Goal: Task Accomplishment & Management: Manage account settings

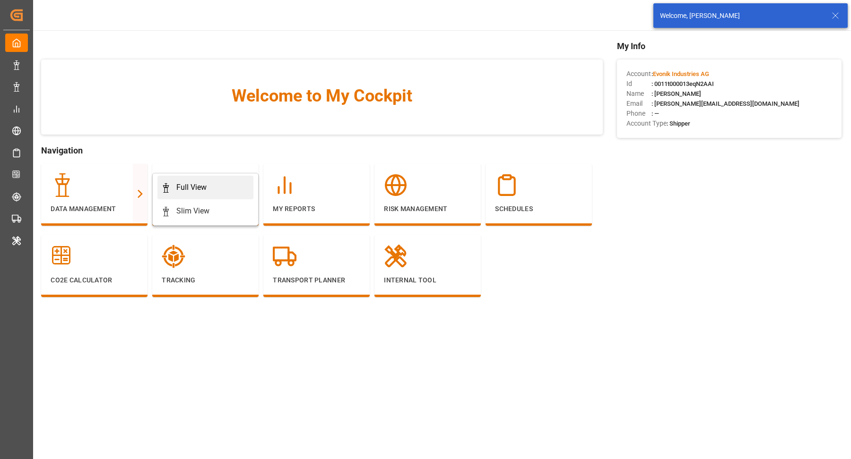
click at [182, 183] on div "Full View" at bounding box center [191, 187] width 30 height 11
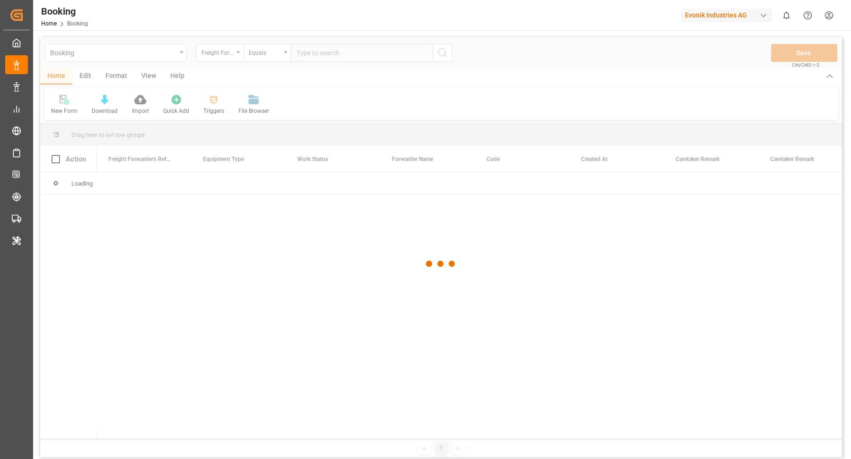
drag, startPoint x: 744, startPoint y: 77, endPoint x: 730, endPoint y: 39, distance: 41.3
click at [745, 75] on div at bounding box center [440, 264] width 801 height 454
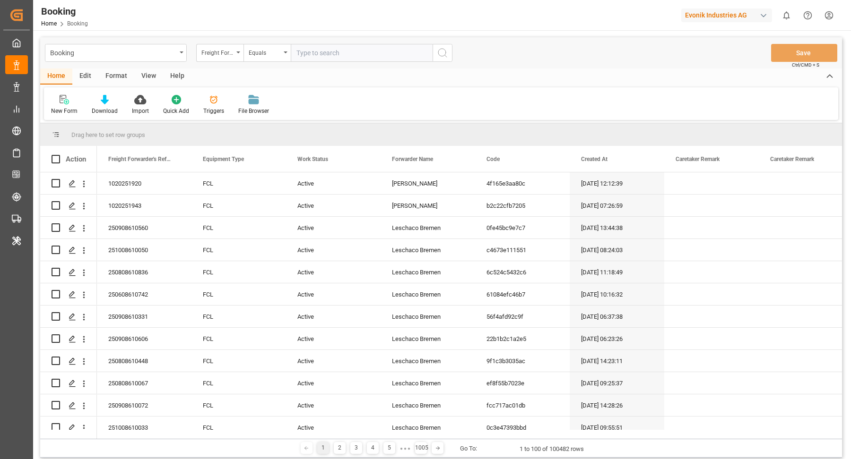
click at [118, 76] on div "Format" at bounding box center [116, 77] width 36 height 16
click at [65, 100] on icon at bounding box center [64, 101] width 7 height 8
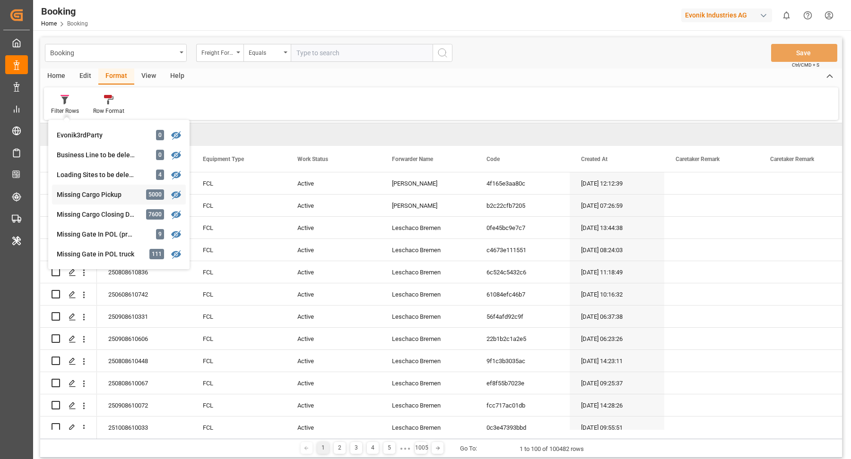
scroll to position [146, 0]
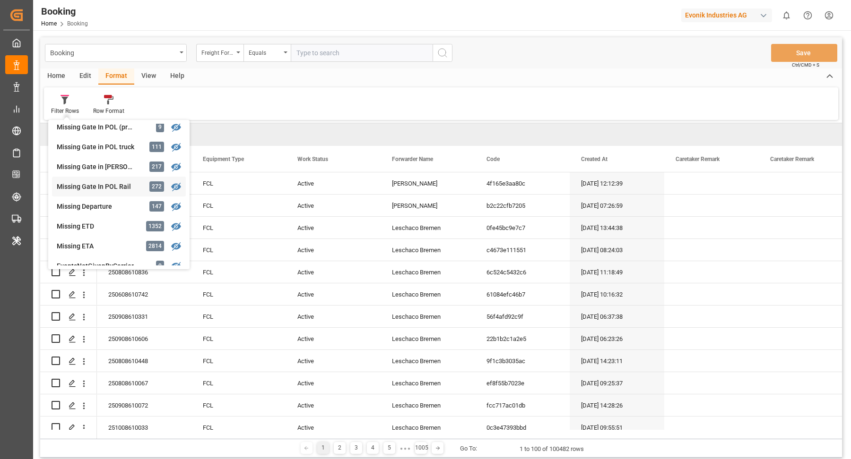
click at [119, 184] on div "Booking Freight Forwarder's Reference No. Equals Save Ctrl/CMD + S Home Edit Fo…" at bounding box center [440, 247] width 801 height 421
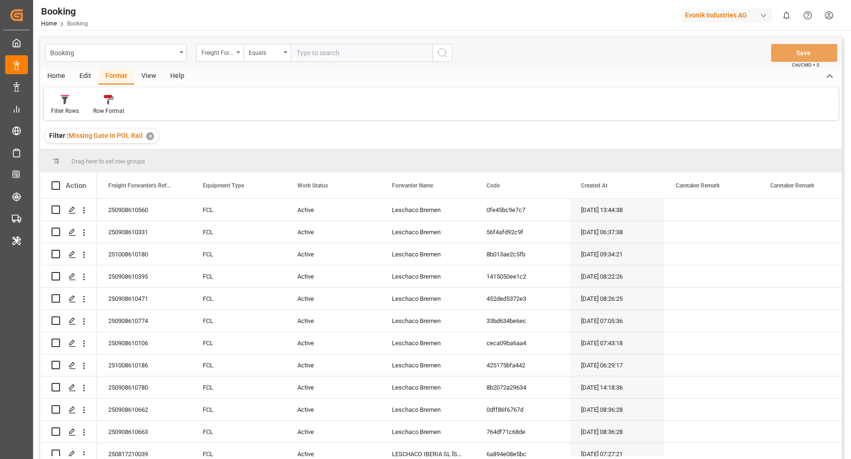
click at [153, 77] on div "View" at bounding box center [148, 77] width 29 height 16
drag, startPoint x: 63, startPoint y: 104, endPoint x: 77, endPoint y: 116, distance: 17.7
click at [63, 104] on div "Default" at bounding box center [60, 105] width 33 height 21
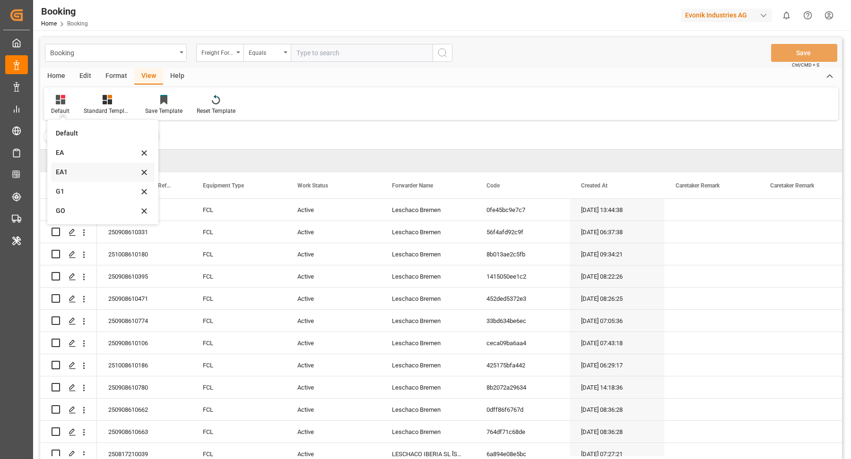
click at [82, 176] on div "EA1" at bounding box center [97, 172] width 83 height 10
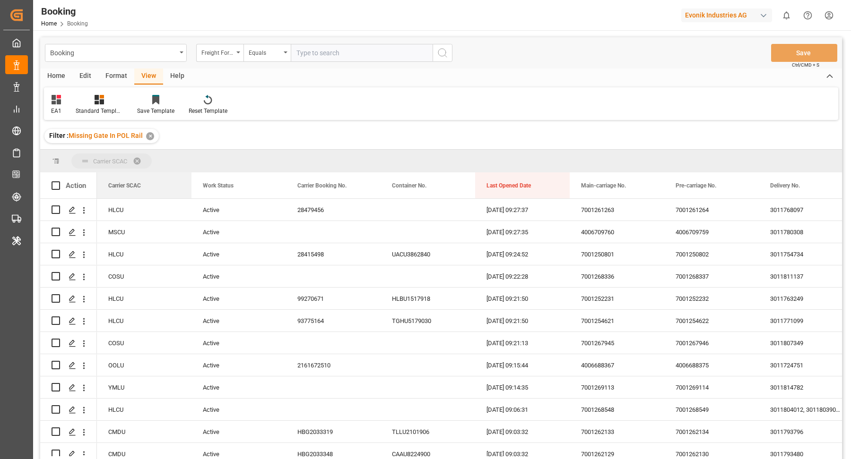
drag, startPoint x: 132, startPoint y: 185, endPoint x: 138, endPoint y: 163, distance: 23.5
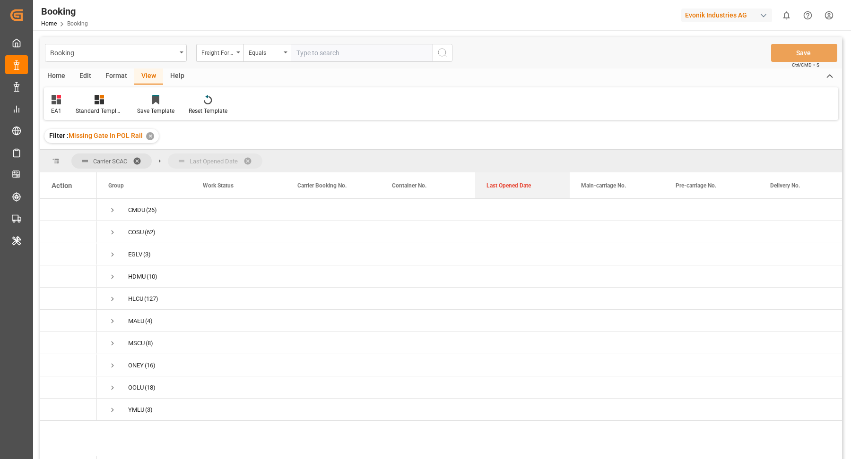
drag, startPoint x: 509, startPoint y: 186, endPoint x: 430, endPoint y: 148, distance: 87.9
click at [430, 148] on div "Booking Freight Forwarder's Reference No. Equals Save Ctrl/CMD + S Home Edit Fo…" at bounding box center [440, 260] width 801 height 447
drag, startPoint x: 525, startPoint y: 180, endPoint x: 525, endPoint y: 156, distance: 23.2
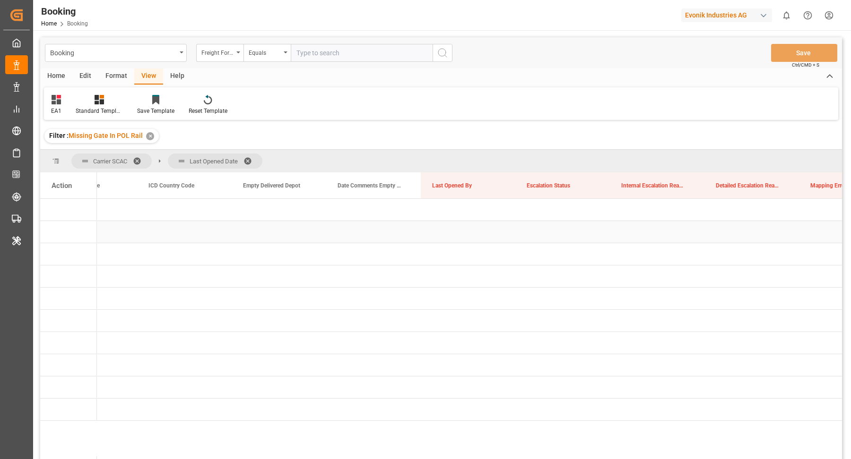
scroll to position [0, 2323]
drag, startPoint x: 465, startPoint y: 166, endPoint x: 466, endPoint y: 157, distance: 9.6
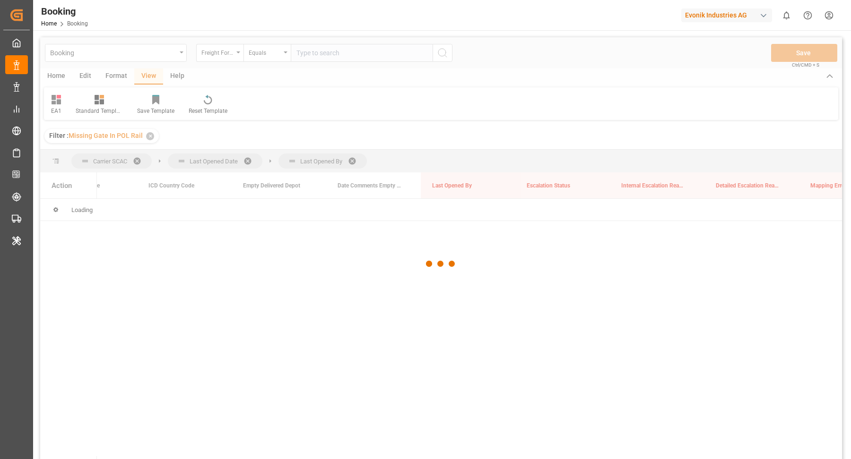
click at [429, 253] on div at bounding box center [441, 264] width 38 height 38
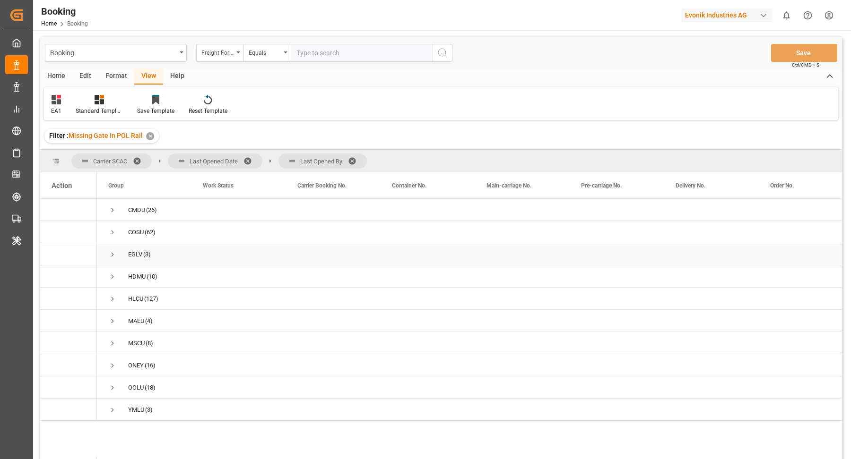
click at [112, 254] on span "Press SPACE to select this row." at bounding box center [112, 254] width 9 height 9
click at [135, 299] on span "Press SPACE to select this row." at bounding box center [132, 299] width 9 height 9
click at [131, 274] on span "Press SPACE to select this row." at bounding box center [132, 277] width 9 height 9
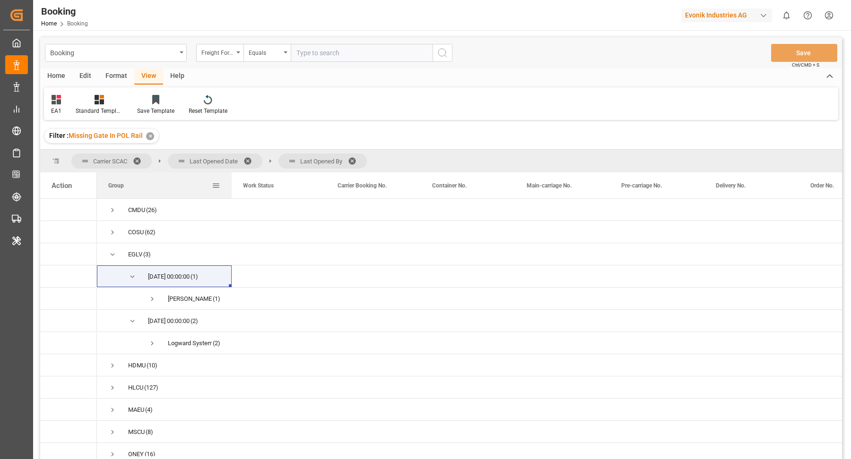
drag, startPoint x: 189, startPoint y: 179, endPoint x: 229, endPoint y: 180, distance: 40.2
click at [230, 180] on div at bounding box center [232, 185] width 4 height 26
click at [153, 299] on span "Press SPACE to select this row." at bounding box center [152, 299] width 9 height 9
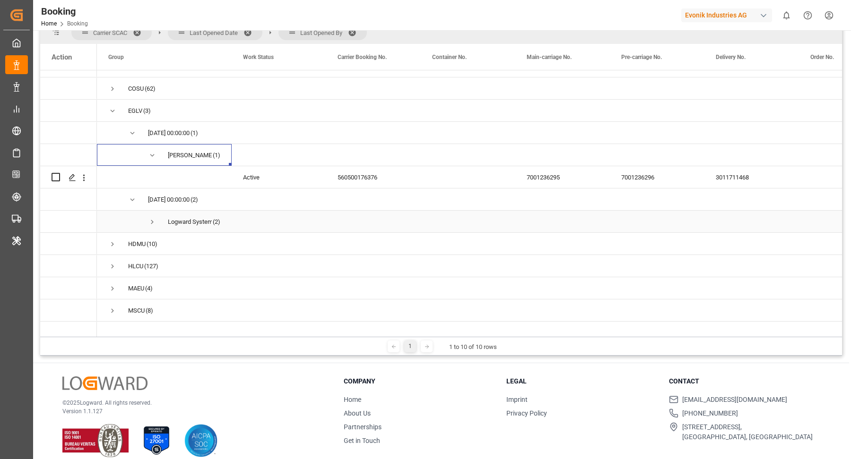
click at [150, 222] on span "Press SPACE to select this row." at bounding box center [152, 222] width 9 height 9
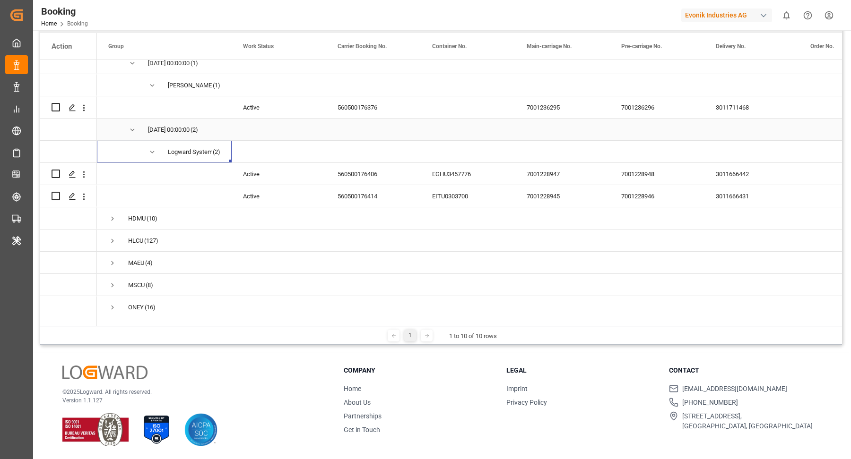
click at [353, 100] on div "560500176376" at bounding box center [373, 107] width 95 height 22
click at [86, 108] on icon "open menu" at bounding box center [84, 108] width 10 height 10
click at [366, 104] on div "560500176376" at bounding box center [373, 107] width 95 height 22
click at [366, 184] on div "560500176406" at bounding box center [373, 174] width 95 height 22
click at [87, 175] on icon "open menu" at bounding box center [84, 175] width 10 height 10
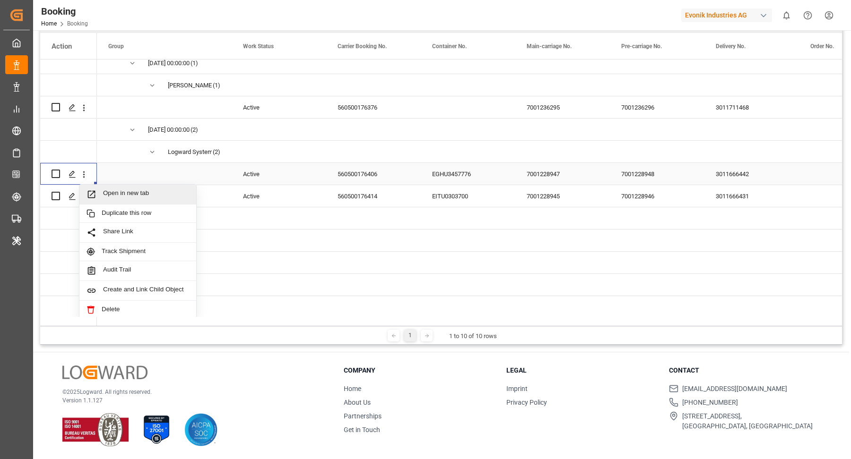
drag, startPoint x: 132, startPoint y: 193, endPoint x: 129, endPoint y: 174, distance: 18.6
click at [132, 193] on span "Open in new tab" at bounding box center [146, 194] width 86 height 10
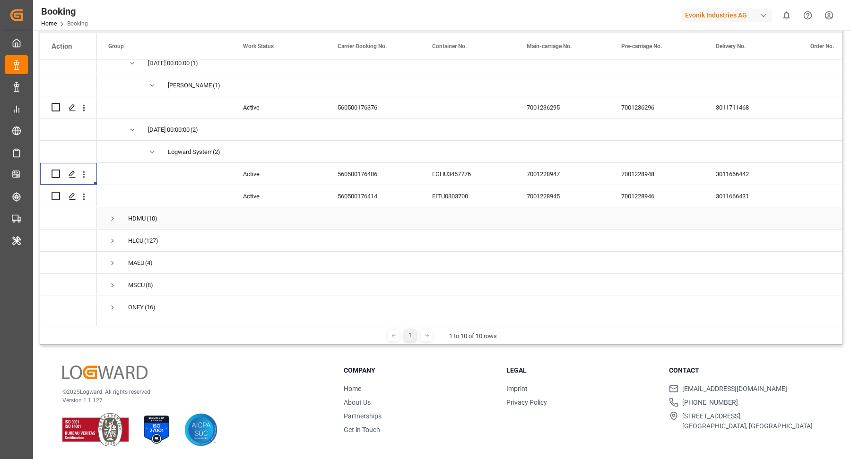
click at [370, 189] on div "560500176414" at bounding box center [373, 196] width 95 height 22
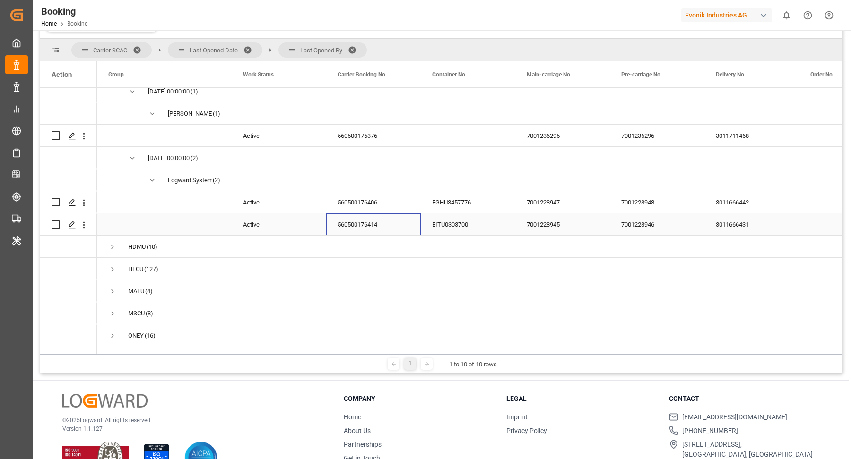
scroll to position [168, 0]
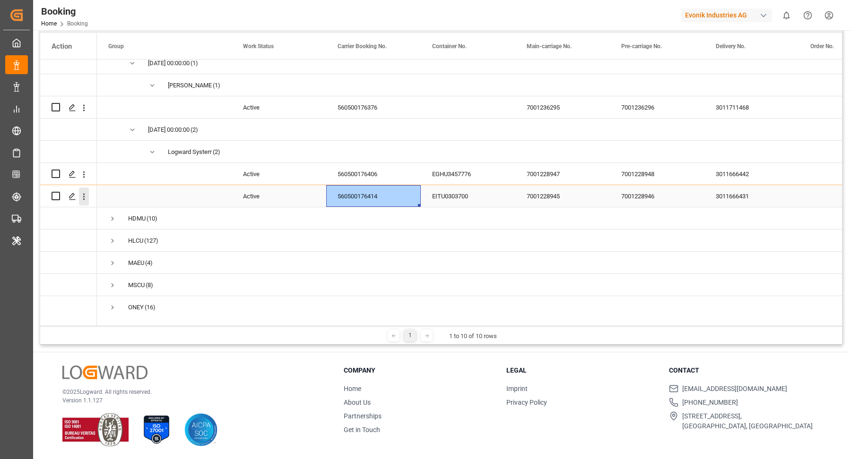
click at [87, 197] on icon "open menu" at bounding box center [84, 197] width 10 height 10
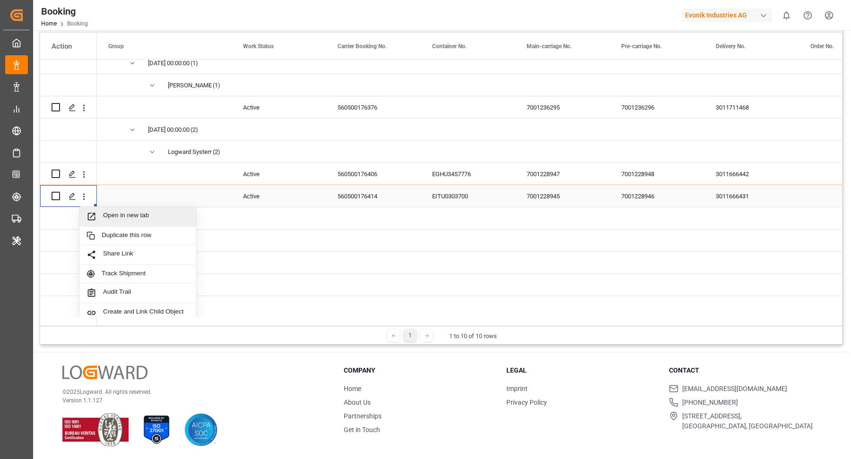
drag, startPoint x: 155, startPoint y: 212, endPoint x: 154, endPoint y: 200, distance: 11.4
click at [155, 210] on div "Open in new tab" at bounding box center [137, 217] width 117 height 20
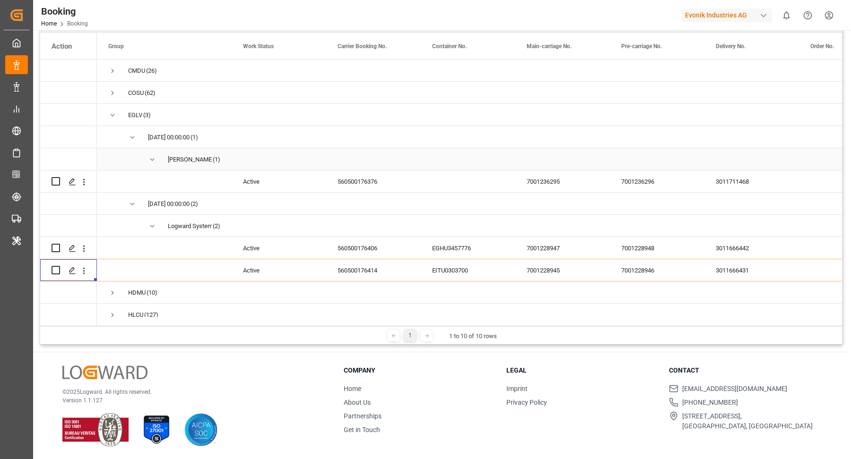
scroll to position [161, 0]
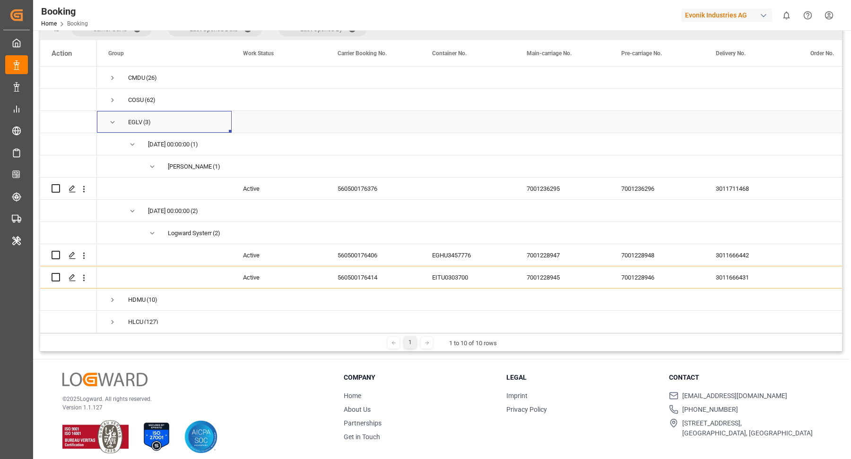
click at [112, 123] on span "Press SPACE to select this row." at bounding box center [112, 122] width 9 height 9
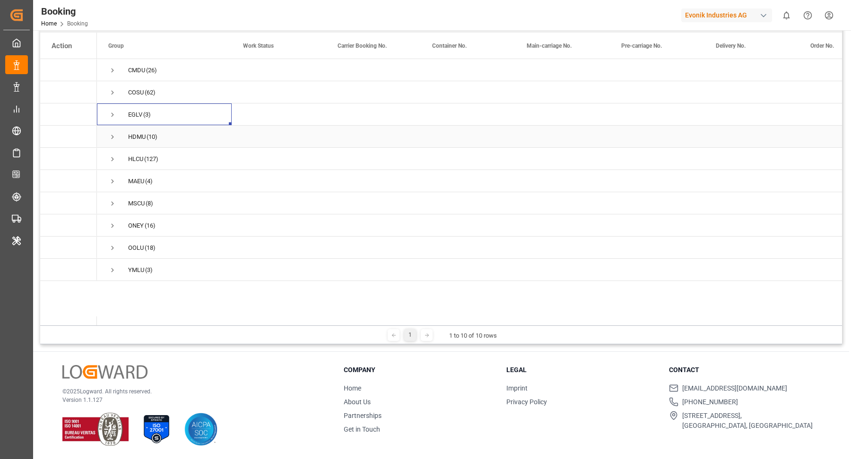
scroll to position [132, 0]
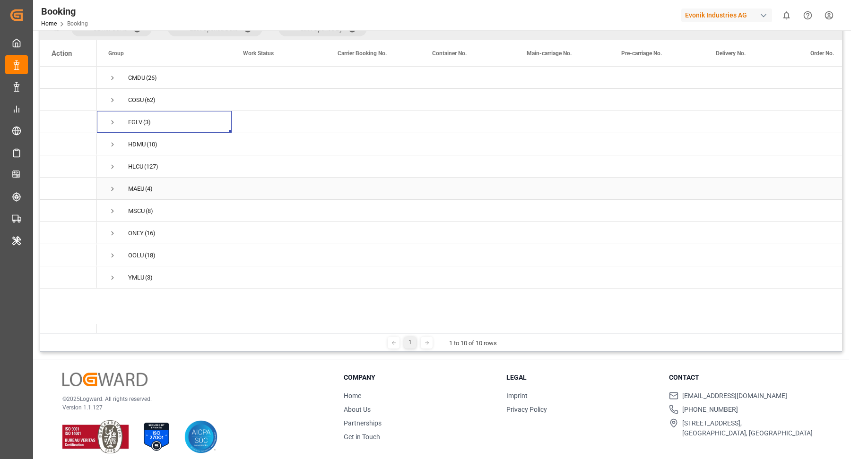
click at [112, 185] on span "Press SPACE to select this row." at bounding box center [112, 189] width 9 height 9
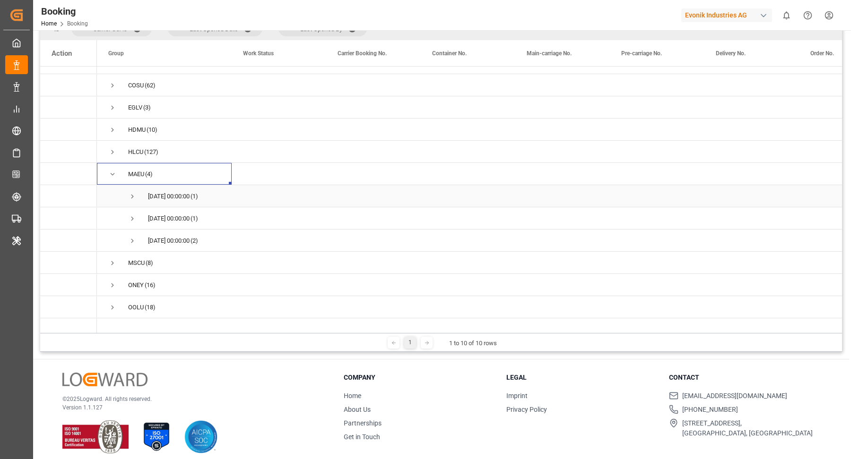
click at [135, 194] on span "Press SPACE to select this row." at bounding box center [132, 196] width 9 height 9
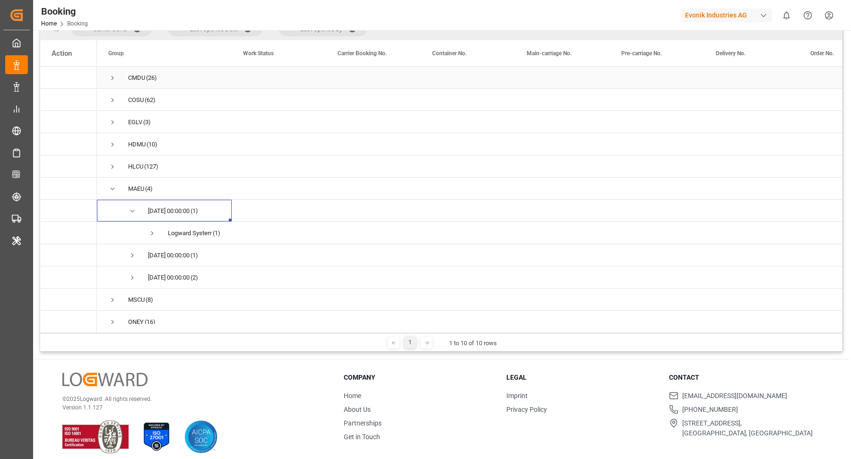
scroll to position [117, 0]
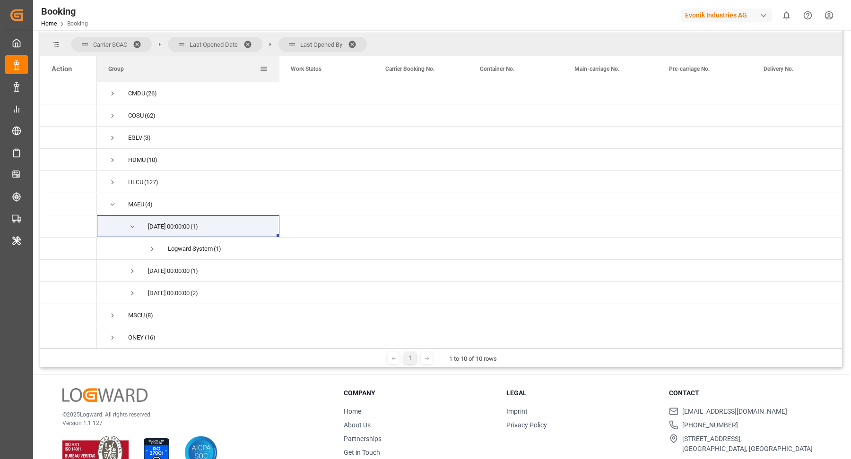
drag, startPoint x: 231, startPoint y: 60, endPoint x: 278, endPoint y: 63, distance: 47.8
click at [278, 63] on div at bounding box center [279, 69] width 4 height 26
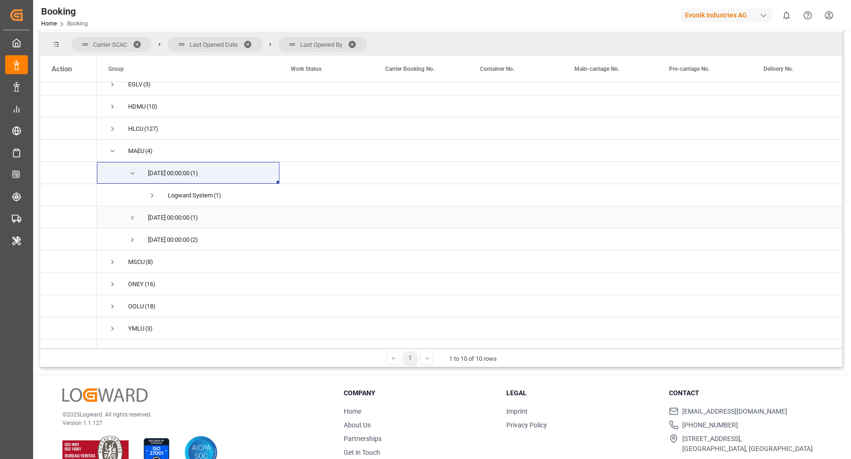
click at [129, 214] on span "Press SPACE to select this row." at bounding box center [132, 218] width 9 height 9
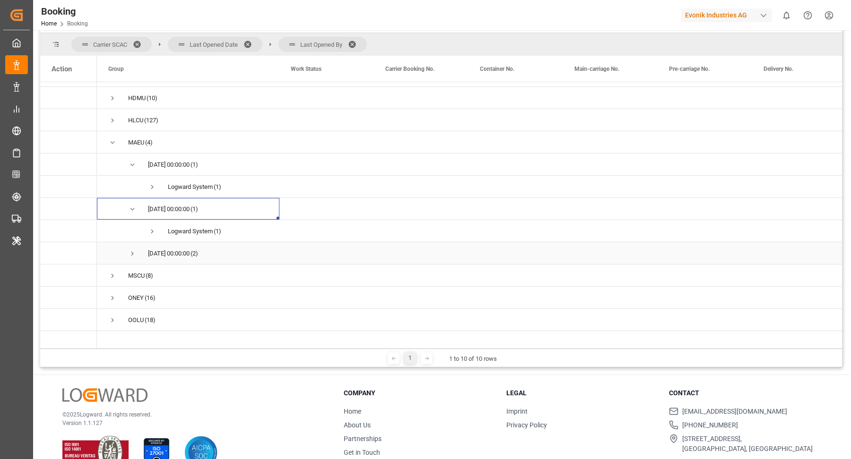
click at [133, 255] on span "Press SPACE to select this row." at bounding box center [132, 254] width 9 height 9
click at [148, 273] on span "Press SPACE to select this row." at bounding box center [152, 276] width 9 height 9
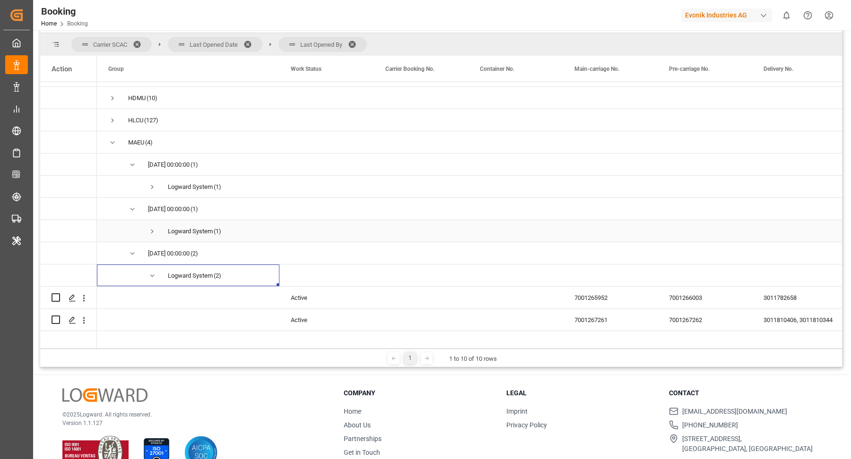
click at [152, 231] on span "Press SPACE to select this row." at bounding box center [152, 231] width 9 height 9
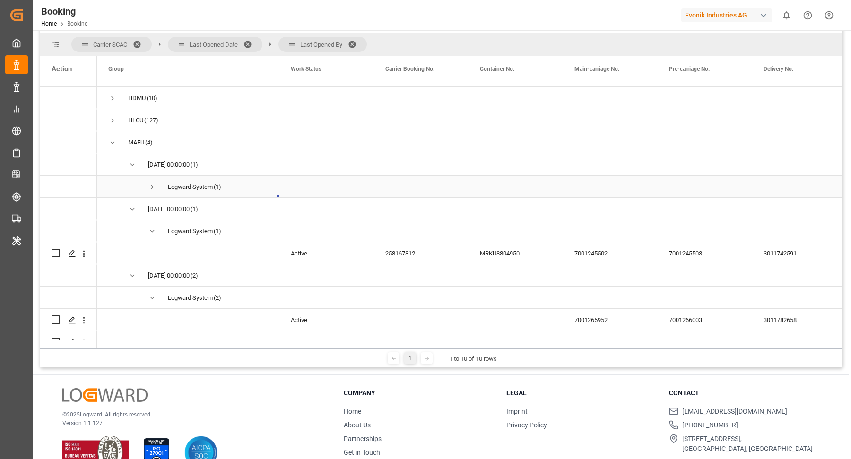
click at [152, 184] on span "Press SPACE to select this row." at bounding box center [152, 187] width 9 height 9
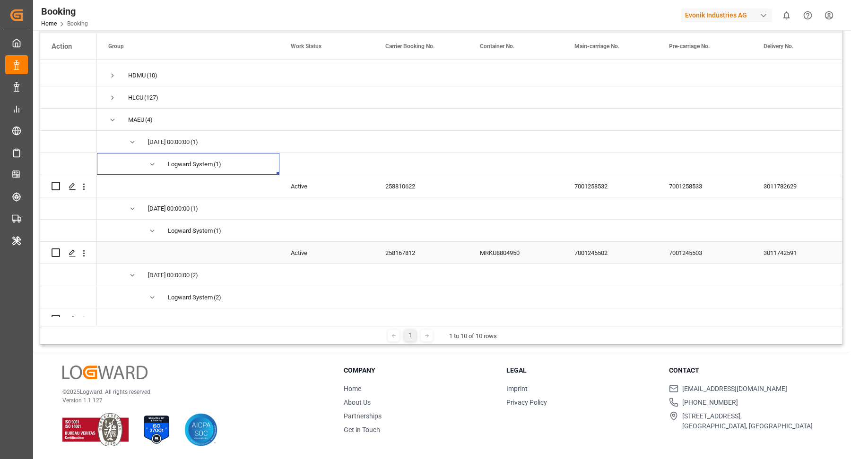
scroll to position [85, 0]
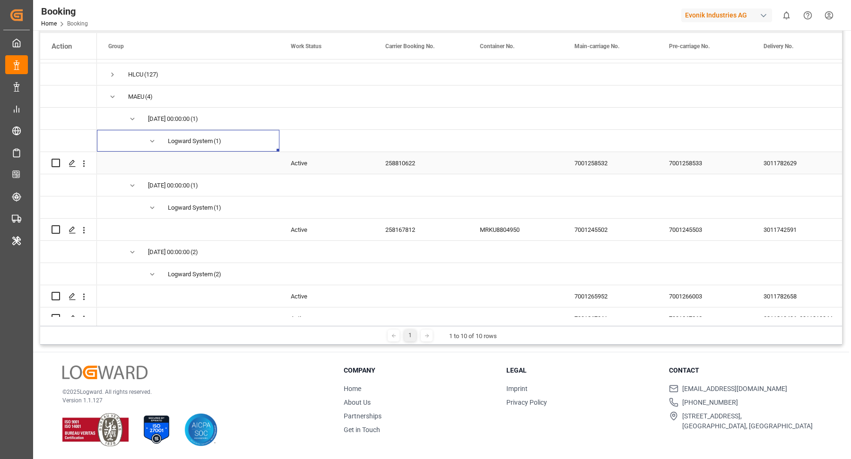
click at [389, 162] on div "258810622" at bounding box center [421, 163] width 95 height 22
click at [81, 166] on icon "open menu" at bounding box center [84, 164] width 10 height 10
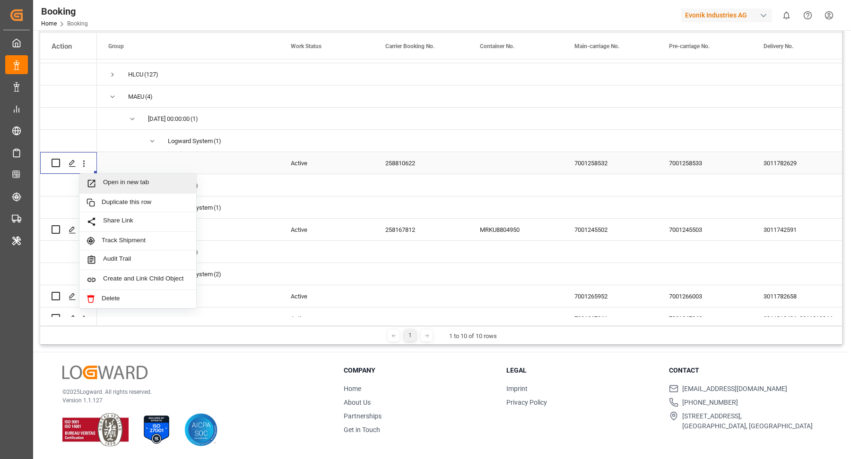
click at [126, 179] on span "Open in new tab" at bounding box center [146, 184] width 86 height 10
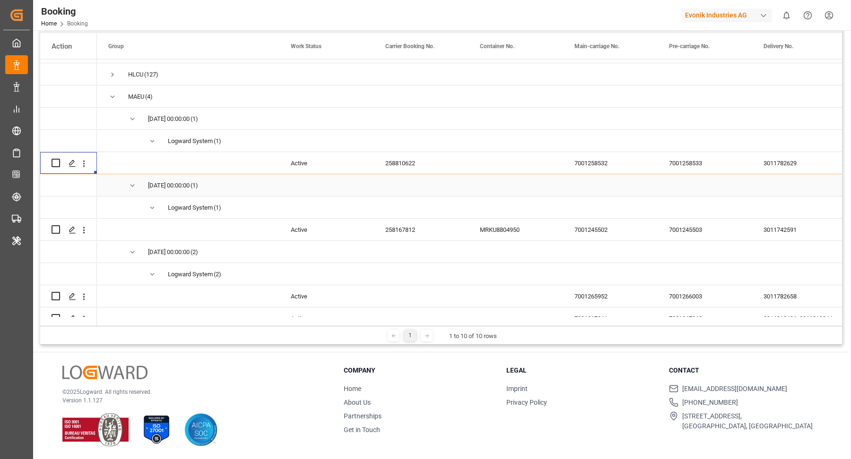
scroll to position [154, 0]
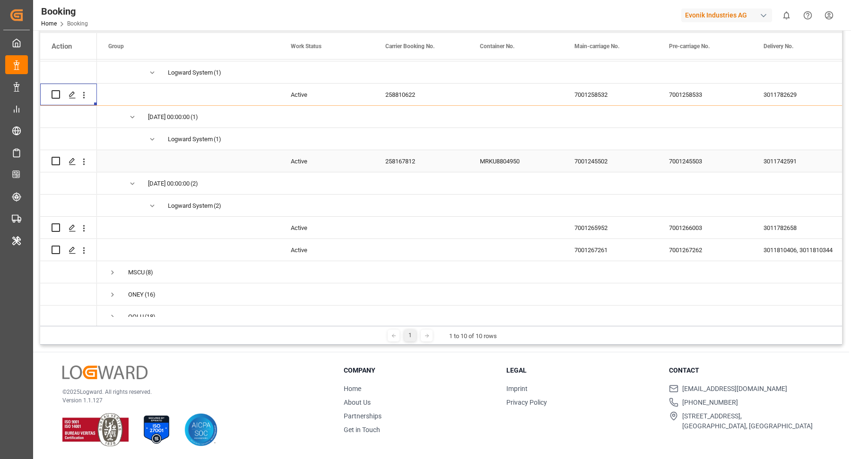
click at [424, 158] on div "258167812" at bounding box center [421, 161] width 95 height 22
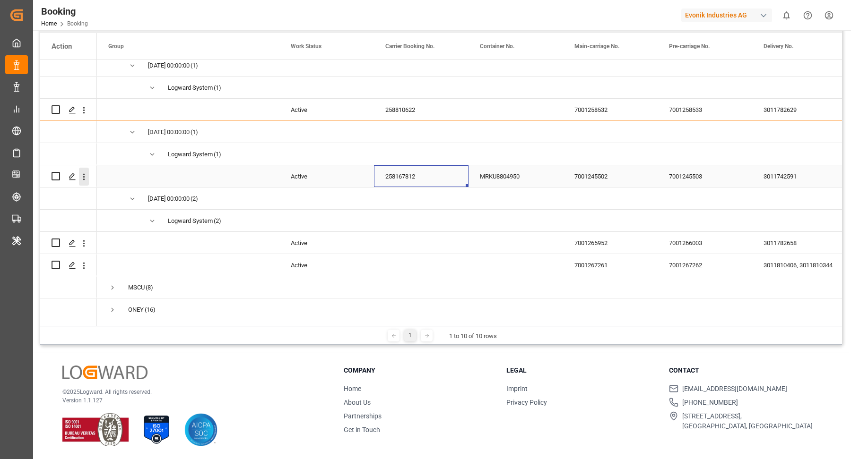
scroll to position [139, 0]
click at [82, 180] on icon "open menu" at bounding box center [84, 177] width 10 height 10
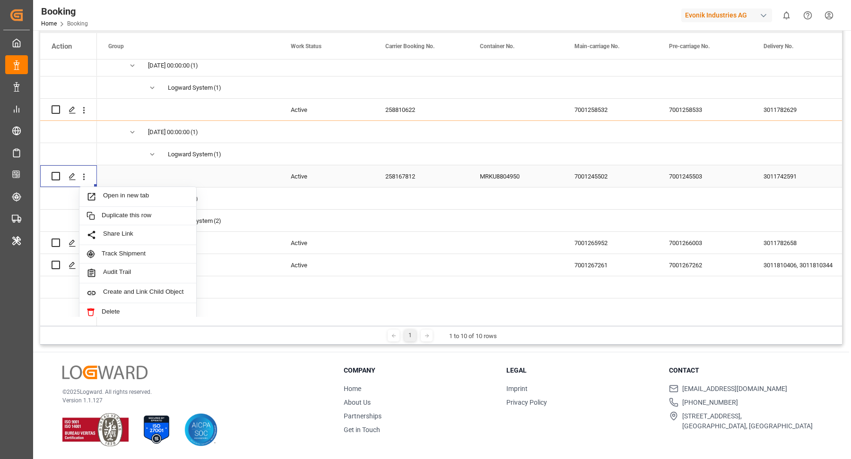
click at [142, 194] on span "Open in new tab" at bounding box center [146, 197] width 86 height 10
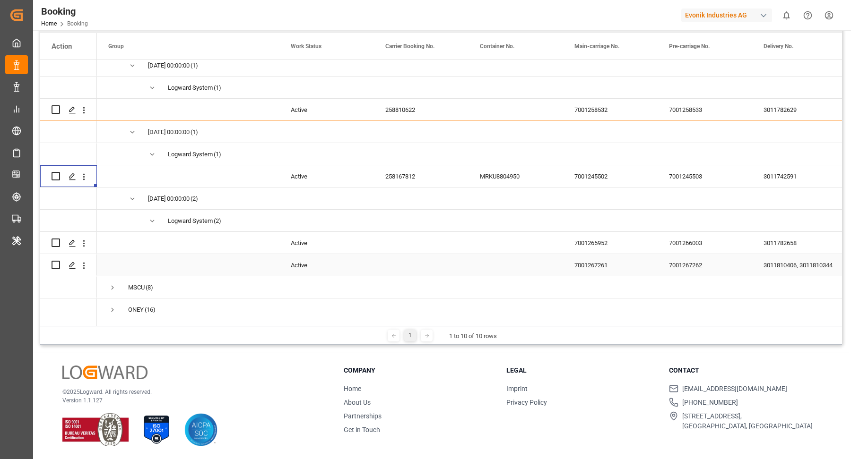
scroll to position [195, 0]
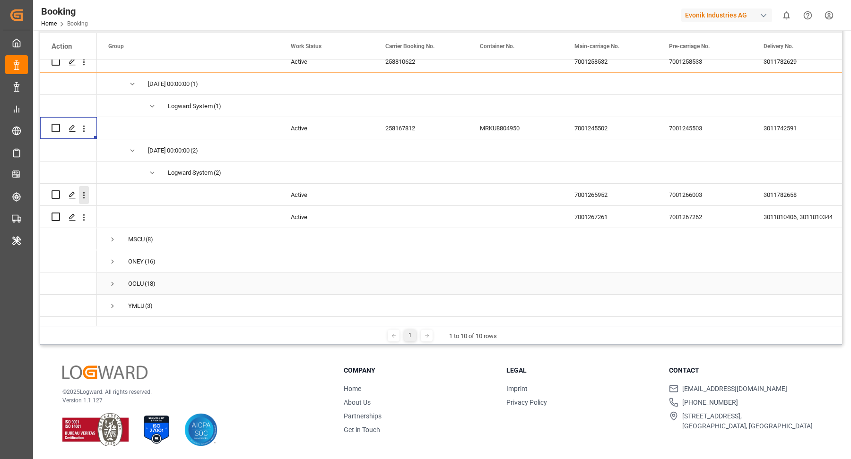
click at [85, 190] on icon "open menu" at bounding box center [84, 195] width 10 height 10
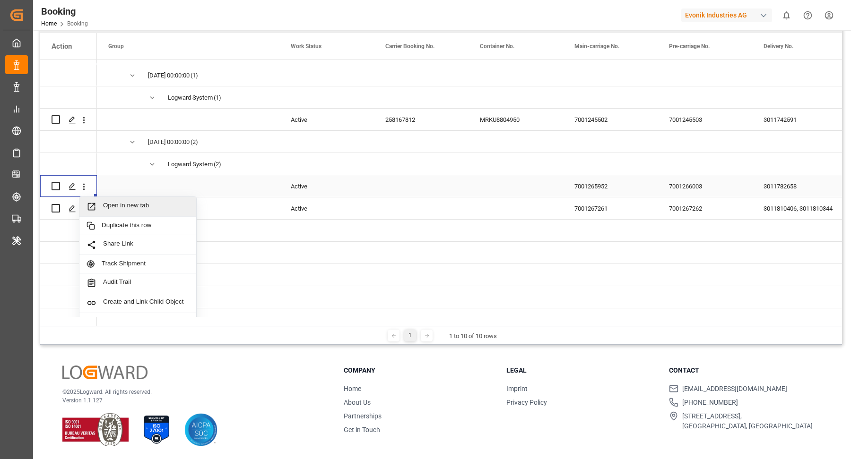
click at [135, 205] on span "Open in new tab" at bounding box center [146, 207] width 86 height 10
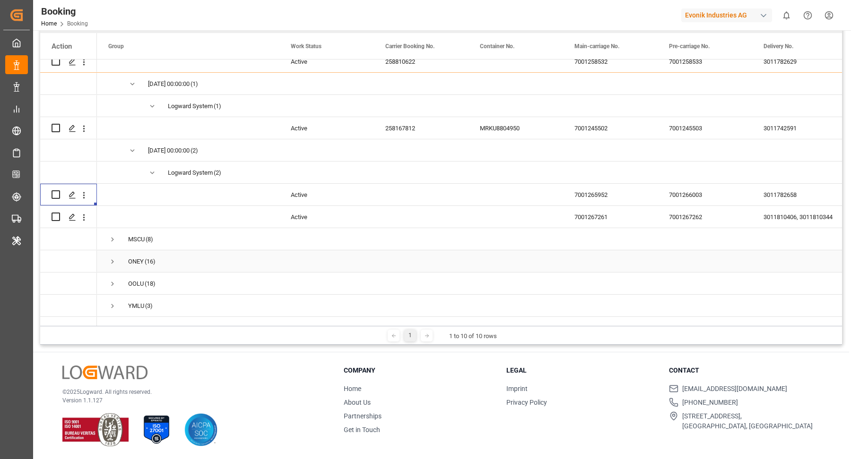
click at [625, 207] on div "7001267261" at bounding box center [610, 217] width 95 height 22
click at [84, 213] on icon "open menu" at bounding box center [84, 218] width 10 height 10
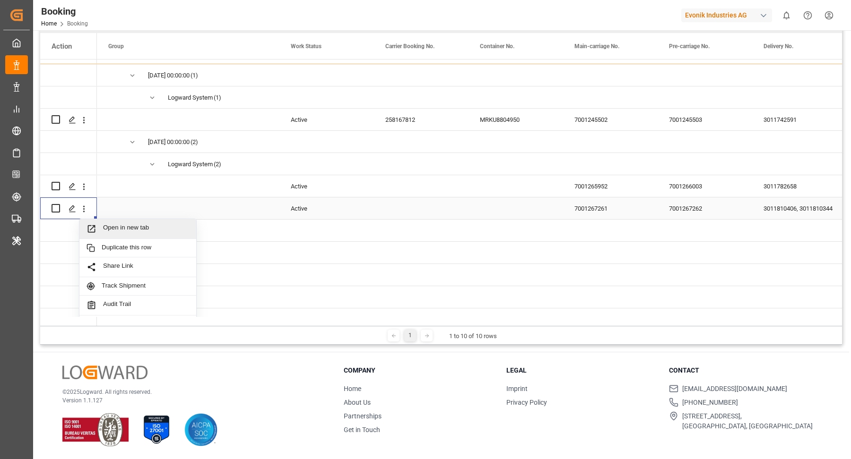
click at [133, 227] on span "Open in new tab" at bounding box center [146, 229] width 86 height 10
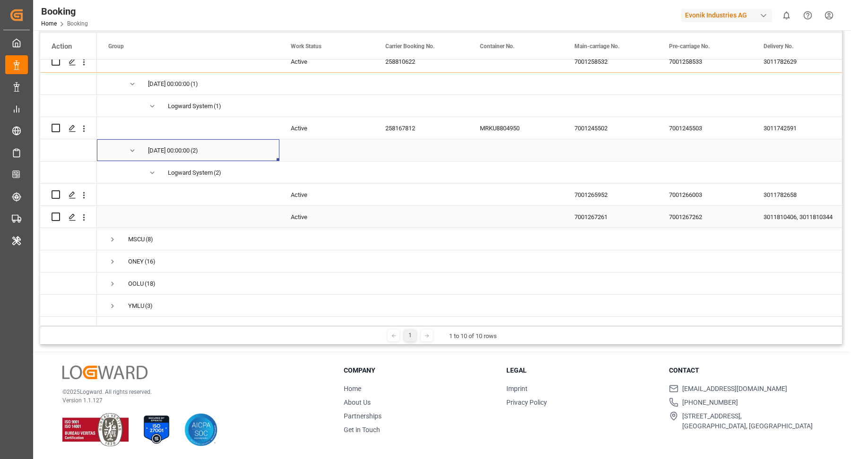
click at [128, 146] on span "Press SPACE to select this row." at bounding box center [132, 150] width 9 height 9
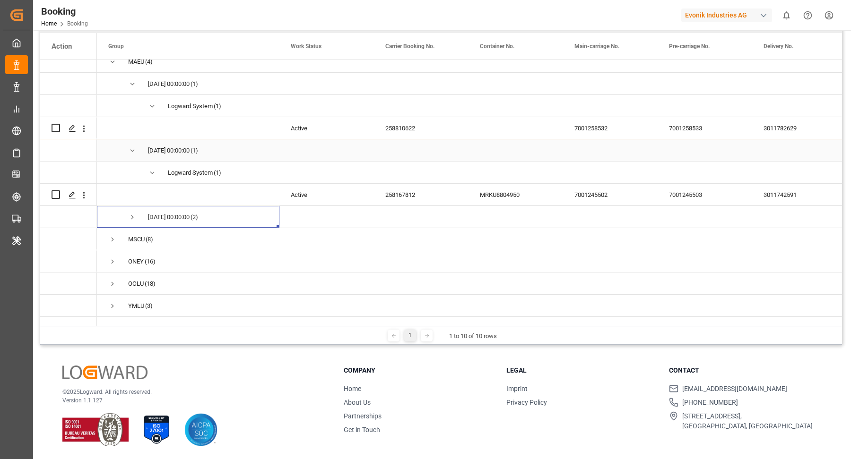
click at [133, 146] on span "Press SPACE to select this row." at bounding box center [132, 150] width 9 height 9
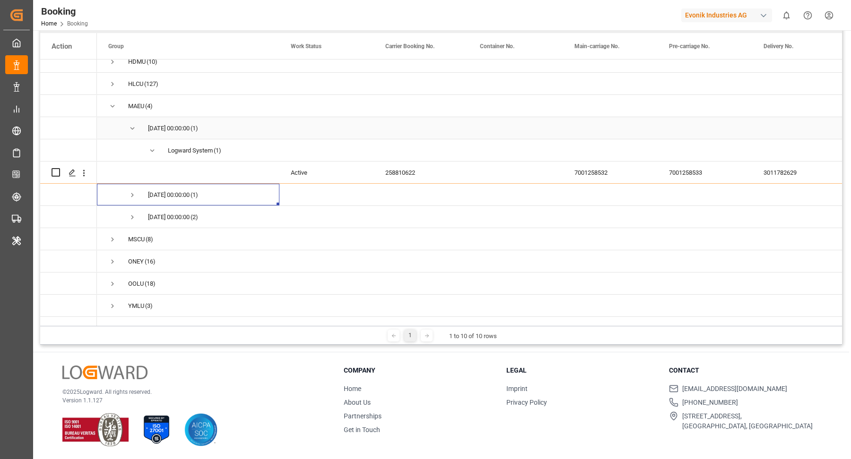
click at [132, 124] on span "Press SPACE to select this row." at bounding box center [132, 128] width 9 height 9
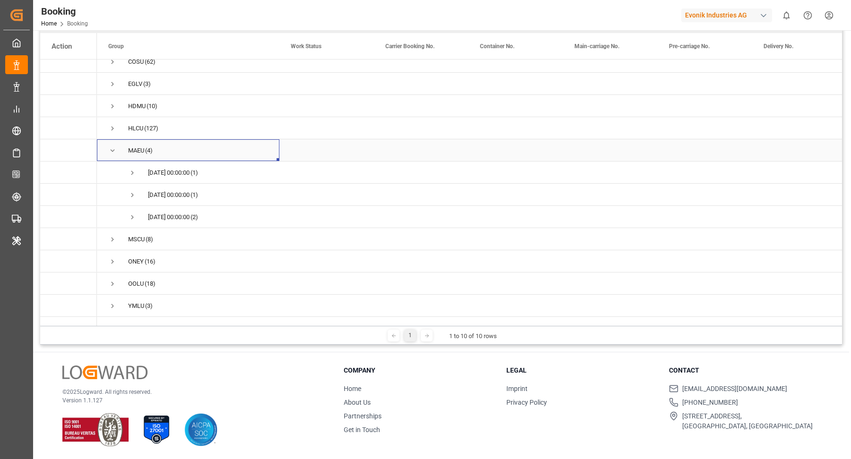
click at [112, 146] on span "Press SPACE to select this row." at bounding box center [112, 150] width 9 height 9
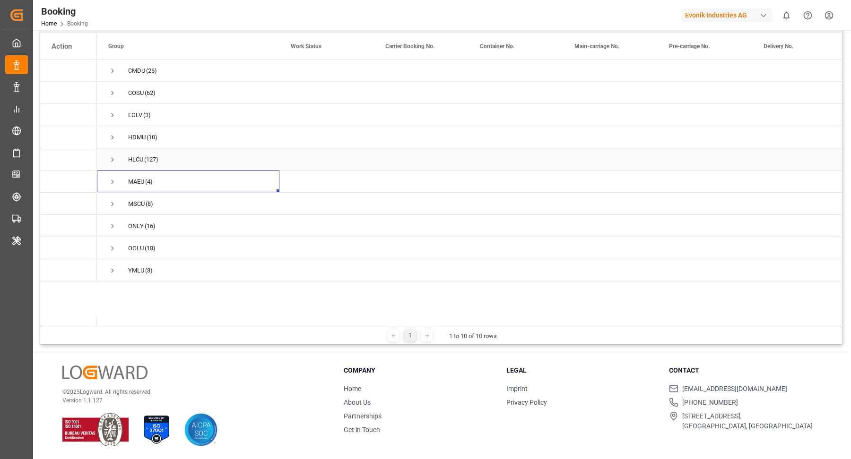
scroll to position [0, 0]
click at [110, 200] on span "Press SPACE to select this row." at bounding box center [112, 204] width 9 height 9
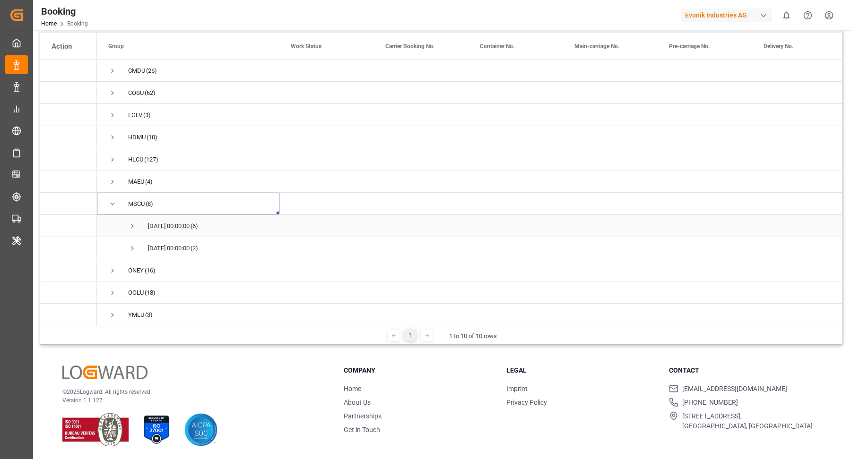
click at [135, 227] on span "Press SPACE to select this row." at bounding box center [132, 226] width 9 height 9
click at [151, 242] on span "Press SPACE to select this row." at bounding box center [152, 249] width 9 height 22
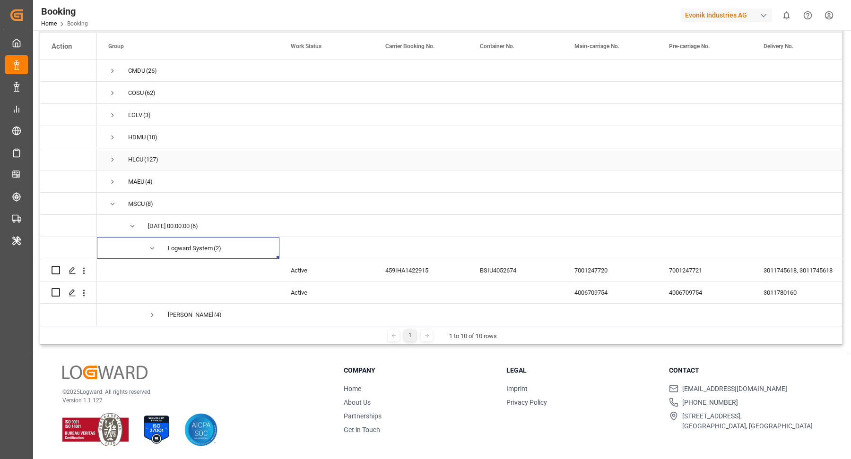
scroll to position [106, 0]
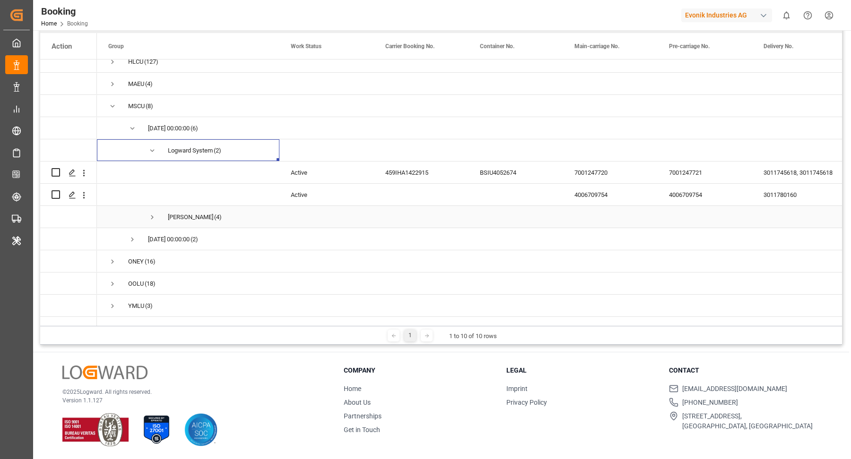
click at [150, 213] on span "Press SPACE to select this row." at bounding box center [152, 217] width 9 height 9
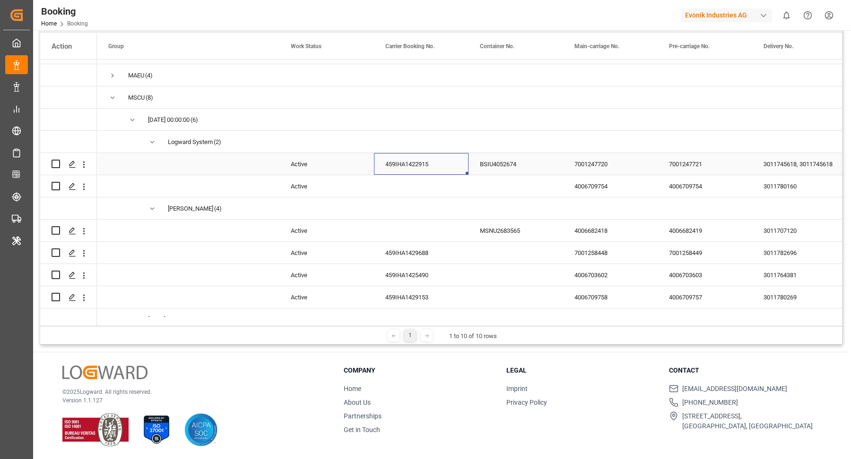
click at [417, 166] on div "459IHA1422915" at bounding box center [421, 164] width 95 height 22
click at [86, 167] on icon "open menu" at bounding box center [84, 165] width 10 height 10
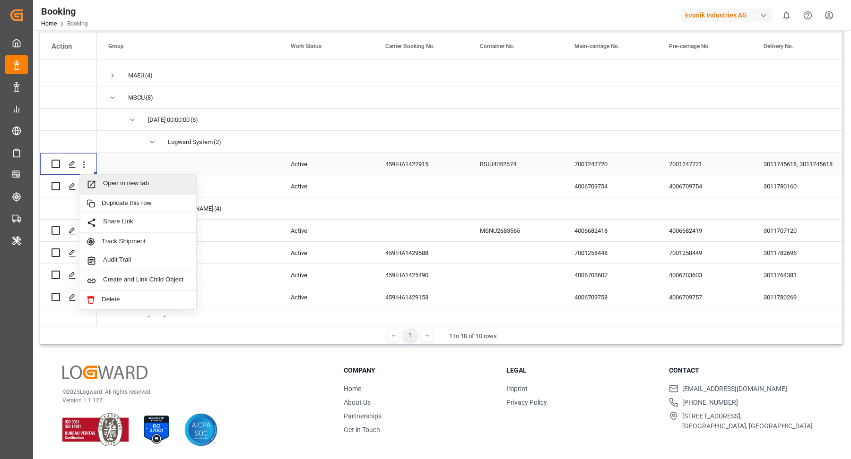
click at [146, 181] on span "Open in new tab" at bounding box center [146, 185] width 86 height 10
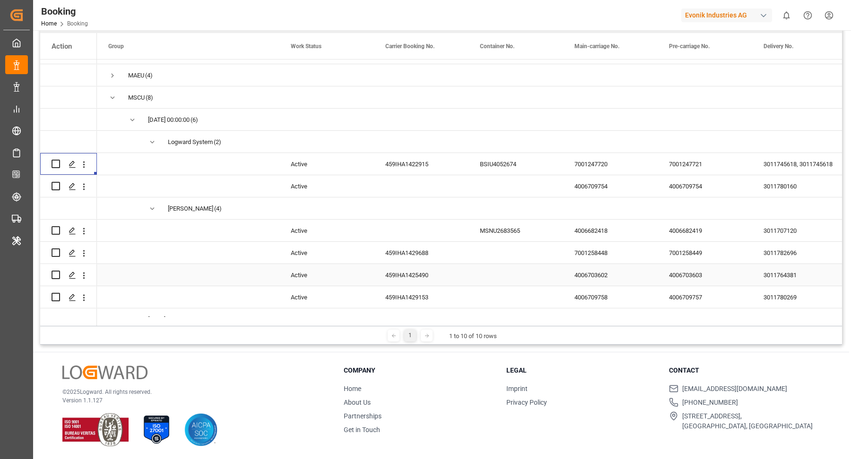
scroll to position [175, 0]
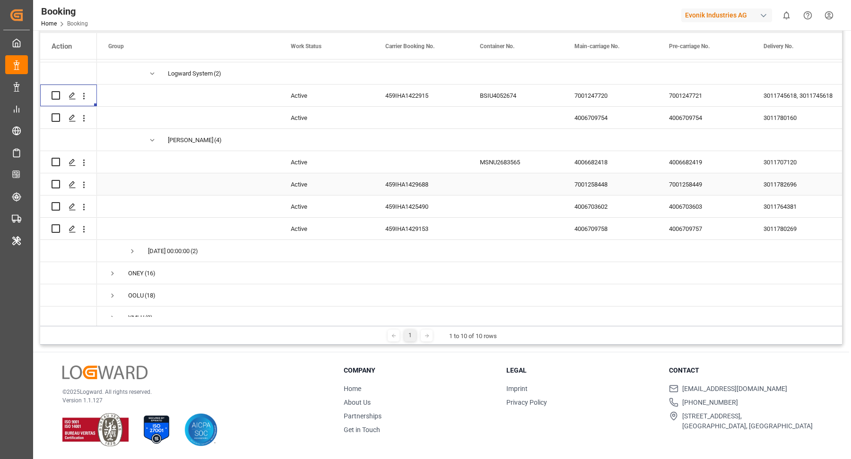
click at [773, 118] on div "3011780160" at bounding box center [799, 118] width 95 height 22
click at [80, 119] on icon "open menu" at bounding box center [84, 118] width 10 height 10
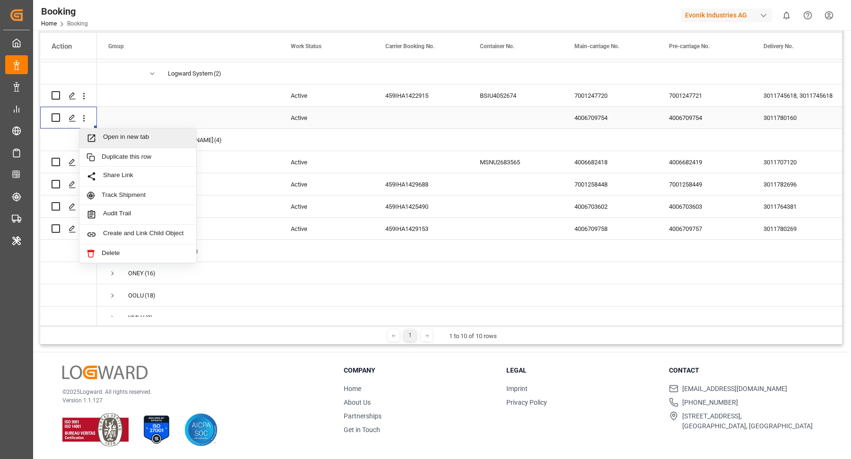
click at [131, 134] on span "Open in new tab" at bounding box center [146, 138] width 86 height 10
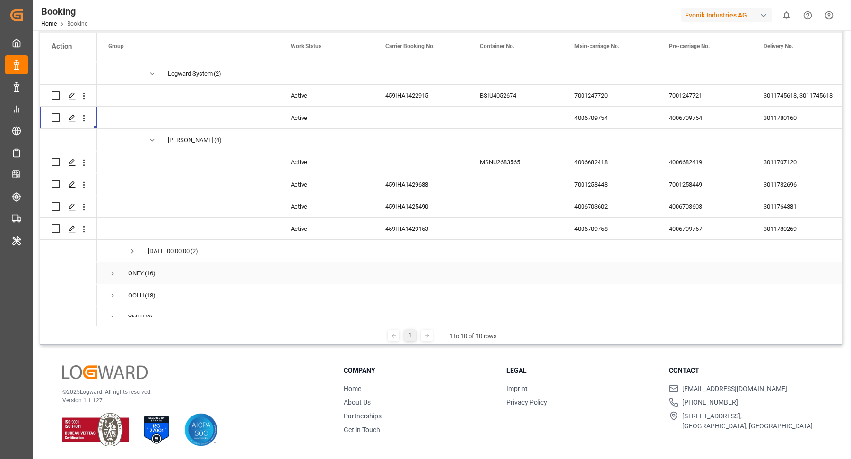
scroll to position [160, 0]
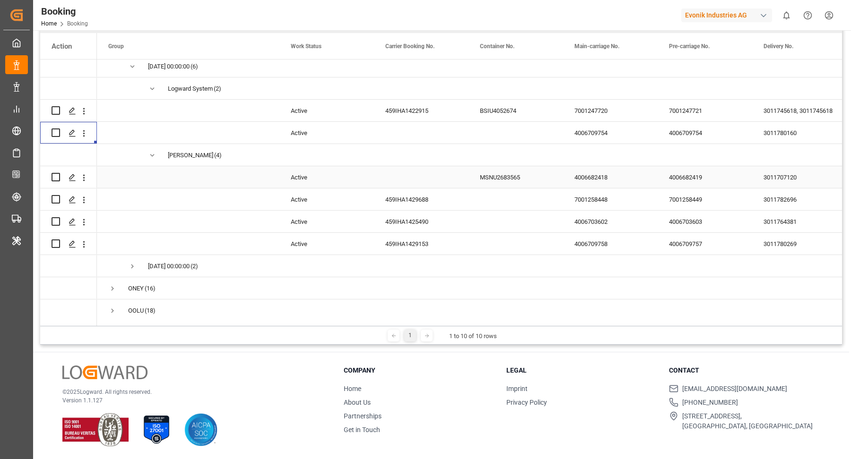
click at [511, 173] on div "MSNU2683565" at bounding box center [515, 177] width 95 height 22
click at [782, 177] on div "3011707120" at bounding box center [799, 177] width 95 height 22
click at [85, 179] on icon "open menu" at bounding box center [84, 178] width 10 height 10
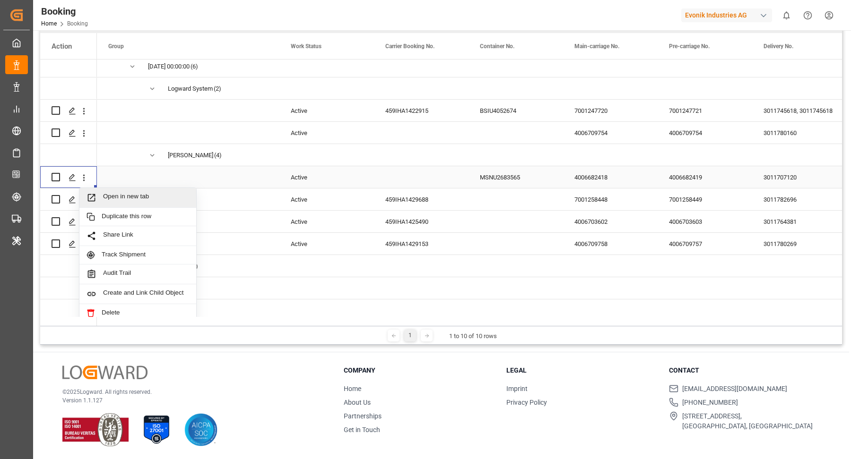
click at [149, 195] on span "Open in new tab" at bounding box center [146, 198] width 86 height 10
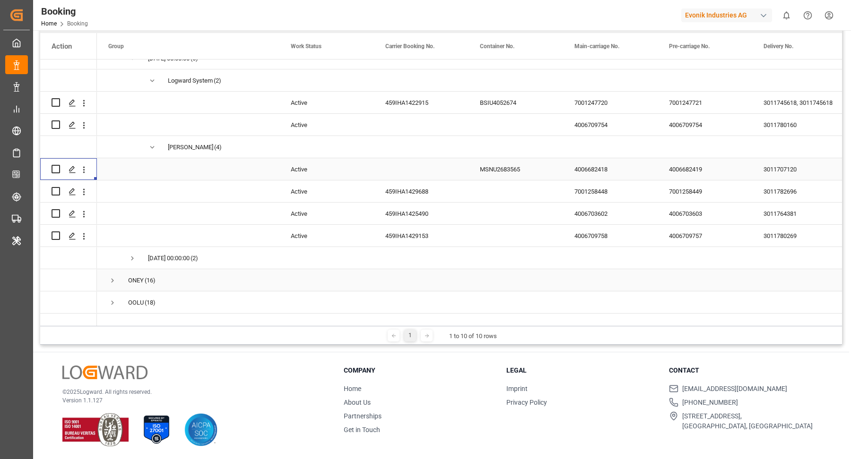
scroll to position [153, 0]
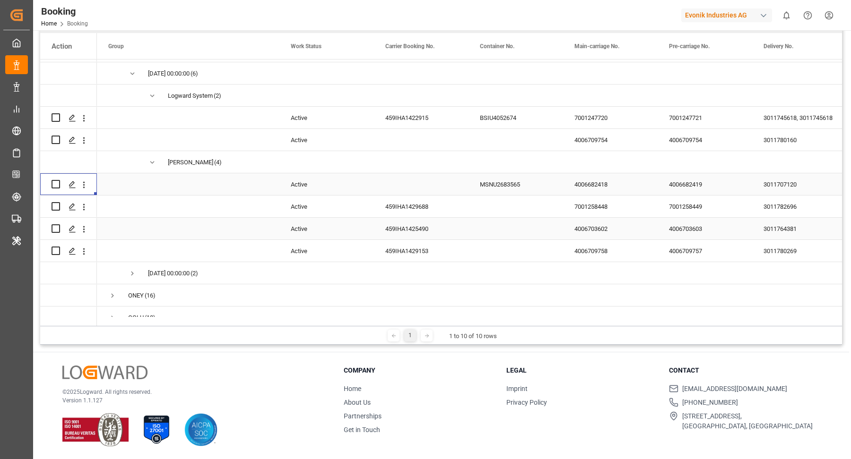
click at [421, 214] on div "459IHA1429688" at bounding box center [421, 207] width 95 height 22
click at [85, 210] on icon "open menu" at bounding box center [84, 207] width 10 height 10
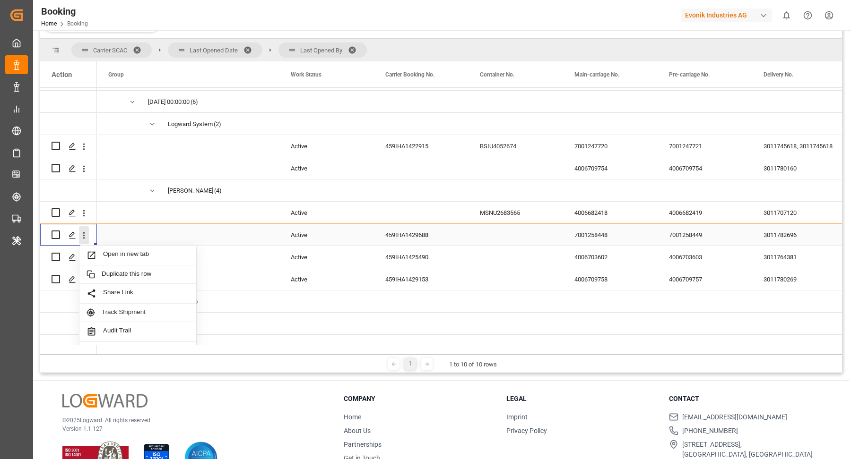
scroll to position [168, 0]
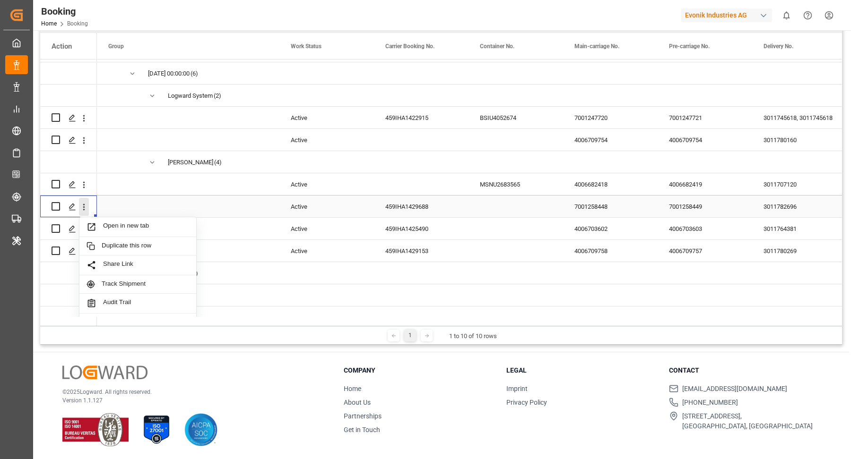
click at [83, 207] on icon "close menu" at bounding box center [84, 207] width 10 height 10
click at [84, 208] on icon "open menu" at bounding box center [84, 207] width 10 height 10
click at [115, 218] on div "Open in new tab" at bounding box center [137, 227] width 117 height 20
click at [426, 235] on div "459IHA1425490" at bounding box center [421, 229] width 95 height 22
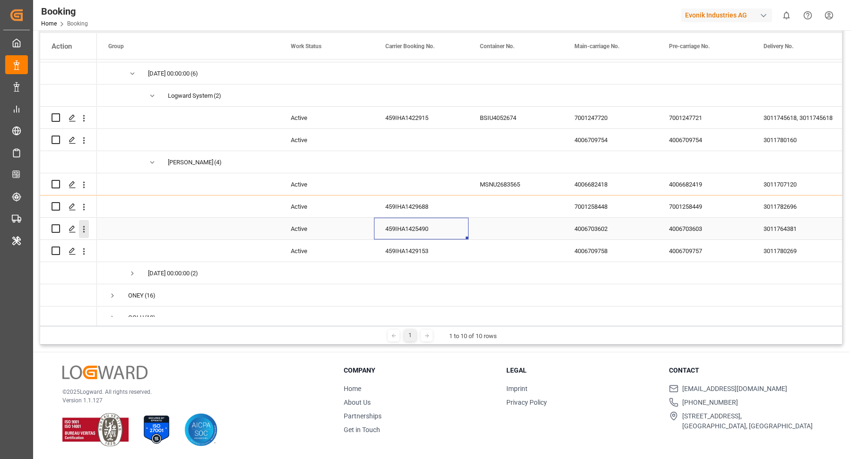
click at [86, 231] on icon "open menu" at bounding box center [84, 229] width 10 height 10
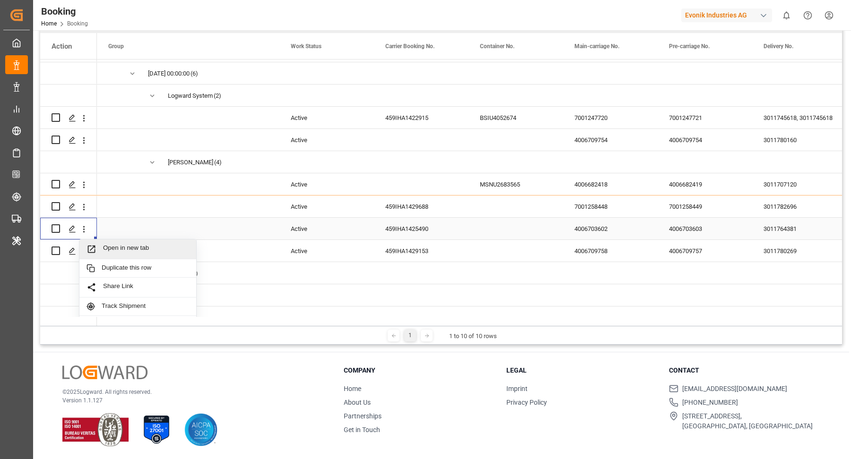
click at [128, 246] on span "Open in new tab" at bounding box center [146, 249] width 86 height 10
click at [420, 256] on div "459IHA1429153" at bounding box center [421, 251] width 95 height 22
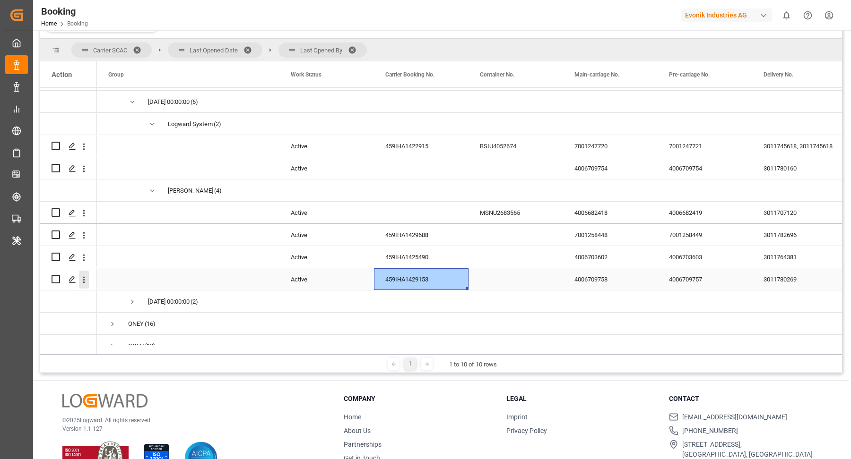
scroll to position [168, 0]
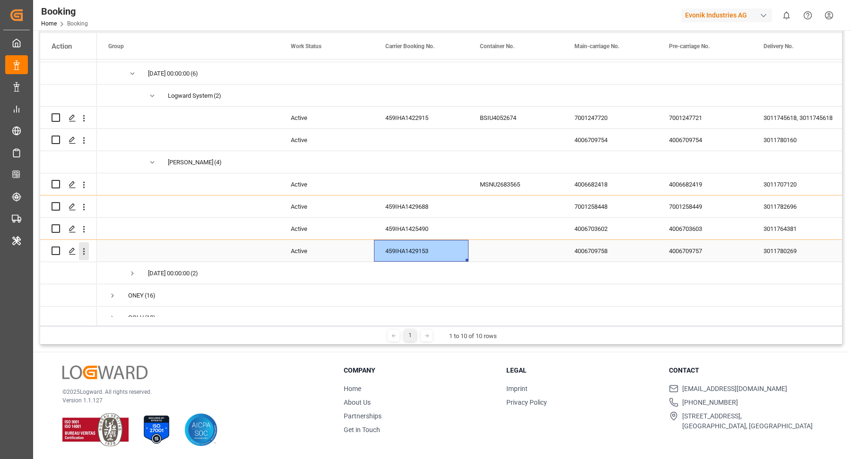
click at [84, 256] on icon "open menu" at bounding box center [84, 252] width 10 height 10
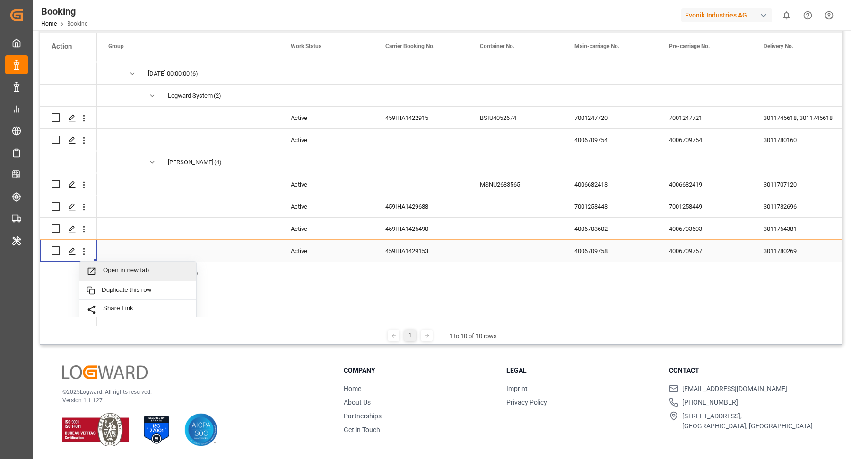
drag, startPoint x: 151, startPoint y: 273, endPoint x: 148, endPoint y: 254, distance: 19.1
click at [151, 273] on span "Open in new tab" at bounding box center [146, 272] width 86 height 10
click at [152, 160] on span "Press SPACE to select this row." at bounding box center [152, 162] width 9 height 9
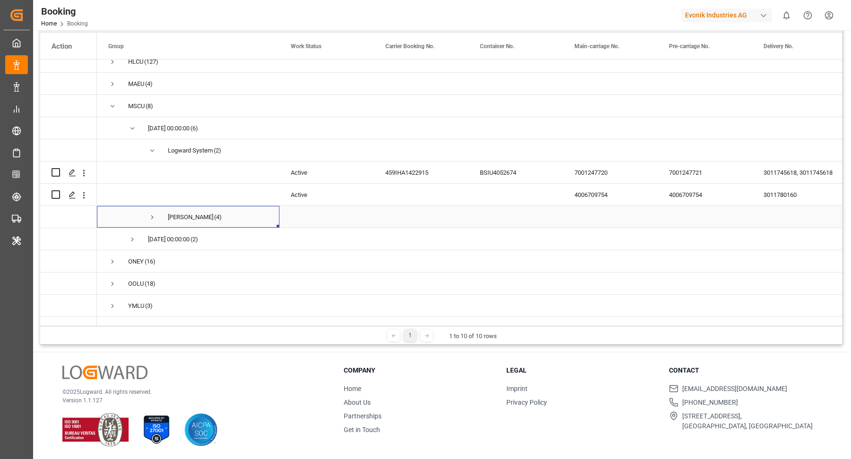
scroll to position [106, 0]
click at [149, 146] on span "Press SPACE to select this row." at bounding box center [152, 150] width 9 height 9
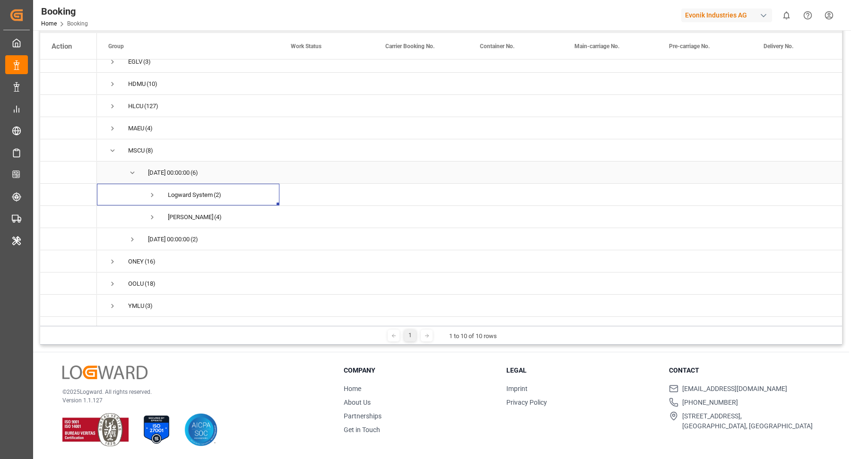
click at [130, 169] on span "Press SPACE to select this row." at bounding box center [132, 173] width 9 height 9
click at [134, 235] on span "Press SPACE to select this row." at bounding box center [132, 239] width 9 height 9
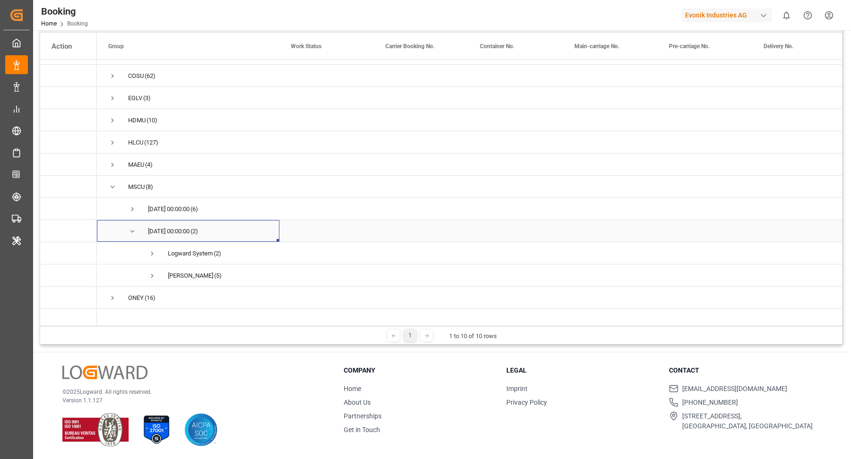
scroll to position [62, 0]
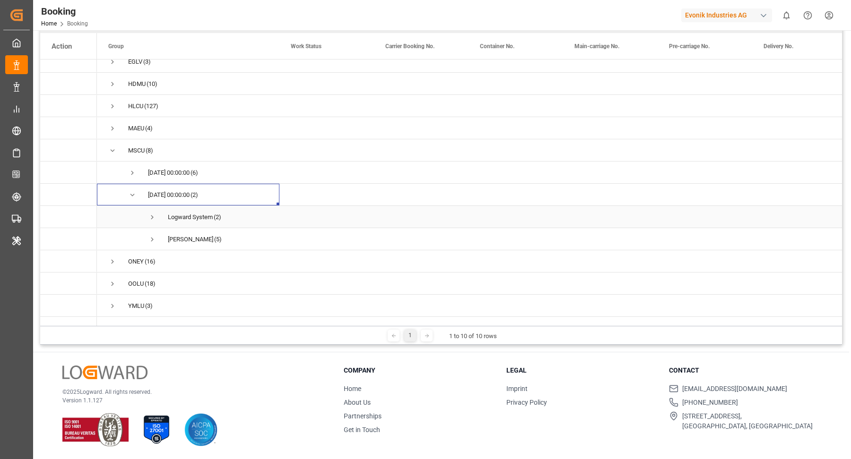
click at [149, 213] on span "Press SPACE to select this row." at bounding box center [152, 217] width 9 height 9
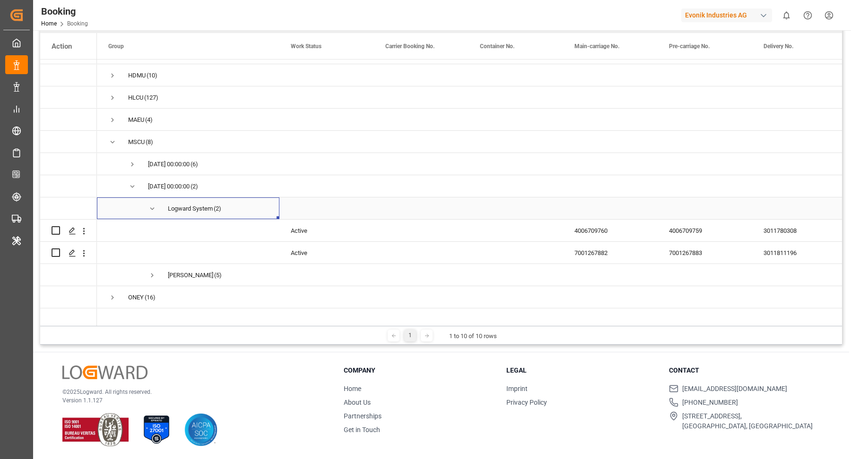
scroll to position [106, 0]
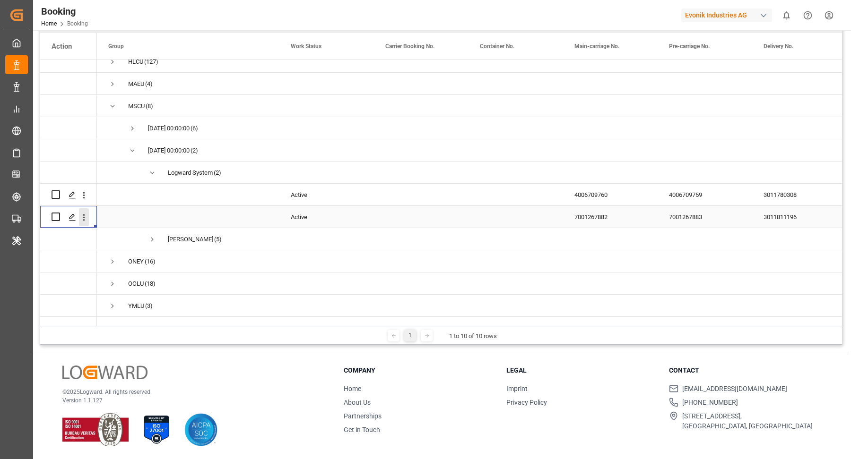
click at [81, 213] on icon "open menu" at bounding box center [84, 218] width 10 height 10
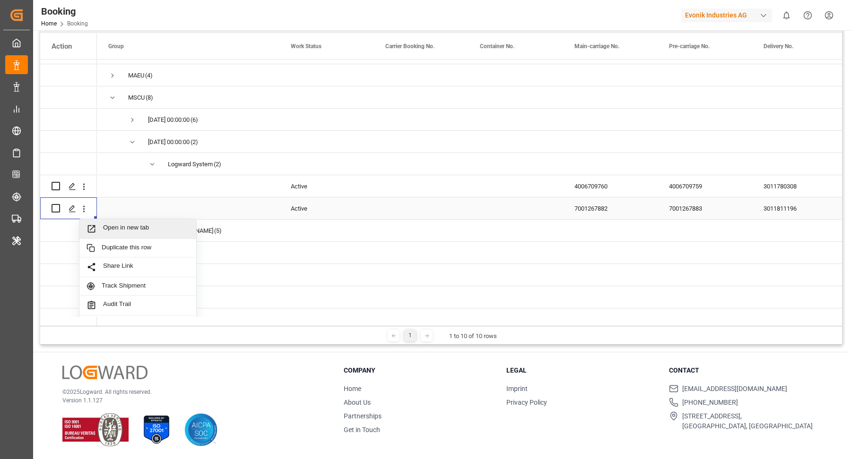
drag, startPoint x: 98, startPoint y: 217, endPoint x: 146, endPoint y: 207, distance: 49.8
click at [148, 231] on span "Open in new tab" at bounding box center [146, 229] width 86 height 10
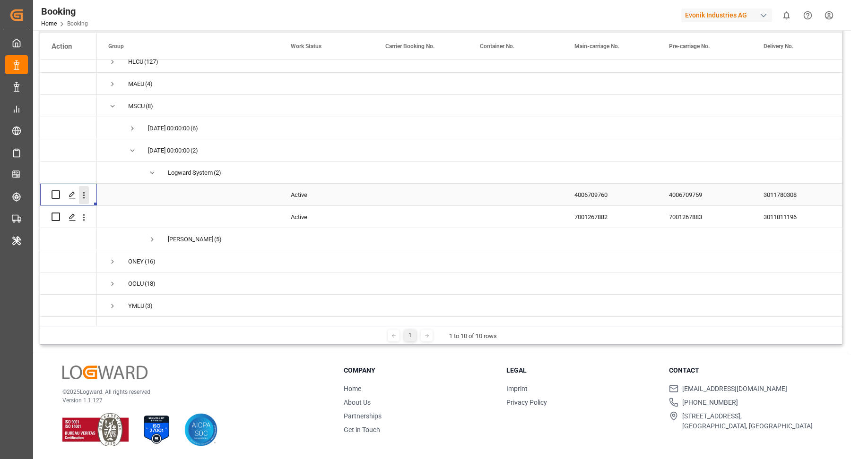
click at [86, 190] on icon "open menu" at bounding box center [84, 195] width 10 height 10
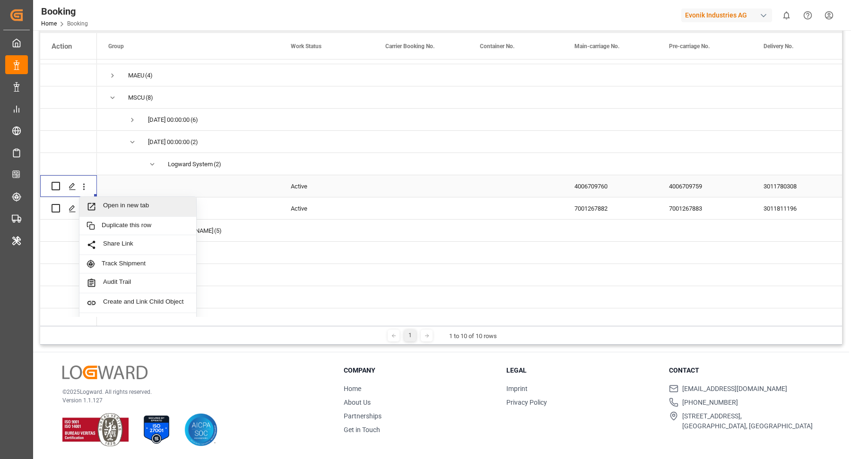
click at [135, 209] on span "Open in new tab" at bounding box center [146, 207] width 86 height 10
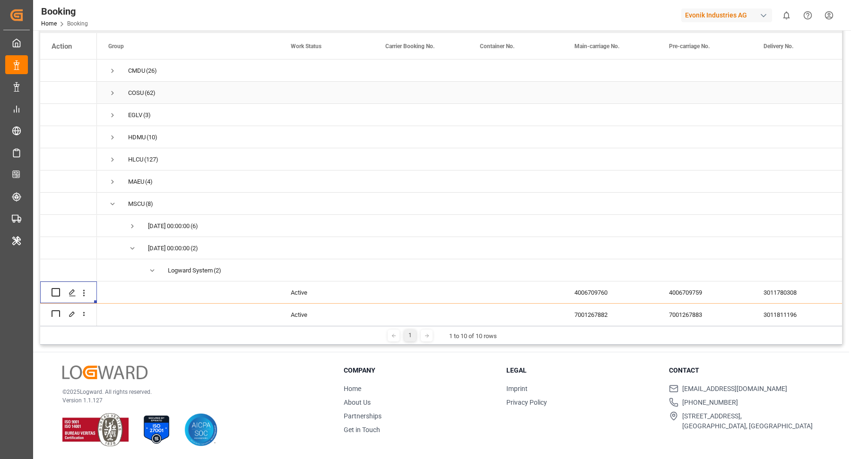
scroll to position [3, 0]
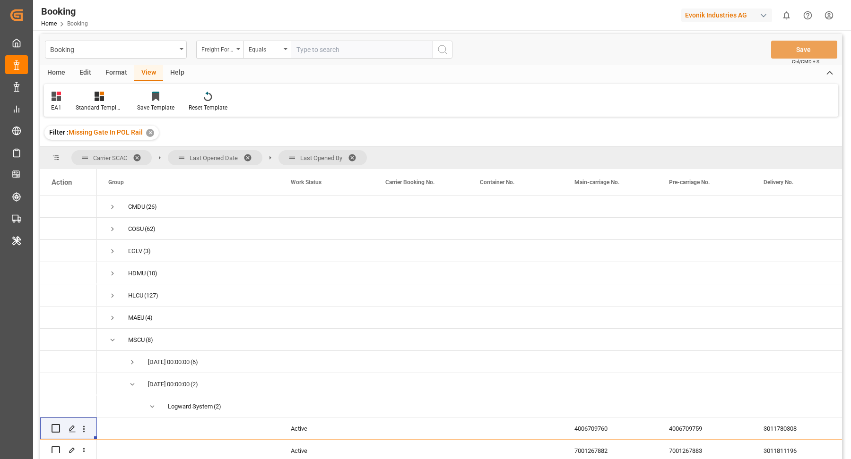
click at [356, 154] on span at bounding box center [355, 158] width 15 height 9
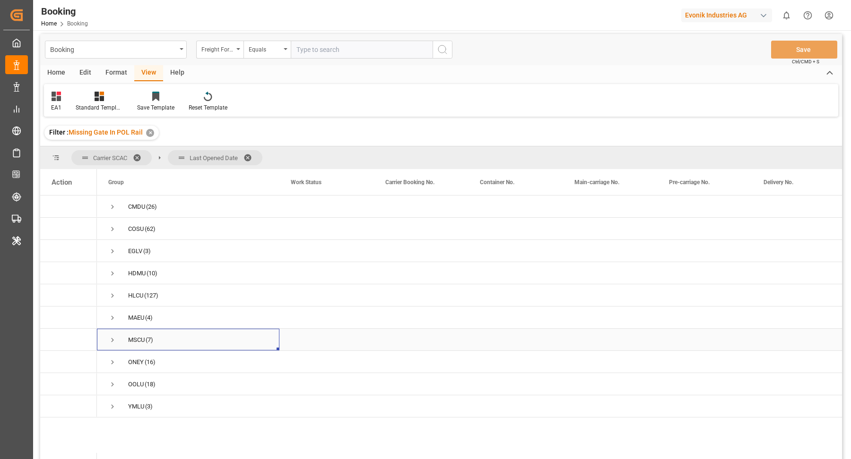
click at [110, 338] on span "Press SPACE to select this row." at bounding box center [112, 340] width 9 height 9
click at [111, 304] on span "Press SPACE to select this row." at bounding box center [112, 296] width 9 height 22
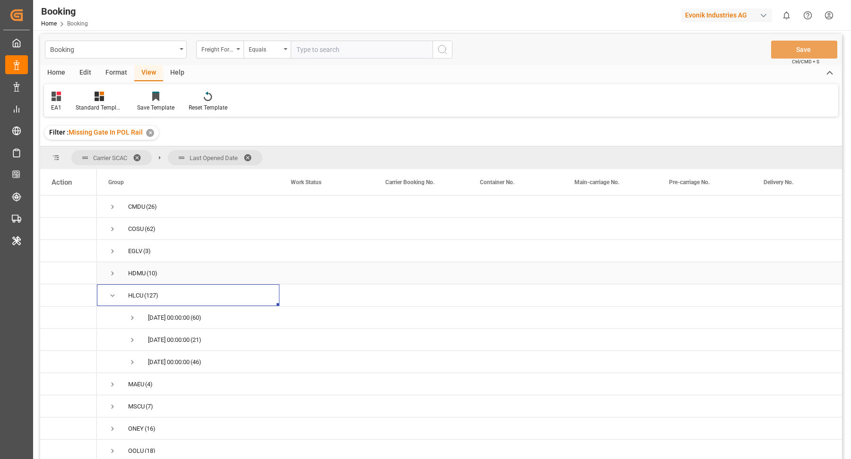
scroll to position [25, 0]
click at [131, 336] on span "Press SPACE to select this row." at bounding box center [132, 337] width 9 height 9
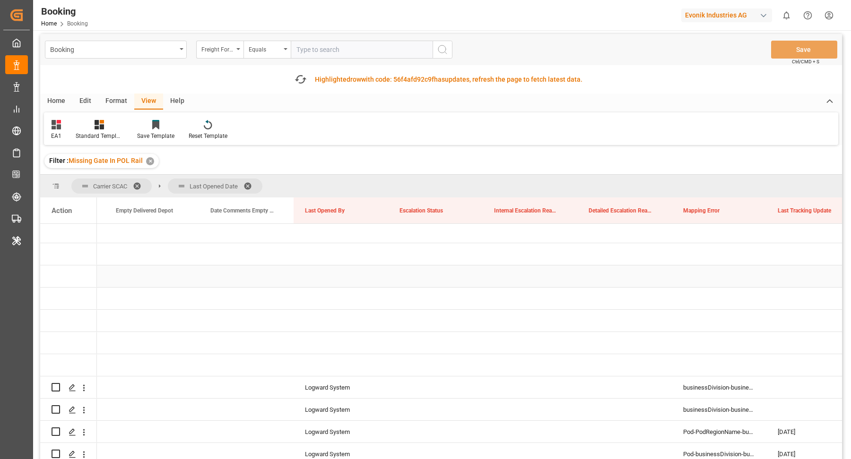
scroll to position [0, 2541]
drag, startPoint x: 297, startPoint y: 209, endPoint x: 303, endPoint y: 197, distance: 14.0
click at [303, 197] on div "Carrier SCAC Last Opened Date Drag here to set column labels Action ICD Country…" at bounding box center [440, 333] width 801 height 316
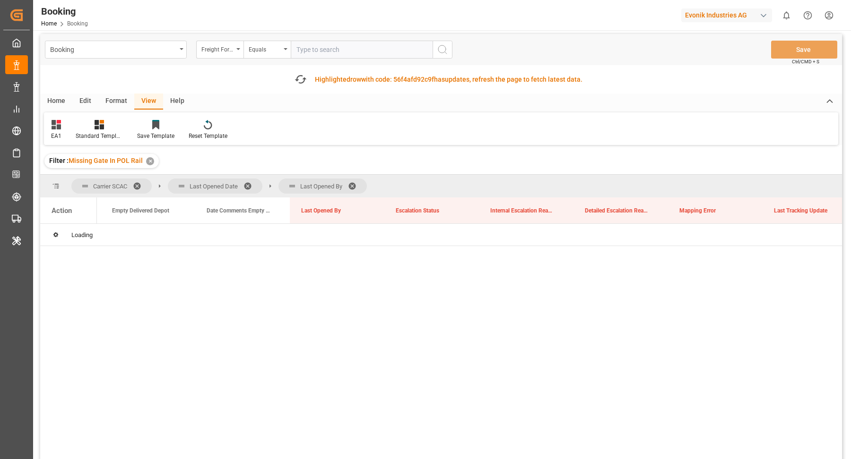
scroll to position [0, 0]
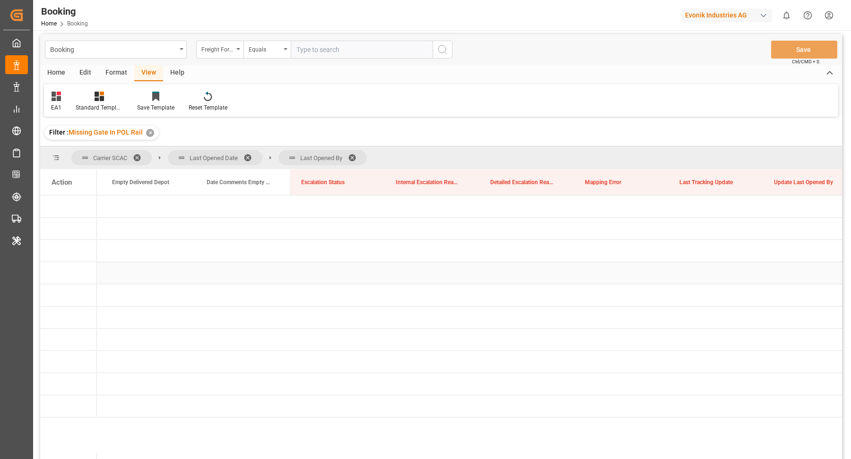
click at [360, 267] on div "Press SPACE to select this row." at bounding box center [337, 273] width 95 height 22
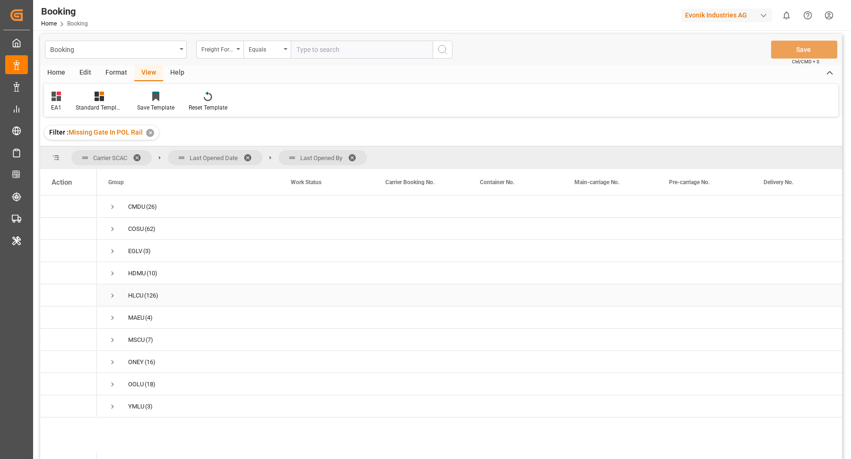
click at [114, 290] on span "Press SPACE to select this row." at bounding box center [112, 296] width 9 height 22
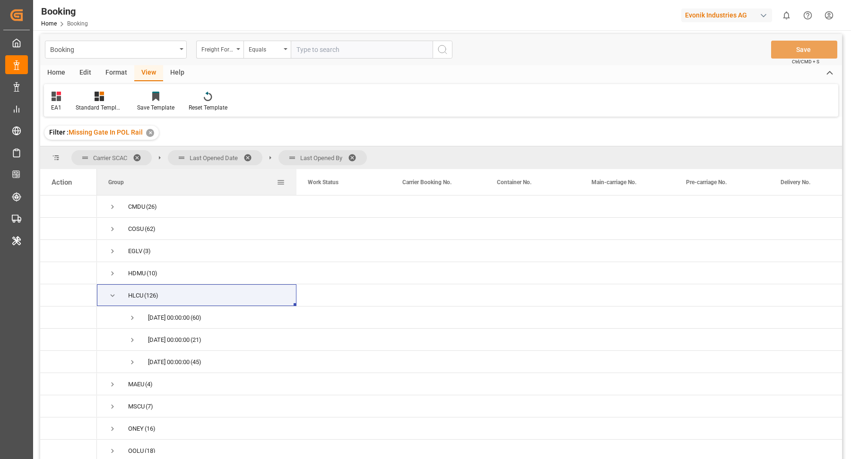
click at [295, 174] on div at bounding box center [296, 182] width 4 height 26
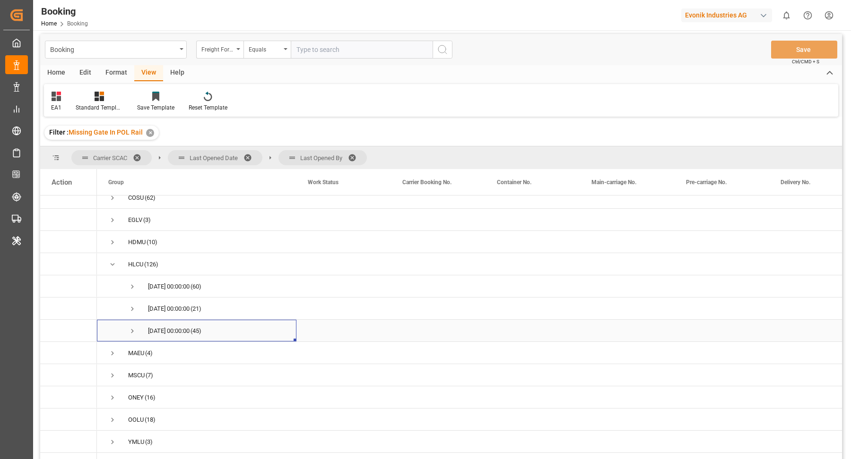
click at [133, 327] on span "Press SPACE to select this row." at bounding box center [132, 331] width 9 height 9
click at [151, 327] on span "Press SPACE to select this row." at bounding box center [152, 331] width 9 height 9
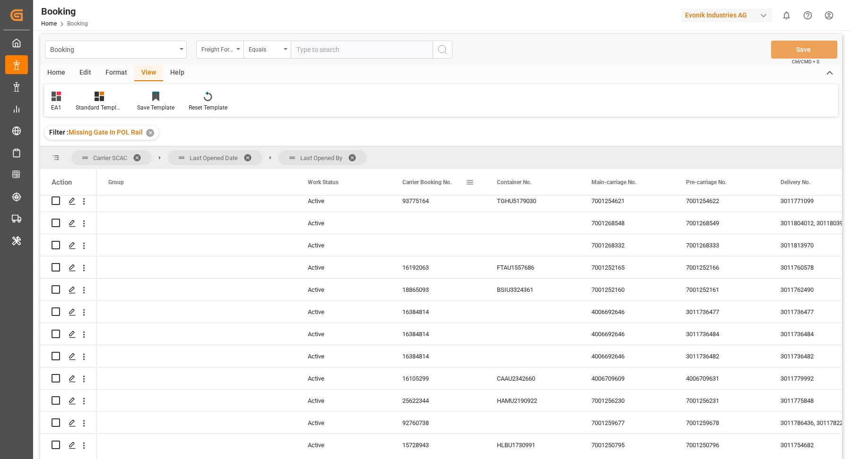
click at [444, 180] on span "Carrier Booking No." at bounding box center [426, 182] width 49 height 7
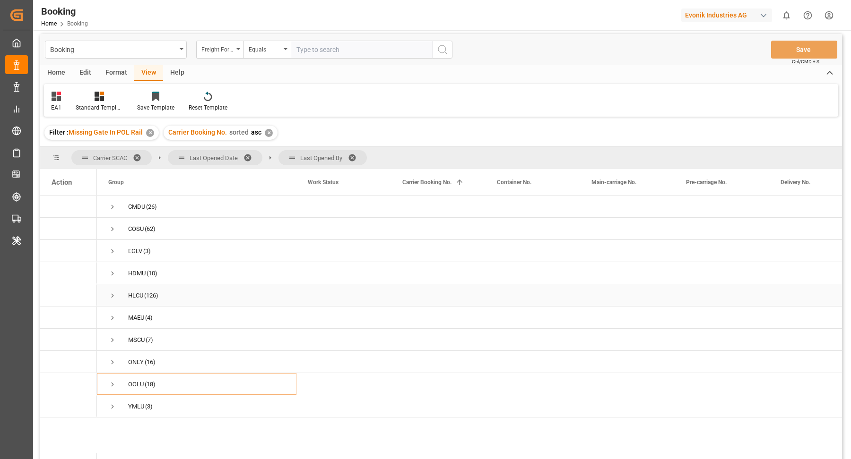
click at [112, 294] on span "Press SPACE to select this row." at bounding box center [112, 296] width 9 height 9
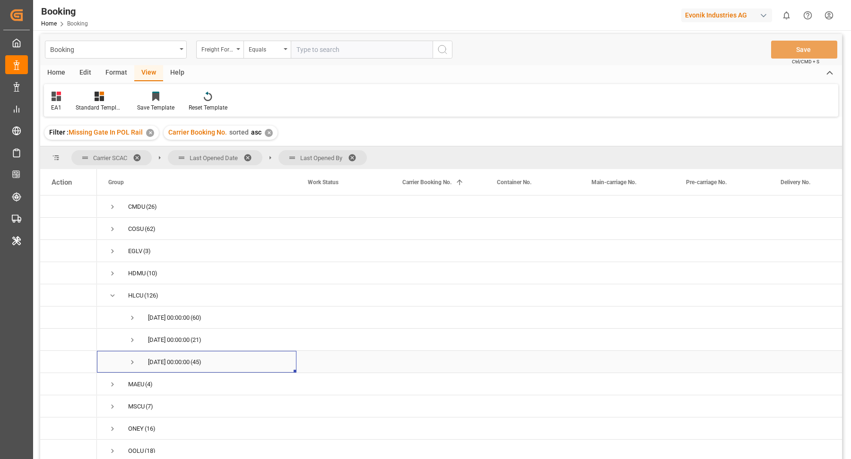
click at [133, 360] on span "Press SPACE to select this row." at bounding box center [132, 362] width 9 height 9
click at [153, 380] on span "Press SPACE to select this row." at bounding box center [152, 384] width 9 height 9
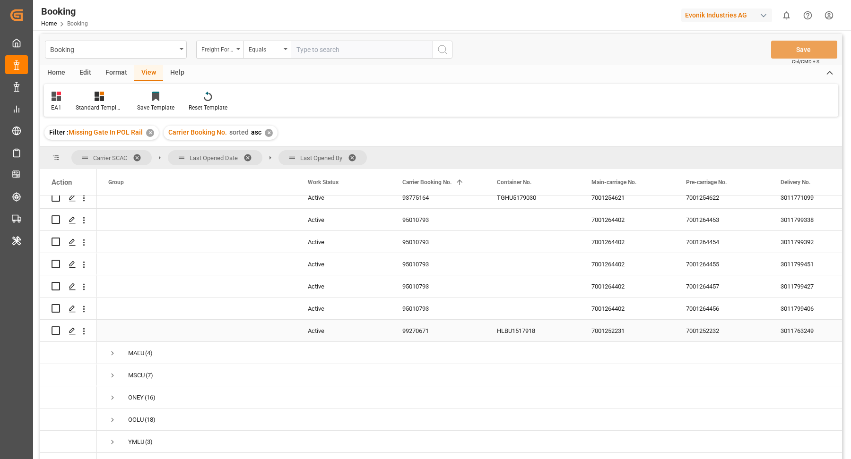
click at [429, 322] on div "99270671" at bounding box center [438, 331] width 95 height 22
click at [87, 327] on icon "open menu" at bounding box center [84, 332] width 10 height 10
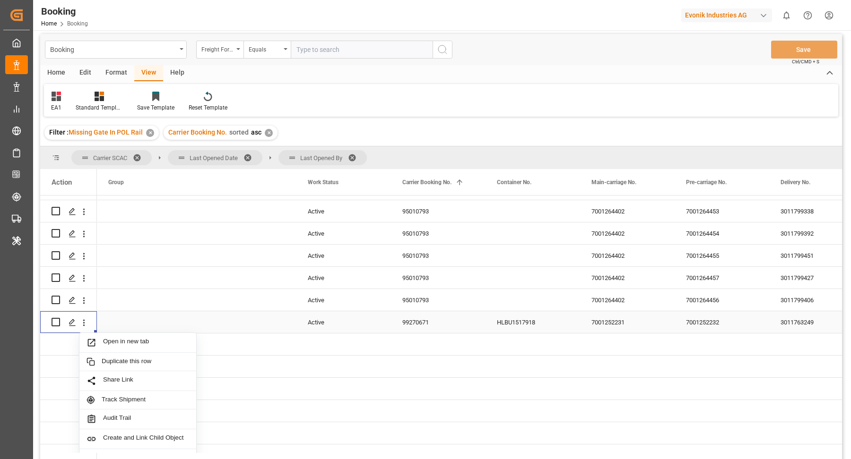
drag, startPoint x: 133, startPoint y: 339, endPoint x: 130, endPoint y: 310, distance: 29.4
click at [133, 339] on span "Open in new tab" at bounding box center [146, 343] width 86 height 10
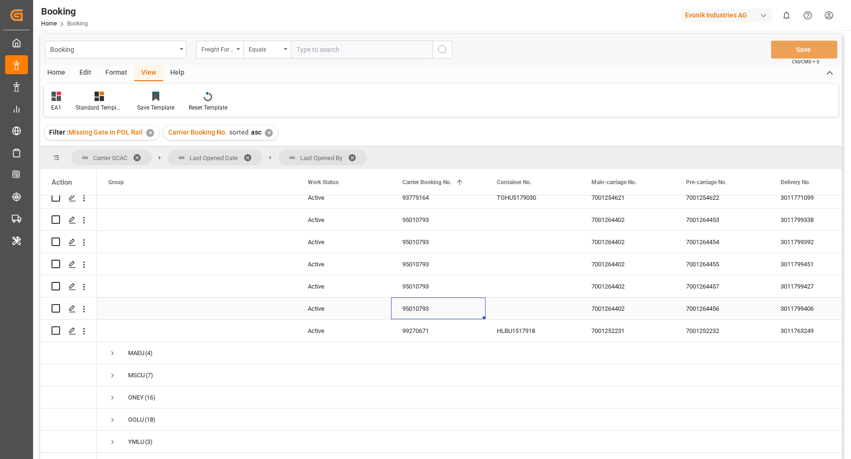
click at [428, 310] on div "95010793" at bounding box center [438, 309] width 95 height 22
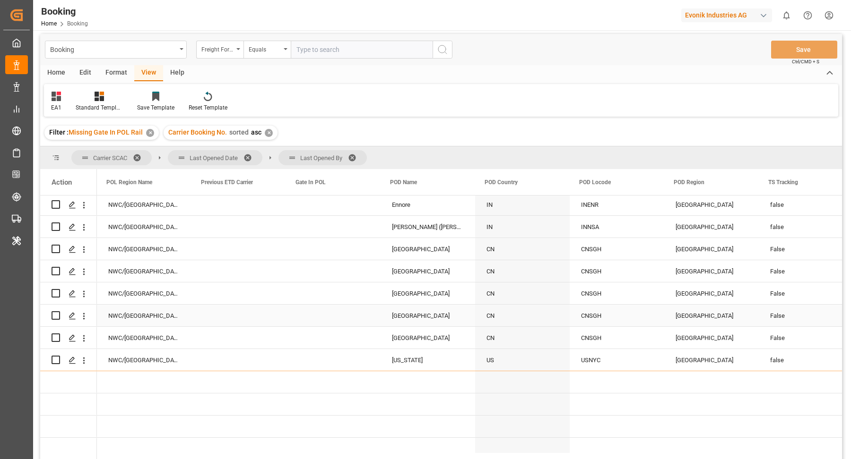
scroll to position [0, 1430]
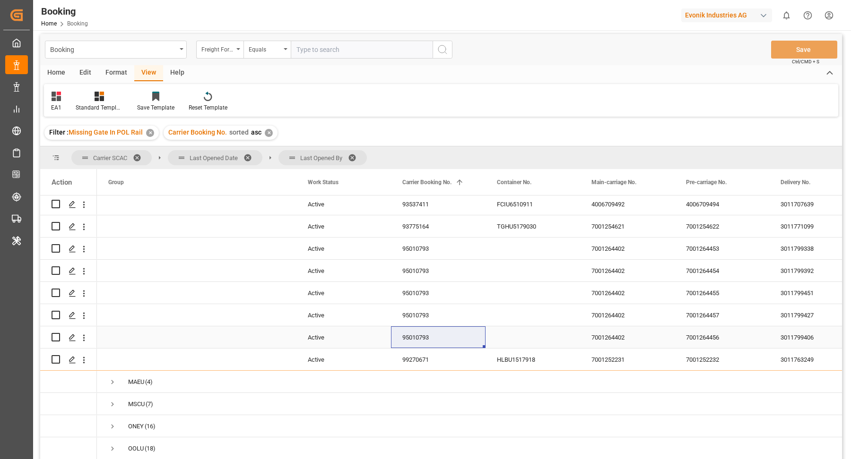
drag, startPoint x: 86, startPoint y: 339, endPoint x: 138, endPoint y: 350, distance: 53.1
click at [86, 339] on icon "open menu" at bounding box center [84, 338] width 10 height 10
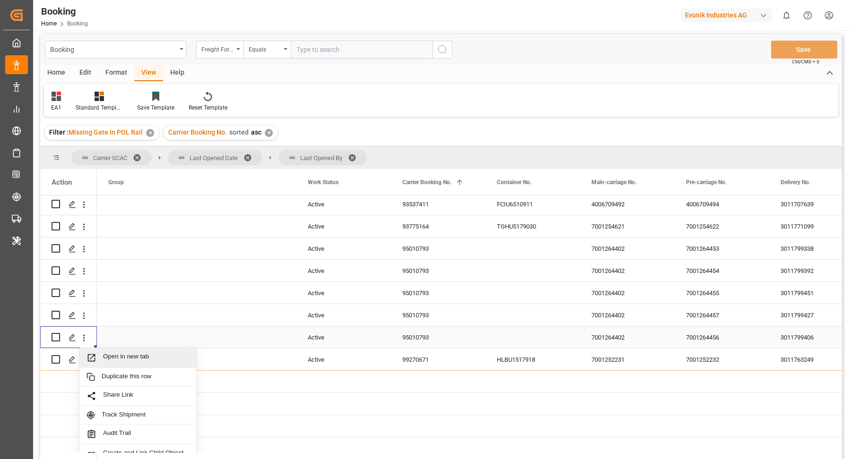
click at [141, 351] on div "Open in new tab" at bounding box center [137, 358] width 117 height 20
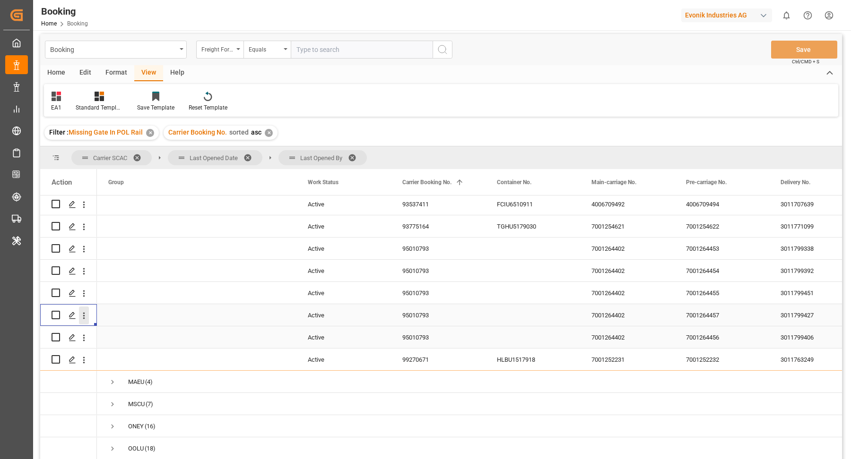
click at [82, 320] on button "open menu" at bounding box center [84, 316] width 10 height 18
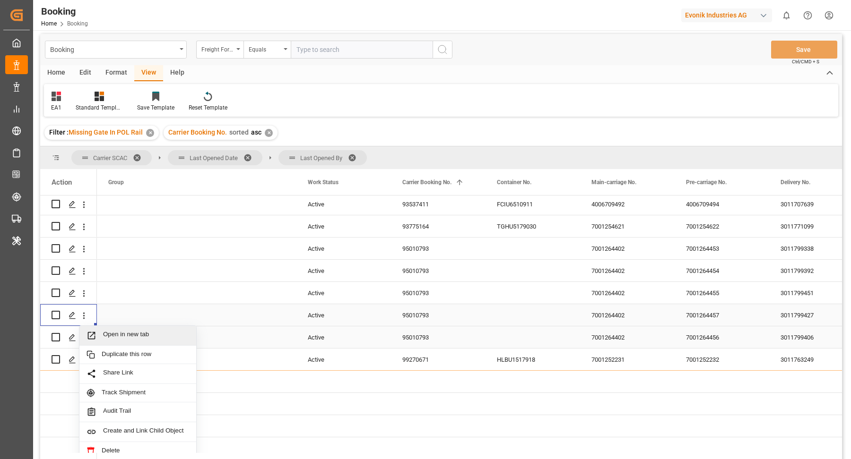
drag, startPoint x: 126, startPoint y: 332, endPoint x: 121, endPoint y: 327, distance: 6.7
click at [126, 332] on span "Open in new tab" at bounding box center [146, 336] width 86 height 10
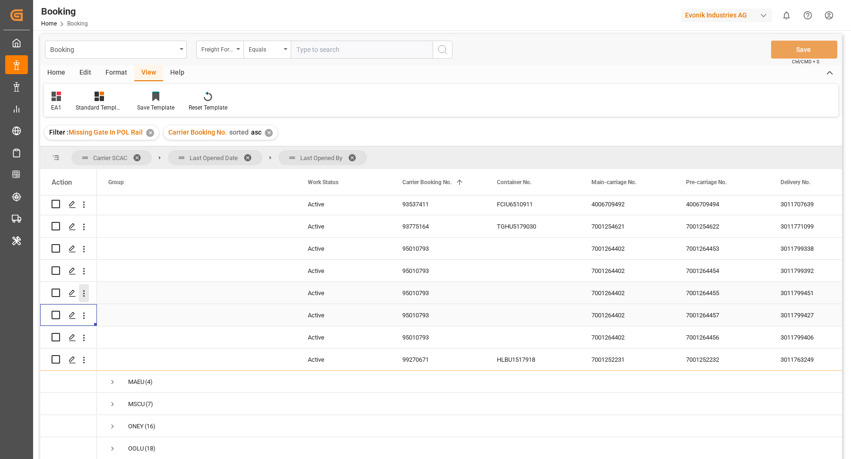
click at [84, 297] on icon "open menu" at bounding box center [84, 294] width 10 height 10
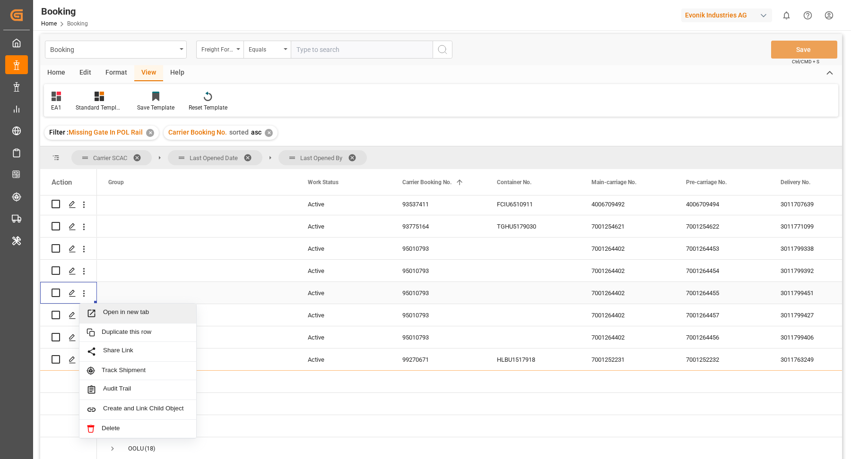
click at [130, 311] on span "Open in new tab" at bounding box center [146, 314] width 86 height 10
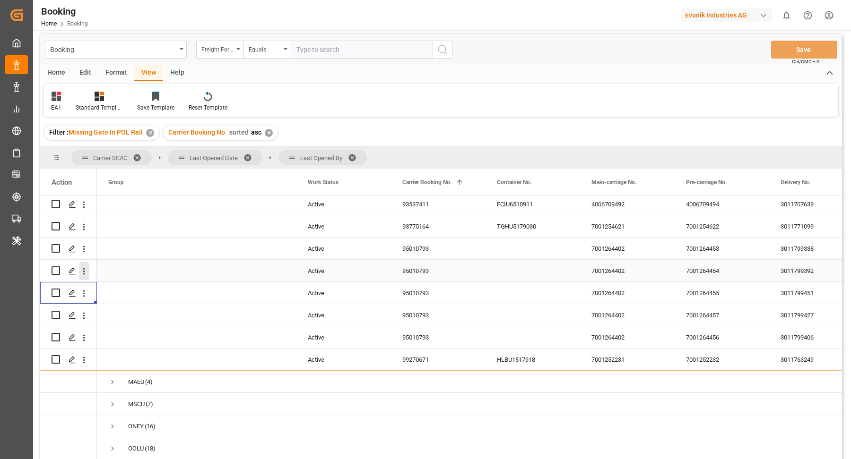
click at [83, 268] on icon "open menu" at bounding box center [84, 271] width 2 height 7
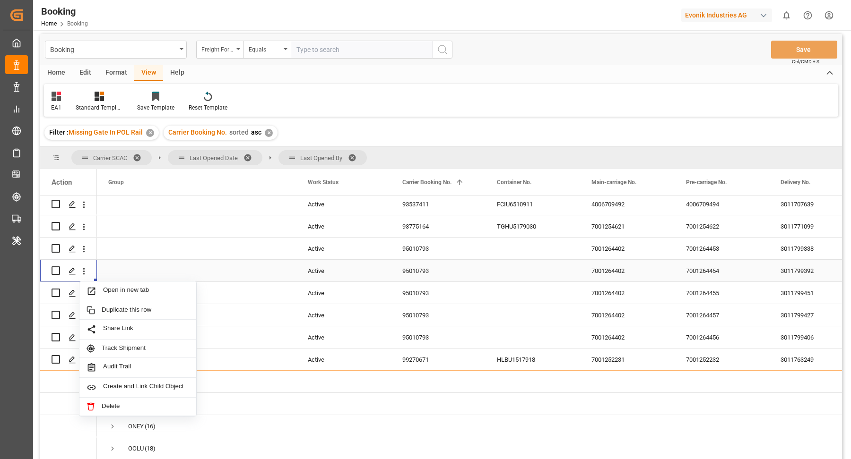
click at [128, 289] on span "Open in new tab" at bounding box center [146, 291] width 86 height 10
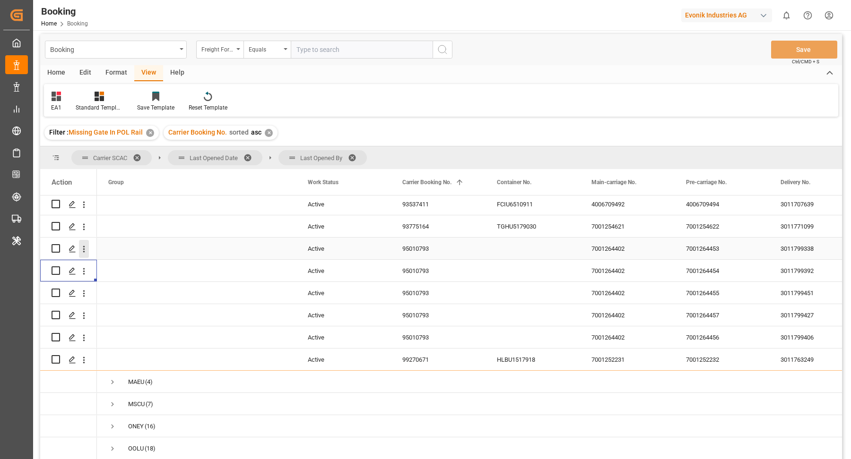
click at [82, 251] on icon "open menu" at bounding box center [84, 249] width 10 height 10
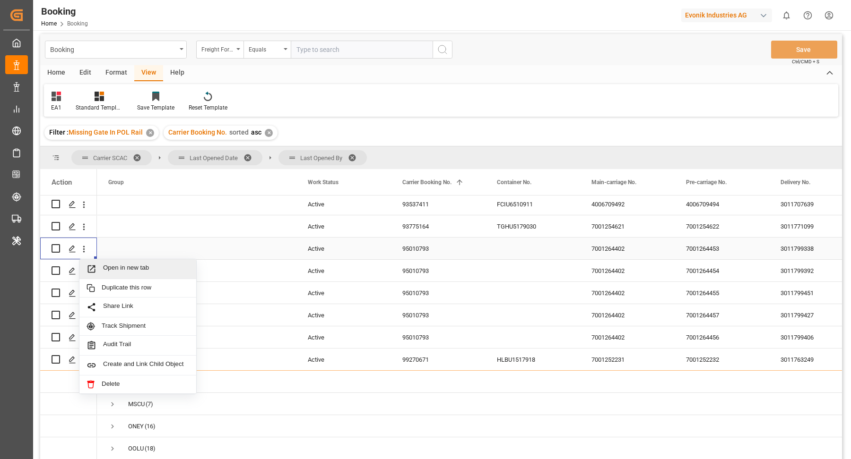
drag, startPoint x: 141, startPoint y: 268, endPoint x: 123, endPoint y: 228, distance: 44.4
click at [141, 268] on span "Open in new tab" at bounding box center [146, 269] width 86 height 10
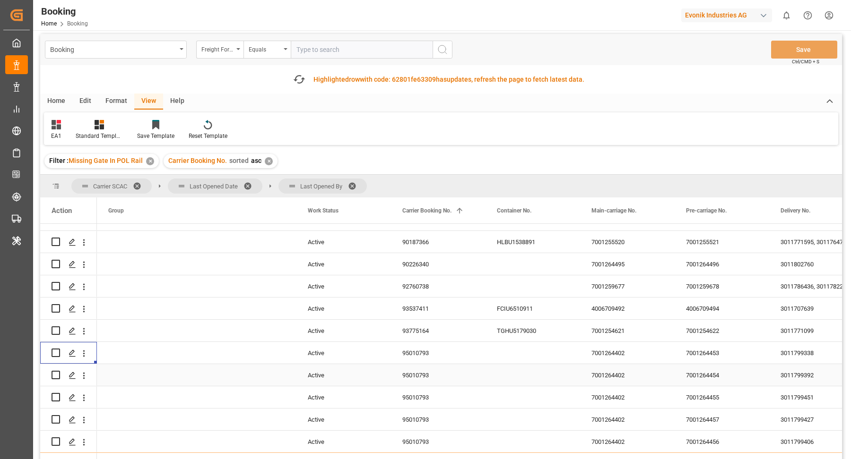
scroll to position [932, 0]
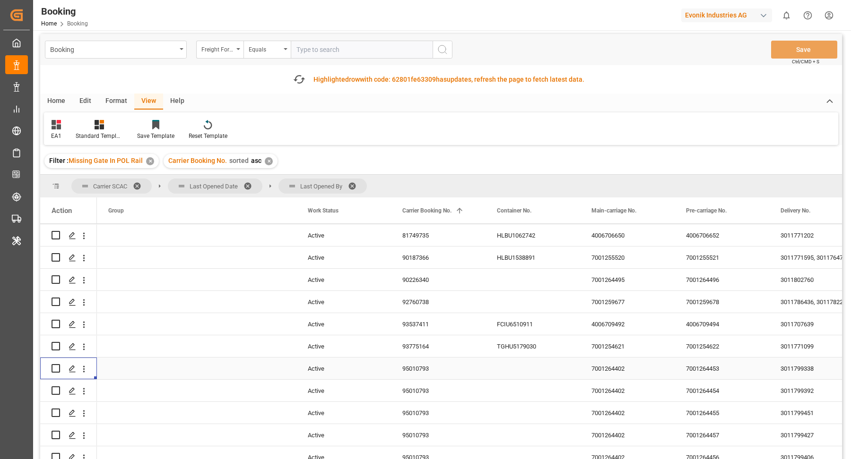
click at [430, 358] on div "95010793" at bounding box center [438, 369] width 95 height 22
click at [428, 348] on div "93775164" at bounding box center [438, 347] width 95 height 22
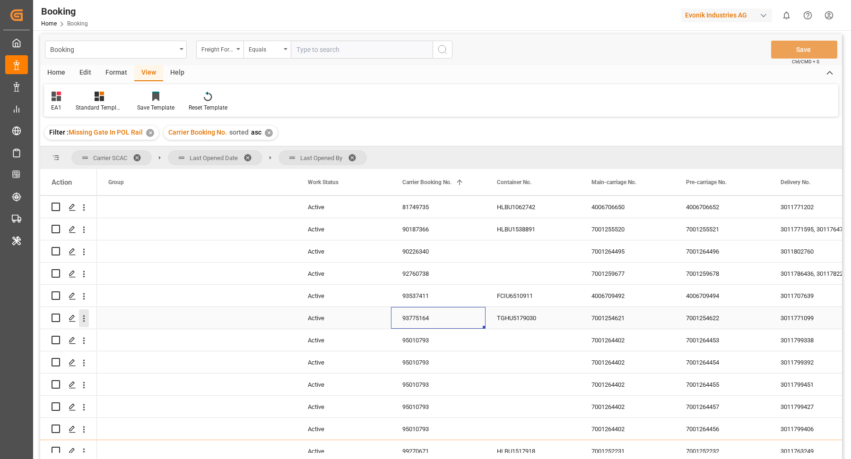
click at [86, 319] on icon "open menu" at bounding box center [84, 319] width 10 height 10
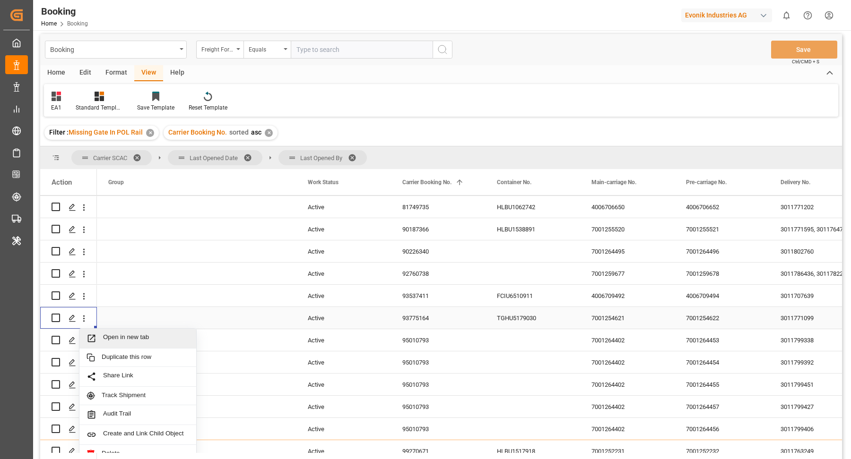
click at [140, 334] on span "Open in new tab" at bounding box center [146, 339] width 86 height 10
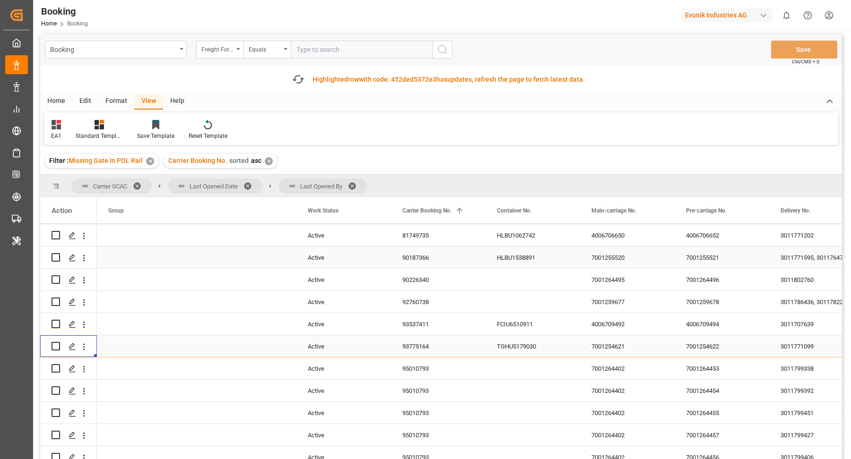
scroll to position [918, 0]
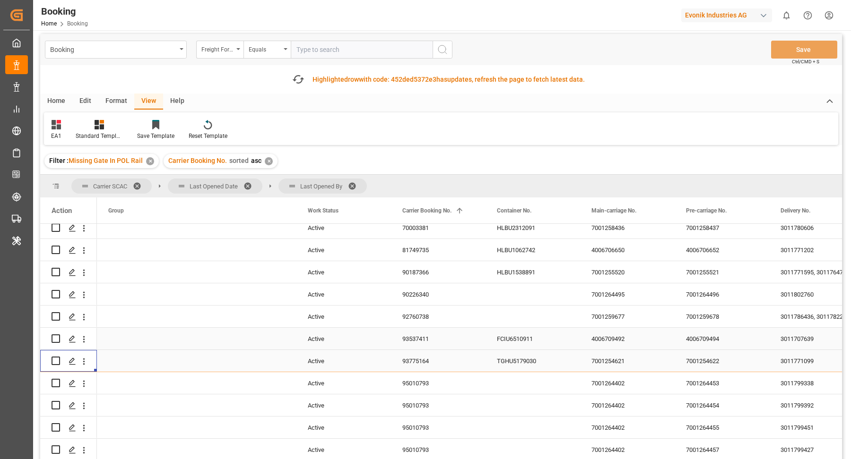
click at [421, 336] on div "93537411" at bounding box center [438, 339] width 95 height 22
click at [82, 335] on icon "open menu" at bounding box center [84, 340] width 10 height 10
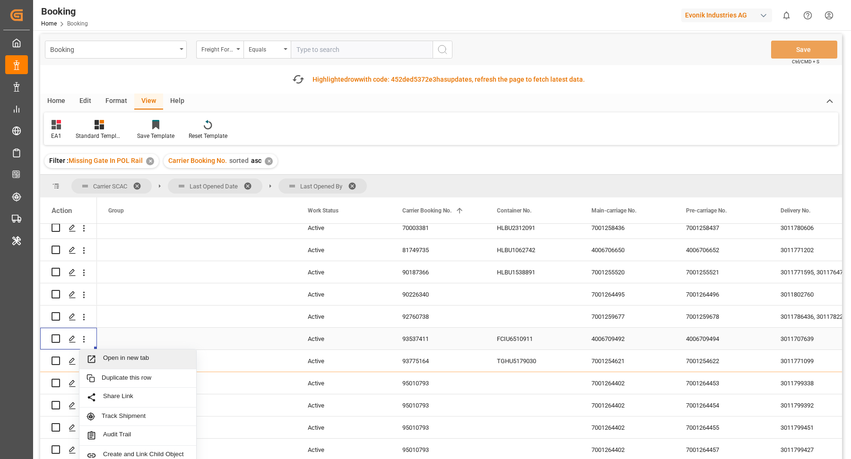
drag, startPoint x: 119, startPoint y: 348, endPoint x: 114, endPoint y: 232, distance: 115.4
click at [129, 354] on span "Open in new tab" at bounding box center [146, 359] width 86 height 10
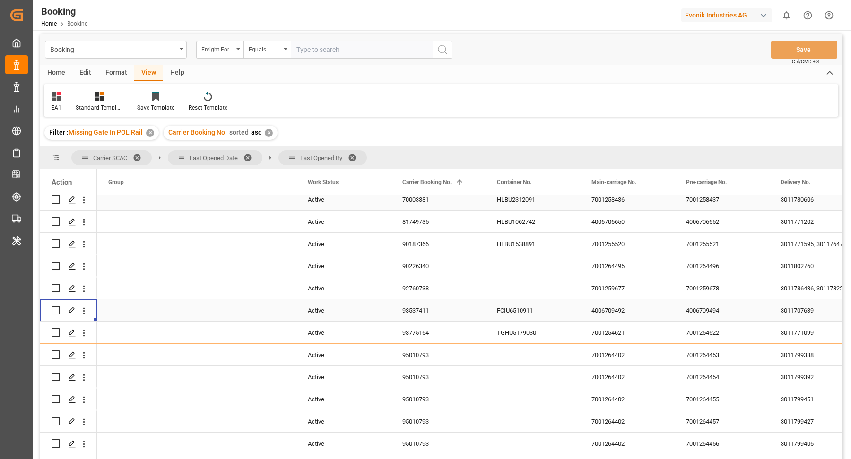
scroll to position [0, 0]
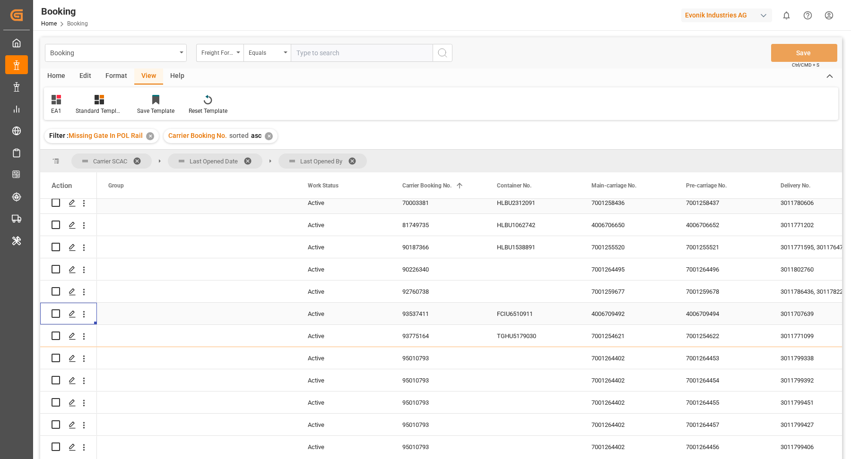
click at [441, 325] on div "93537411" at bounding box center [438, 314] width 95 height 22
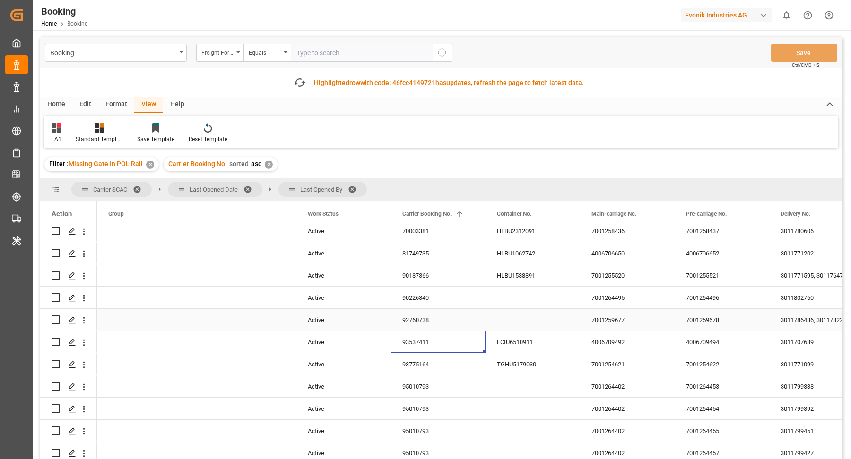
scroll to position [903, 0]
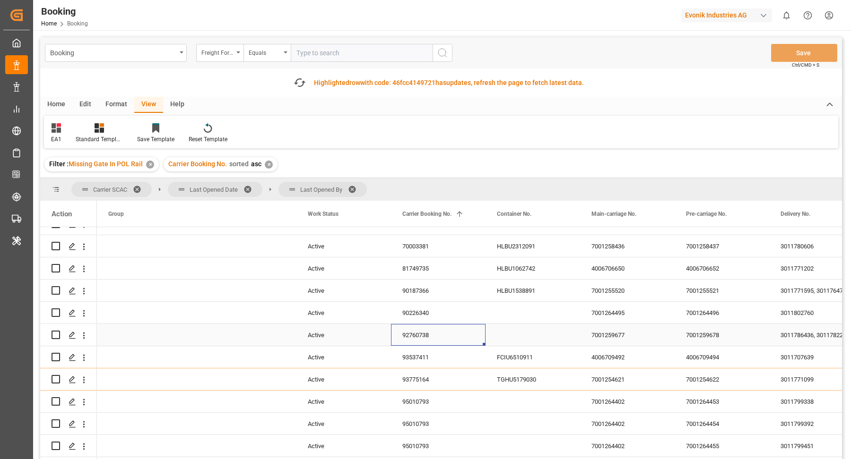
click at [413, 337] on div "92760738" at bounding box center [438, 335] width 95 height 22
click at [86, 341] on button "open menu" at bounding box center [84, 336] width 10 height 18
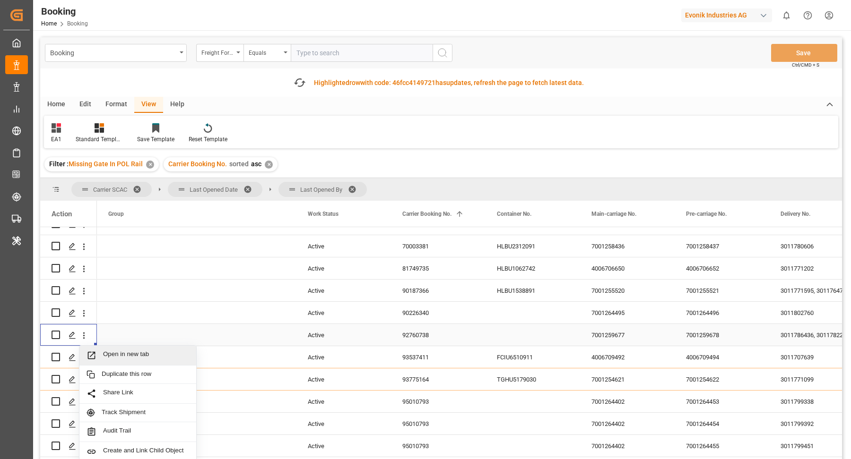
drag, startPoint x: 116, startPoint y: 348, endPoint x: 109, endPoint y: 268, distance: 80.2
click at [128, 351] on span "Open in new tab" at bounding box center [146, 356] width 86 height 10
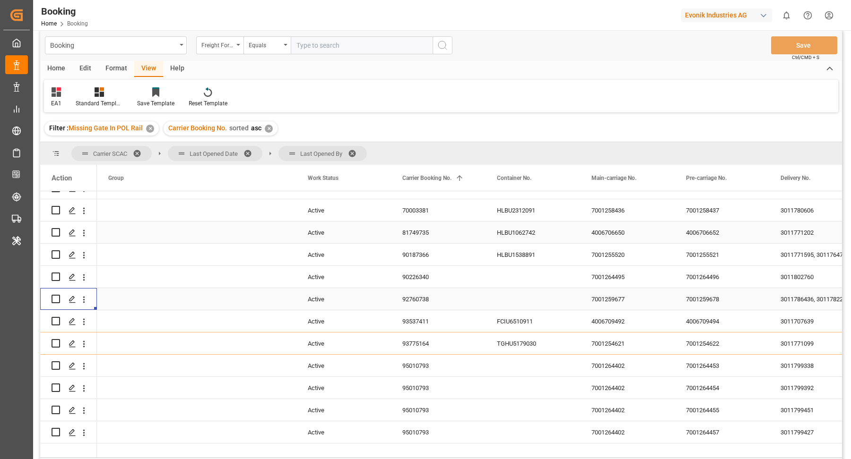
scroll to position [880, 0]
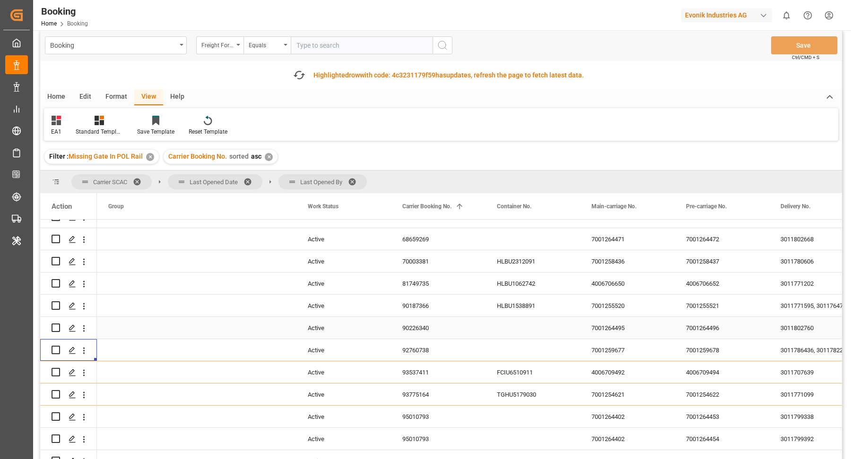
drag, startPoint x: 439, startPoint y: 329, endPoint x: 460, endPoint y: 326, distance: 22.1
click at [438, 329] on div "90226340" at bounding box center [438, 328] width 95 height 22
click at [82, 333] on icon "open menu" at bounding box center [84, 329] width 10 height 10
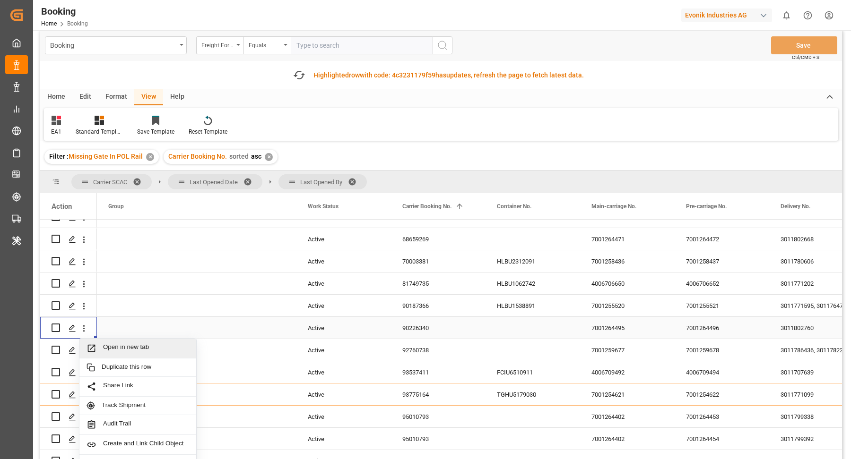
click at [129, 341] on div "Open in new tab" at bounding box center [137, 349] width 117 height 20
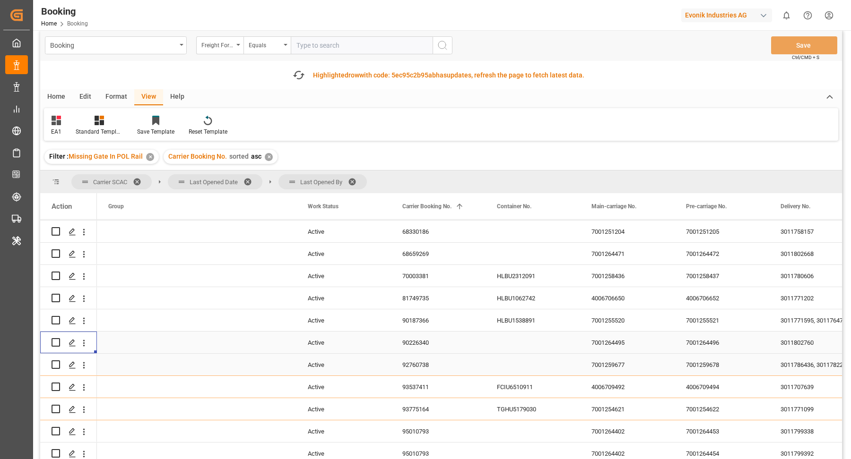
scroll to position [850, 0]
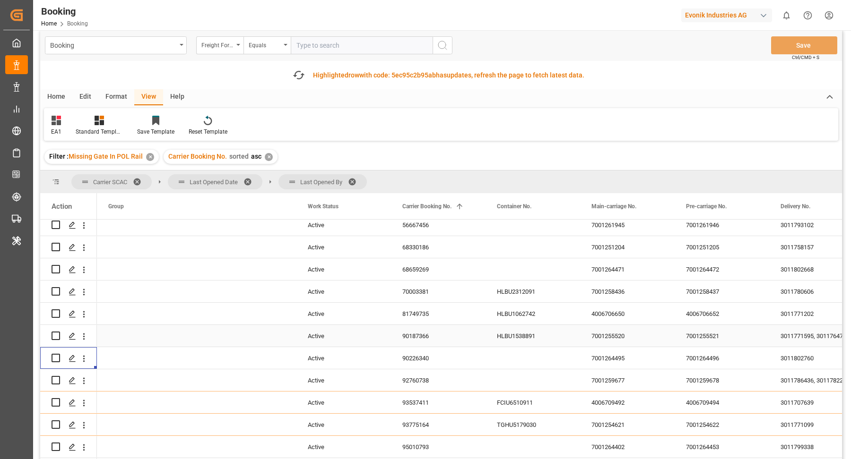
click at [426, 334] on div "90187366" at bounding box center [438, 336] width 95 height 22
drag, startPoint x: 86, startPoint y: 339, endPoint x: 125, endPoint y: 344, distance: 39.2
click at [86, 339] on icon "open menu" at bounding box center [84, 337] width 10 height 10
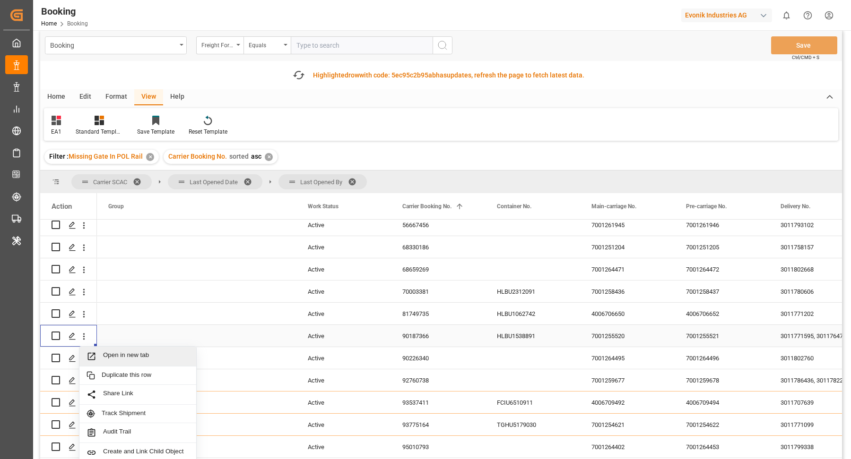
drag, startPoint x: 137, startPoint y: 346, endPoint x: 120, endPoint y: 320, distance: 31.1
click at [137, 347] on div "Open in new tab" at bounding box center [137, 357] width 117 height 20
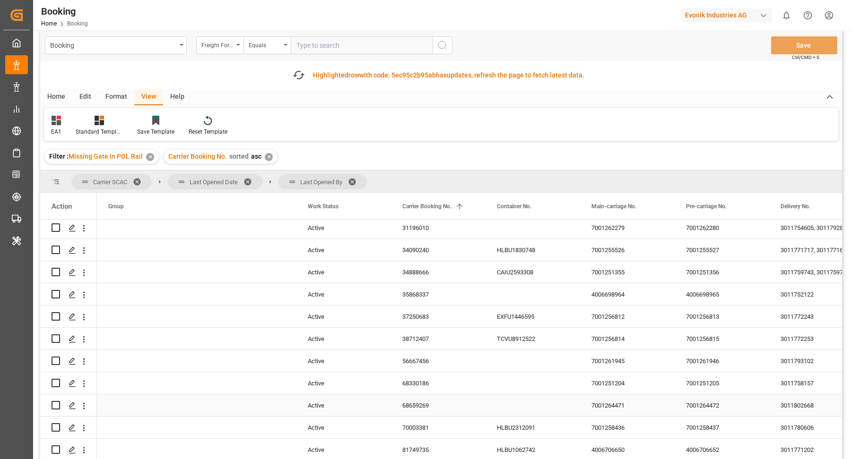
scroll to position [843, 0]
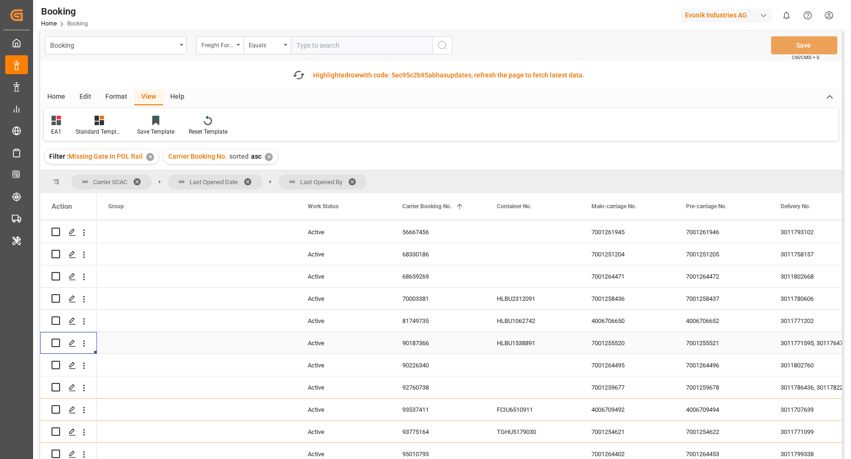
click at [422, 332] on div "90187366" at bounding box center [438, 343] width 95 height 22
click at [439, 316] on div "81749735" at bounding box center [438, 321] width 95 height 22
click at [81, 320] on icon "open menu" at bounding box center [84, 322] width 10 height 10
click at [129, 339] on span "Open in new tab" at bounding box center [146, 341] width 86 height 10
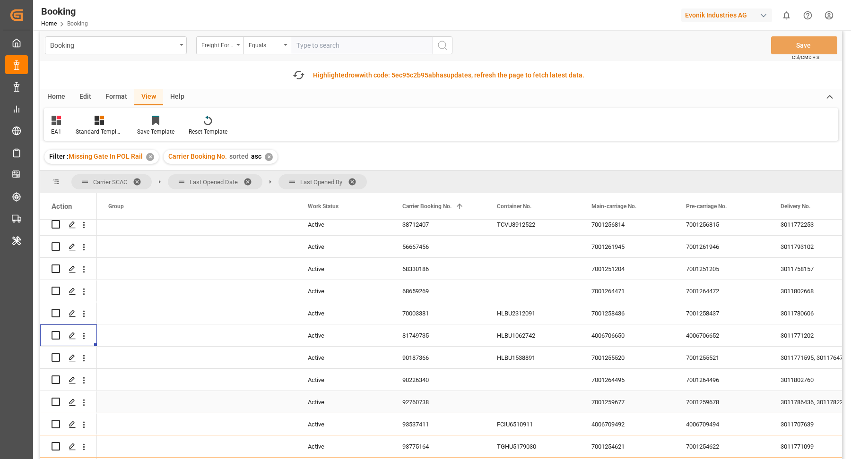
click at [450, 316] on div "70003381" at bounding box center [438, 313] width 95 height 22
click at [86, 313] on icon "open menu" at bounding box center [84, 314] width 10 height 10
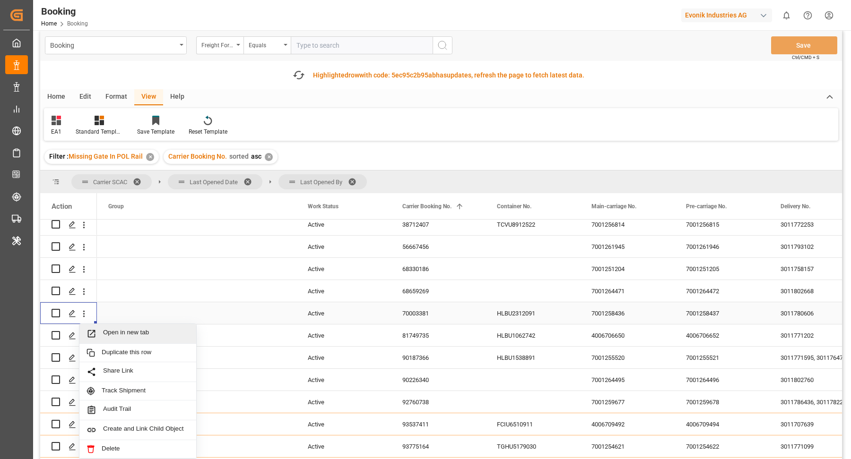
drag, startPoint x: 128, startPoint y: 322, endPoint x: 135, endPoint y: 258, distance: 65.2
click at [136, 326] on div "Open in new tab" at bounding box center [137, 334] width 117 height 20
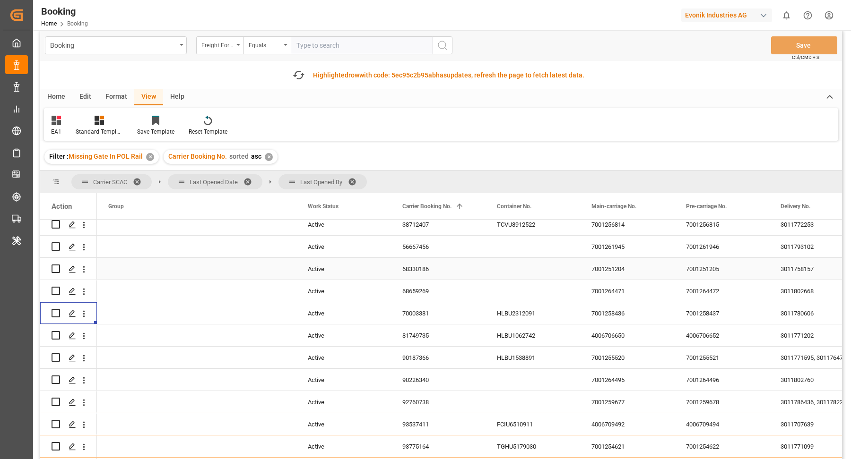
scroll to position [747, 0]
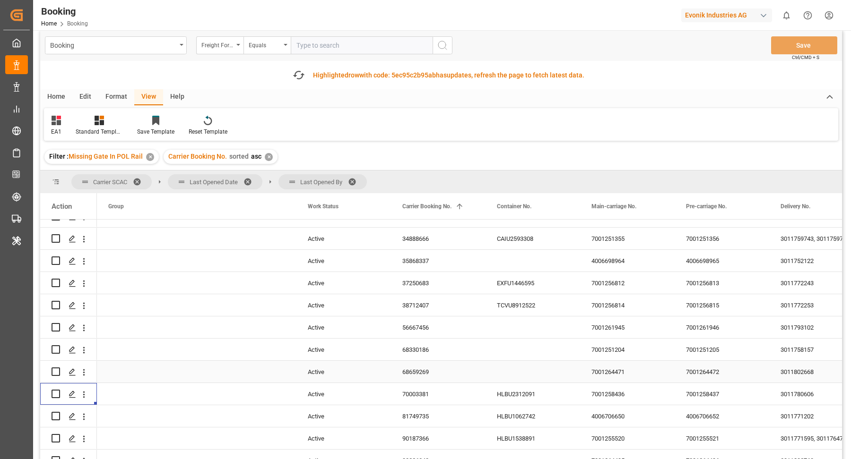
click at [466, 374] on div "68659269" at bounding box center [438, 372] width 95 height 22
click at [84, 373] on icon "open menu" at bounding box center [84, 373] width 10 height 10
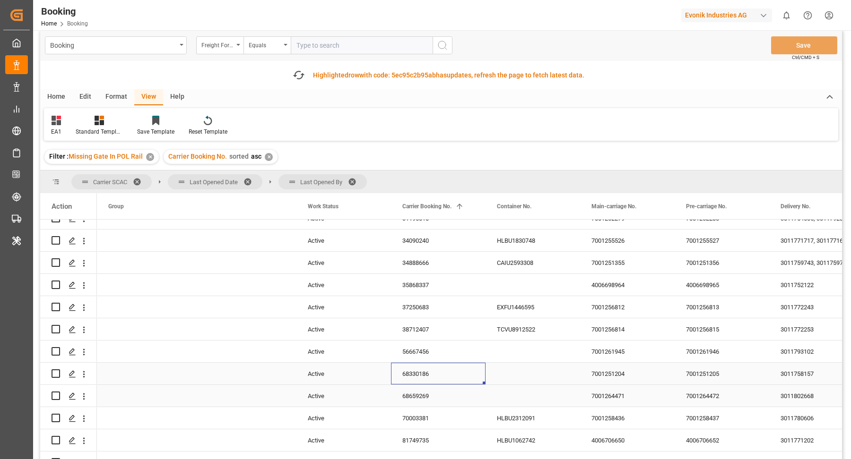
click at [430, 376] on div "68330186" at bounding box center [438, 374] width 95 height 22
click at [86, 375] on icon "open menu" at bounding box center [84, 375] width 10 height 10
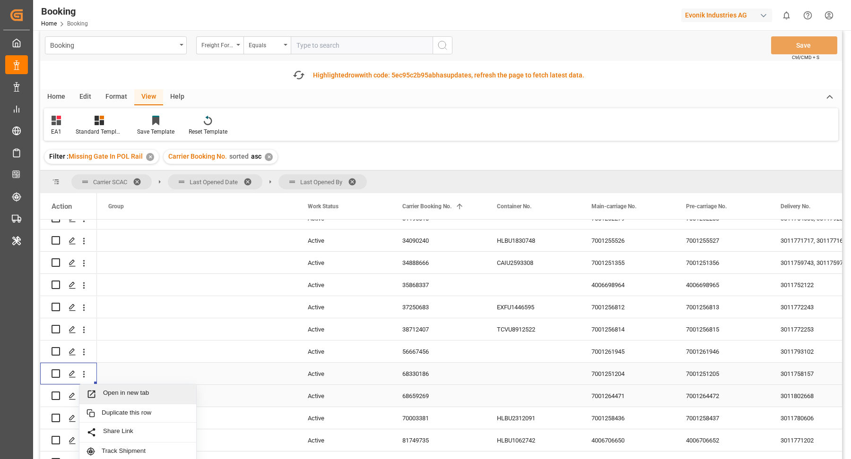
click at [162, 395] on span "Open in new tab" at bounding box center [146, 394] width 86 height 10
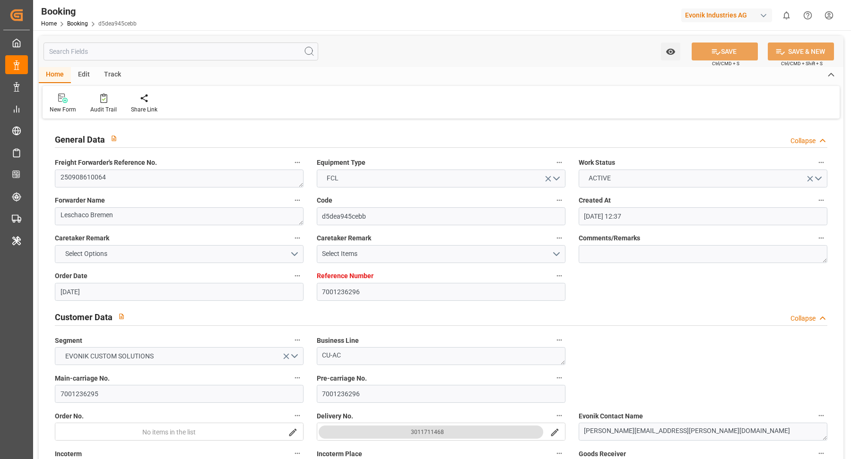
scroll to position [250, 0]
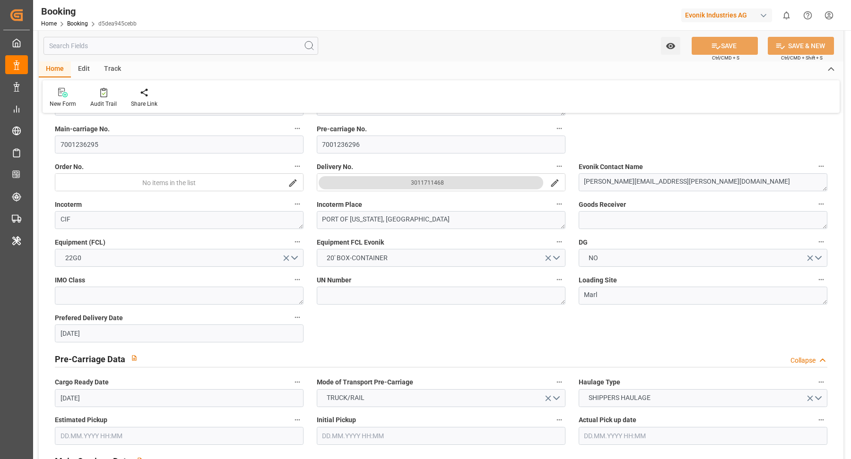
click at [429, 182] on div "3011711468" at bounding box center [427, 182] width 33 height 9
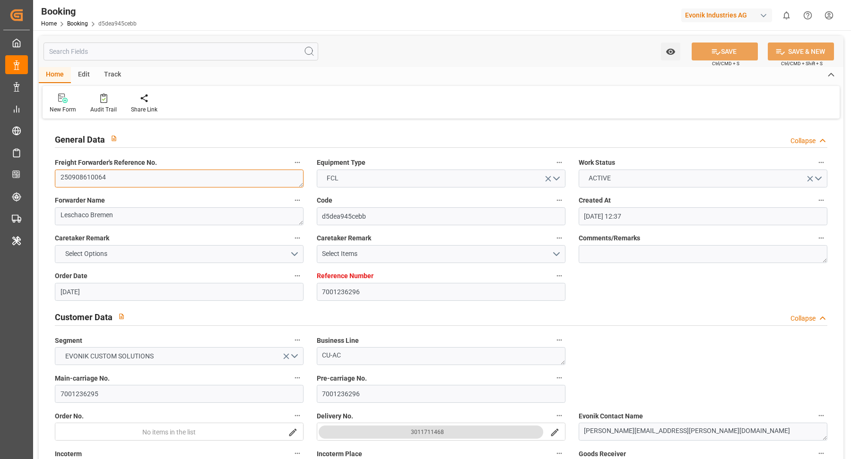
click at [132, 186] on textarea "250908610064" at bounding box center [179, 179] width 249 height 18
click at [132, 184] on textarea "250908610064" at bounding box center [179, 179] width 249 height 18
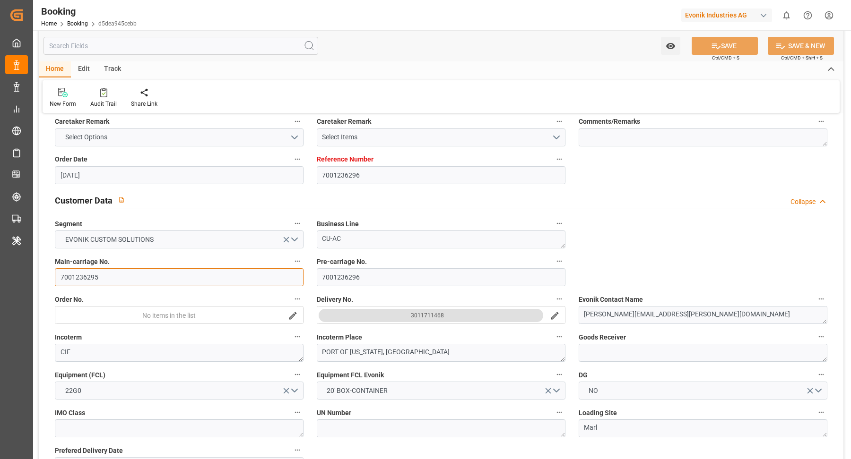
click at [127, 276] on input "7001236295" at bounding box center [179, 277] width 249 height 18
click at [126, 276] on input "7001236295" at bounding box center [179, 277] width 249 height 18
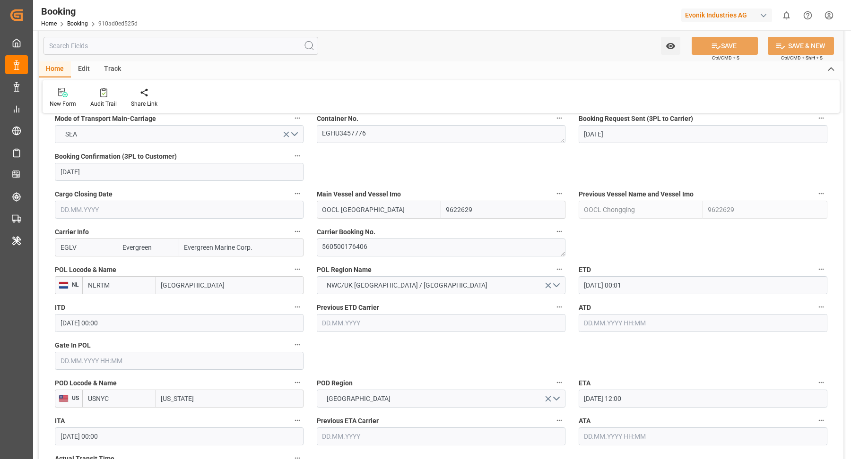
scroll to position [646, 0]
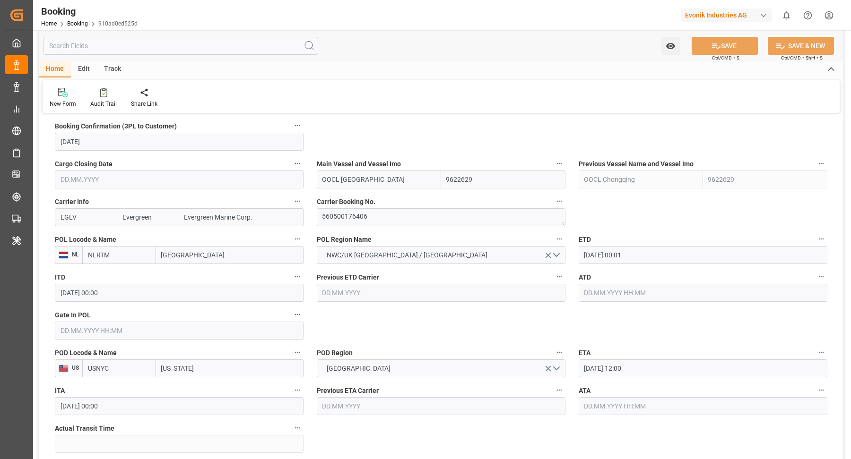
click at [655, 252] on input "12.09.2025 00:01" at bounding box center [702, 255] width 249 height 18
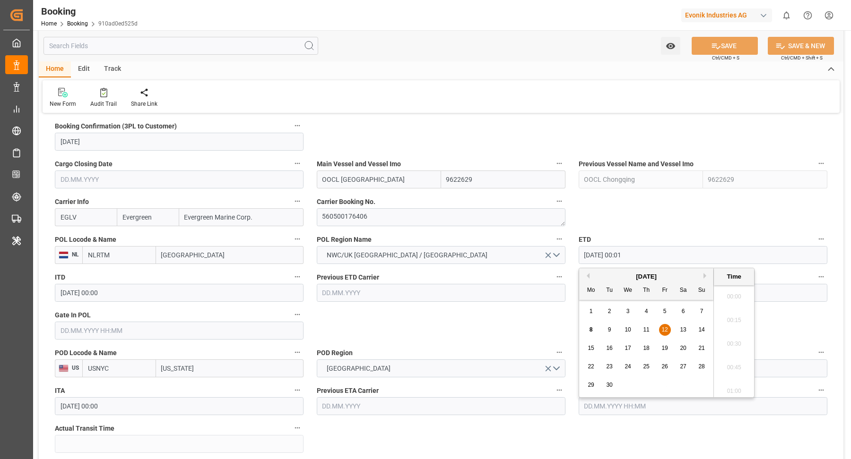
click at [689, 331] on div "8 9 10 11 12 13 14" at bounding box center [646, 330] width 129 height 18
click at [688, 331] on div "13" at bounding box center [683, 330] width 12 height 11
type input "13.09.2025 00:01"
click at [516, 65] on div "Home Edit Track" at bounding box center [441, 69] width 804 height 16
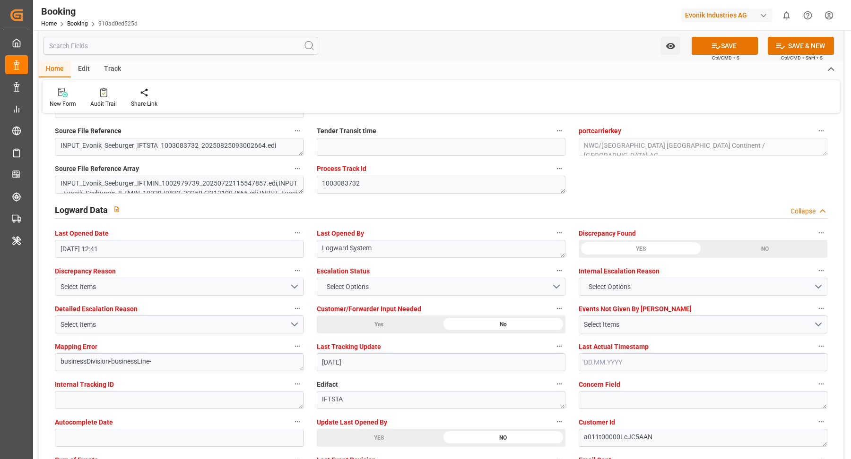
scroll to position [1667, 0]
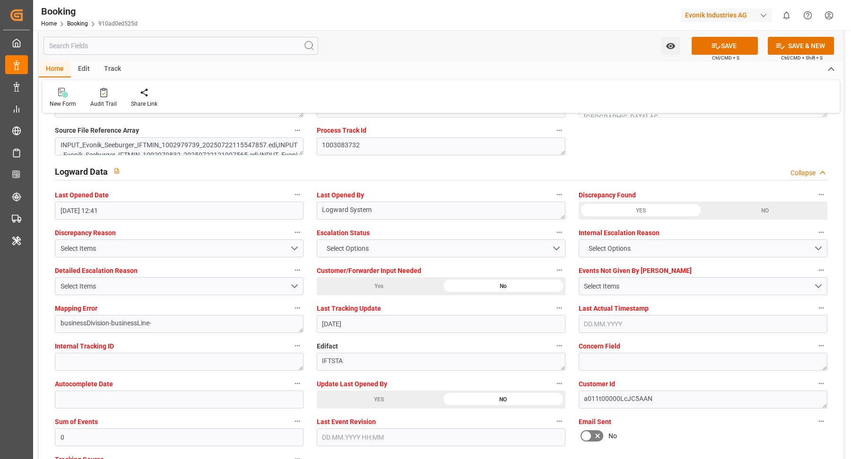
click at [362, 394] on div "YES" at bounding box center [379, 400] width 124 height 18
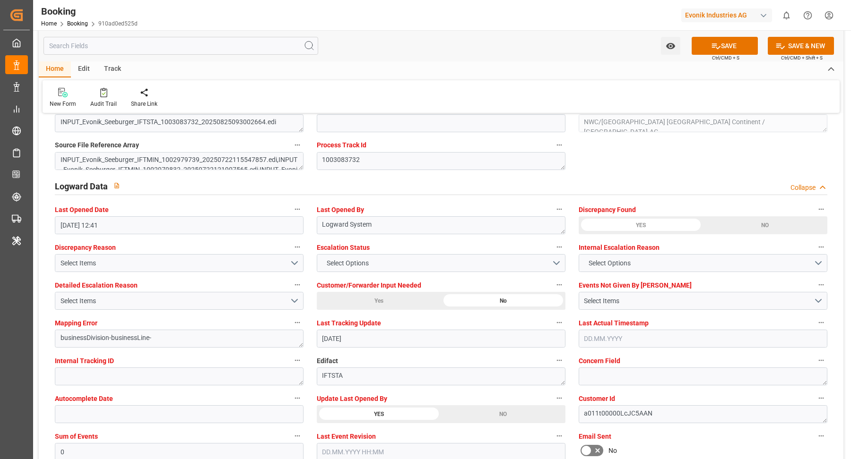
scroll to position [1644, 0]
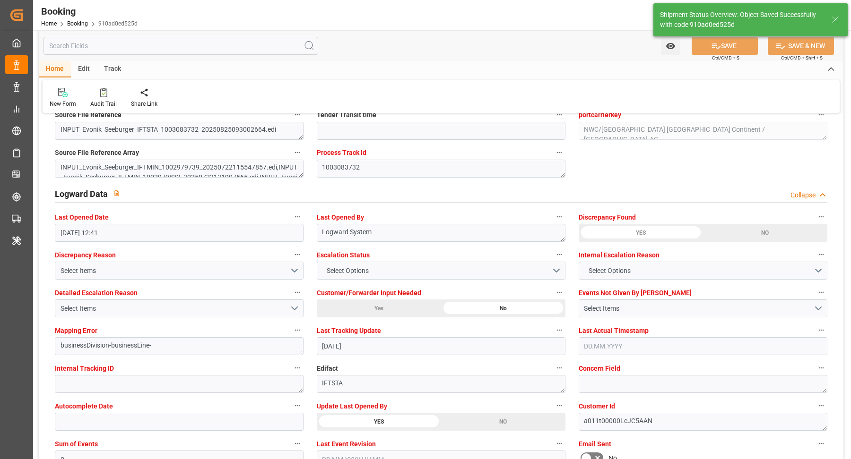
type textarea "[PERSON_NAME]"
type input "08.09.2025 09:31"
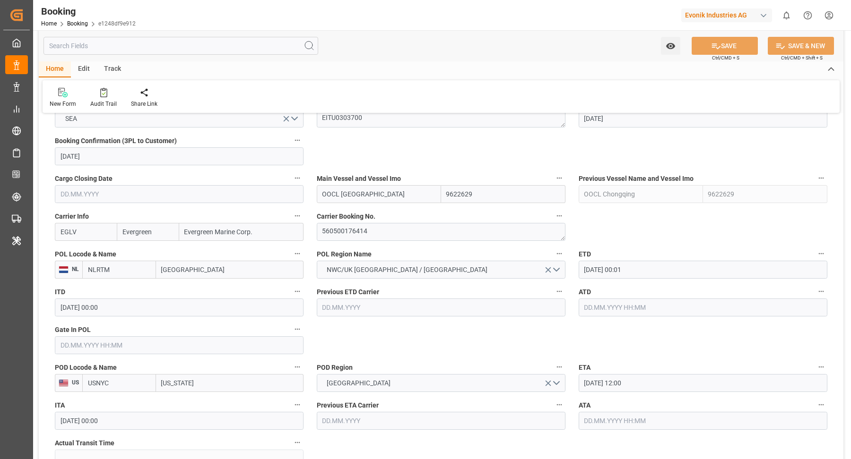
scroll to position [639, 0]
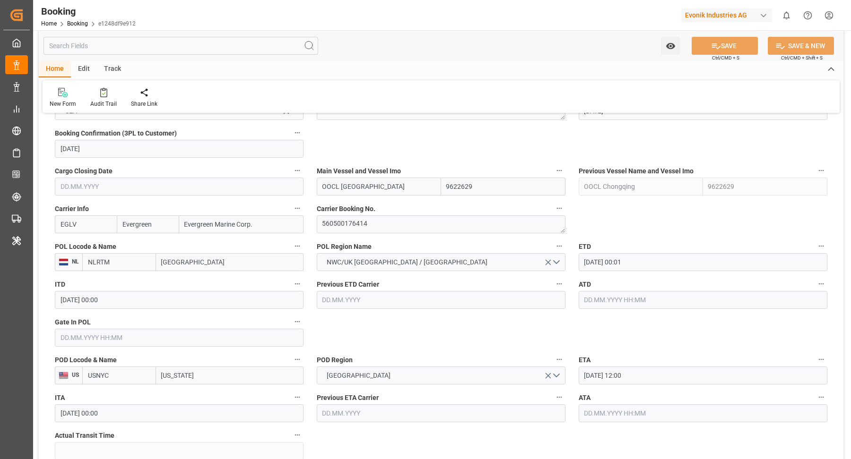
click at [662, 265] on input "12.09.2025 00:01" at bounding box center [702, 262] width 249 height 18
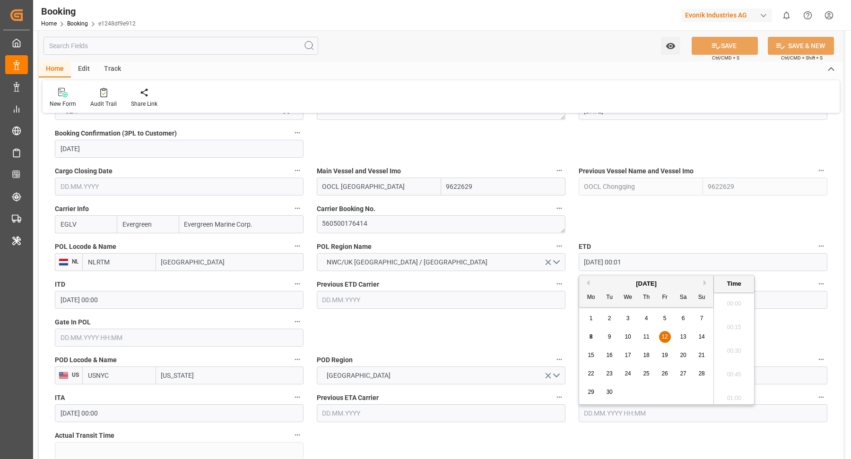
click at [682, 339] on span "13" at bounding box center [683, 337] width 6 height 7
type input "13.09.2025 00:01"
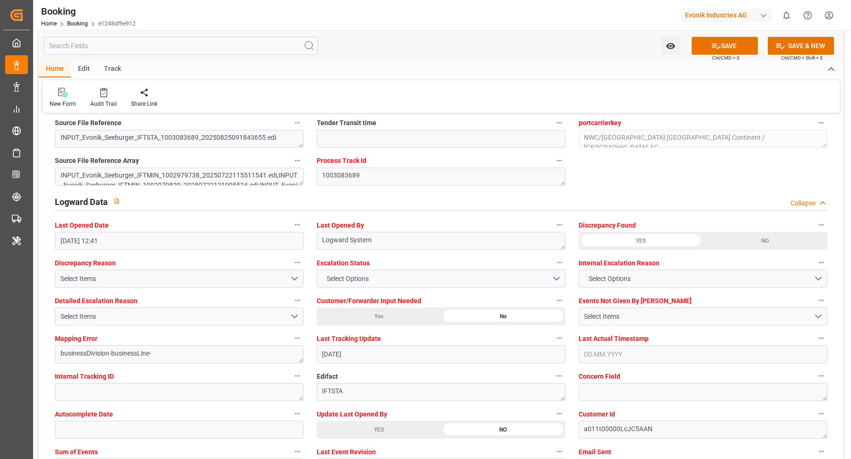
scroll to position [1773, 0]
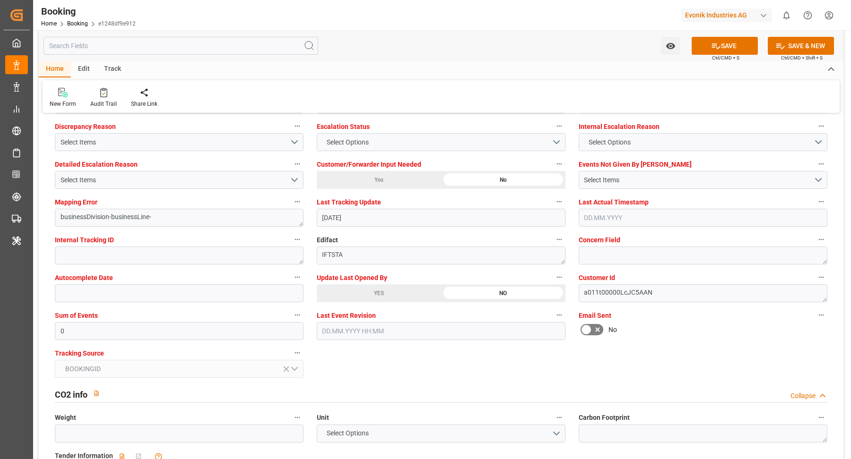
click at [396, 301] on div "Update Last Opened By YES NO" at bounding box center [441, 287] width 262 height 38
drag, startPoint x: 360, startPoint y: 291, endPoint x: 388, endPoint y: 289, distance: 28.5
click at [360, 291] on div "YES" at bounding box center [379, 293] width 124 height 18
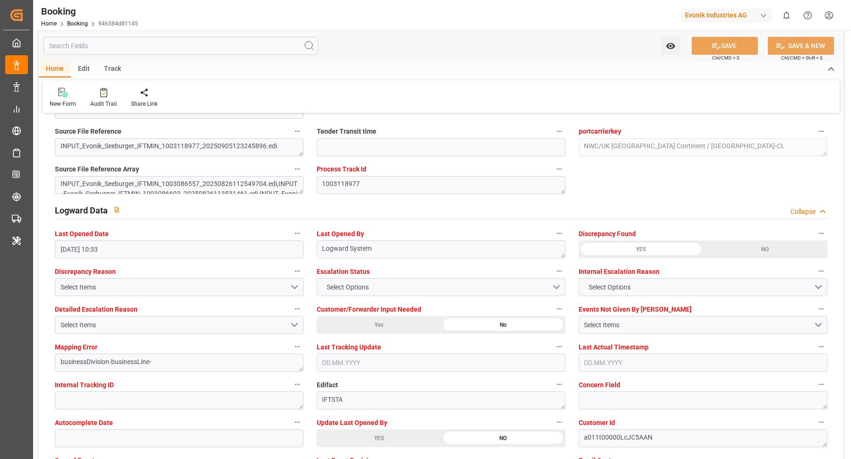
scroll to position [1765, 0]
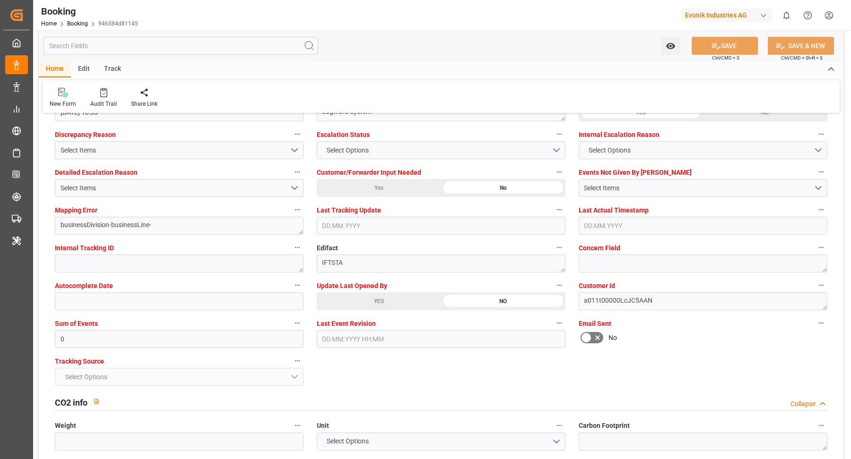
click at [374, 300] on div "YES" at bounding box center [379, 302] width 124 height 18
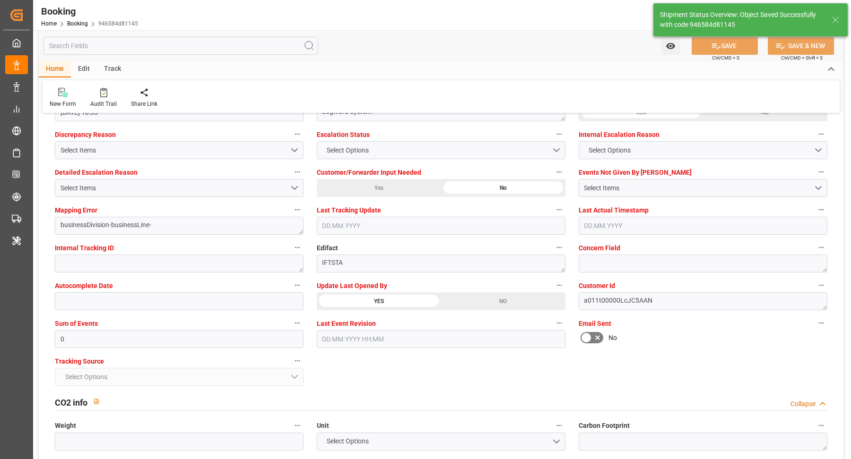
type textarea "[PERSON_NAME]"
type input "08.09.2025 09:33"
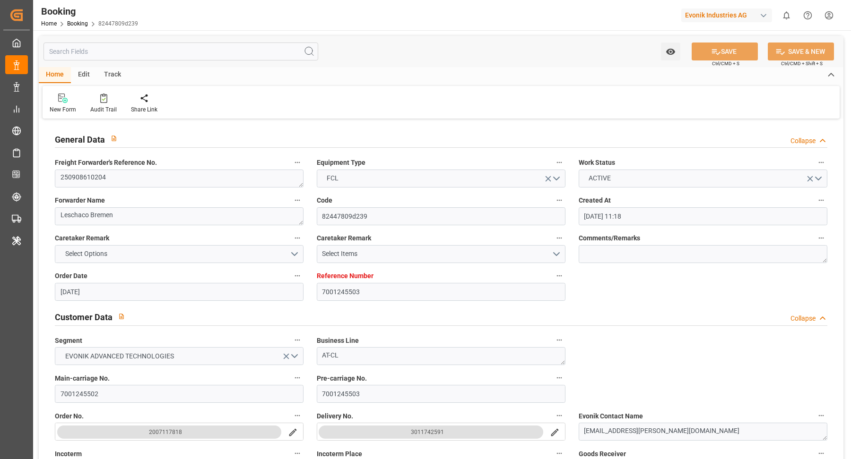
type input "[DATE] 11:18"
type input "[DATE]"
type input "[DATE] 00:00"
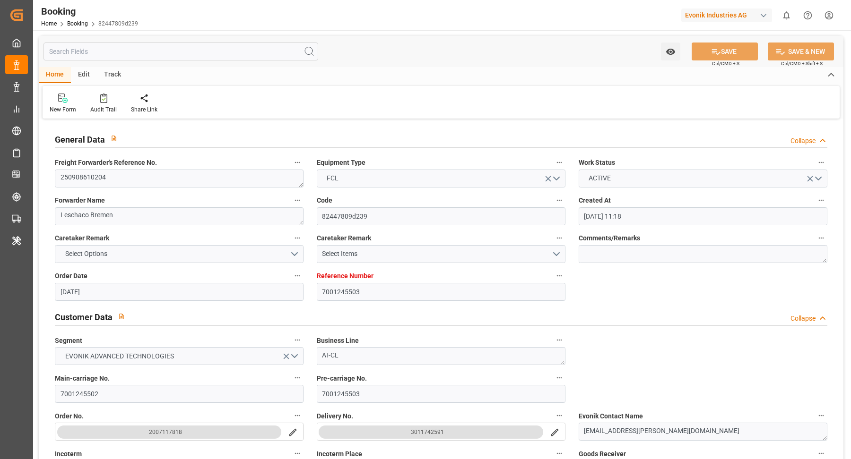
type input "[DATE]"
type input "[DATE] 21:00"
type input "[DATE] 00:00"
type input "[DATE] 16:00"
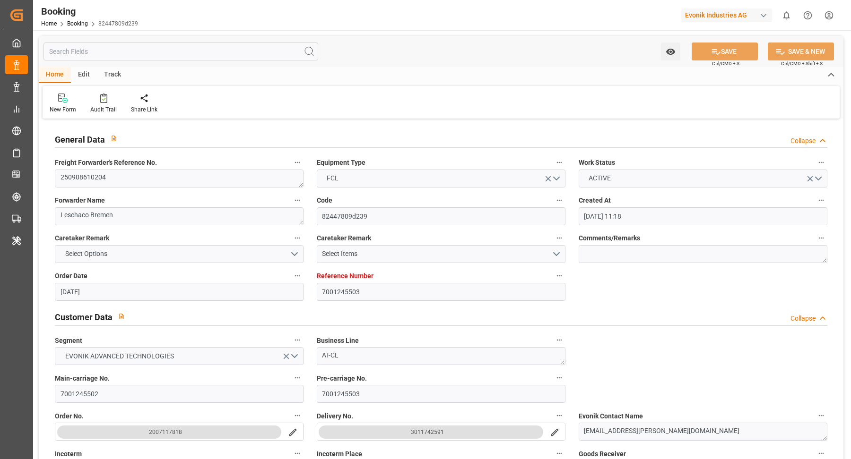
type input "[DATE] 00:00"
type input "[DATE]"
type input "[DATE] 14:52"
type input "[DATE]"
type input "[DATE] 21:00"
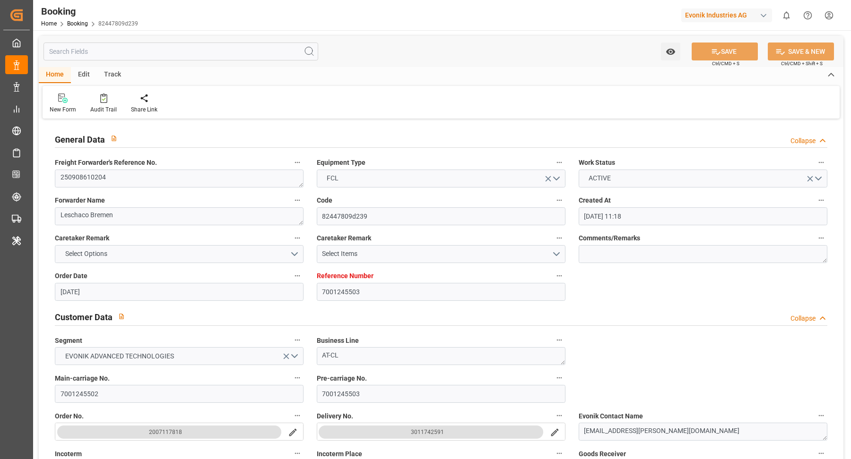
type input "[DATE] 16:00"
type input "[DATE] 04:12"
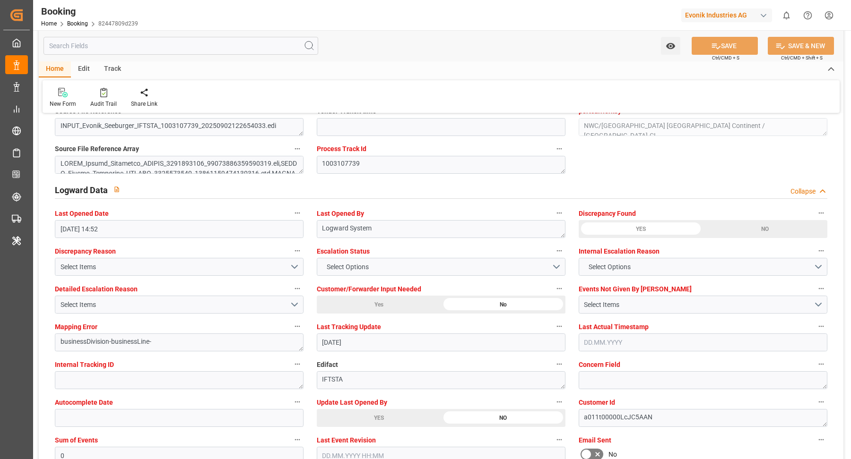
scroll to position [1709, 0]
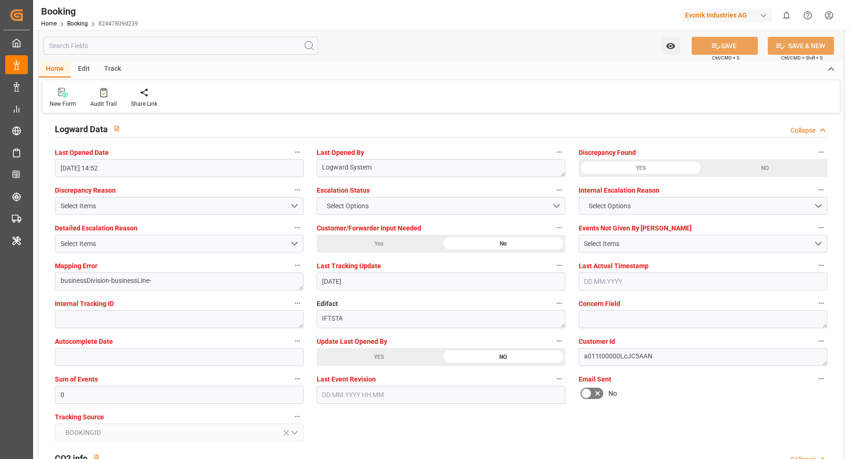
click at [388, 352] on div "YES" at bounding box center [379, 357] width 124 height 18
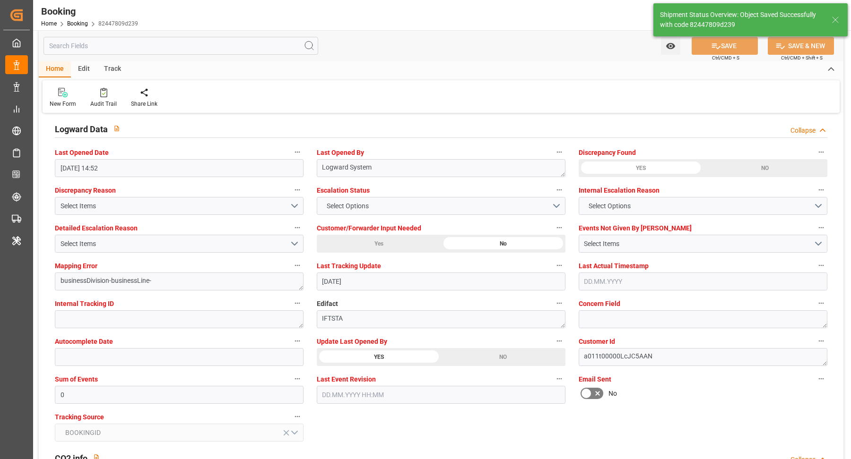
type textarea "[PERSON_NAME]"
type input "08.09.2025 09:33"
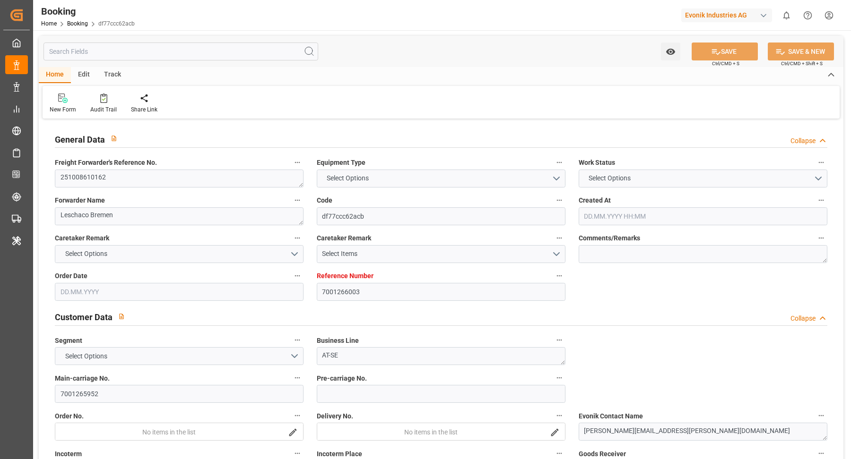
type input "7001266003"
type input "9627904"
type input "Maersk"
type input "Maersk Line AS"
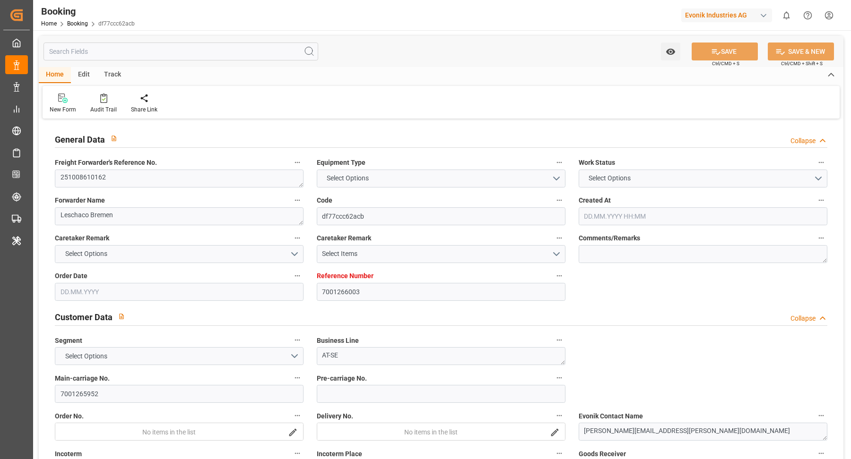
type input "EUNWC"
type input "EGALY"
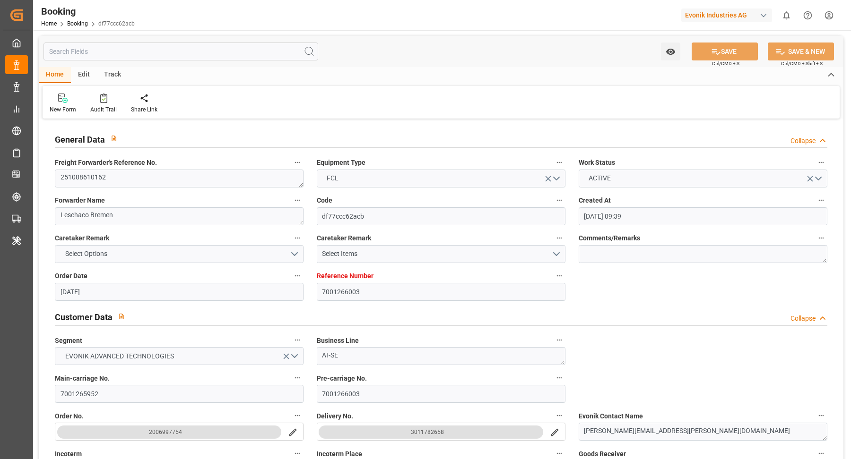
type input "03.09.2025 09:39"
type input "03.09.2025"
type input "20.10.2025"
type input "24.09.2025"
type input "24.09.2025 00:00"
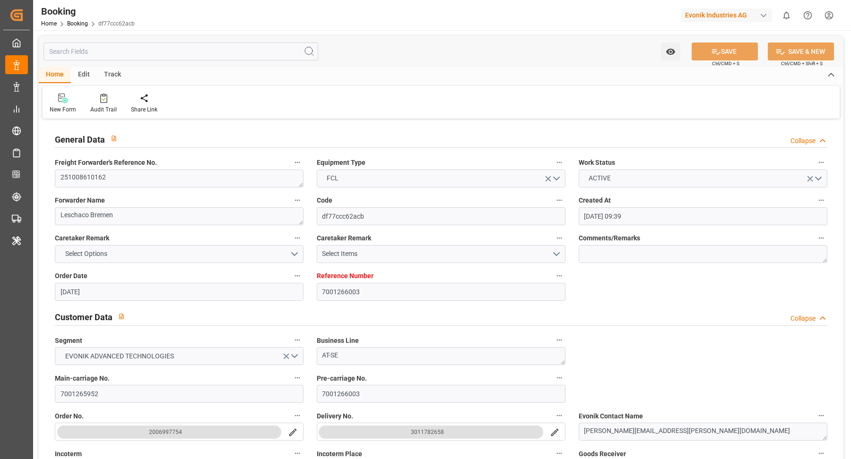
type input "24.09.2025 00:00"
type input "08.09.2025"
type input "05.10.2025 00:00"
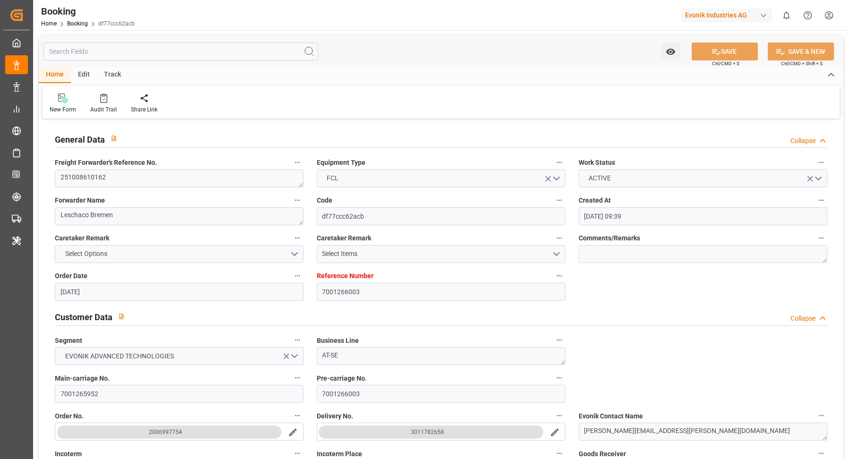
type input "23.10.2025 00:00"
type input "20.10.2025 00:00"
type input "08.09.2025 07:56"
click at [181, 170] on textarea "251008610162" at bounding box center [179, 179] width 249 height 18
click at [180, 172] on textarea "251008610162" at bounding box center [179, 179] width 249 height 18
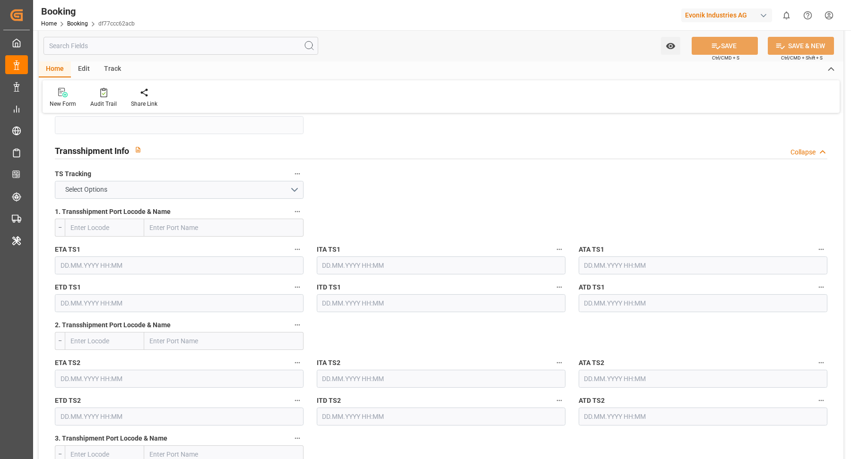
scroll to position [821, 0]
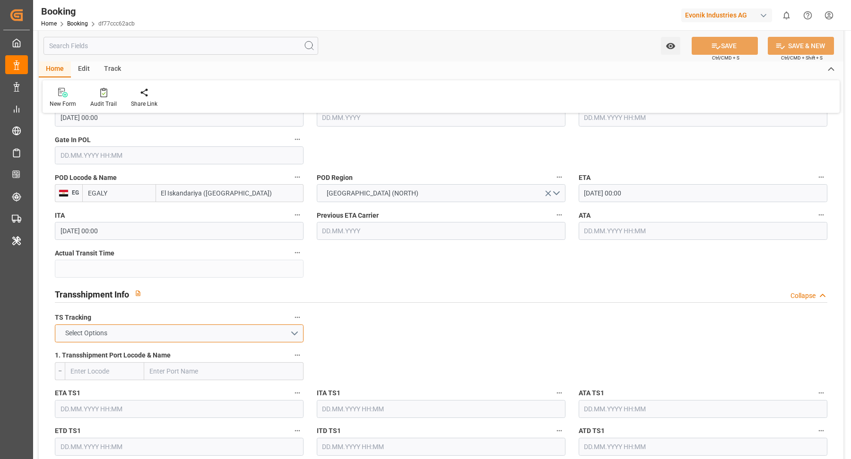
drag, startPoint x: 267, startPoint y: 328, endPoint x: 206, endPoint y: 329, distance: 61.0
click at [267, 328] on button "Select Options" at bounding box center [179, 334] width 249 height 18
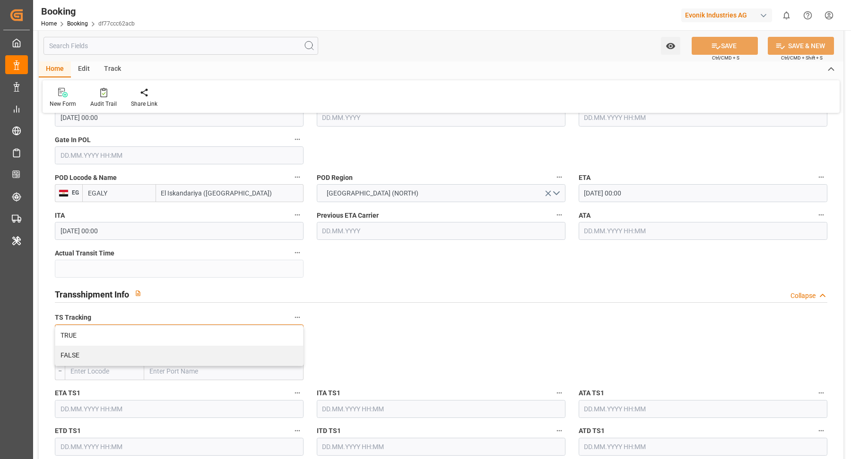
drag, startPoint x: 221, startPoint y: 344, endPoint x: 483, endPoint y: 345, distance: 262.3
click at [221, 346] on div "FALSE" at bounding box center [179, 356] width 248 height 20
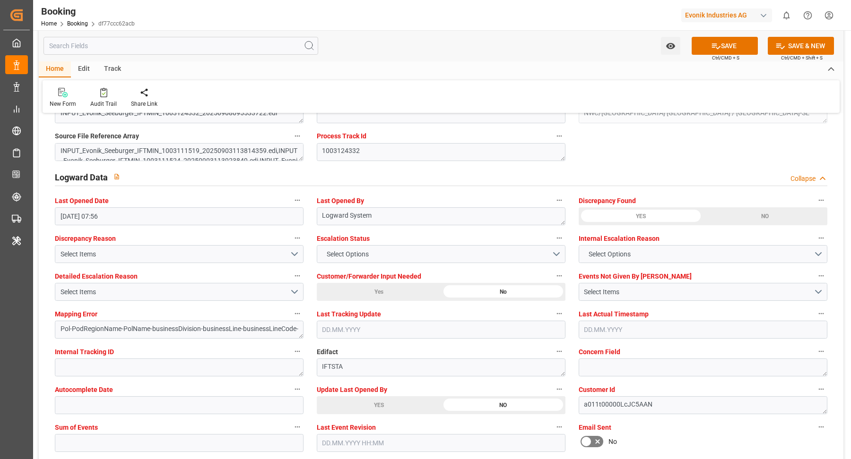
scroll to position [1859, 0]
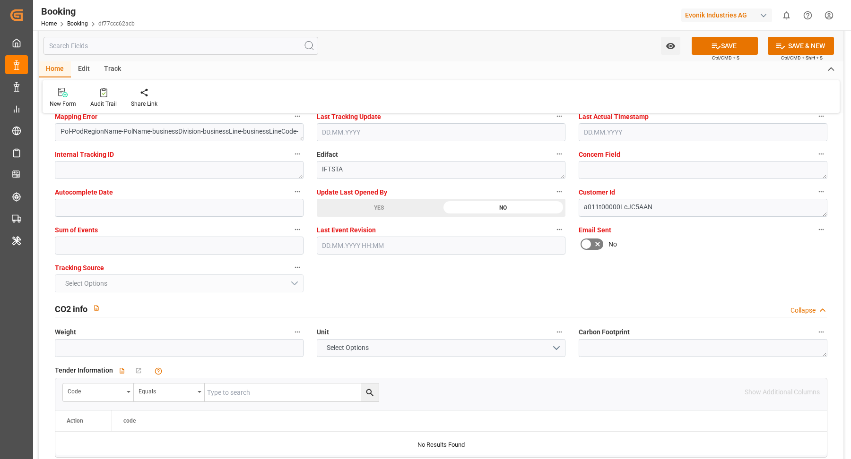
click at [384, 205] on div "YES" at bounding box center [379, 208] width 124 height 18
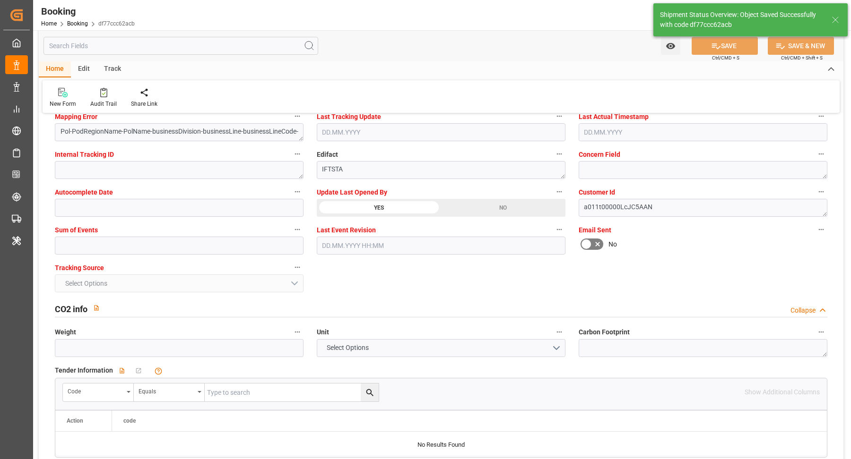
type textarea "Vasantha Kumar"
type textarea "Pol-PodRegionName-businessDivision-businessLine-"
type input "08.09.2025 09:34"
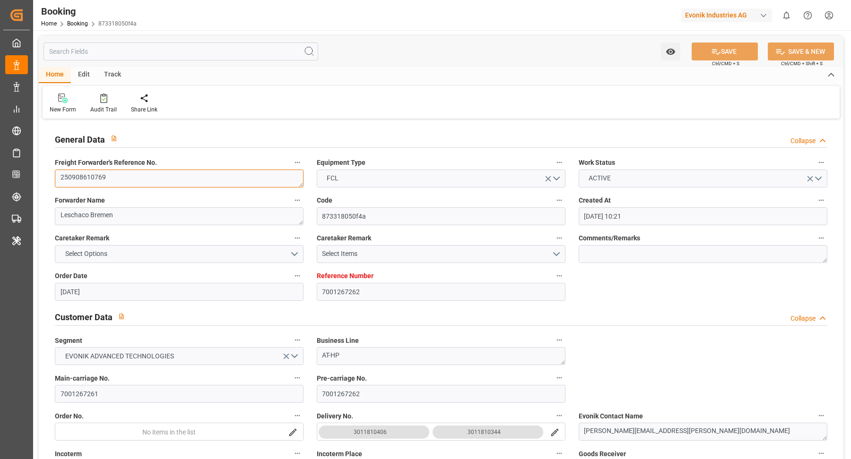
click at [149, 173] on textarea "250908610769" at bounding box center [179, 179] width 249 height 18
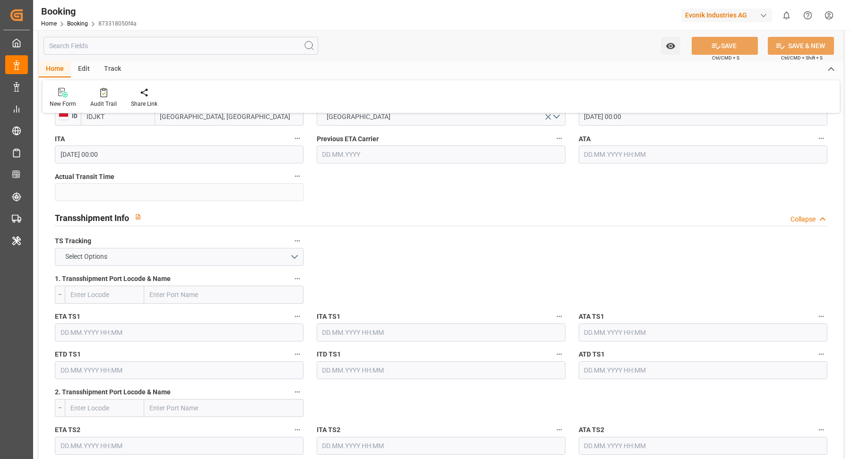
scroll to position [958, 0]
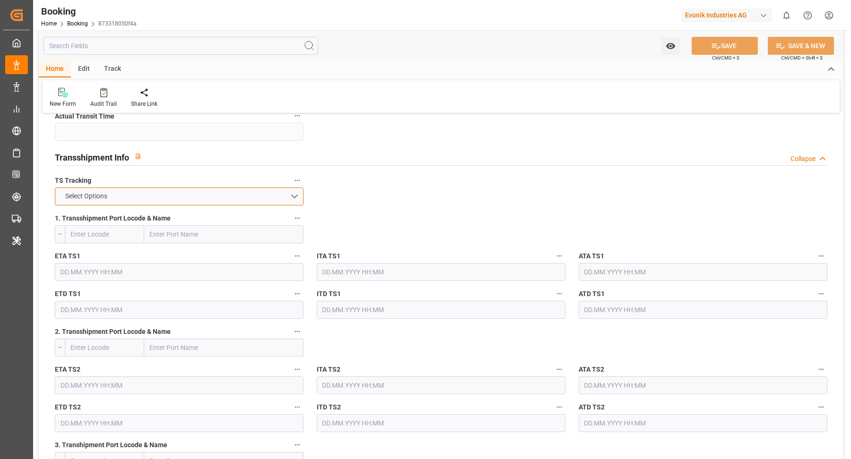
click at [274, 192] on button "Select Options" at bounding box center [179, 197] width 249 height 18
drag, startPoint x: 189, startPoint y: 220, endPoint x: 287, endPoint y: 277, distance: 113.3
click at [189, 220] on div "FALSE" at bounding box center [179, 219] width 248 height 20
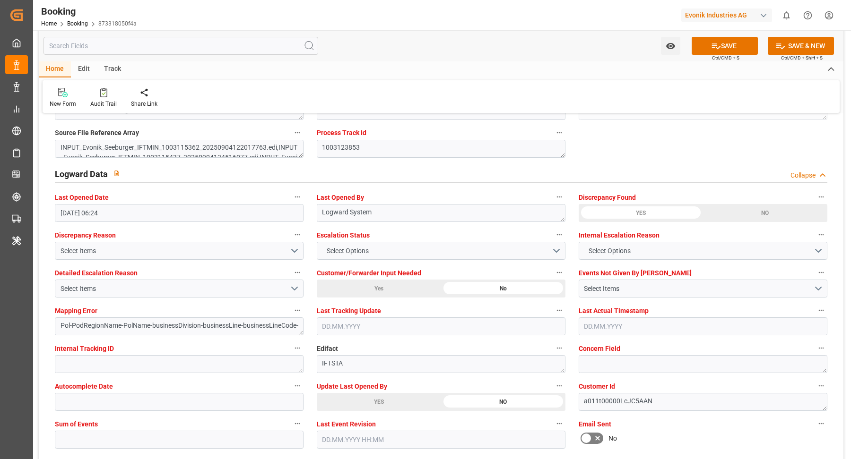
scroll to position [1811, 0]
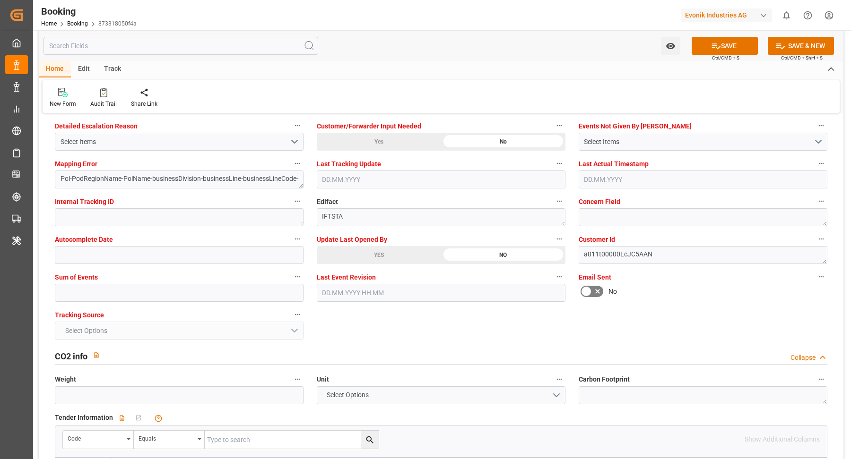
drag, startPoint x: 348, startPoint y: 252, endPoint x: 353, endPoint y: 250, distance: 5.7
click at [350, 251] on div "YES" at bounding box center [379, 255] width 124 height 18
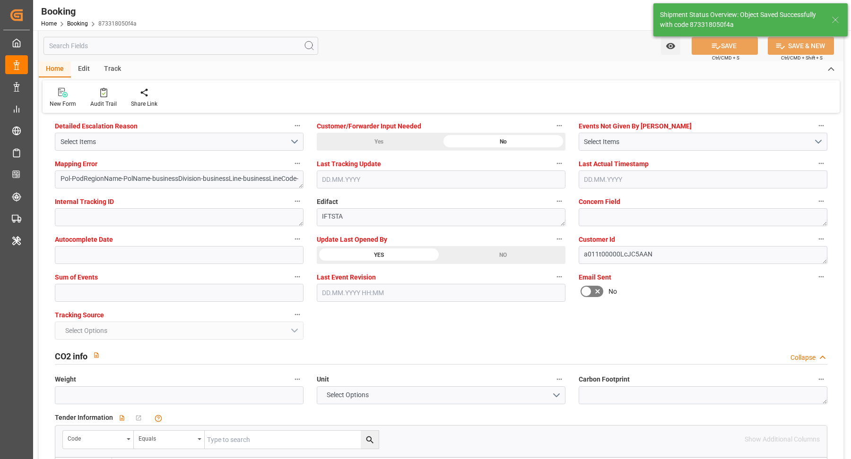
type textarea "[PERSON_NAME]"
type textarea "Pol-PodRegionName-businessDivision-businessLine-"
type input "[DATE] 09:35"
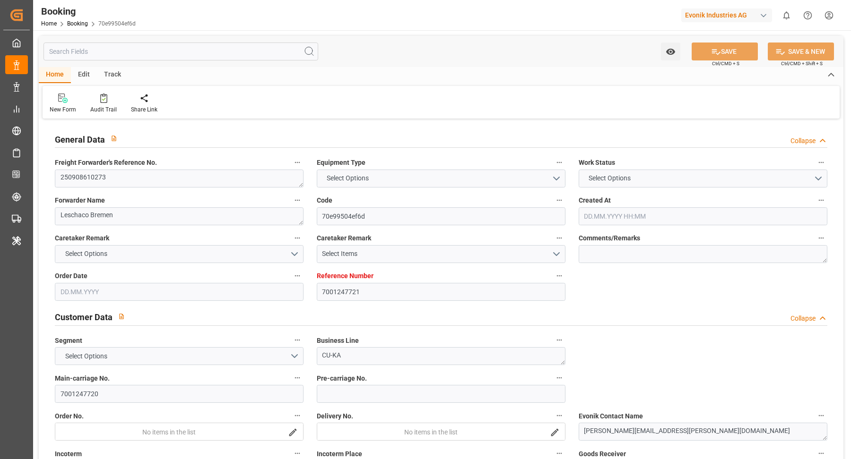
type input "7001247721"
type input "9535163"
type input "MSC"
type input "Mediterranean Shipping Company"
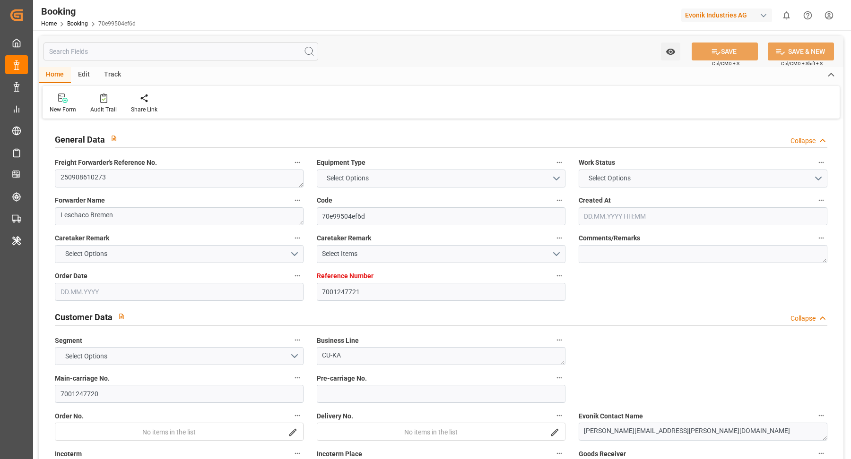
type input "NLRTM"
type input "USMOB"
type input "0"
type input "13.08.2025 09:51"
type input "13.08.2025"
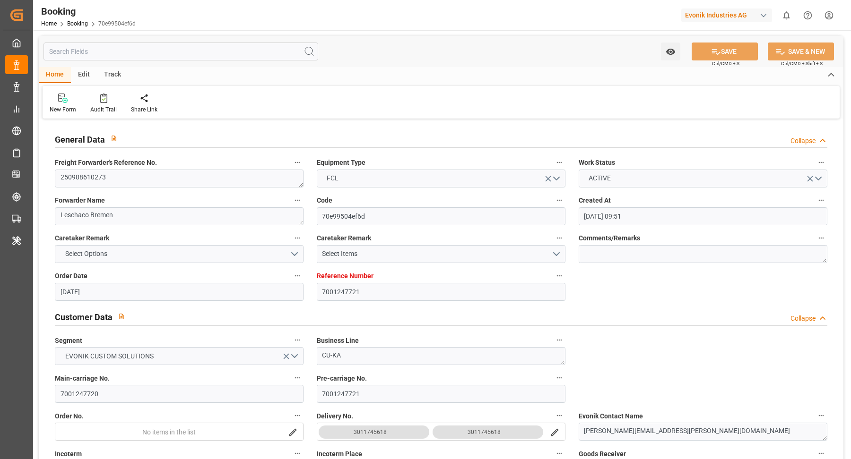
type input "13.10.2025"
type input "01.09.2025"
type input "15.08.2025"
type input "[DATE]"
type input "[DATE] 00:00"
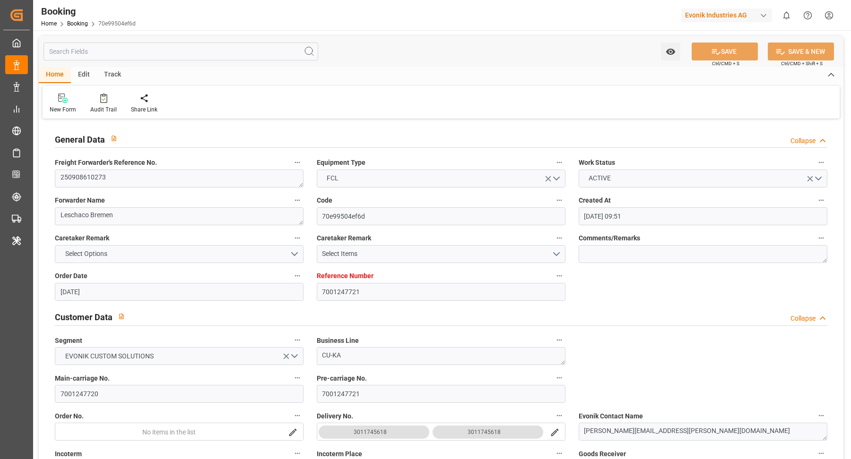
type input "15.09.2025 00:00"
type input "07.10.2025 00:00"
type input "18.08.2025"
type input "05.09.2025 11:28"
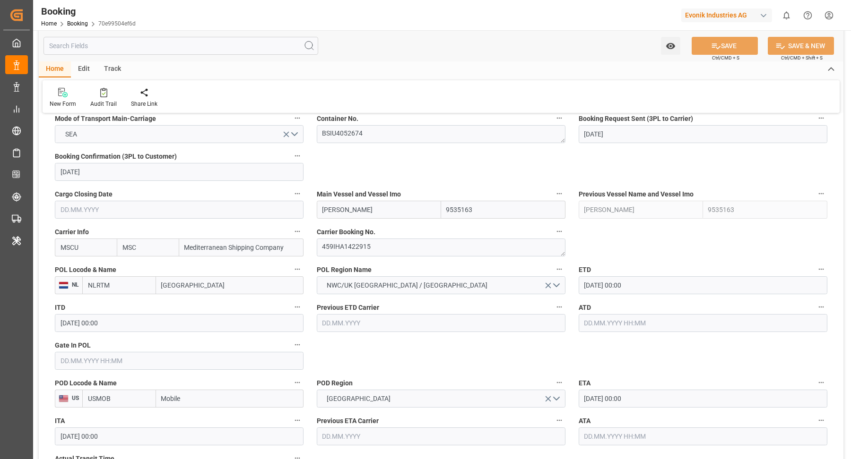
scroll to position [631, 0]
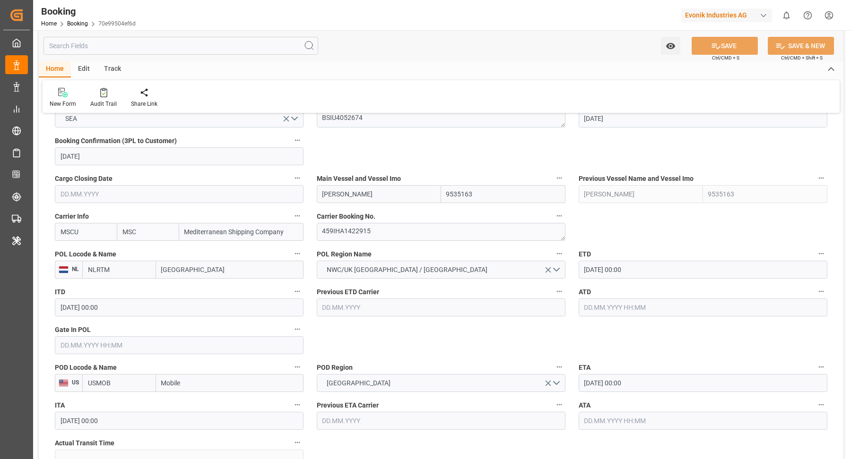
click at [384, 187] on input "HENRIKA SCHULTE" at bounding box center [379, 194] width 124 height 18
paste input "MSC ANSHIKA"
click at [386, 216] on span "MSC ANSHIKA VI - 9254848" at bounding box center [370, 215] width 95 height 8
type input "MSC ANSHIKA VI"
type input "9254848"
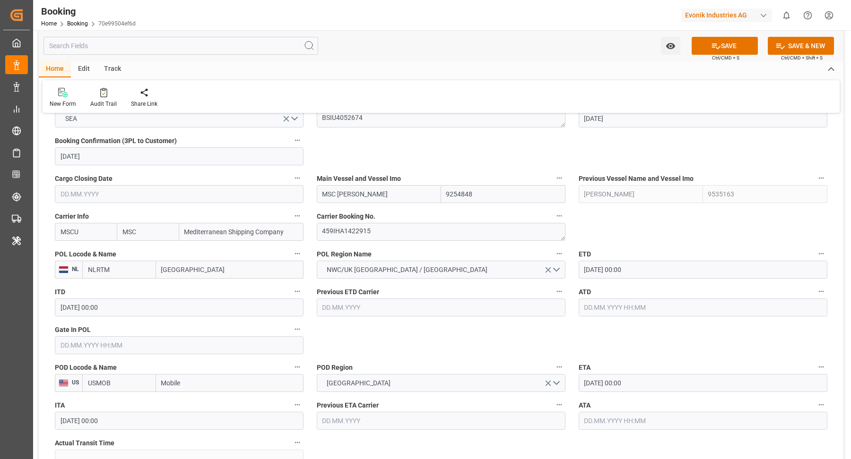
type input "MSC ANSHIKA VI"
click at [666, 382] on input "07.10.2025 00:00" at bounding box center [702, 383] width 249 height 18
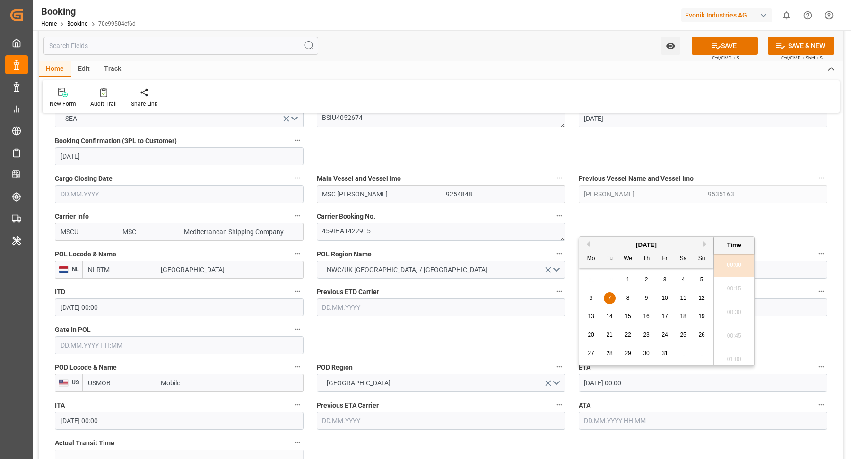
click at [627, 305] on div "6 7 8 9 10 11 12" at bounding box center [646, 298] width 129 height 18
click at [629, 301] on div "8" at bounding box center [628, 298] width 12 height 11
type input "08.10.2025 00:00"
click at [448, 89] on div "New Form Audit Trail Share Link" at bounding box center [441, 96] width 797 height 33
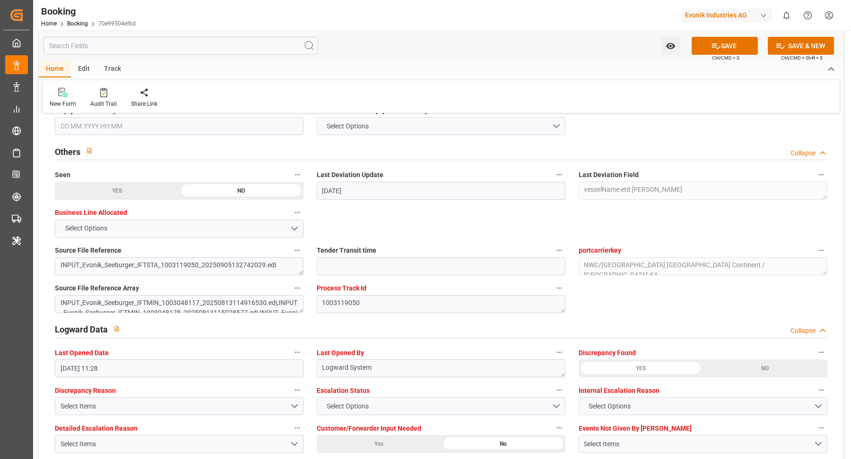
scroll to position [1767, 0]
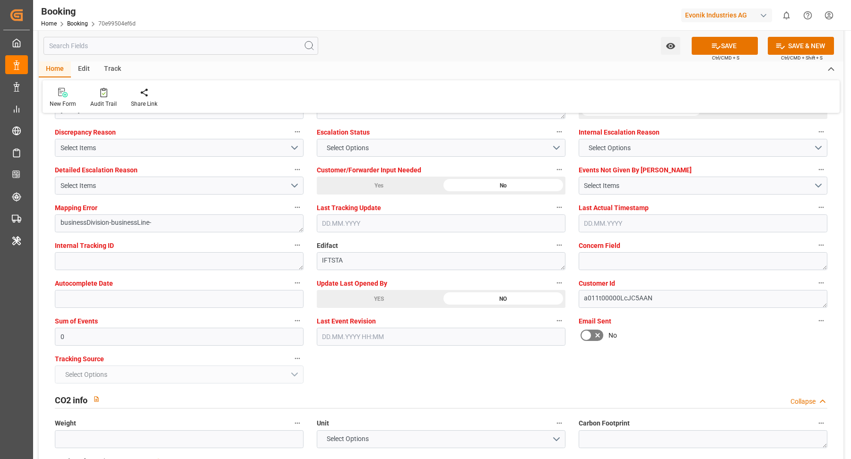
drag, startPoint x: 381, startPoint y: 295, endPoint x: 466, endPoint y: 293, distance: 84.6
click at [382, 295] on div "YES" at bounding box center [379, 299] width 124 height 18
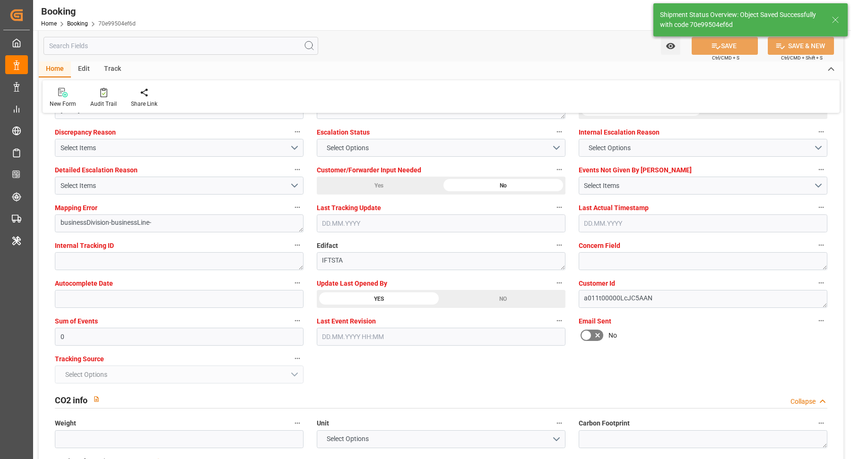
type textarea "[PERSON_NAME]"
type input "08.09.2025 09:36"
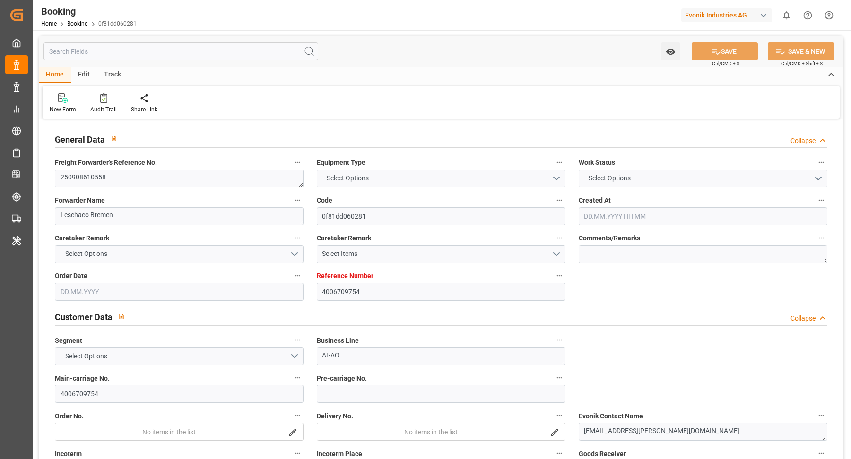
type input "4006709754"
type input "9376141"
type input "MSC"
type input "Mediterranean Shipping Company"
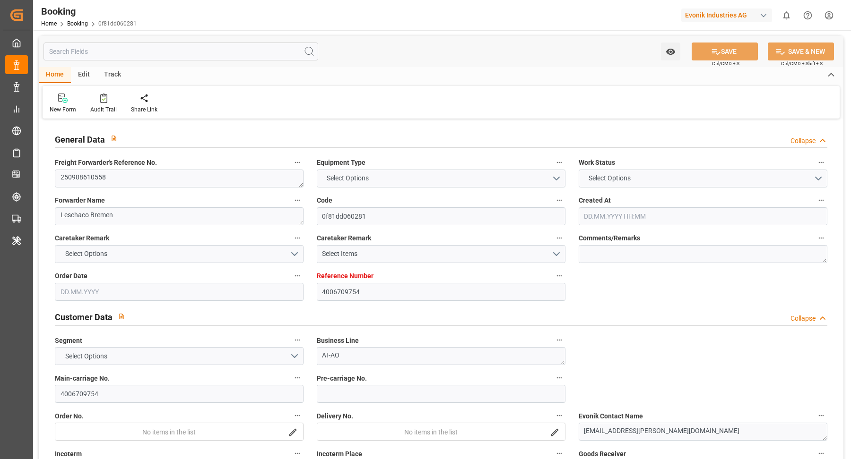
type input "SIKOP"
type input "ILASH"
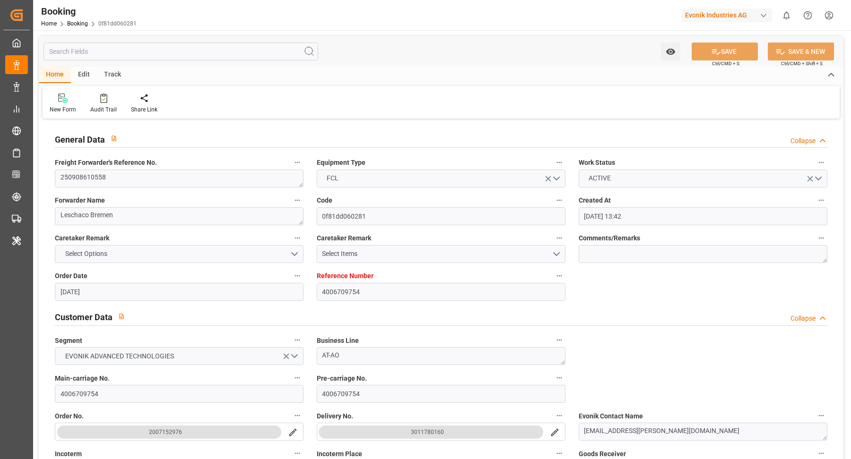
type input "[DATE] 13:42"
type input "[DATE]"
type input "[DATE] 00:00"
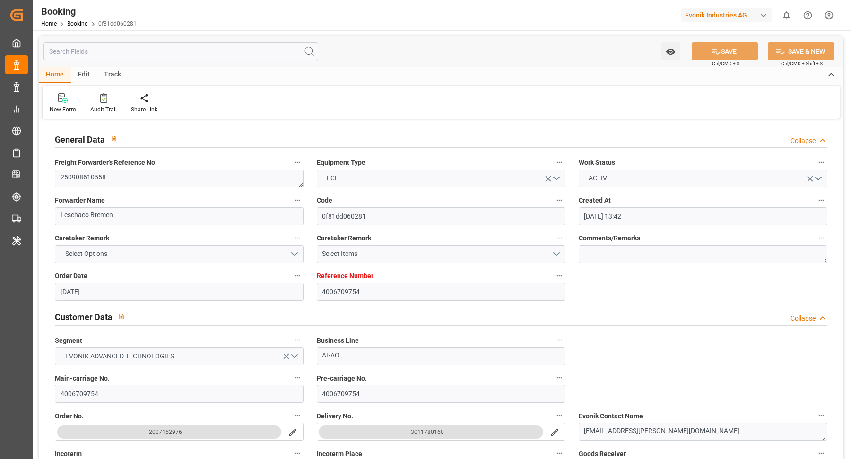
type input "[DATE]"
type input "[DATE] 00:00"
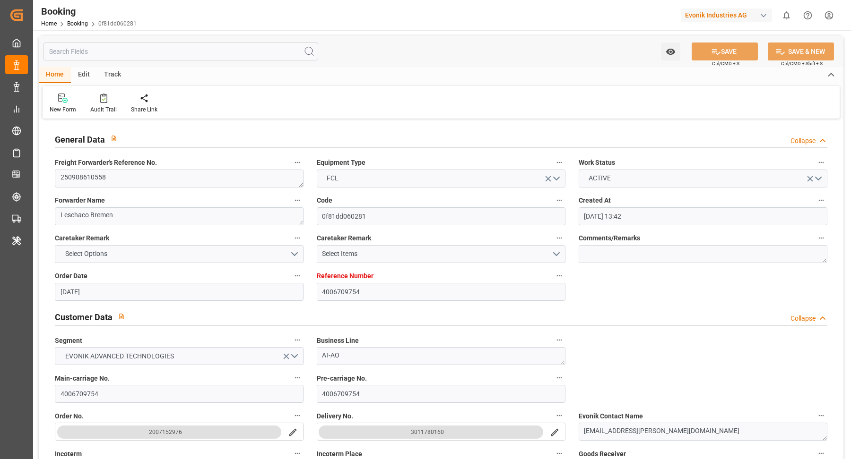
type input "[DATE] 00:00"
type input "[DATE] 09:44"
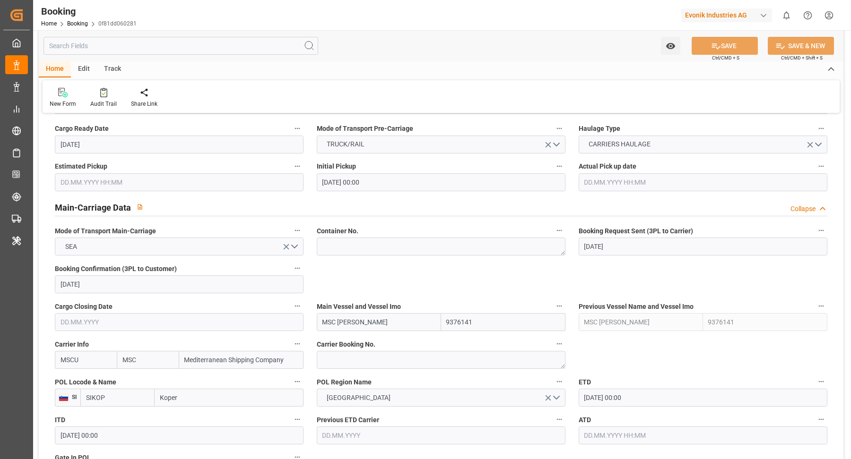
scroll to position [690, 0]
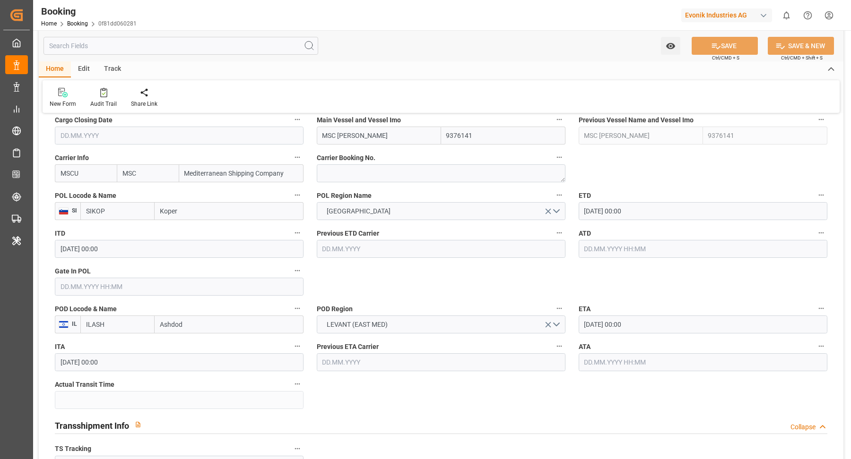
click at [371, 186] on div "POL Region Name [GEOGRAPHIC_DATA]" at bounding box center [441, 205] width 262 height 38
click at [379, 175] on textarea at bounding box center [441, 173] width 249 height 18
paste textarea "459IHA1430373"
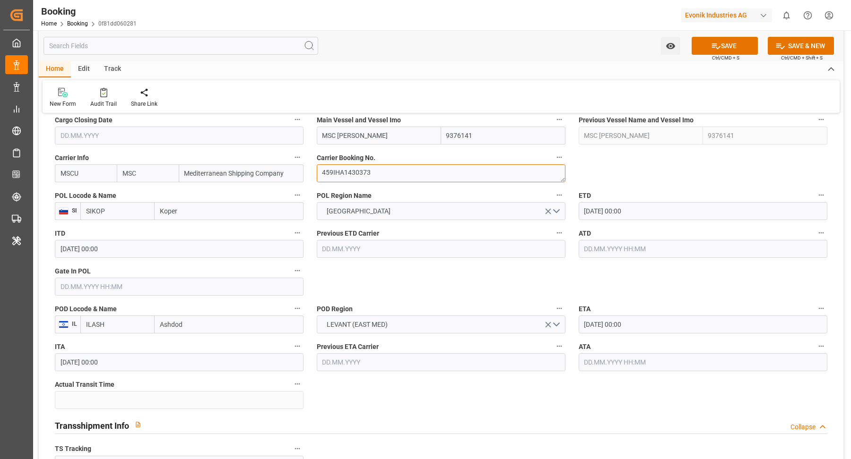
type textarea "459IHA1430373"
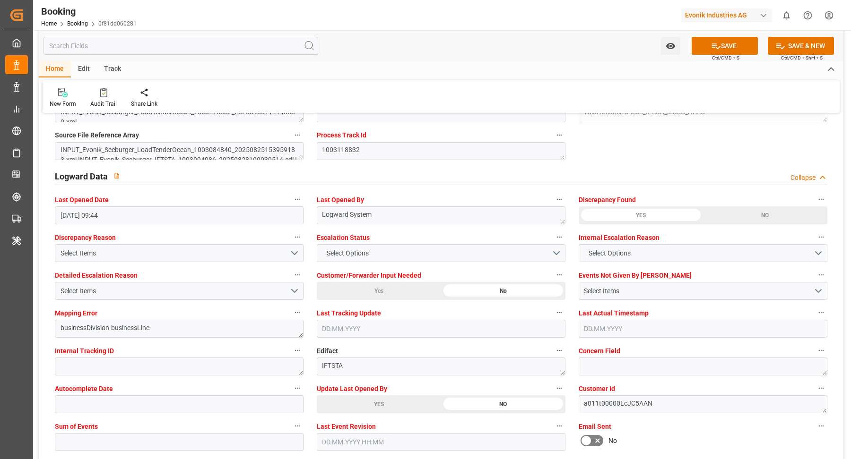
scroll to position [1838, 0]
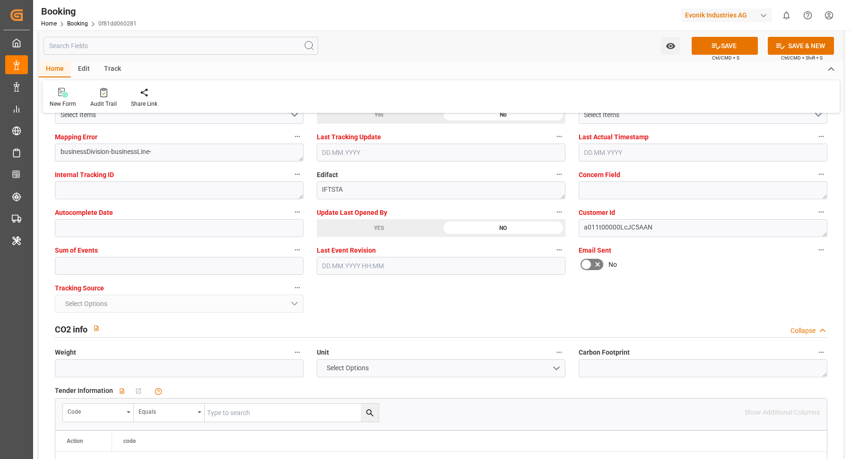
click at [376, 220] on div "YES" at bounding box center [379, 228] width 124 height 18
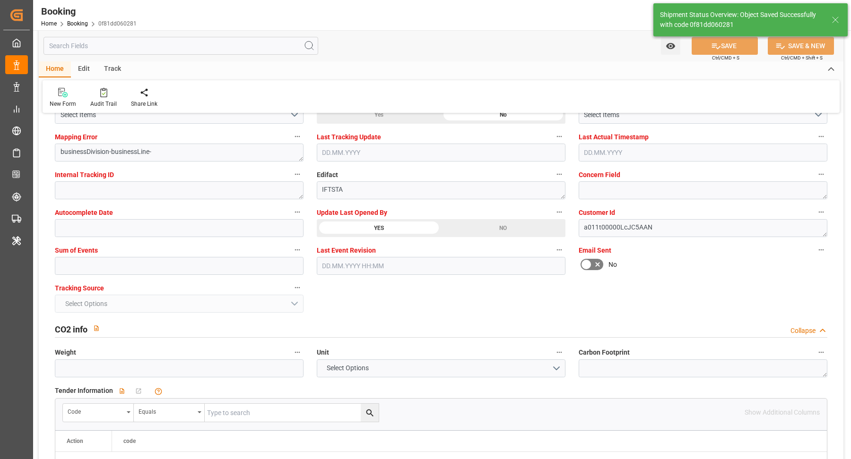
type textarea "[PERSON_NAME]"
type input "[DATE] 09:38"
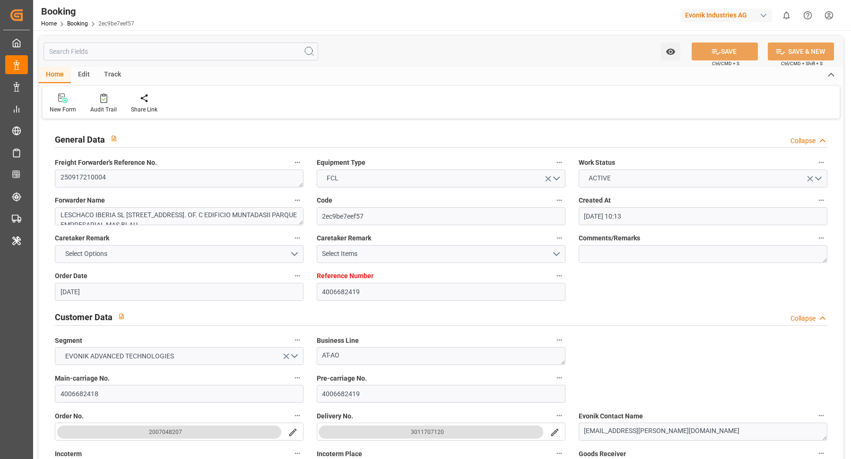
type input "[DATE] 10:13"
type input "[DATE]"
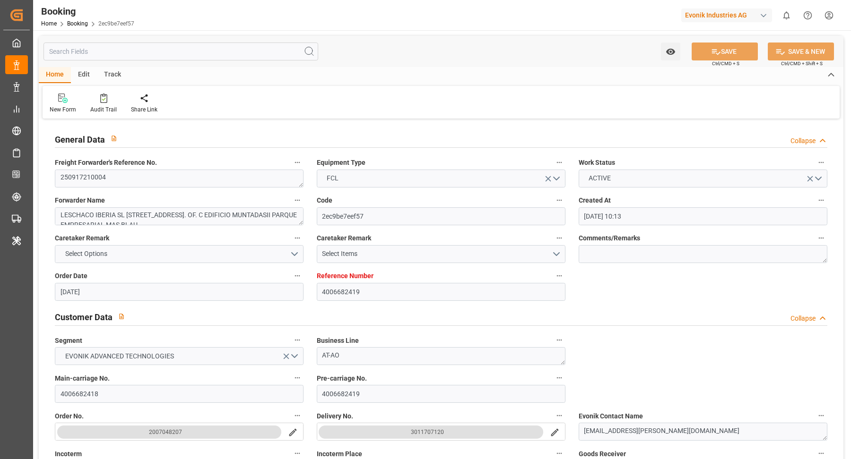
type input "[DATE] 00:00"
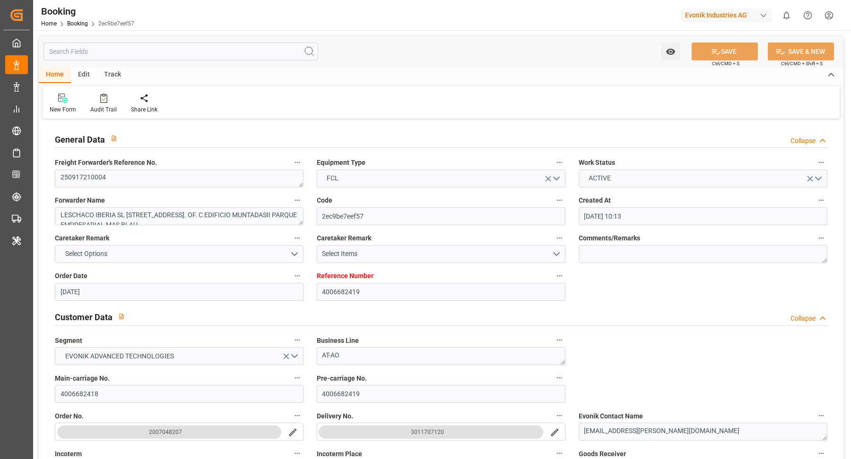
type input "[DATE] 00:00"
type input "[DATE] 09:06"
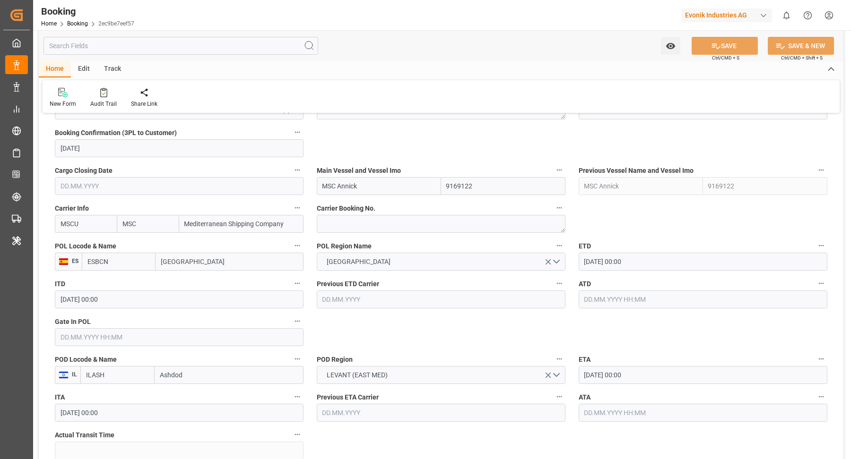
scroll to position [761, 0]
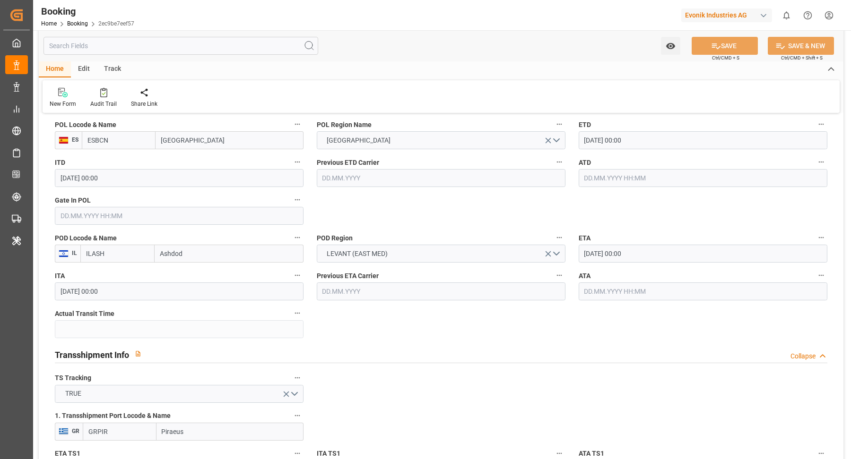
click at [123, 217] on input "text" at bounding box center [179, 216] width 249 height 18
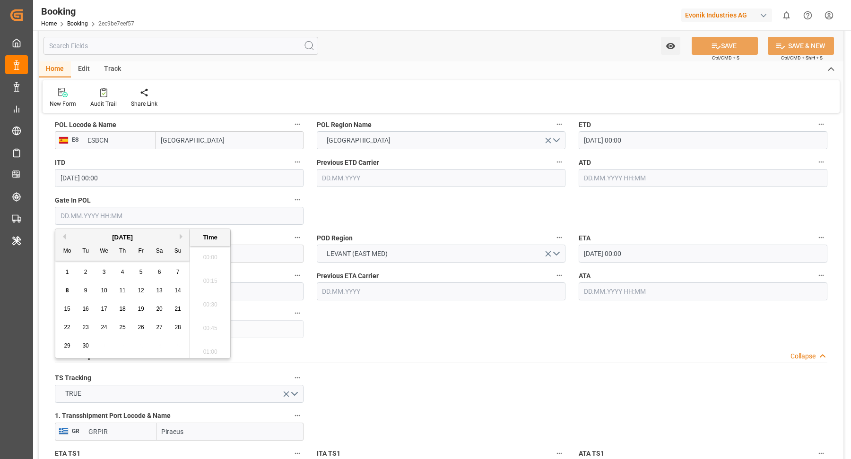
scroll to position [1373, 0]
click at [159, 275] on span "6" at bounding box center [159, 272] width 3 height 7
type input "[DATE] 00:00"
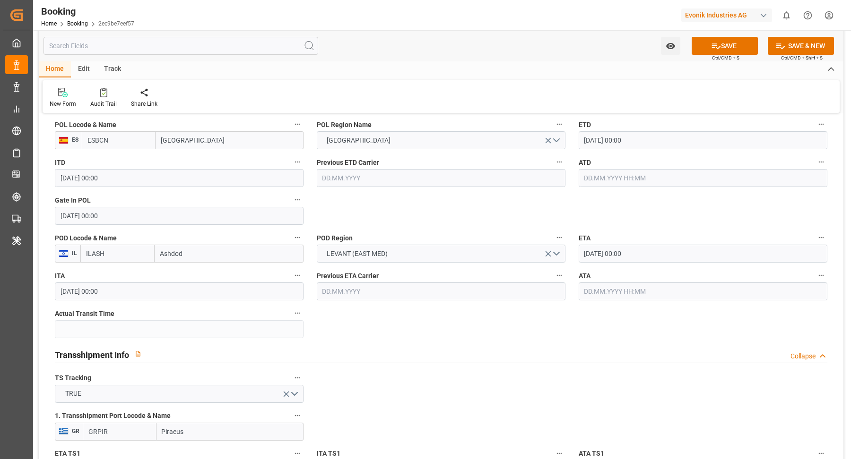
scroll to position [723, 0]
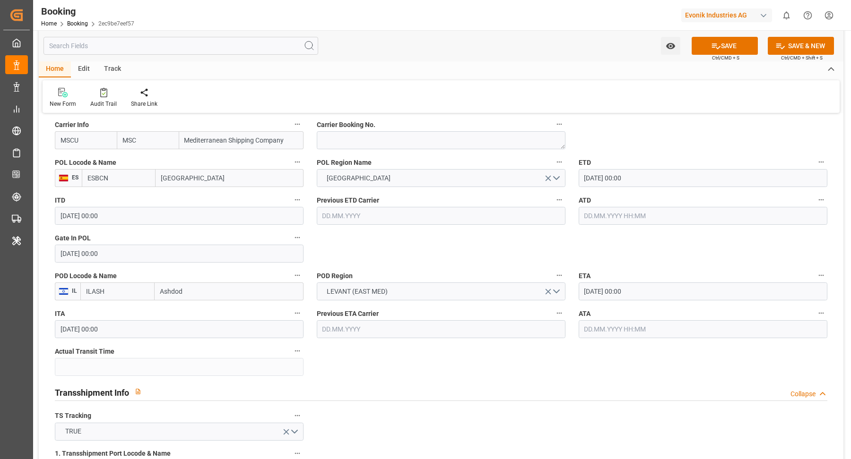
click at [644, 181] on input "[DATE] 00:00" at bounding box center [702, 178] width 249 height 18
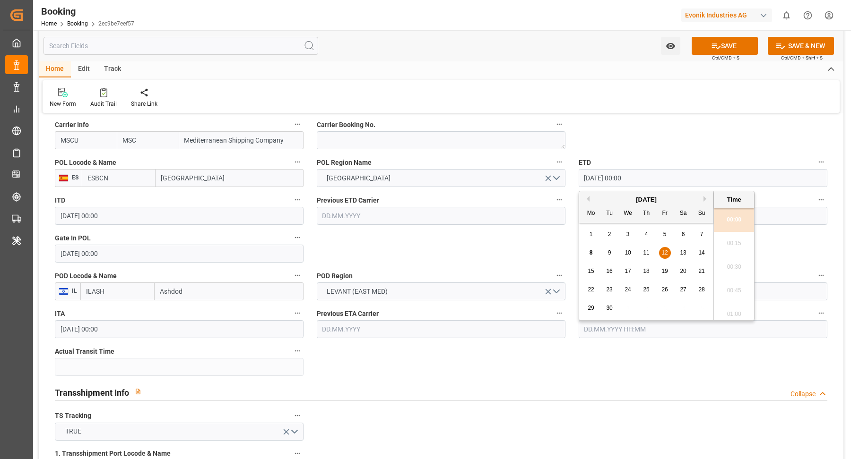
click at [687, 250] on div "13" at bounding box center [683, 253] width 12 height 11
type input "[DATE] 00:00"
click at [589, 69] on div "Home Edit Track" at bounding box center [441, 69] width 804 height 16
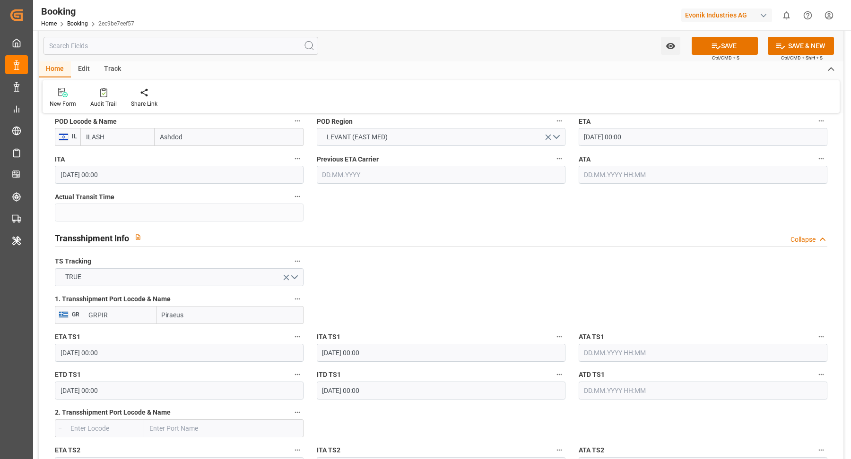
scroll to position [893, 0]
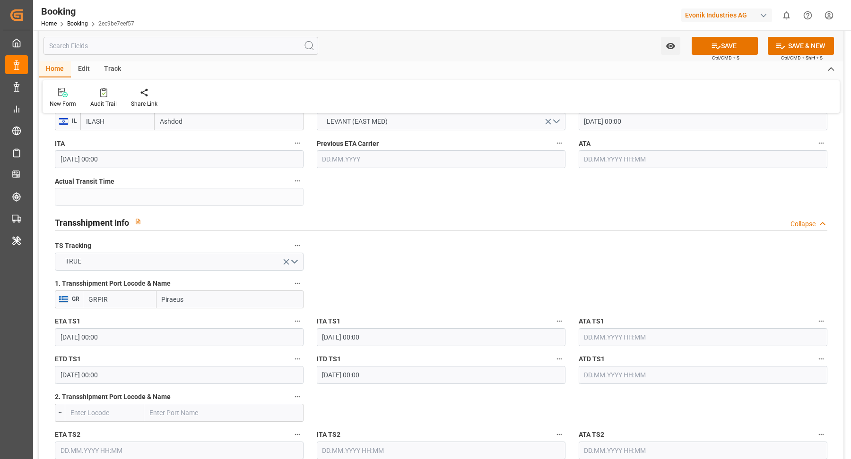
click at [137, 350] on div "ETD TS1 [DATE] 00:00" at bounding box center [179, 369] width 262 height 38
click at [145, 341] on input "[DATE] 00:00" at bounding box center [179, 337] width 249 height 18
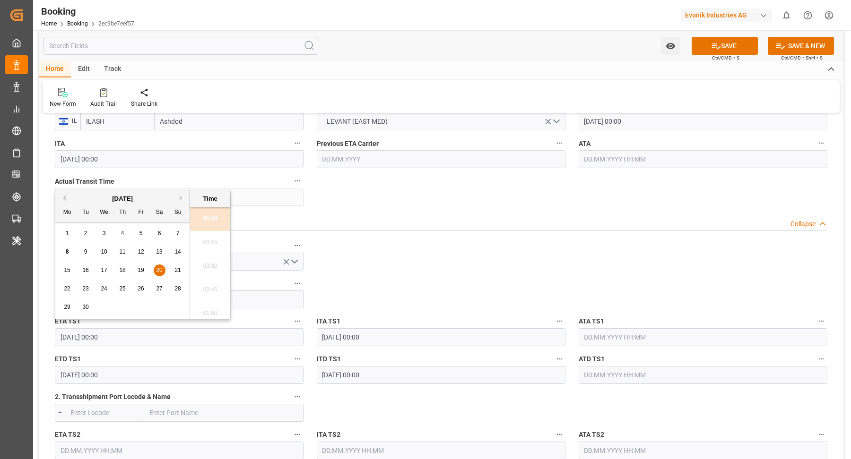
click at [140, 289] on span "26" at bounding box center [141, 288] width 6 height 7
type input "[DATE] 00:00"
click at [144, 377] on input "[DATE] 00:00" at bounding box center [179, 375] width 249 height 18
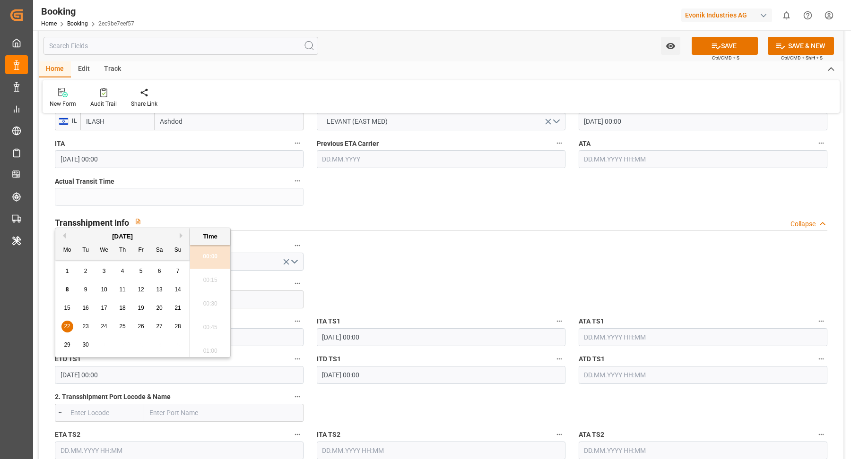
click at [183, 328] on div "22 23 24 25 26 27 28" at bounding box center [122, 327] width 129 height 18
drag, startPoint x: 178, startPoint y: 329, endPoint x: 209, endPoint y: 327, distance: 30.7
click at [178, 328] on span "28" at bounding box center [177, 326] width 6 height 7
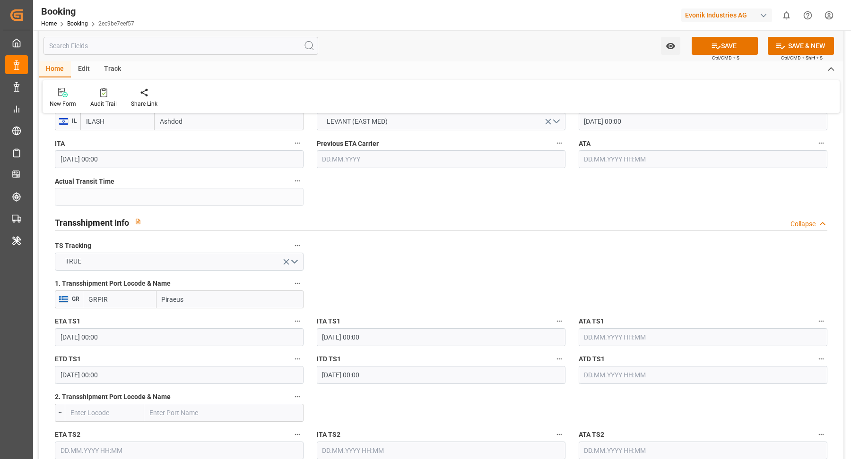
click at [296, 310] on div "1. Transshipment Port Locode & Name GR GRPIR Piraeus" at bounding box center [179, 293] width 262 height 38
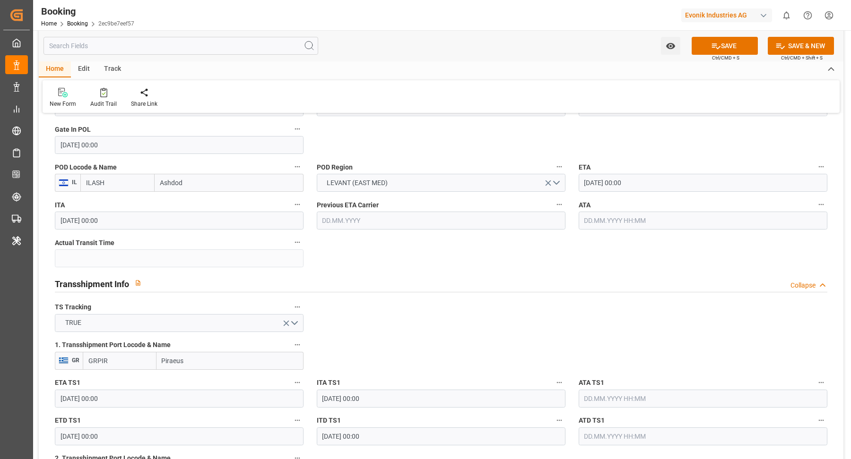
scroll to position [967, 0]
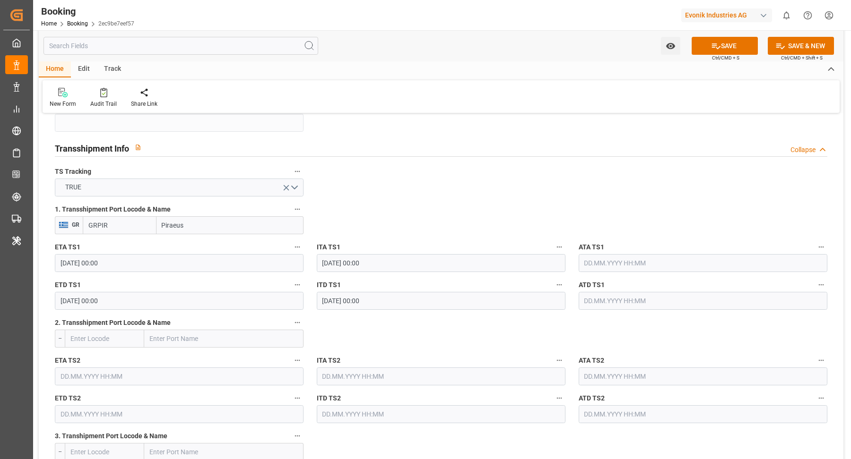
click at [146, 299] on input "28.09.2025 00:00" at bounding box center [179, 301] width 249 height 18
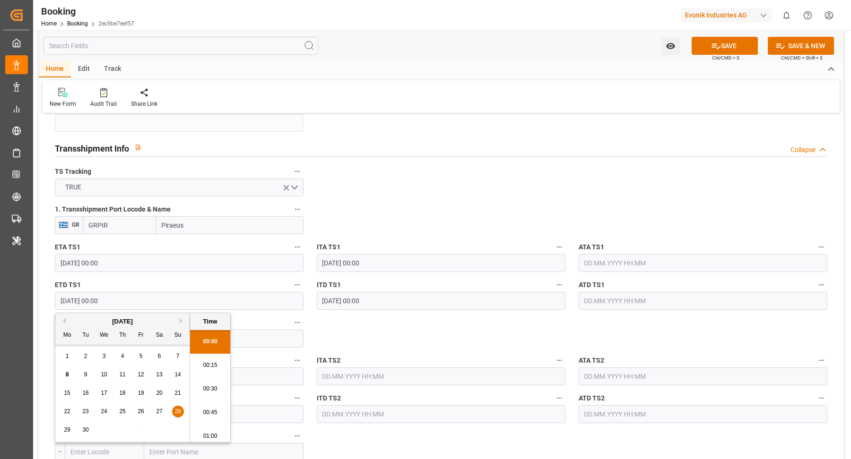
click at [141, 412] on span "26" at bounding box center [141, 411] width 6 height 7
type input "26.09.2025 00:00"
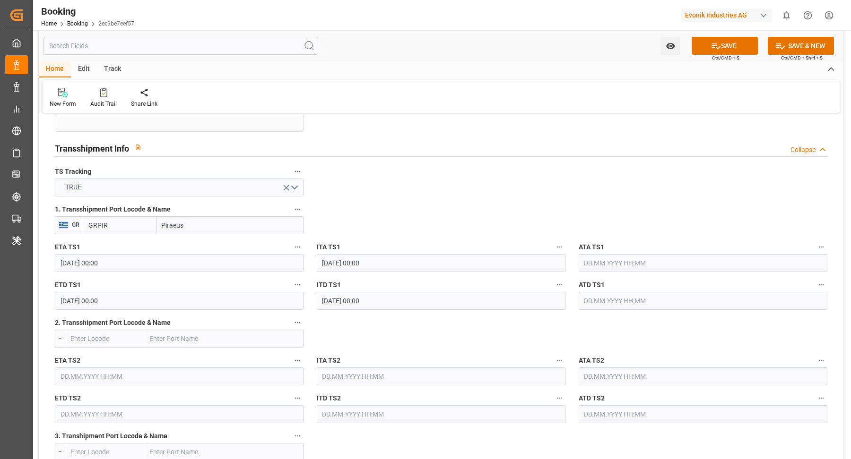
scroll to position [771, 0]
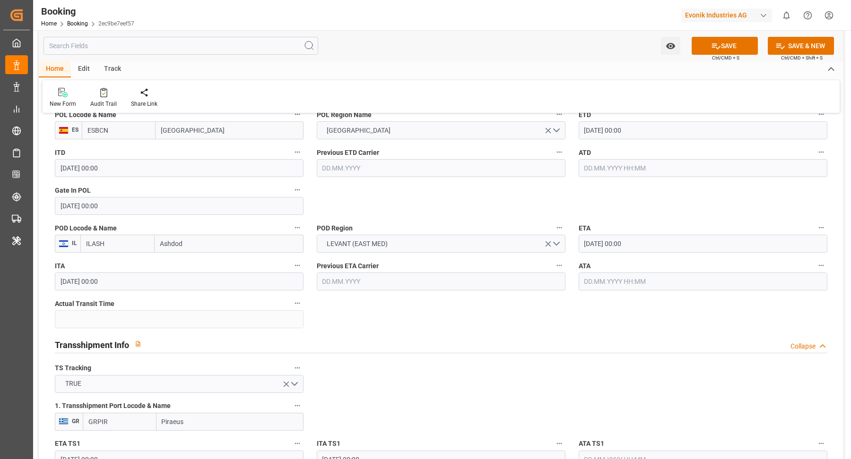
click at [669, 233] on label "ETA" at bounding box center [702, 228] width 249 height 13
click at [815, 233] on button "ETA" at bounding box center [821, 228] width 12 height 12
click at [648, 244] on div at bounding box center [425, 229] width 851 height 459
click at [646, 243] on input "25.09.2025 00:00" at bounding box center [702, 244] width 249 height 18
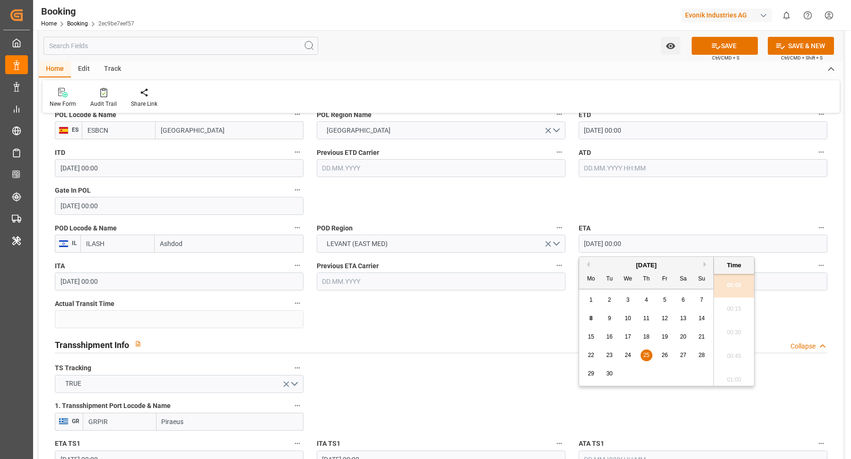
click at [593, 374] on span "29" at bounding box center [590, 373] width 6 height 7
type input "29.09.2025 00:00"
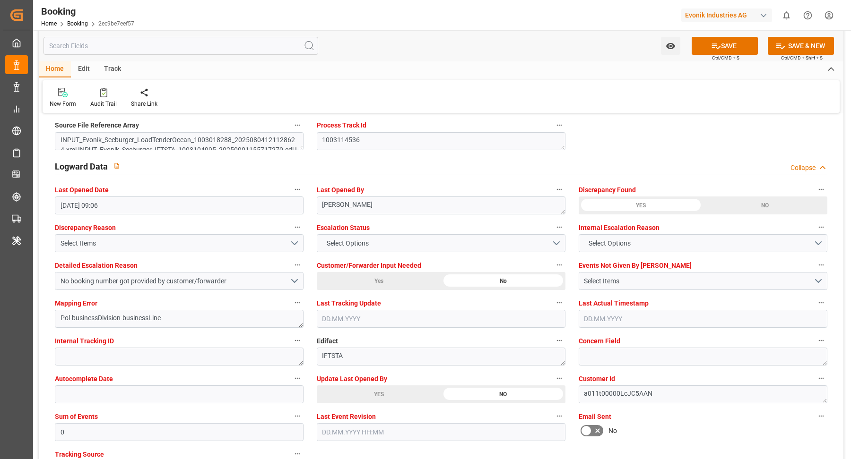
scroll to position [1796, 0]
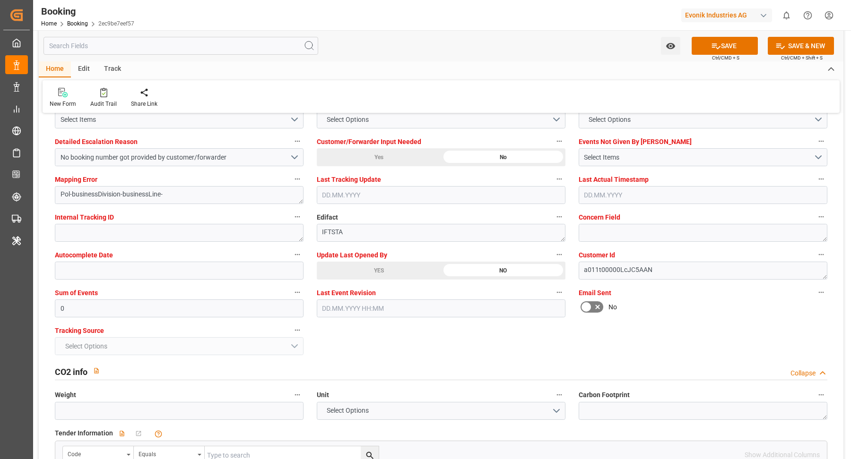
click at [373, 275] on div "YES" at bounding box center [379, 271] width 124 height 18
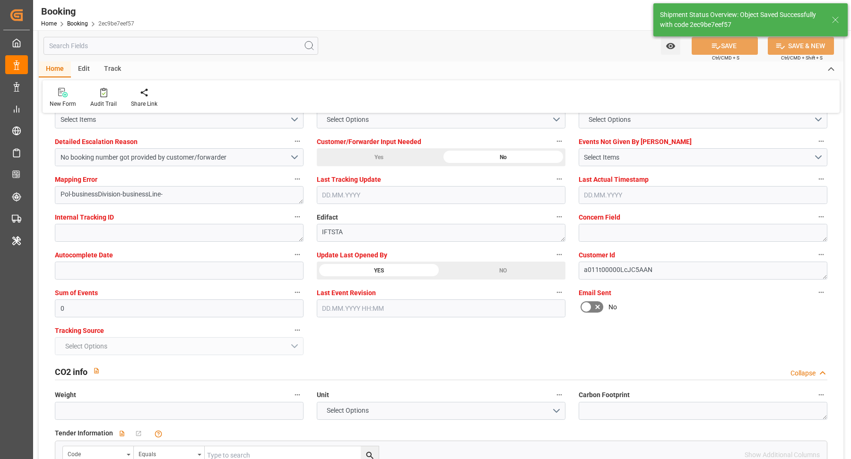
type textarea "[PERSON_NAME]"
type input "08.09.2025 09:40"
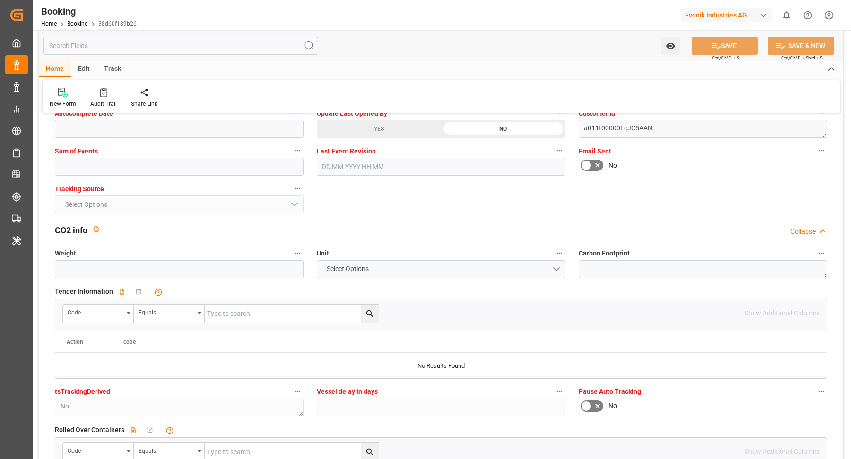
scroll to position [1748, 0]
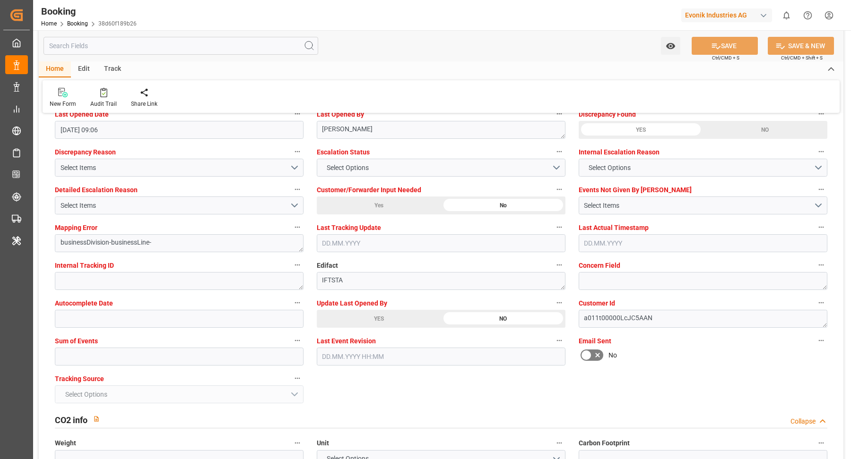
drag, startPoint x: 387, startPoint y: 328, endPoint x: 379, endPoint y: 320, distance: 11.7
click at [387, 327] on div "Update Last Opened By YES NO" at bounding box center [441, 312] width 262 height 38
click at [379, 320] on div "YES" at bounding box center [379, 319] width 124 height 18
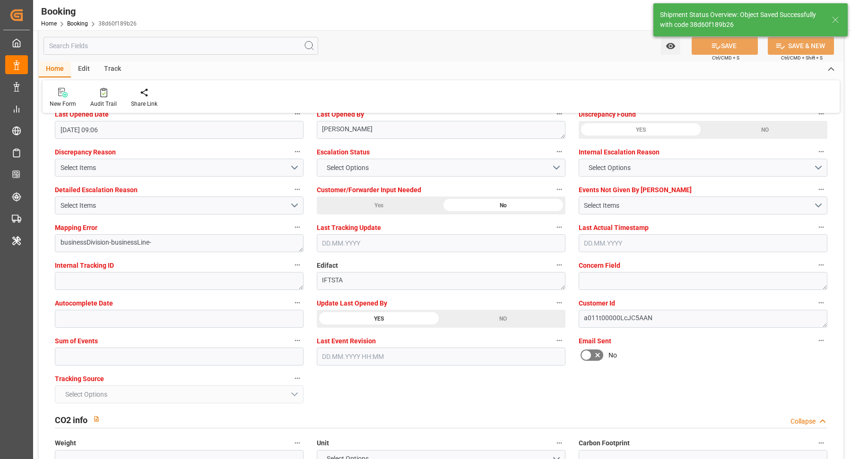
type textarea "[PERSON_NAME]"
type input "[DATE] 09:40"
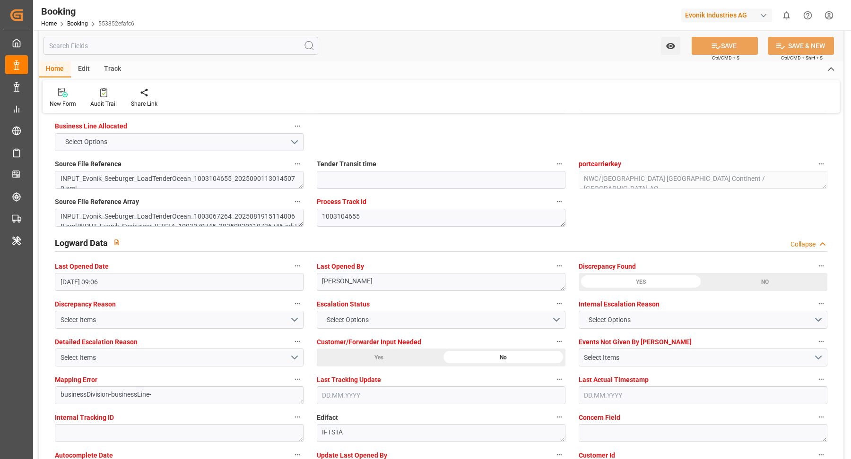
scroll to position [1846, 0]
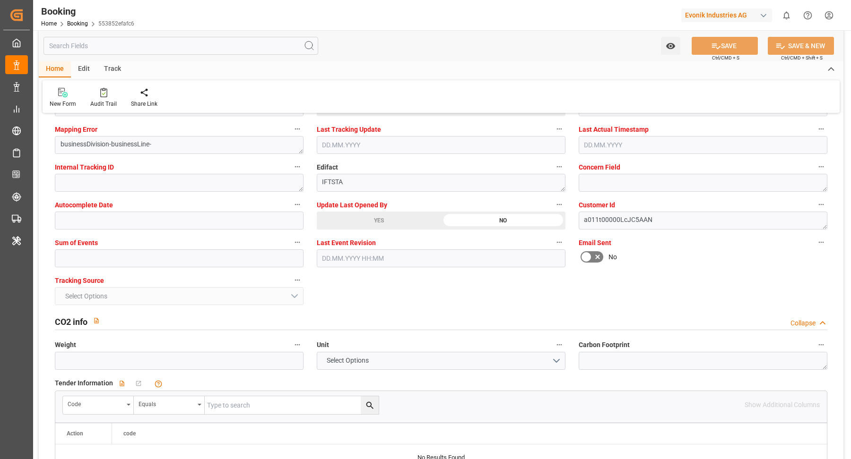
click at [377, 222] on div "YES" at bounding box center [379, 221] width 124 height 18
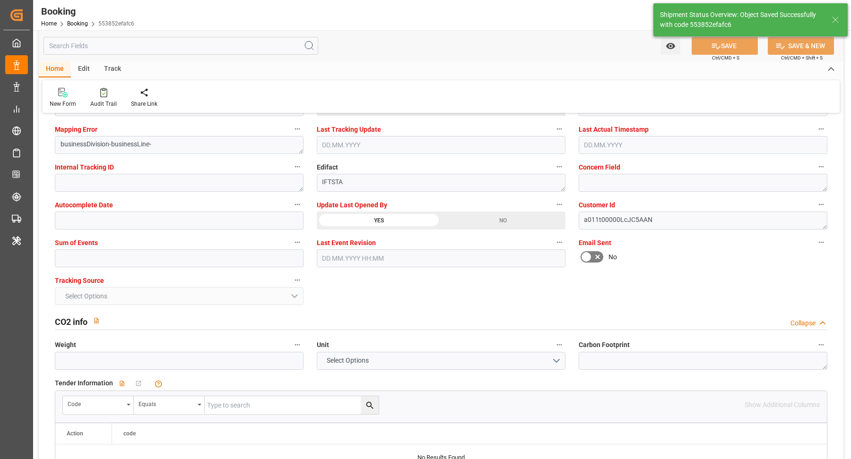
type textarea "[PERSON_NAME]"
type input "[DATE] 09:40"
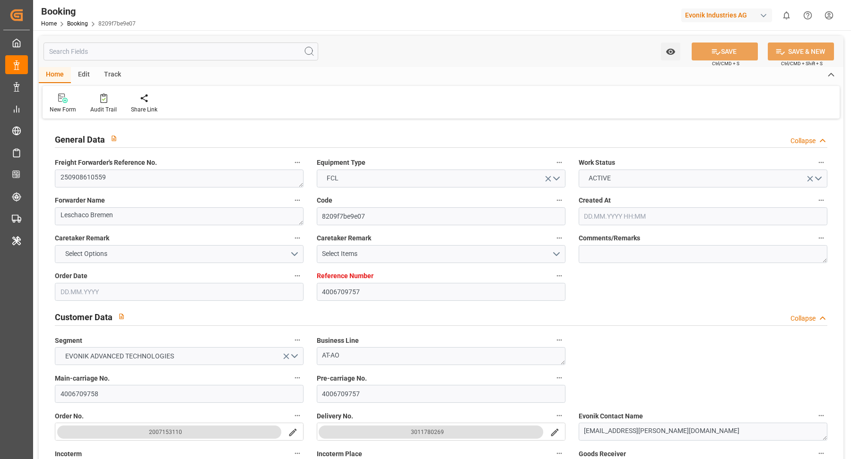
type input "4006709757"
type input "9399741"
type input "MSC"
type input "Mediterranean Shipping Company"
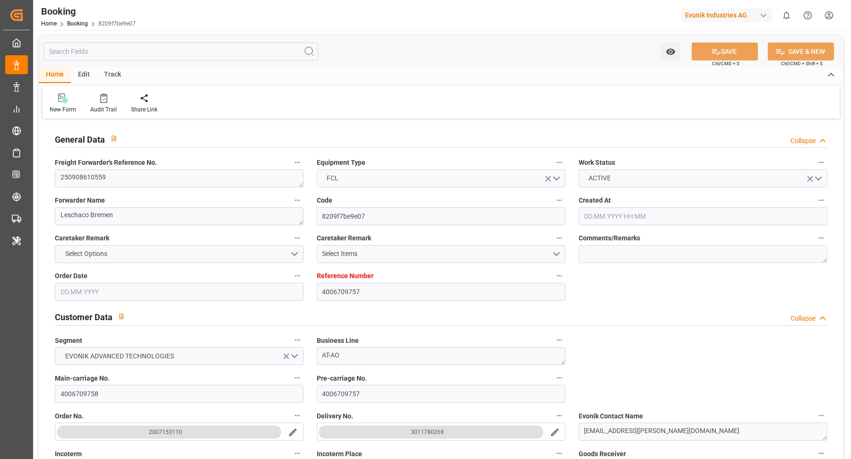
type input "SIKOP"
type input "ILASH"
type input "[DATE] 13:43"
type input "[DATE]"
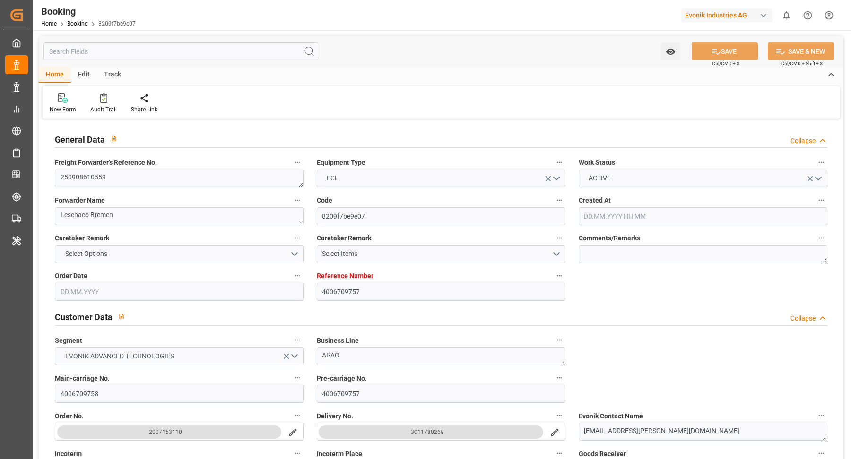
type input "[DATE]"
type input "[DATE] 00:00"
type input "[DATE]"
type input "[DATE] 00:00"
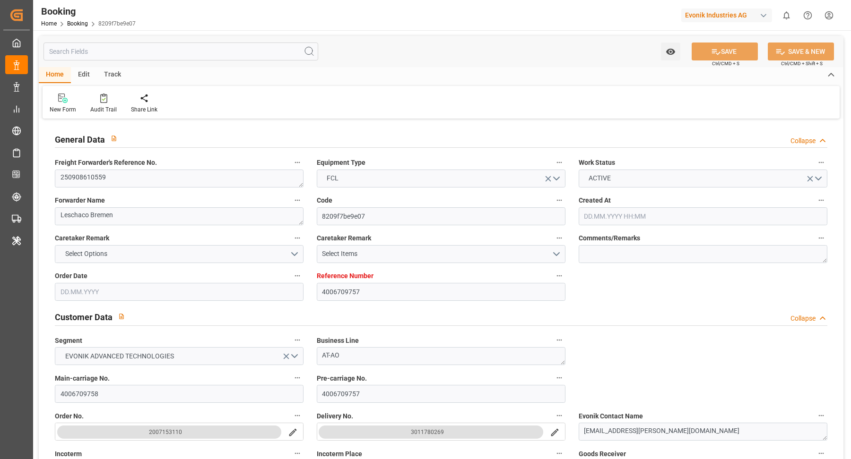
type input "[DATE] 00:00"
type input "28.09.2025 00:00"
type input "05.09.2025 09:06"
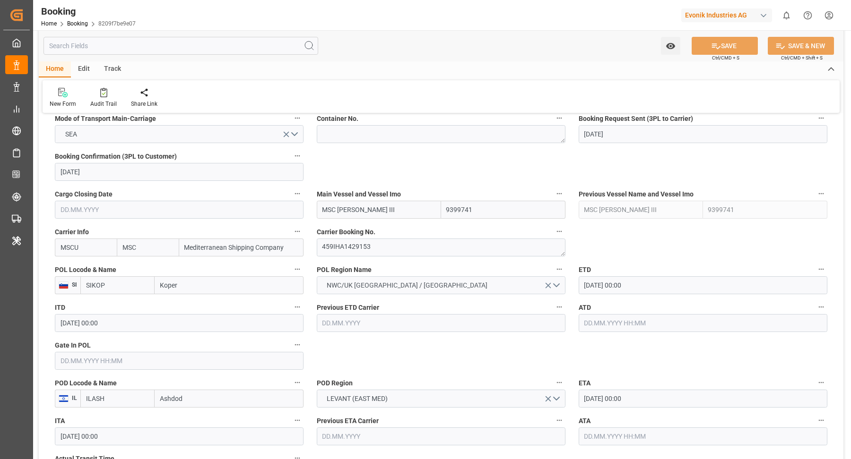
scroll to position [623, 0]
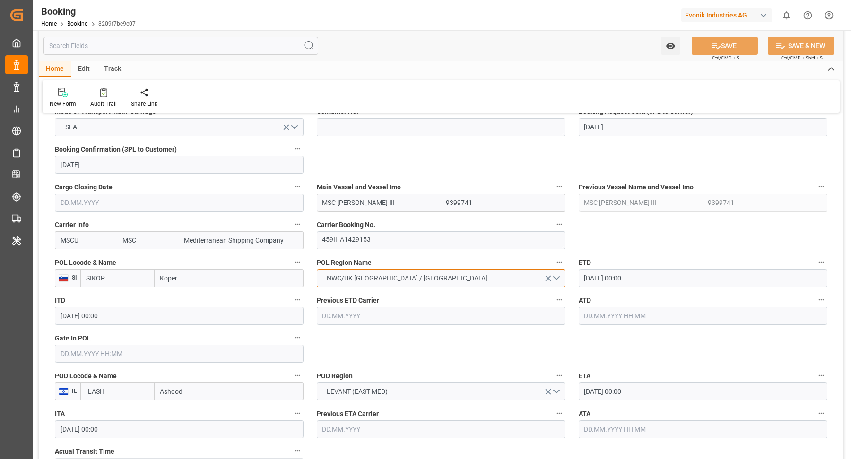
click at [493, 284] on button "NWC/UK [GEOGRAPHIC_DATA] / [GEOGRAPHIC_DATA]" at bounding box center [441, 278] width 249 height 18
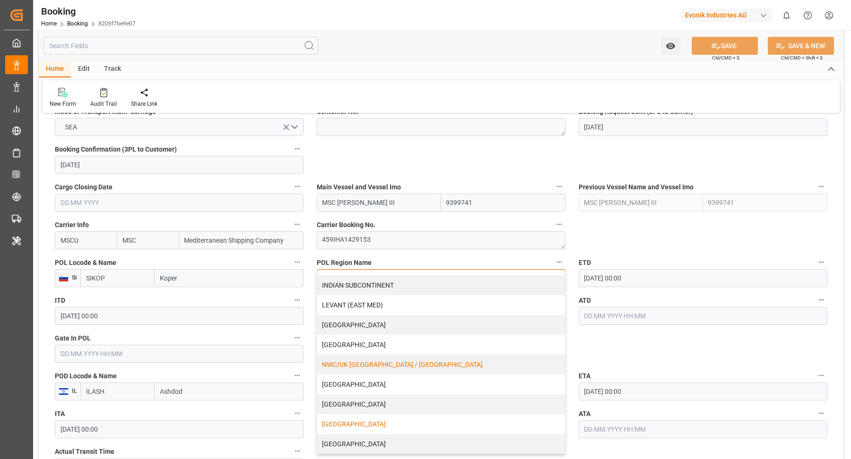
scroll to position [638, 0]
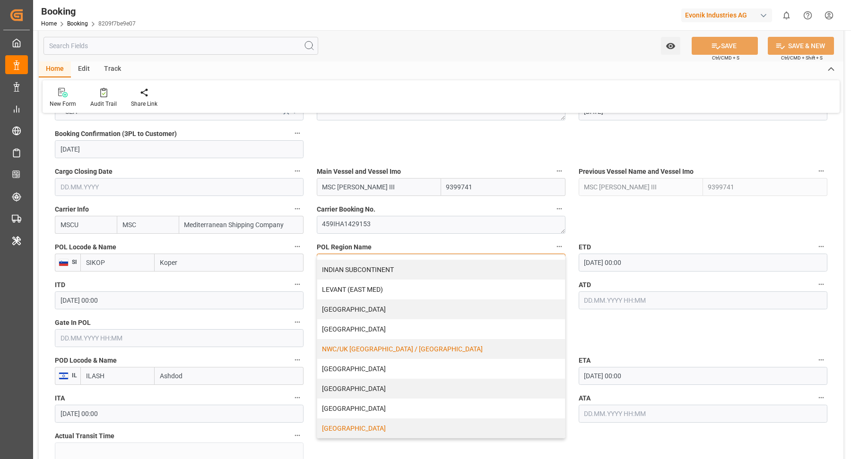
click at [394, 428] on div "WEST MEDITERRANEAN" at bounding box center [441, 429] width 248 height 20
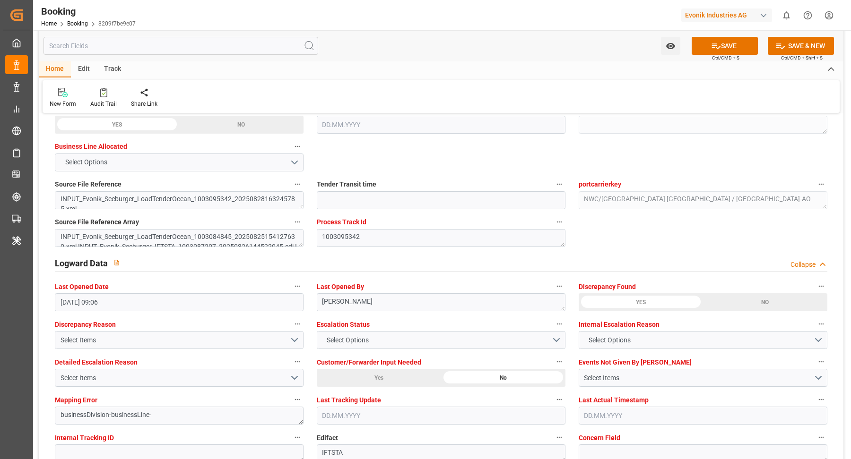
scroll to position [1712, 0]
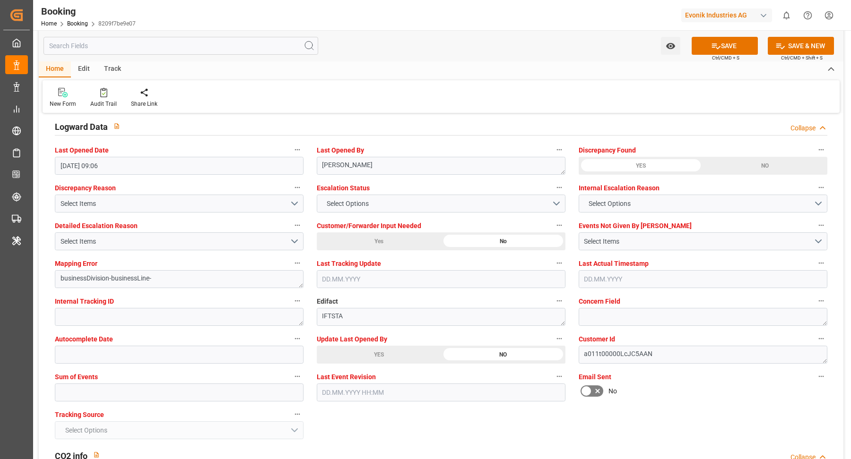
click at [378, 357] on div "YES" at bounding box center [379, 355] width 124 height 18
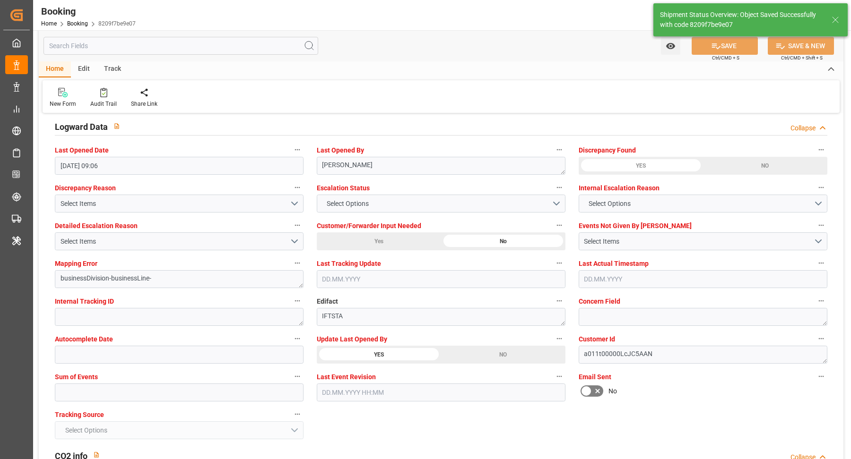
type textarea "West Mediterranean_ILASH_MSCU_AT-AO"
type textarea "Vasantha Kumar"
type input "08.09.2025 09:41"
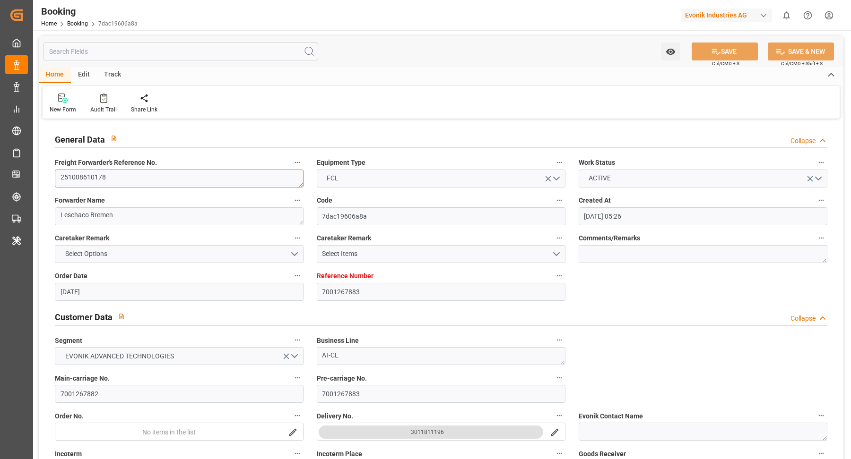
click at [138, 178] on textarea "251008610178" at bounding box center [179, 179] width 249 height 18
click at [139, 178] on textarea "251008610178" at bounding box center [179, 179] width 249 height 18
click at [126, 177] on textarea "251008610178" at bounding box center [179, 179] width 249 height 18
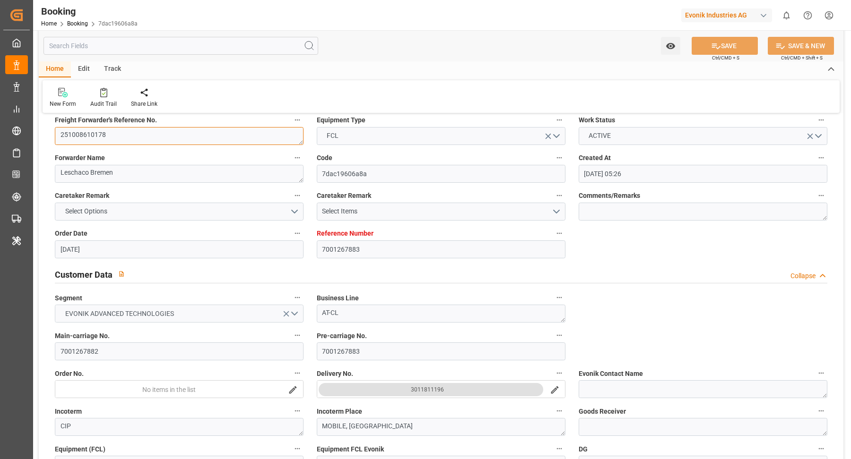
scroll to position [78, 0]
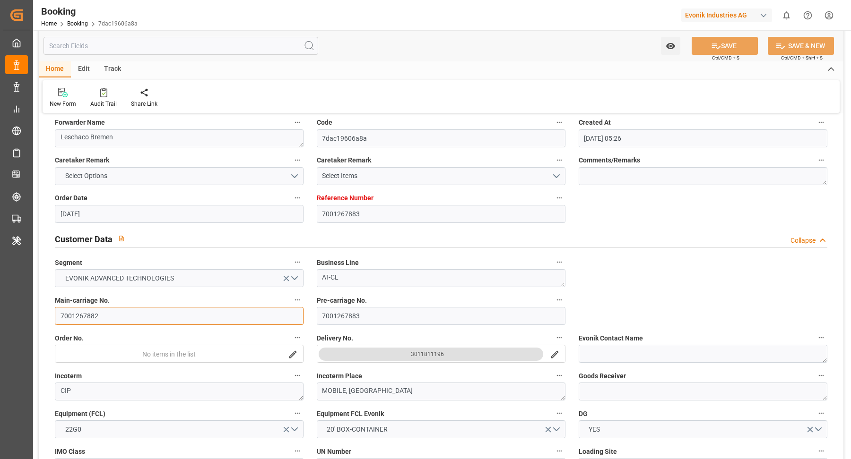
click at [111, 318] on input "7001267882" at bounding box center [179, 316] width 249 height 18
click at [468, 80] on div "New Form Audit Trail Share Link" at bounding box center [441, 96] width 797 height 33
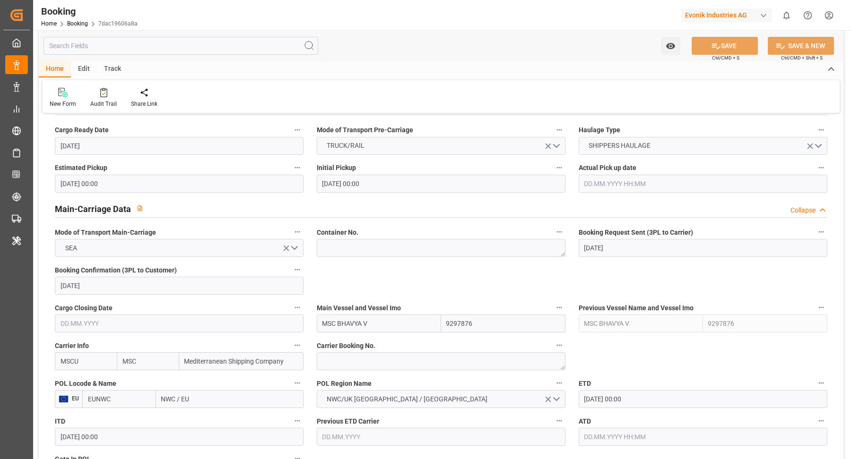
scroll to position [527, 0]
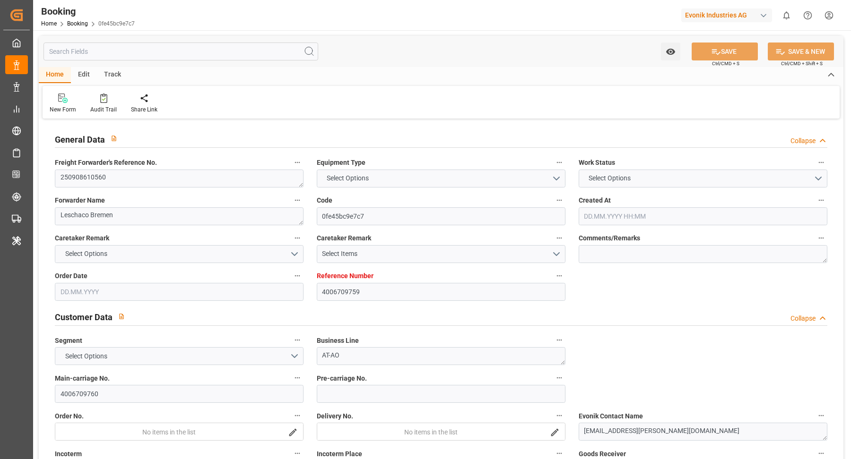
type input "4006709759"
type input "9399741"
type input "MSC"
type input "Mediterranean Shipping Company"
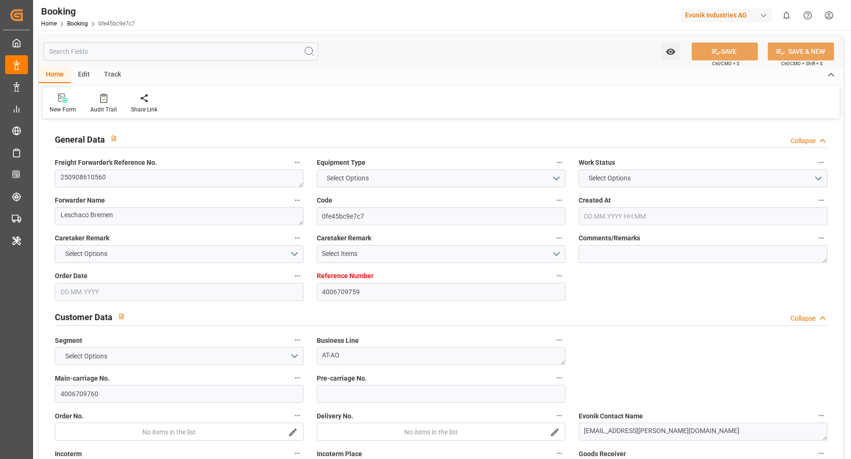
type input "NLRTM"
type input "ILASH"
type input "25.08.2025 13:44"
type input "25.08.2025"
type input "25.09.2025"
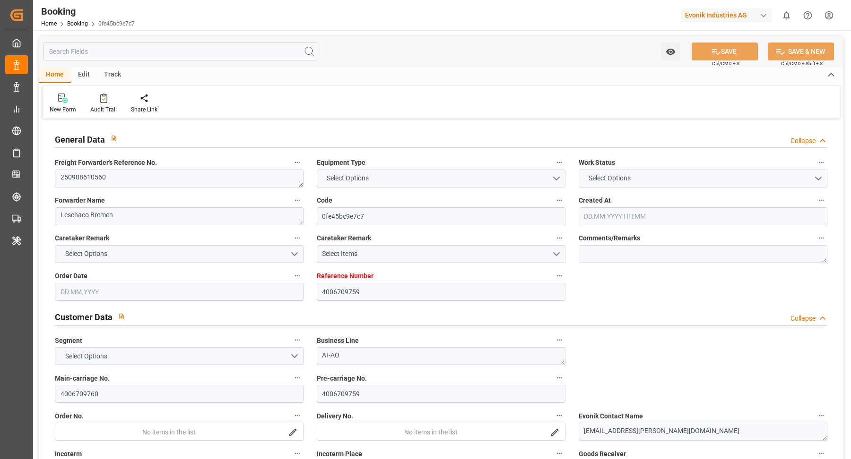
type input "09.09.2025"
type input "09.09.2025 00:00"
type input "26.08.2025"
type input "[DATE]"
type input "22.09.2025 00:00"
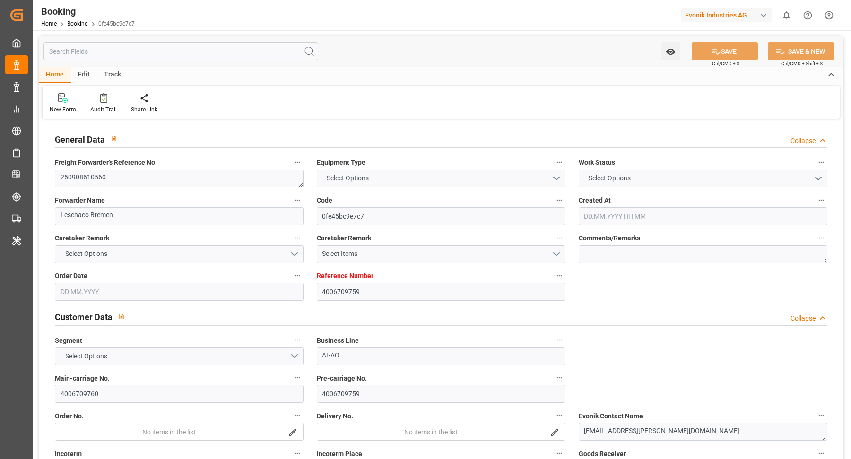
type input "22.09.2025 00:00"
type input "30.09.2025 00:00"
type input "08.09.2025 09:27"
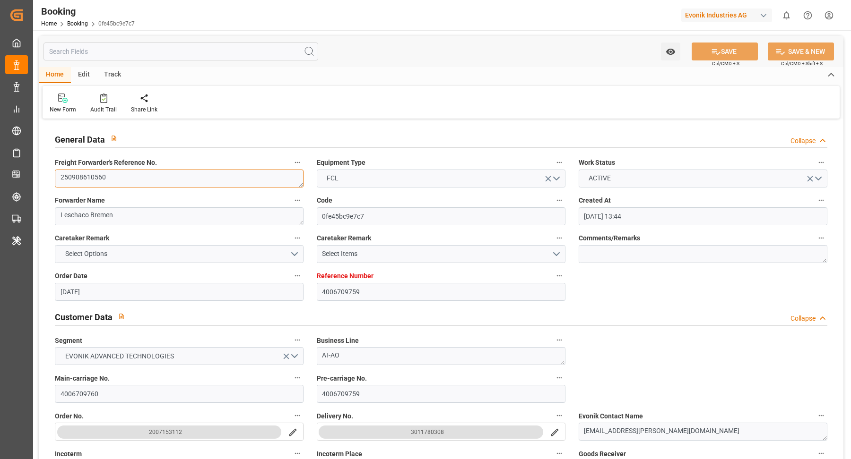
click at [158, 181] on textarea "250908610560" at bounding box center [179, 179] width 249 height 18
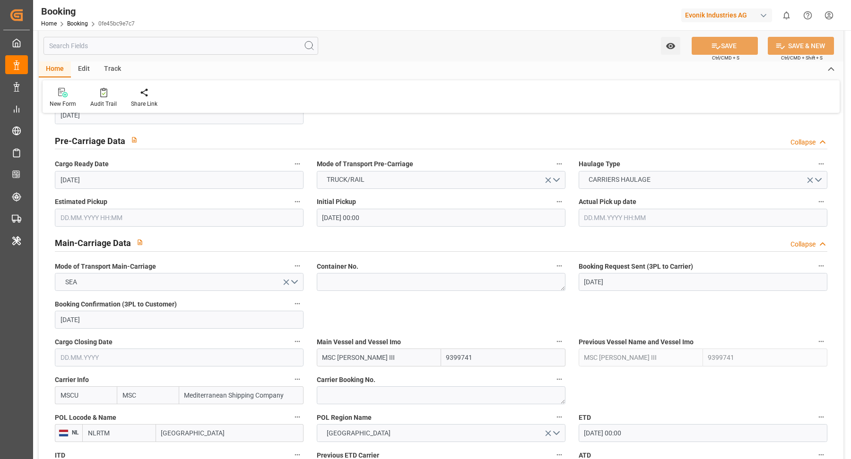
scroll to position [718, 0]
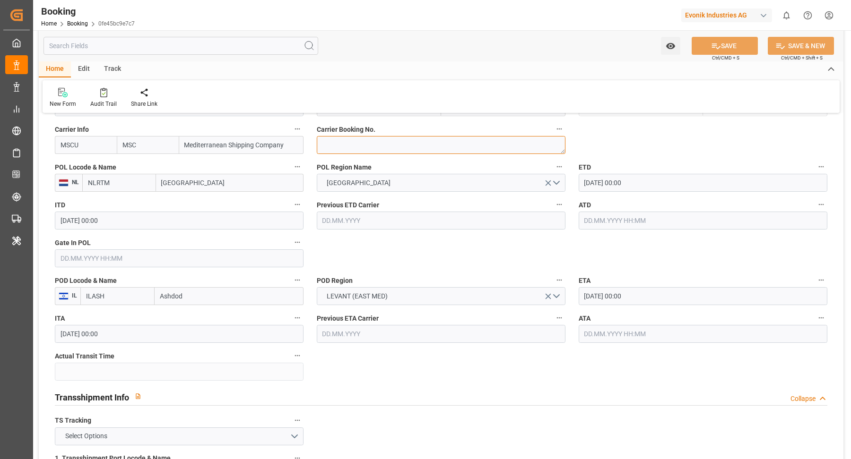
click at [384, 148] on textarea at bounding box center [441, 145] width 249 height 18
paste textarea "459IHA1429172"
type textarea "459IHA1429172"
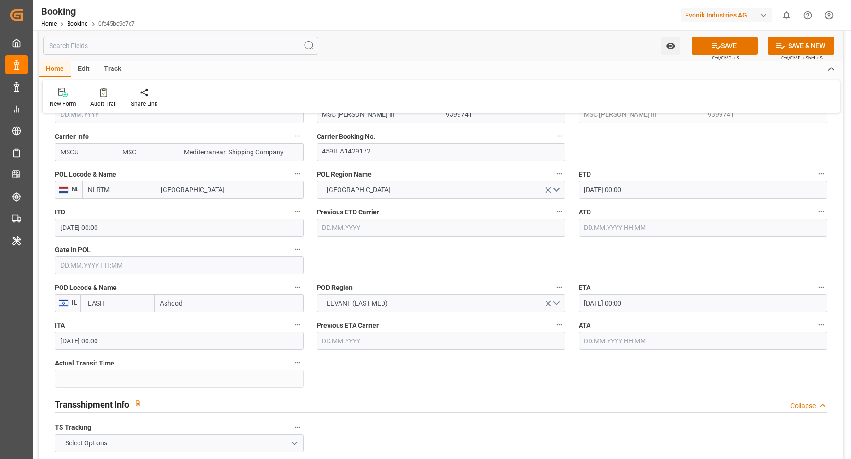
click at [213, 196] on input "[GEOGRAPHIC_DATA]" at bounding box center [229, 190] width 147 height 18
type input "koper"
click at [206, 209] on div "Koper - SIKOP" at bounding box center [187, 210] width 62 height 21
type input "SIKOP"
type input "Koper"
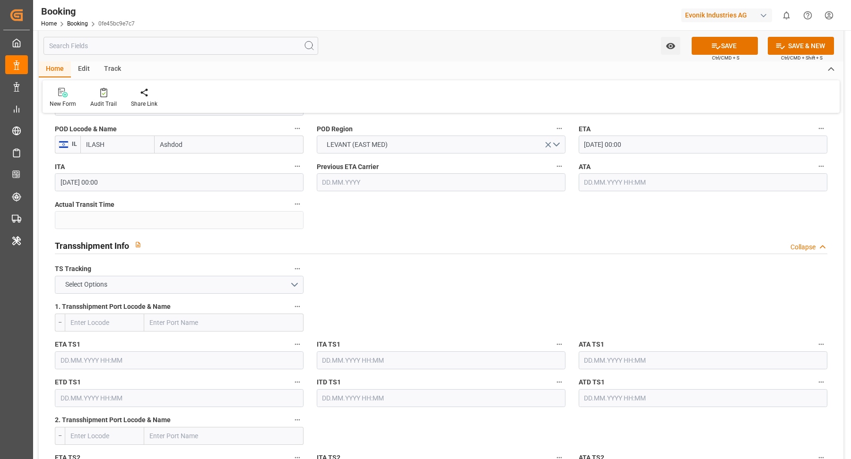
scroll to position [931, 0]
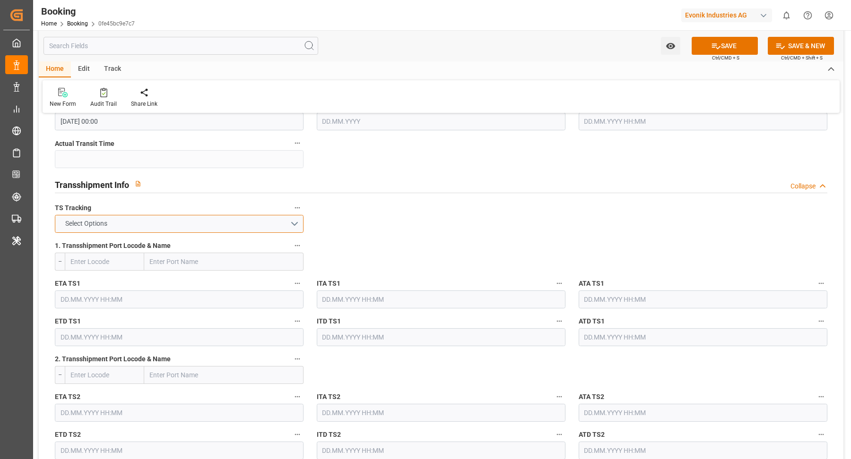
click at [301, 226] on button "Select Options" at bounding box center [179, 224] width 249 height 18
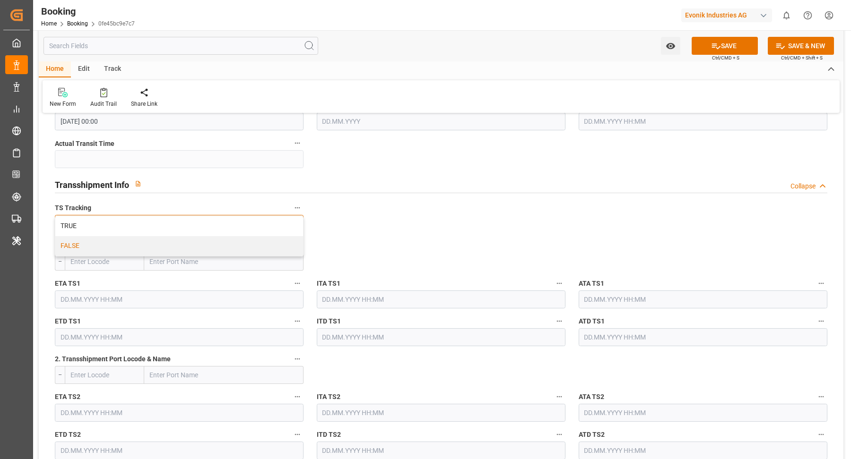
click at [176, 241] on div "FALSE" at bounding box center [179, 246] width 248 height 20
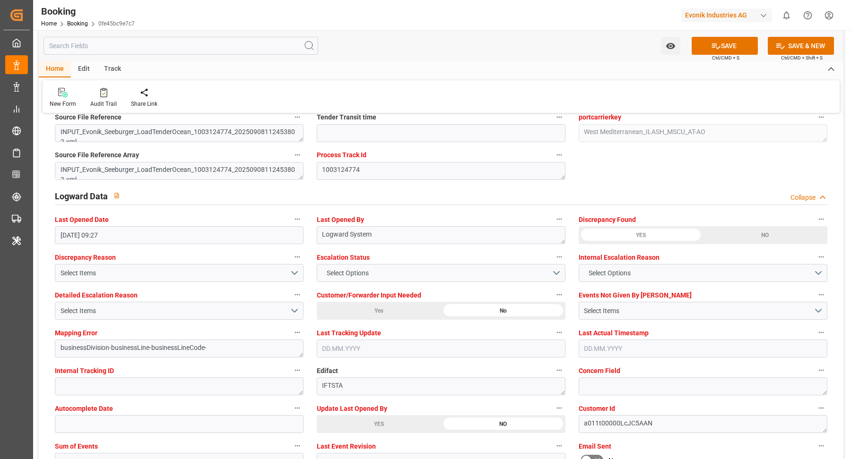
scroll to position [1893, 0]
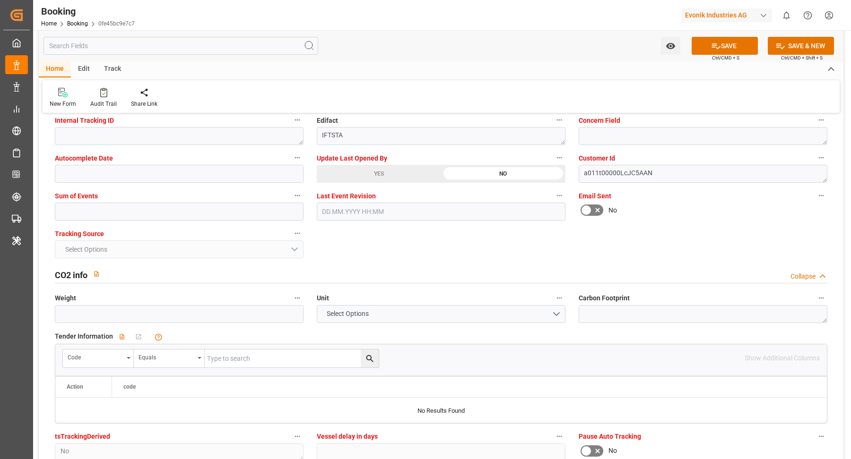
click at [382, 162] on label "Update Last Opened By" at bounding box center [441, 158] width 249 height 13
click at [553, 162] on button "Update Last Opened By" at bounding box center [559, 158] width 12 height 12
click at [387, 179] on div at bounding box center [425, 229] width 851 height 459
click at [398, 172] on div "YES" at bounding box center [379, 174] width 124 height 18
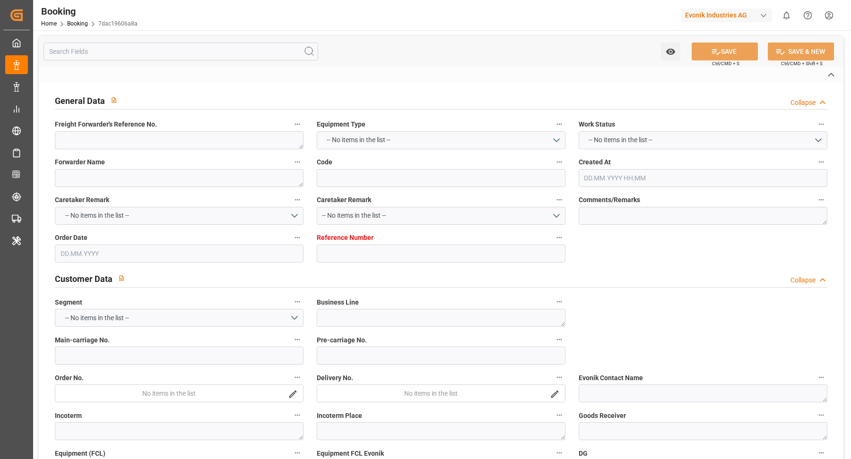
type textarea "251008610178"
type textarea "Leschaco Bremen"
type input "7dac19606a8a"
type input "7001267883"
type textarea "AT-CL"
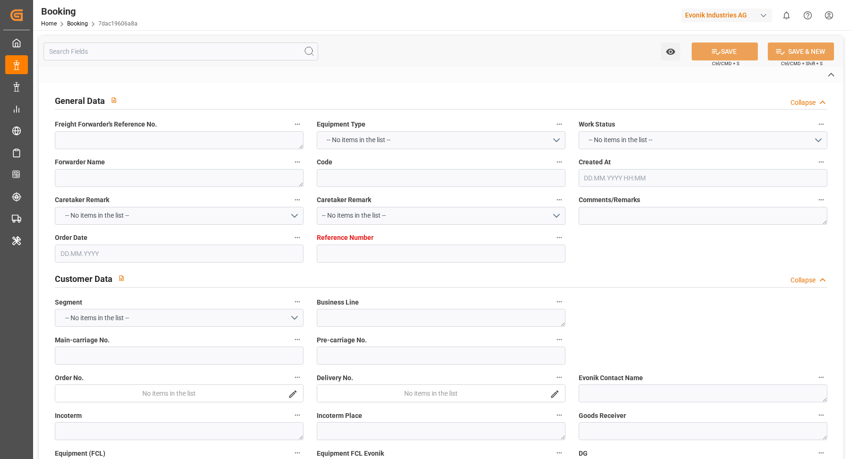
type input "7001267882"
type textarea "CIP"
type textarea "MOBILE, [GEOGRAPHIC_DATA]"
type textarea "3"
type textarea "Marl"
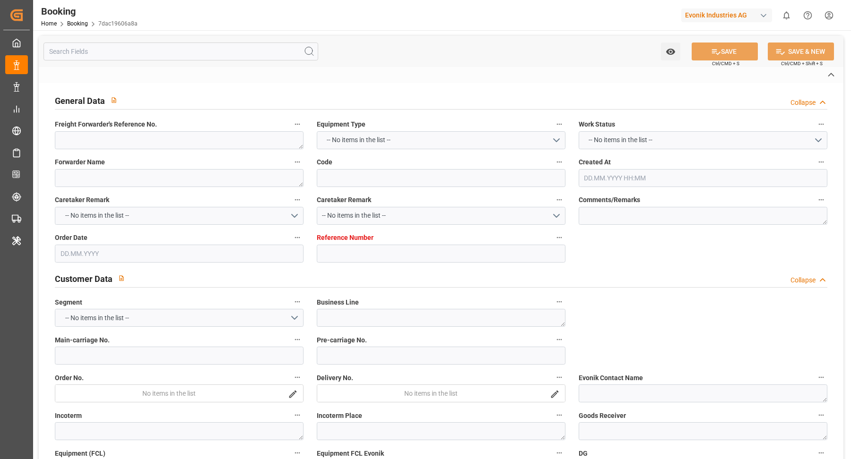
type input "MSC BHAVYA V"
type input "MSCU"
type input "NWC / EU"
type input "Mobile"
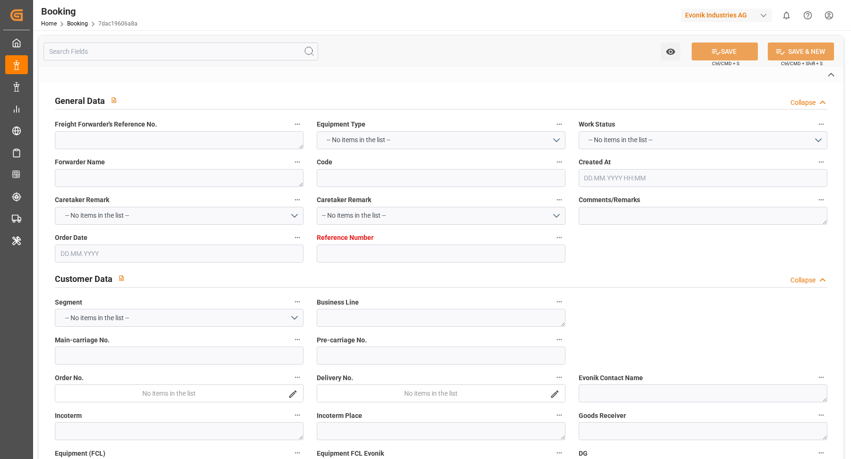
type textarea "INPUT_Evonik_Seeburger_IFTMIN_1003124587_20250908105306837.edi"
type textarea "NWC/[GEOGRAPHIC_DATA] [GEOGRAPHIC_DATA] Continent / [GEOGRAPHIC_DATA]-CL"
type textarea "INPUT_Evonik_Seeburger_IFTMIN_1003117921_20250905072459723.edi,INPUT_Evonik_See…"
type textarea "1003124587"
type textarea "Logward System"
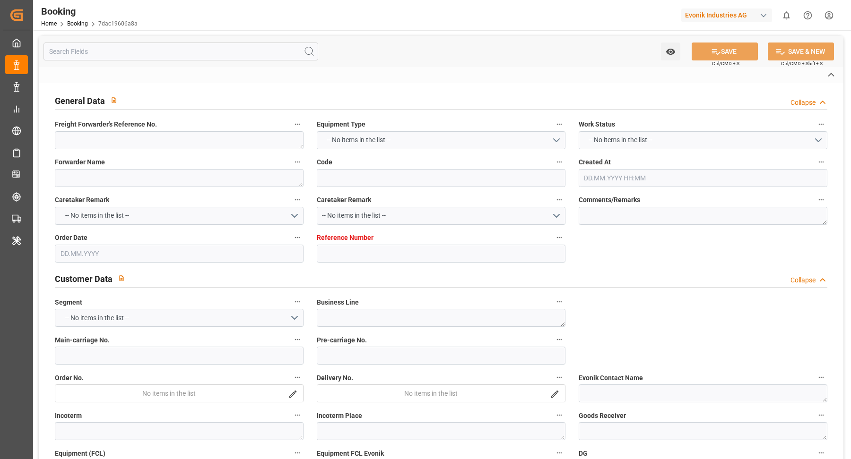
type textarea "Pol-PodRegionName-PolName-businessDivision-businessLine-businessLineCode-"
type textarea "IFTSTA"
type textarea "a011t00000LcJC5AAN"
type textarea "No"
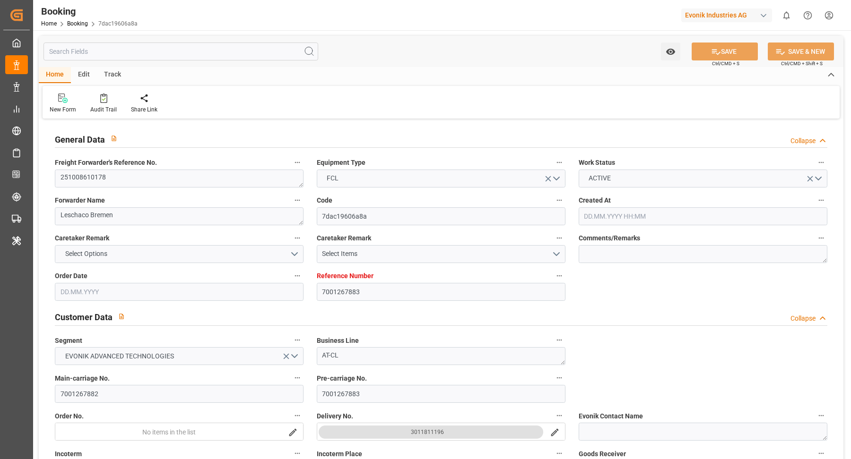
type input "7001267883"
type input "9297876"
type input "MSC"
type input "Mediterranean Shipping Company"
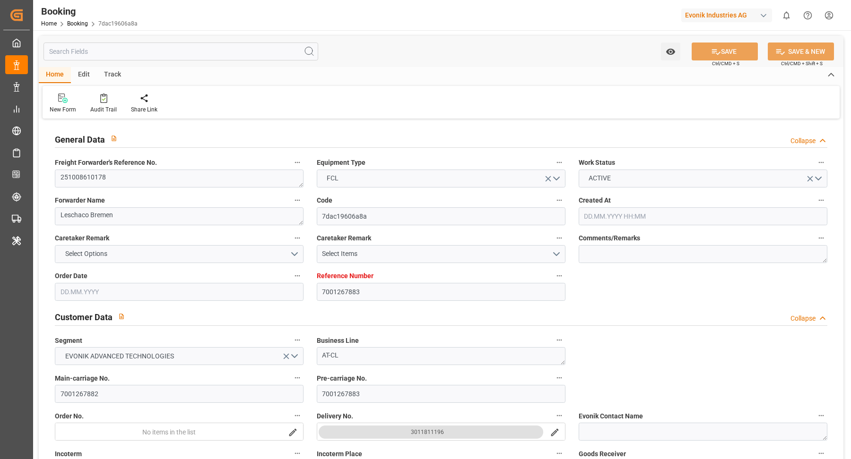
type input "EUNWC"
type input "USMOB"
type input "05.09.2025 05:26"
type input "05.09.2025"
type input "05.11.2025"
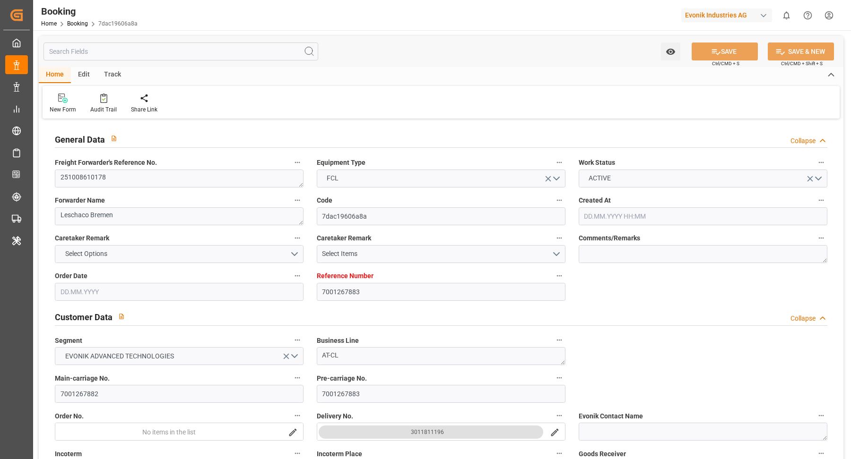
type input "24.09.2025"
type input "24.09.2025 00:00"
type input "05.09.2025"
type input "[DATE]"
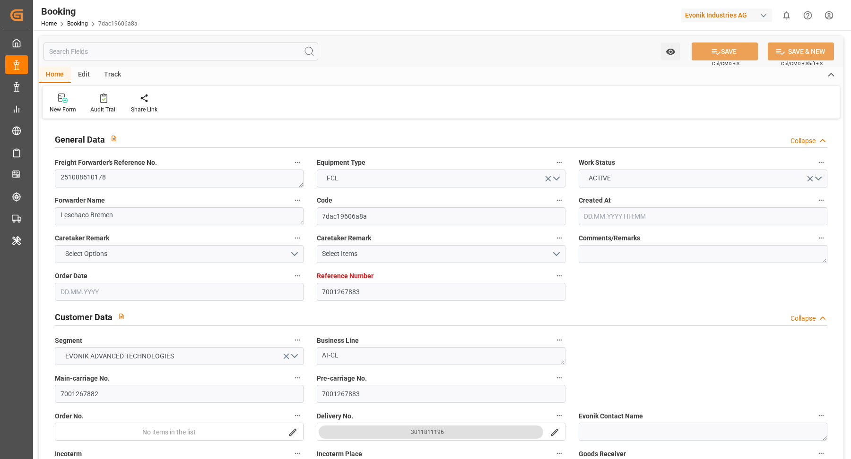
type input "11.10.2025 00:00"
type input "04.11.2025 00:00"
type input "06.11.2025 00:00"
type input "08.09.2025 08:54"
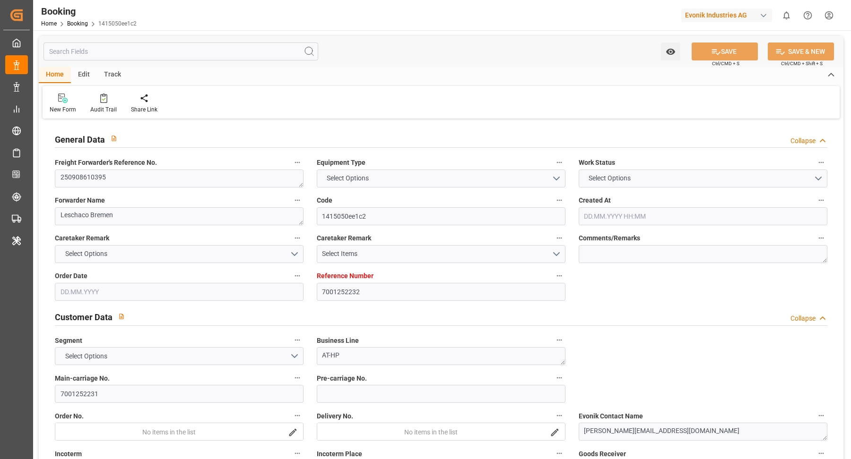
type input "7001252232"
type input "9306172"
type input "Hapag [PERSON_NAME]"
type input "Hapag [PERSON_NAME] Aktiengesellschaft"
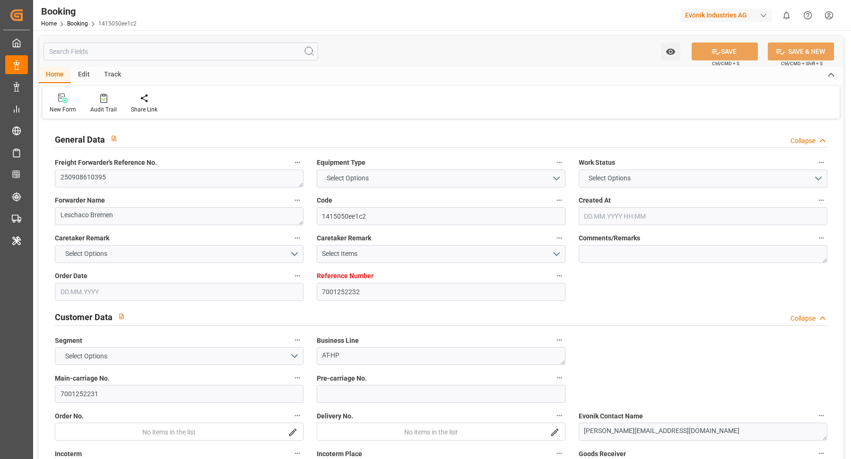
type input "NLRTM"
type input "USNYC"
type input "USDET"
type input "0"
type input "NLRTM"
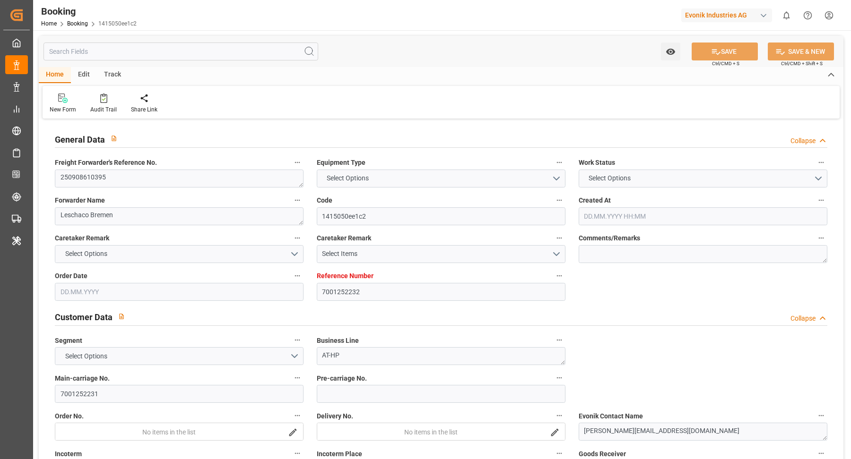
type input "USNYC"
type input "9306172"
type input "19.08.2025 08:22"
type input "19.08.2025"
type input "26.09.2025"
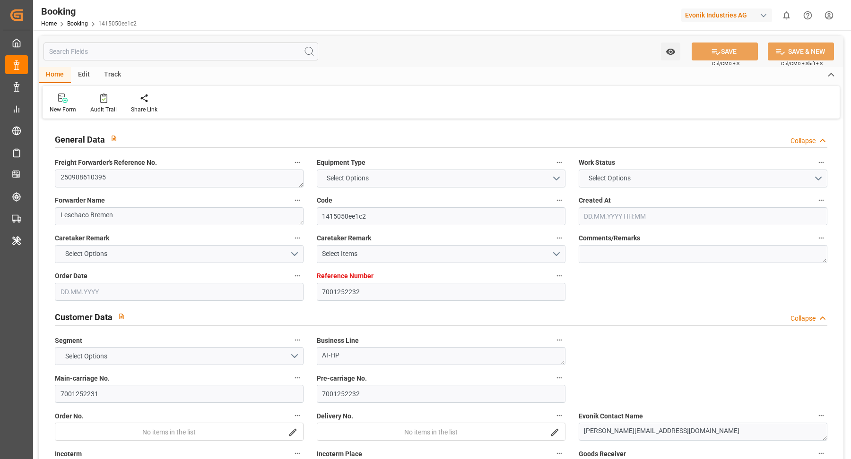
type input "27.08.2025"
type input "01.09.2025 00:00"
type input "20.08.2025"
type input "12.09.2025 23:00"
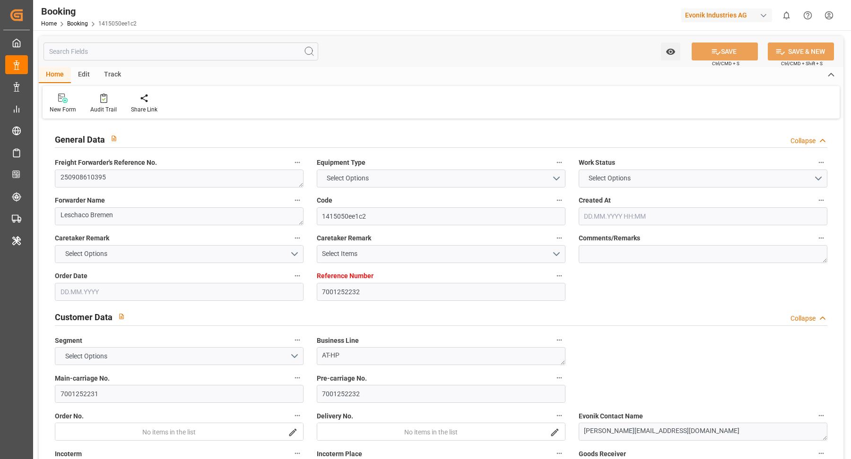
type input "12.09.2025 00:00"
type input "28.09.2025 08:00"
type input "[DATE] 00:00"
type input "20.08.2025"
type input "08.09.2025 09:21"
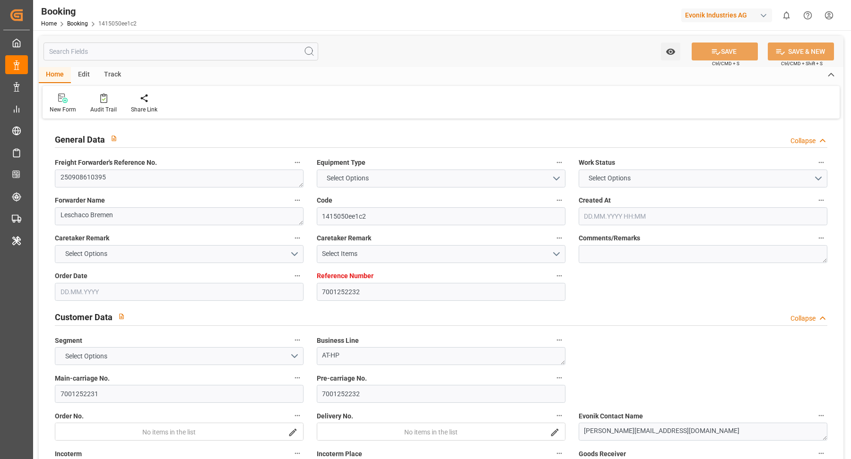
type input "[DATE]"
type input "28.08.2025 18:14"
type input "10.10.2025 12:00"
type input "12.09.2025 23:00"
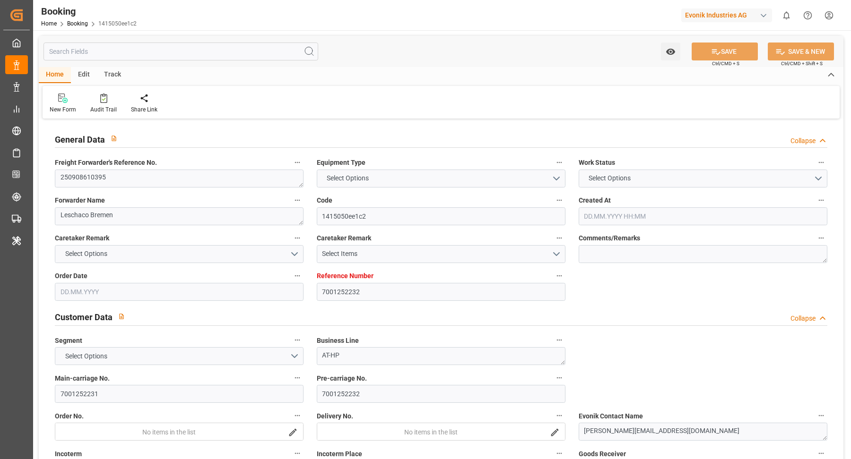
type input "28.09.2025 08:00"
type input "29.09.2025 02:03"
type input "02.10.2025 12:00"
type input "03.10.2025 02:03"
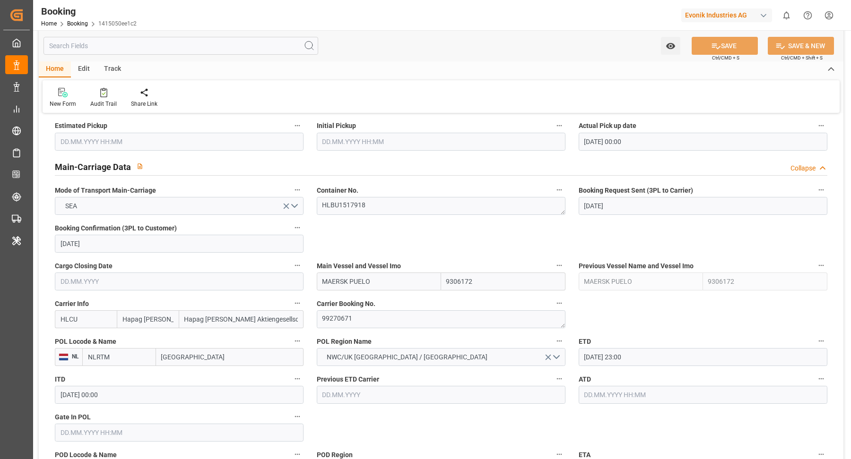
scroll to position [605, 0]
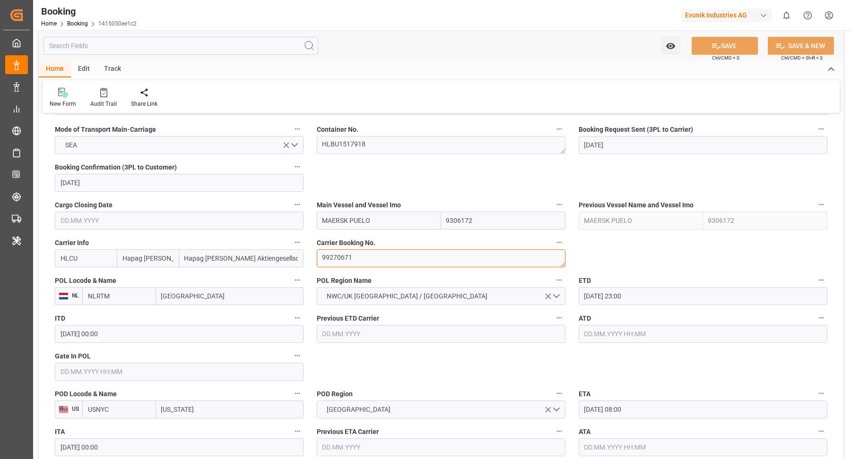
click at [398, 261] on textarea "99270671" at bounding box center [441, 259] width 249 height 18
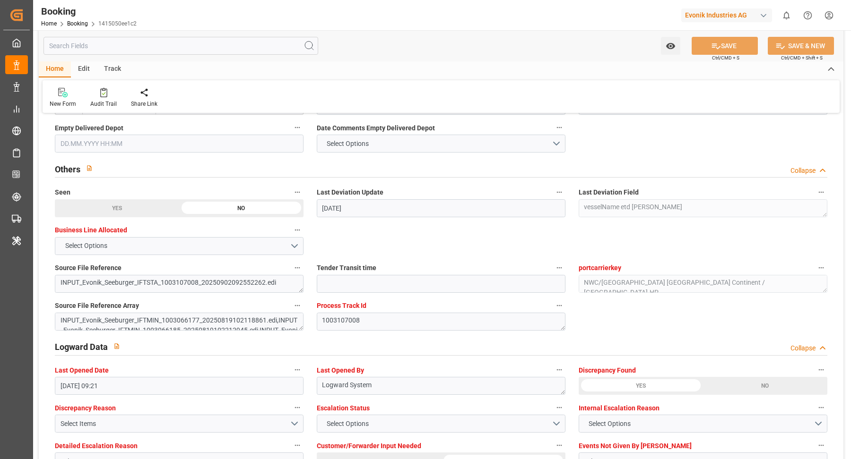
scroll to position [1796, 0]
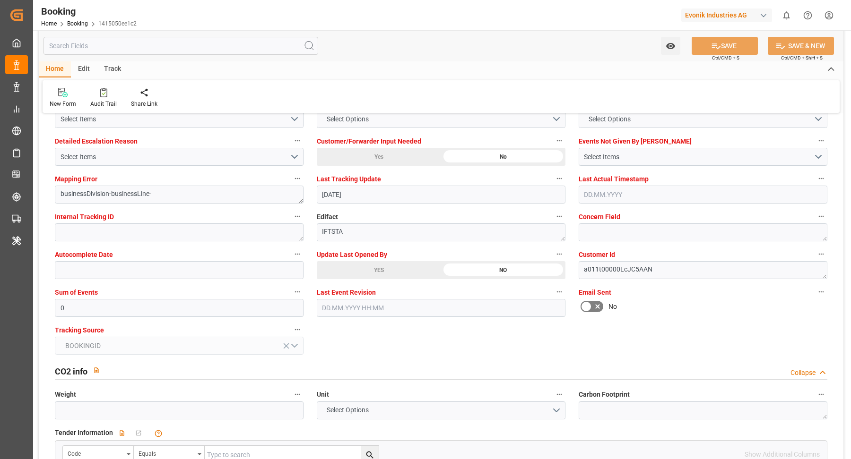
click at [351, 264] on div "YES" at bounding box center [379, 270] width 124 height 18
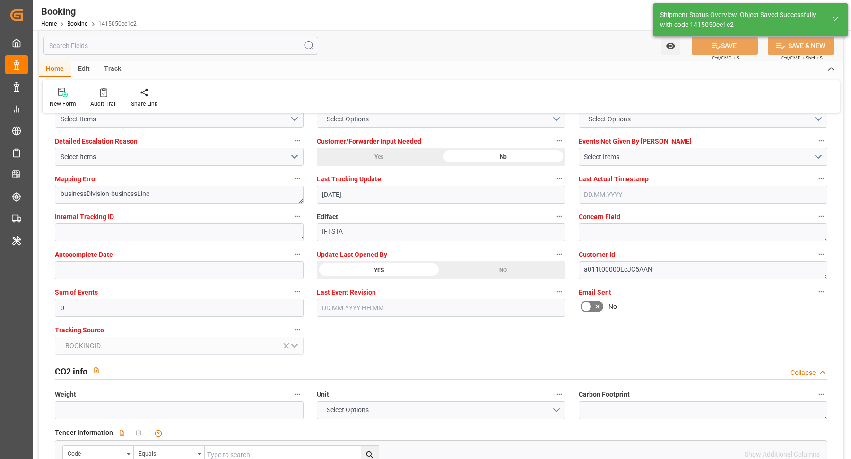
type input "08.09.2025 09:57"
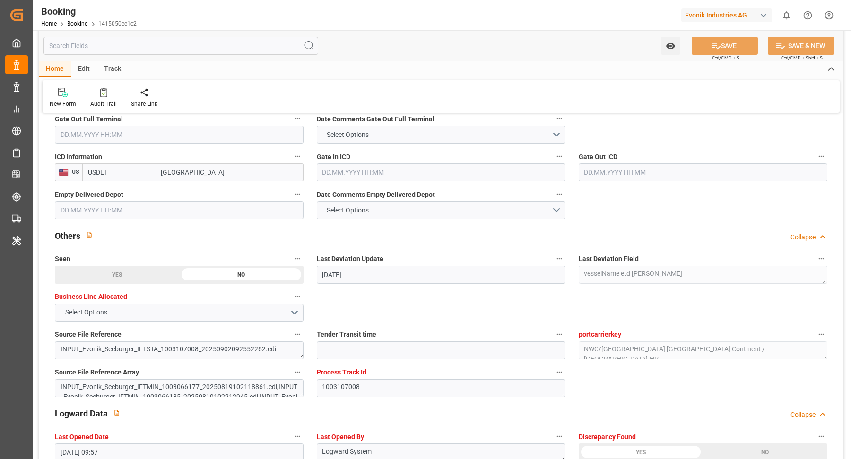
scroll to position [1364, 0]
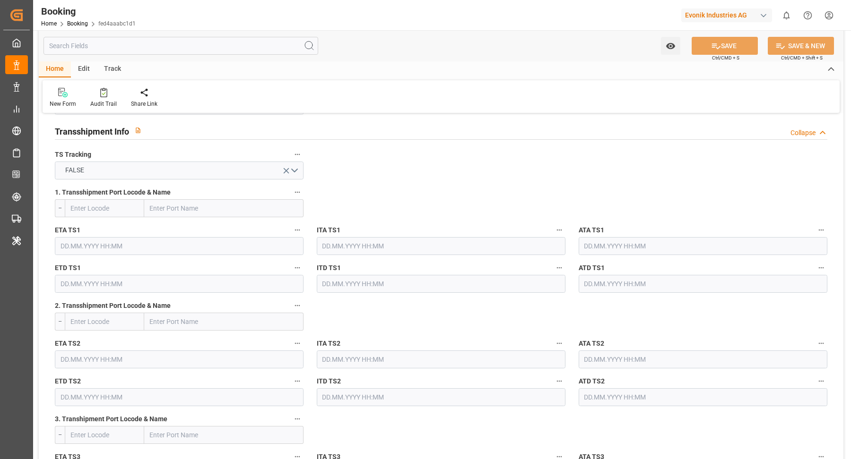
scroll to position [1691, 0]
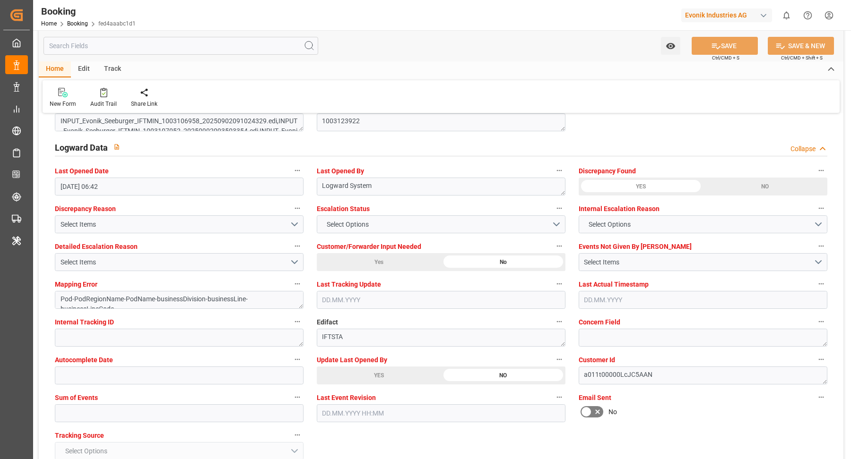
click at [388, 370] on div "YES" at bounding box center [379, 376] width 124 height 18
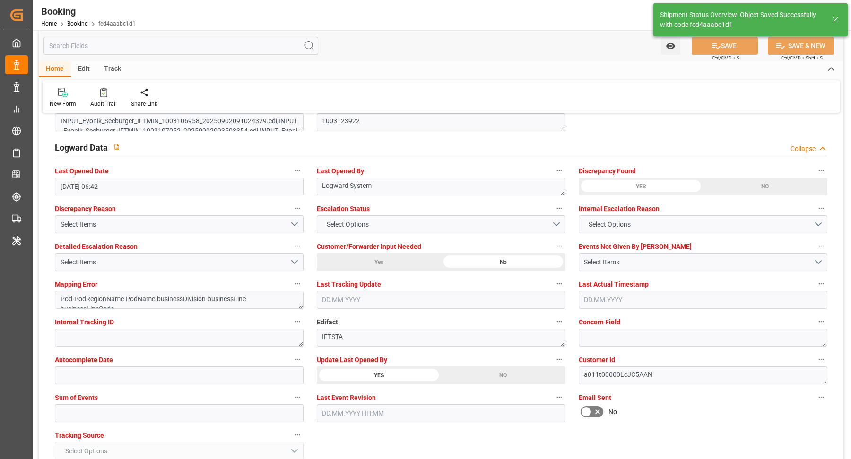
type input "[DATE] 10:02"
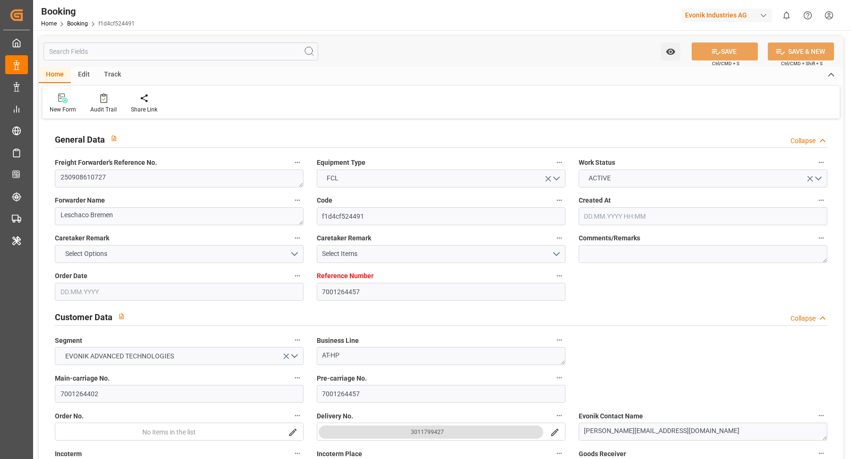
type input "[DATE] 07:14"
type input "[DATE]"
type input "[DATE] 00:00"
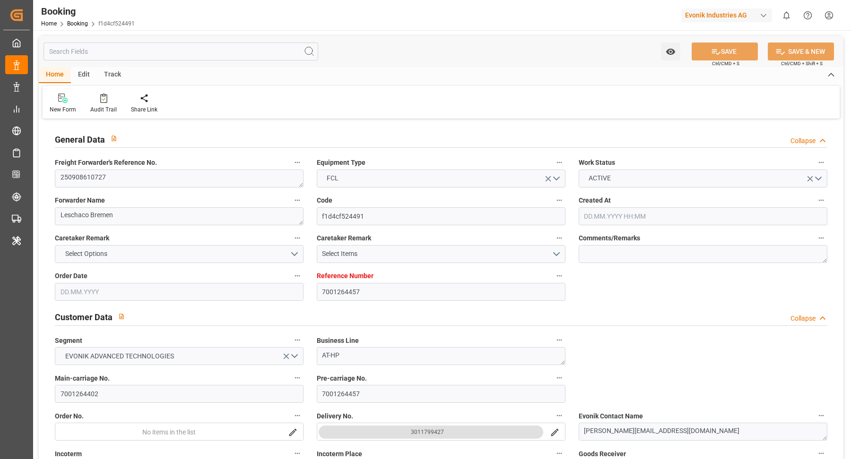
type input "[DATE] 00:00"
type input "[DATE]"
type input "[DATE] 00:00"
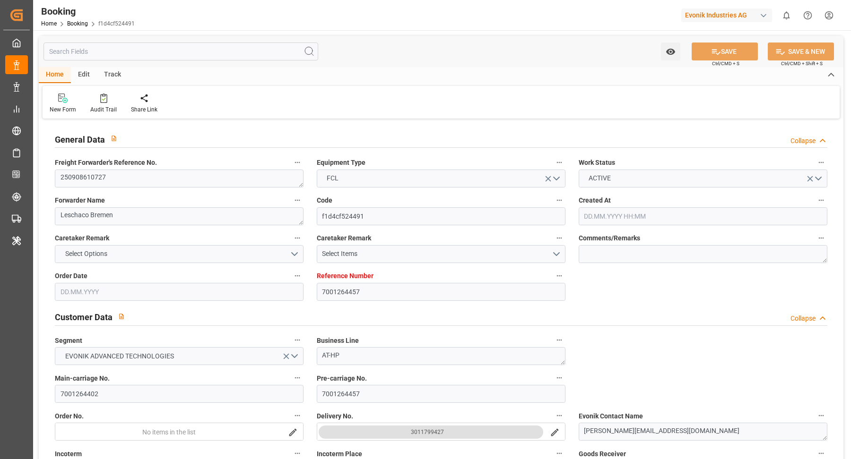
type input "[DATE] 00:00"
type input "[DATE] 06:42"
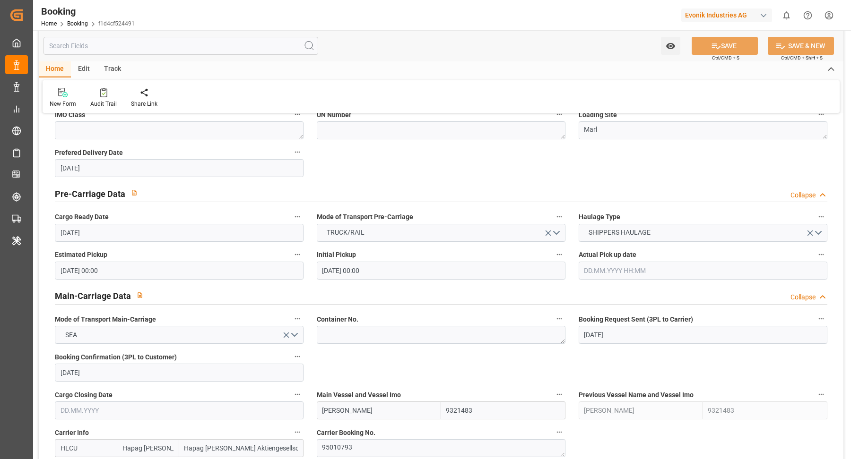
scroll to position [613, 0]
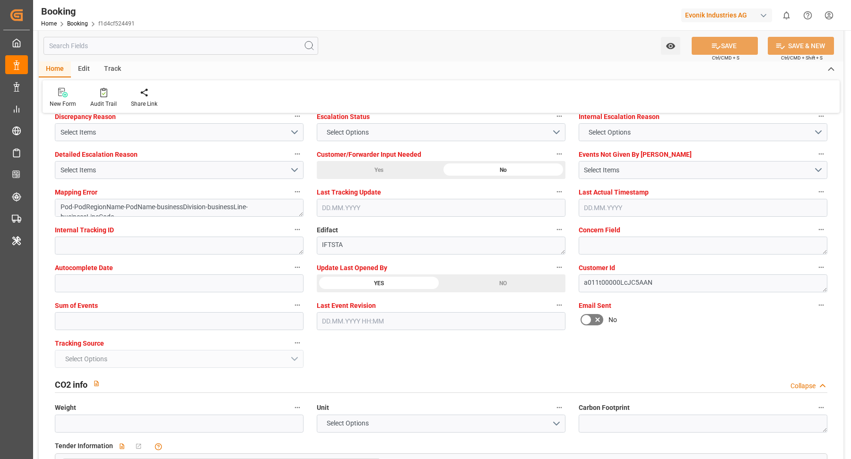
scroll to position [1555, 0]
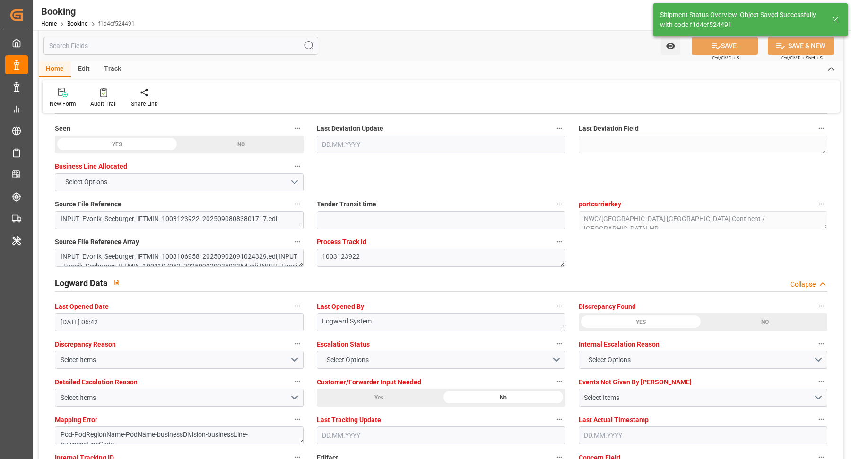
type textarea "[PERSON_NAME]"
type textarea "Pod-PodRegionName-businessDivision-businessLine-"
type input "[DATE] 10:02"
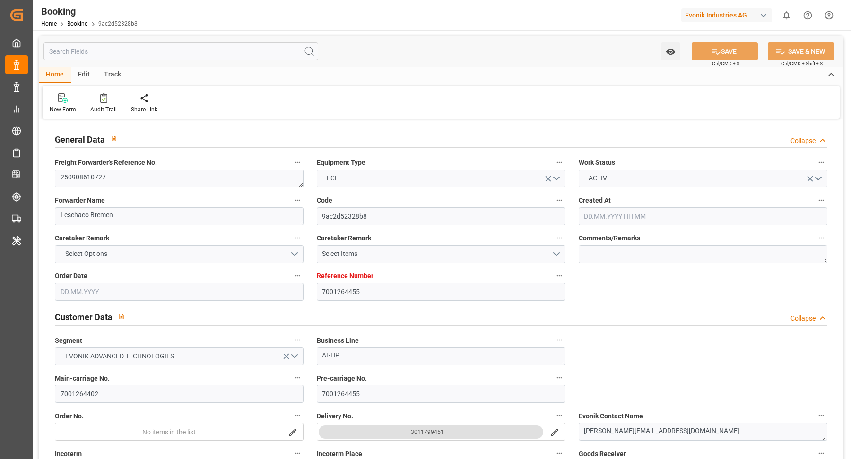
type input "[DATE] 07:14"
type input "[DATE]"
type input "[DATE] 00:00"
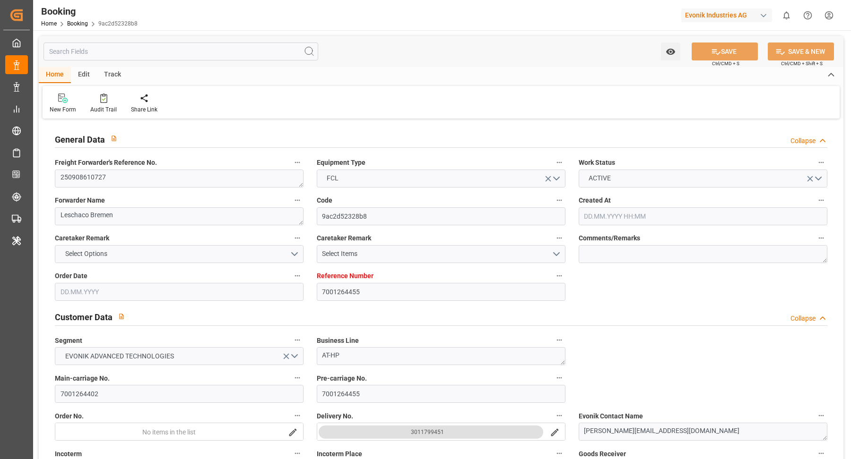
type input "[DATE] 00:00"
type input "[DATE]"
type input "[DATE] 00:00"
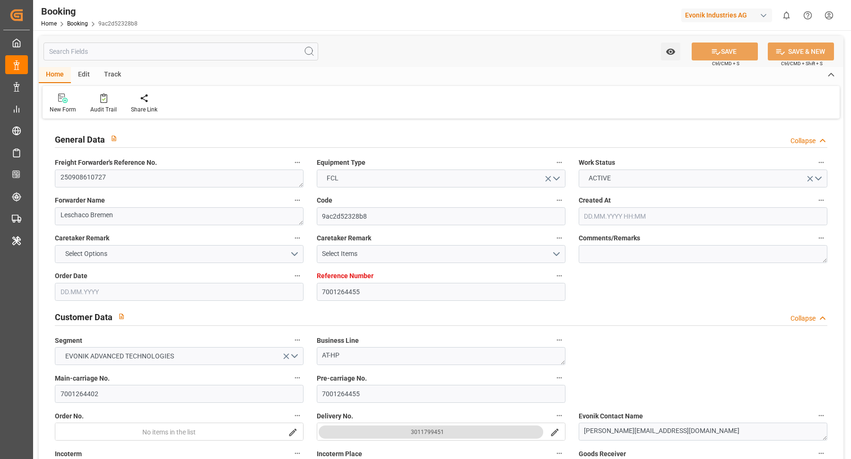
type input "[DATE] 00:00"
type input "[DATE] 06:42"
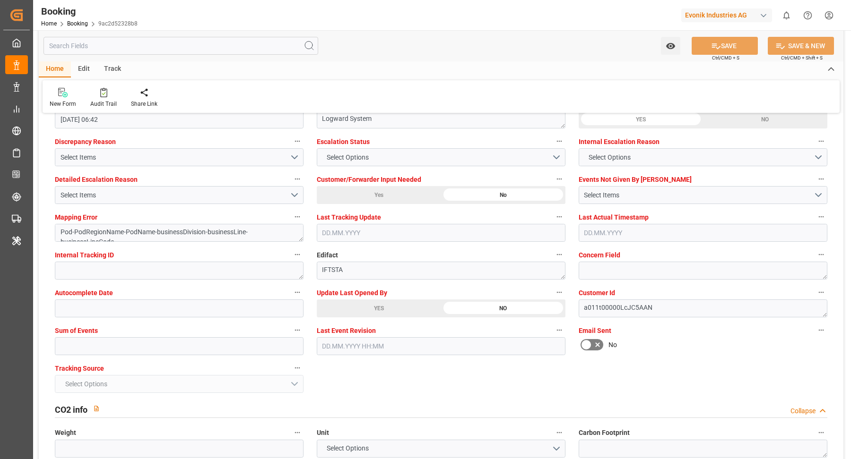
scroll to position [1895, 0]
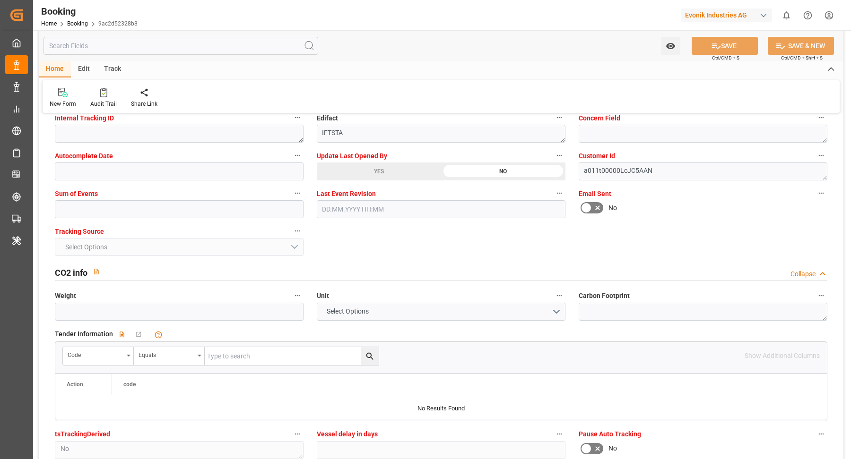
click at [385, 163] on div "YES" at bounding box center [379, 172] width 124 height 18
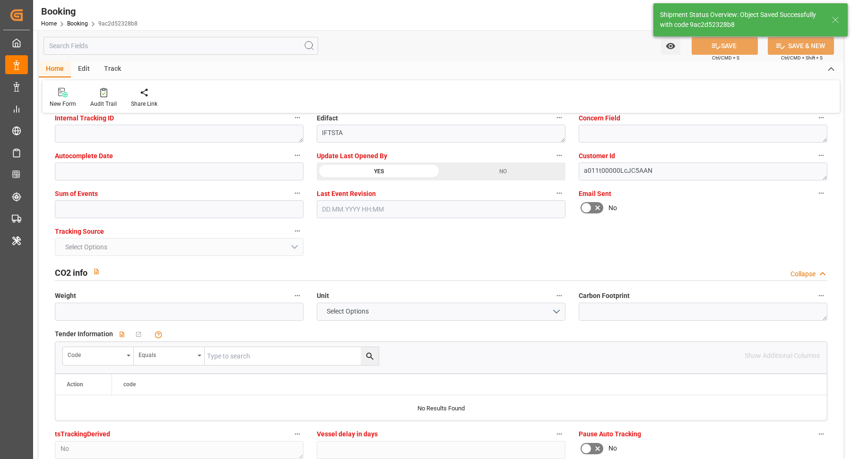
type textarea "[PERSON_NAME]"
type textarea "Pod-PodRegionName-businessDivision-businessLine-"
type input "[DATE] 10:02"
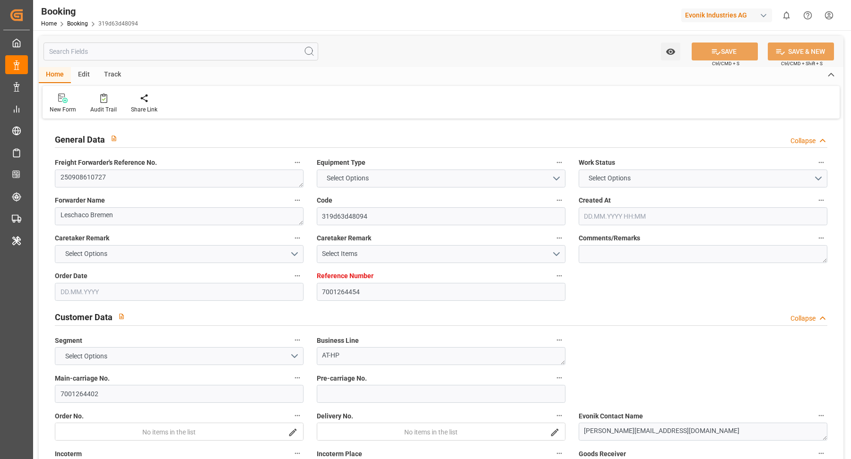
type input "7001264454"
type input "9321483"
type input "Hapag [PERSON_NAME]"
type input "Hapag [PERSON_NAME] Aktiengesellschaft"
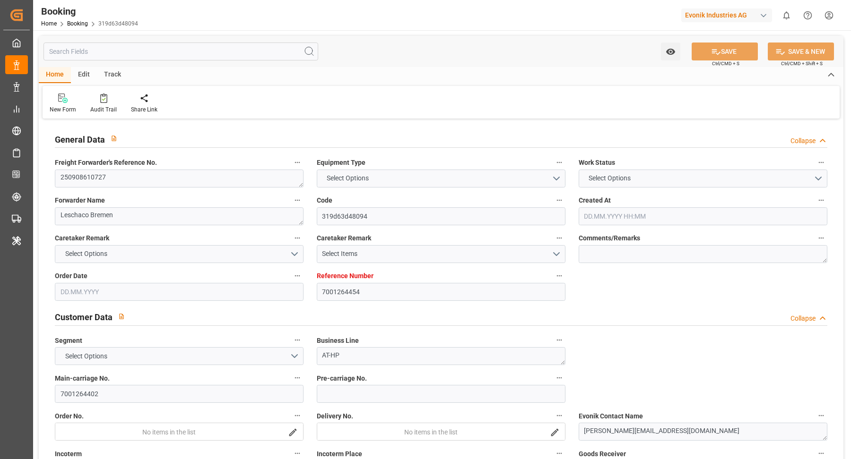
type input "NLRTM"
type input "CNSGH"
type input "[DATE] 07:14"
type input "[DATE]"
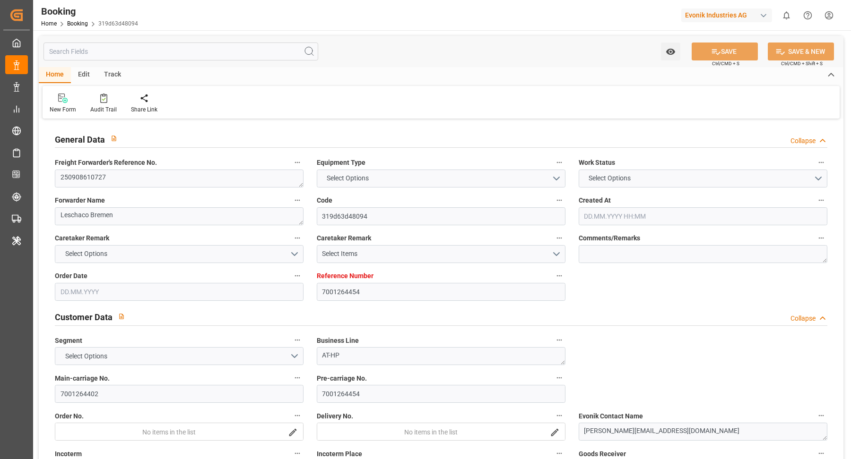
type input "[DATE]"
type input "[DATE] 00:00"
type input "[DATE]"
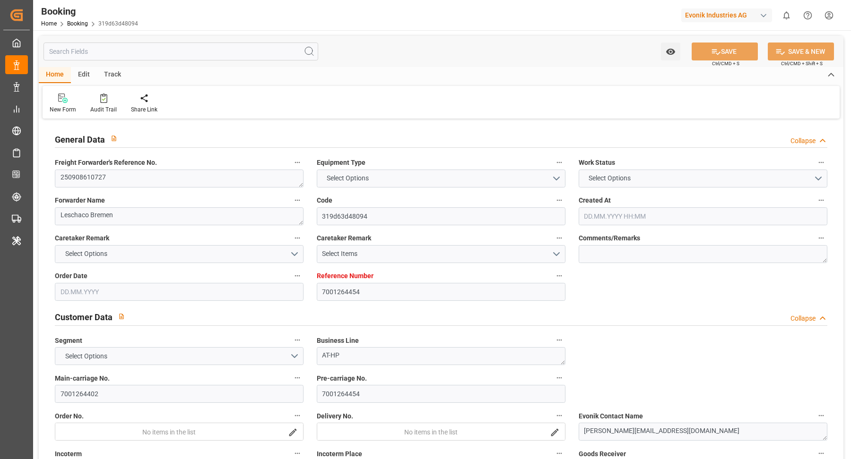
type input "[DATE] 00:00"
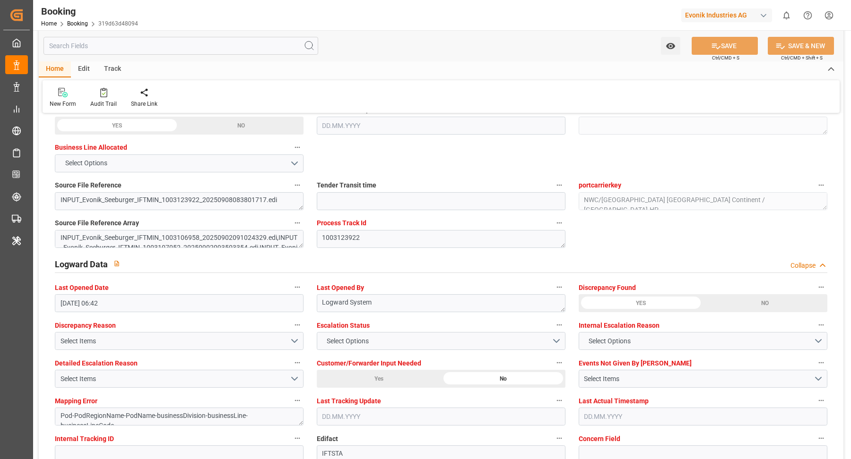
scroll to position [1635, 0]
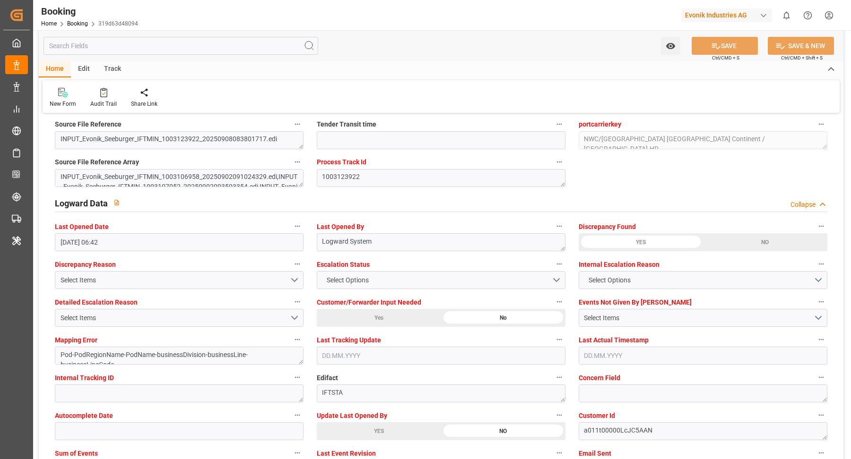
drag, startPoint x: 379, startPoint y: 424, endPoint x: 421, endPoint y: 416, distance: 42.7
click at [379, 425] on div "YES" at bounding box center [379, 431] width 124 height 18
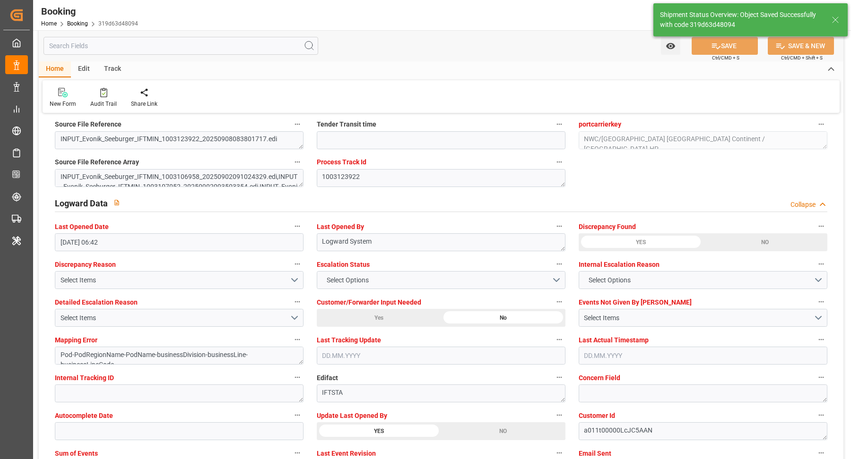
type input "08.09.2025 10:02"
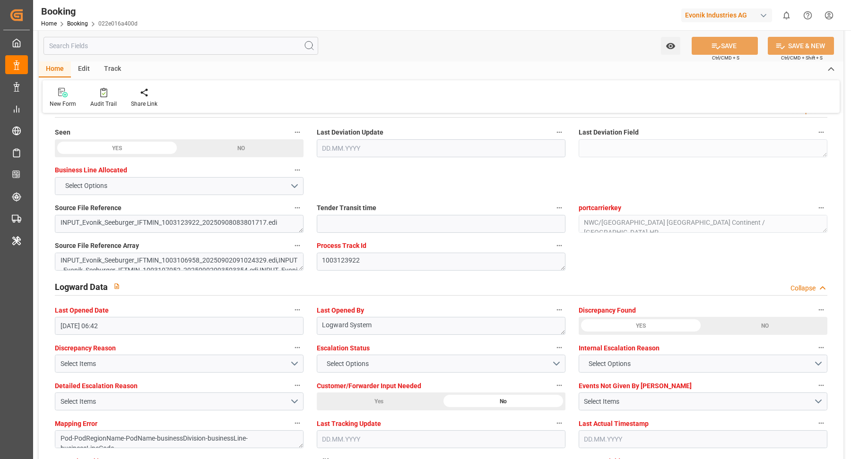
scroll to position [1749, 0]
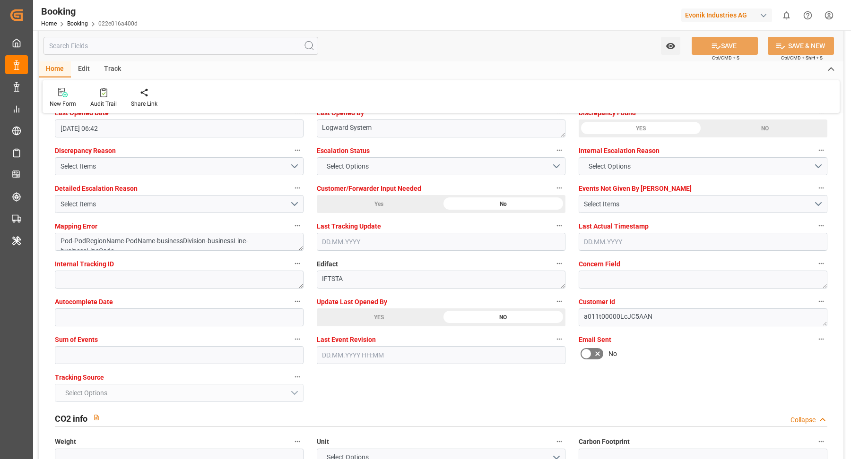
click at [378, 316] on div "YES" at bounding box center [379, 318] width 124 height 18
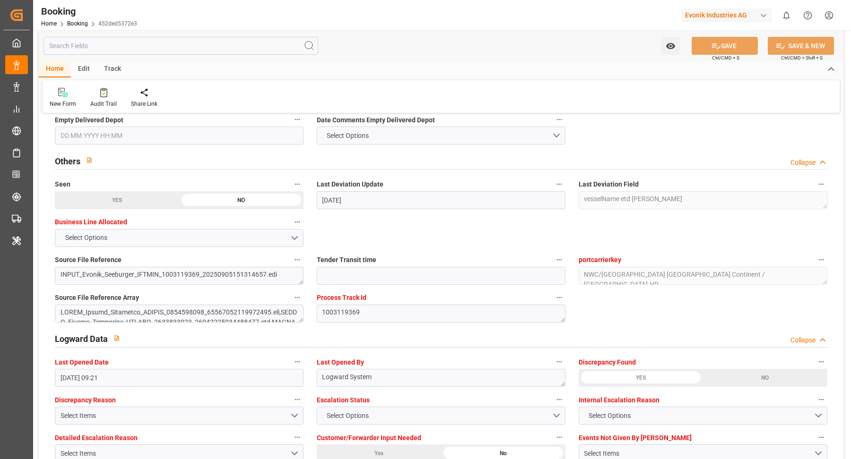
scroll to position [1831, 0]
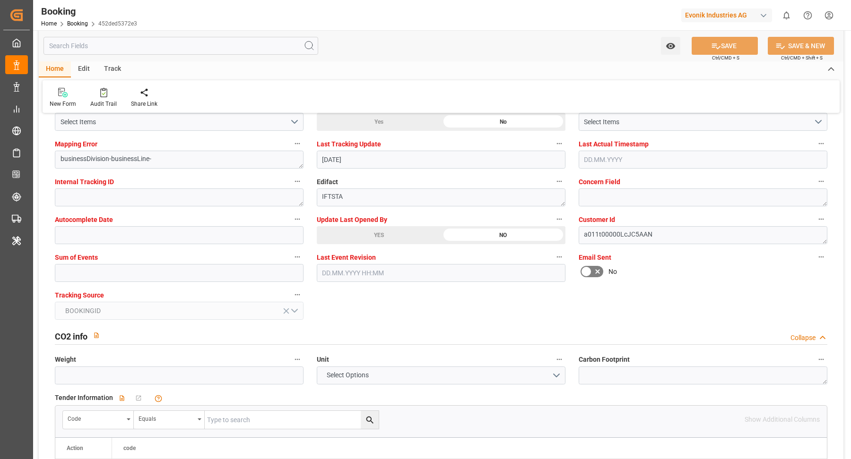
click at [376, 241] on div "YES" at bounding box center [379, 235] width 124 height 18
click at [385, 226] on div "YES" at bounding box center [379, 235] width 124 height 18
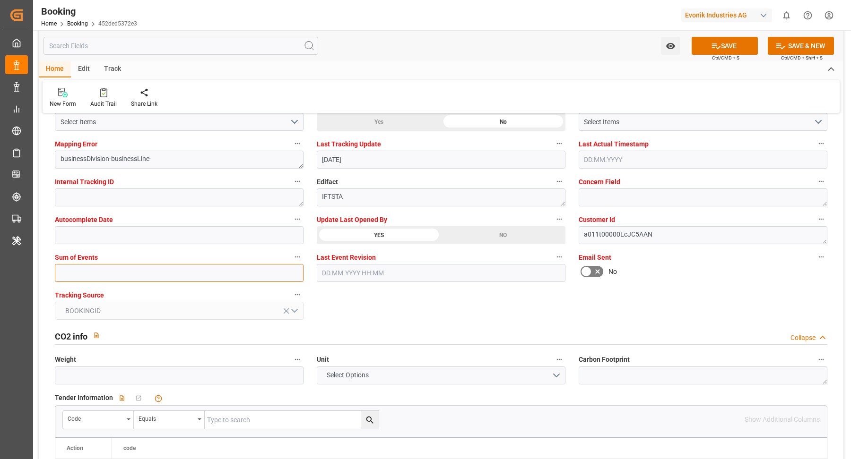
click at [125, 266] on input "text" at bounding box center [179, 273] width 249 height 18
type input "0"
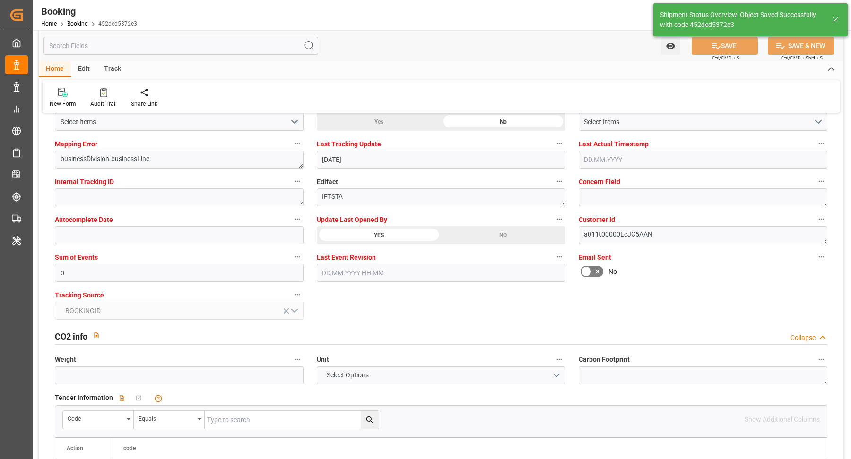
type textarea "[PERSON_NAME]"
type input "08.09.2025 10:03"
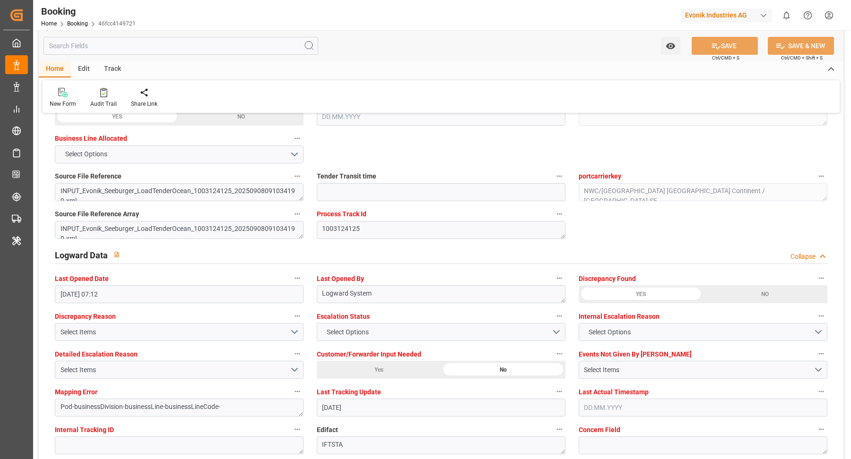
scroll to position [1832, 0]
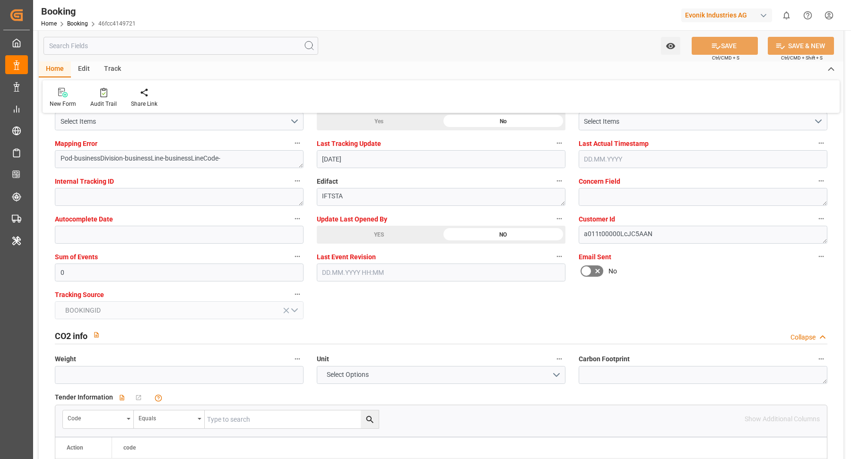
click at [396, 227] on div "YES" at bounding box center [379, 235] width 124 height 18
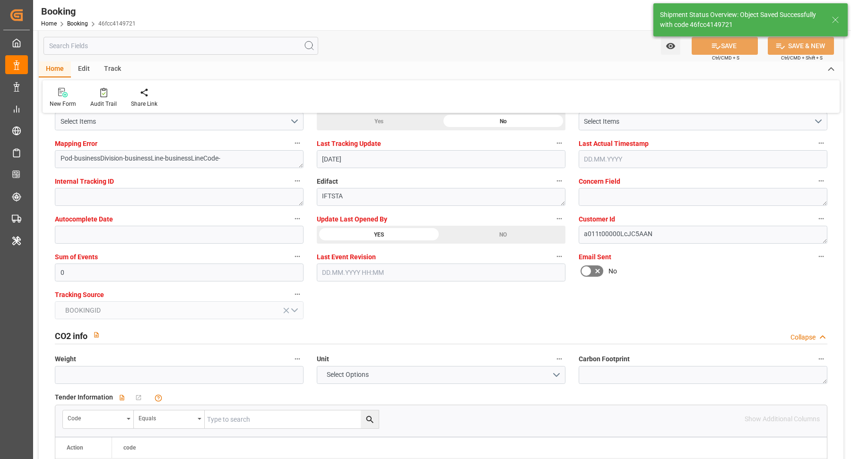
type textarea "[PERSON_NAME]"
type textarea "Pod-businessDivision-businessLine-"
type input "[DATE] 10:07"
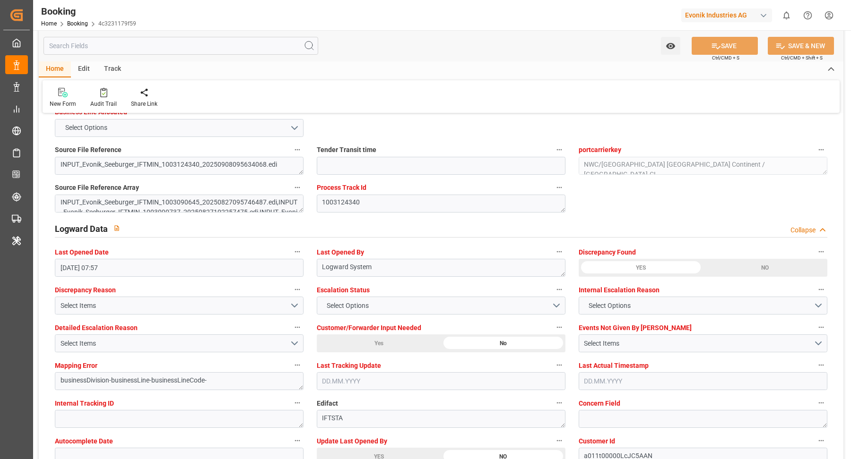
scroll to position [1815, 0]
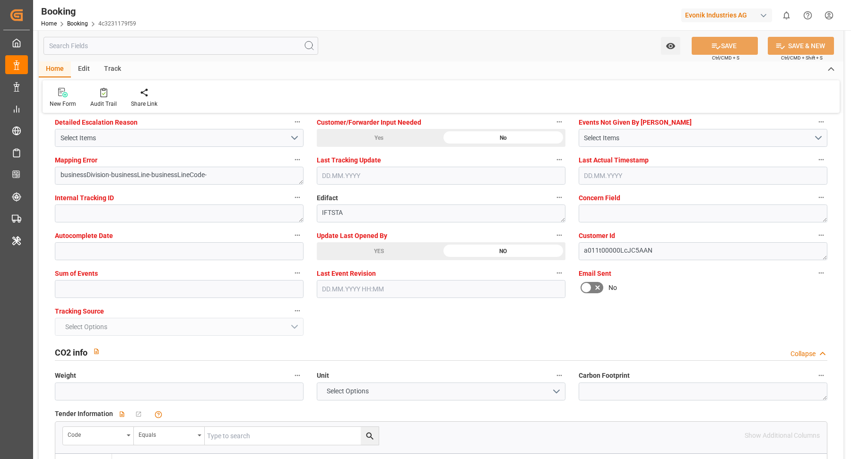
click at [401, 242] on div "YES" at bounding box center [379, 251] width 124 height 18
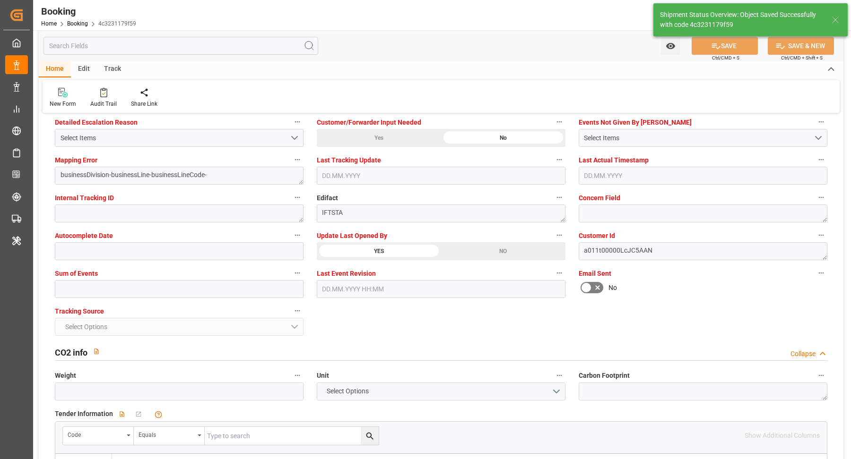
type textarea "[PERSON_NAME]"
type textarea "businessDivision-businessLine-"
type input "[DATE] 10:08"
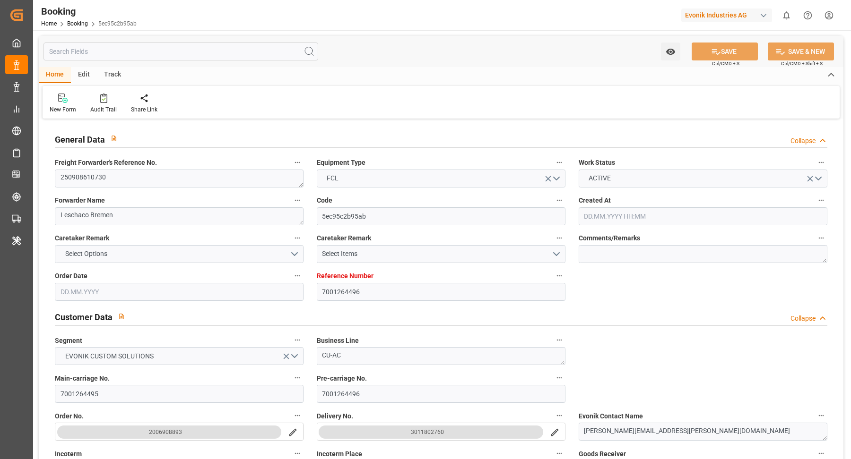
type input "7001264496"
type input "9321483"
type input "Hapag [PERSON_NAME]"
type input "Hapag [PERSON_NAME] Aktiengesellschaft"
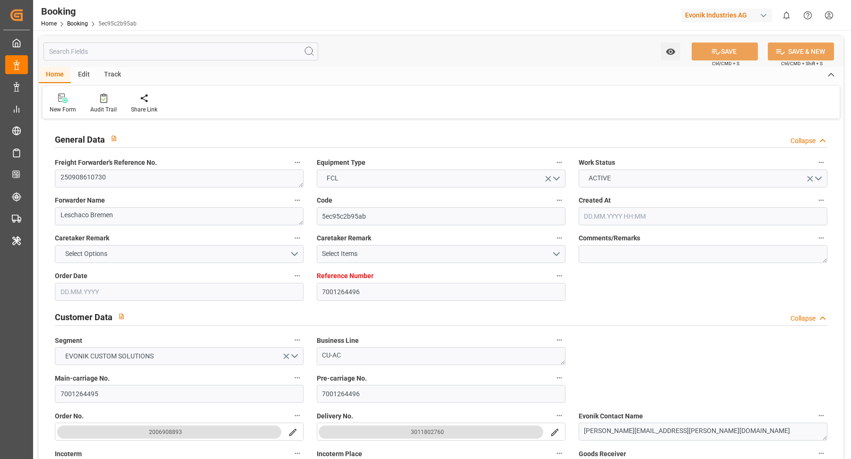
type input "NLRTM"
type input "CNSGH"
type input "02.09.2025 07:44"
type input "02.09.2025"
type input "21.10.2025"
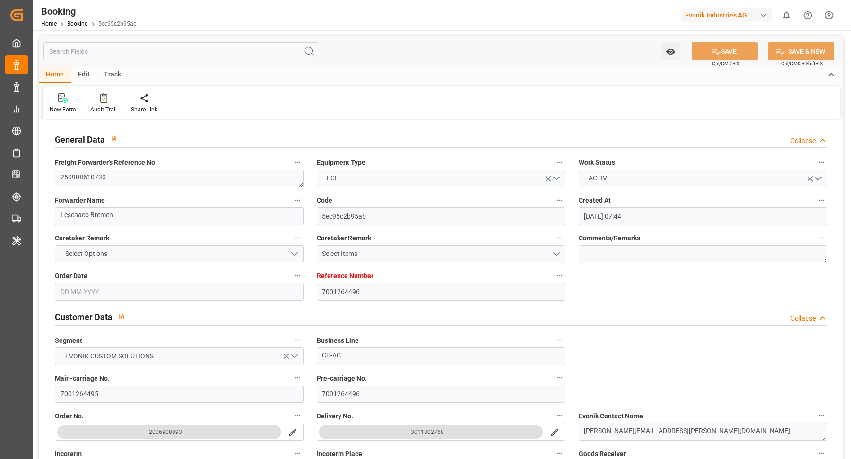
type input "09.09.2025"
type input "09.09.2025 00:00"
type input "03.09.2025"
type input "[DATE]"
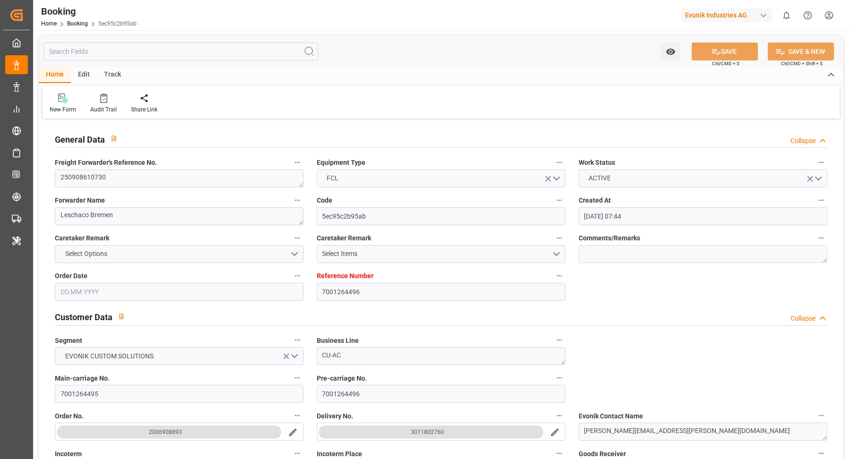
type input "[DATE] 00:00"
type input "08.11.2025 00:00"
type input "21.10.2025 00:00"
type input "08.09.2025 06:57"
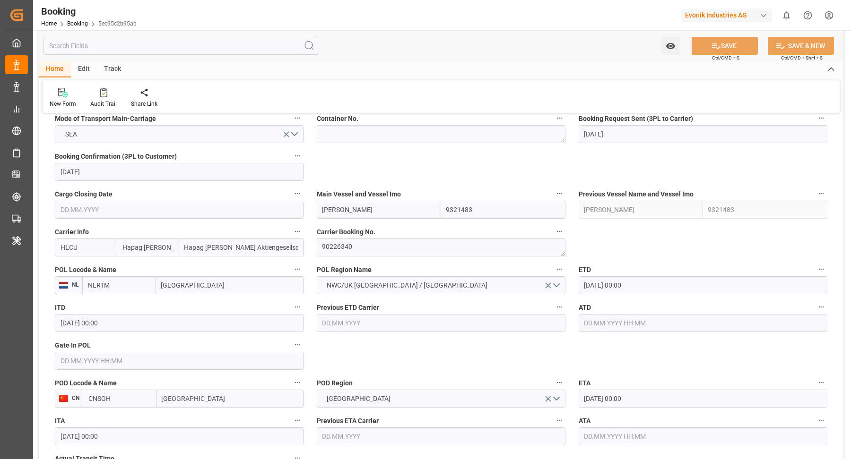
scroll to position [753, 0]
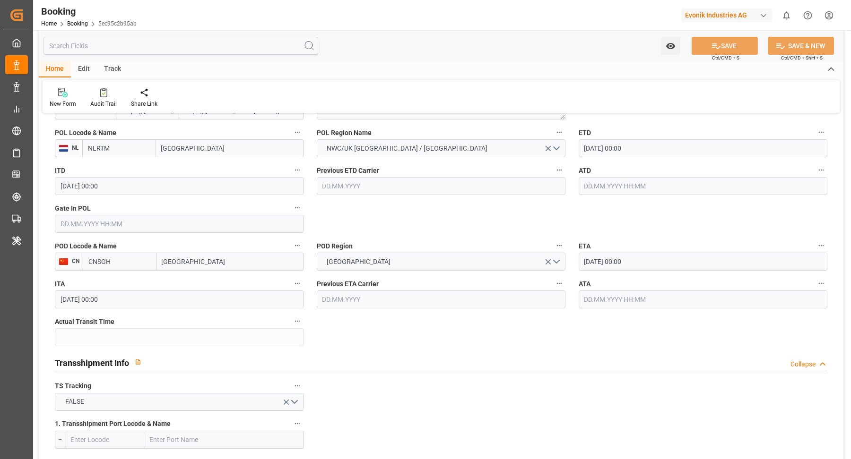
click at [657, 157] on div "ETD 28.09.2025 00:00" at bounding box center [703, 142] width 262 height 38
click at [659, 150] on input "28.09.2025 00:00" at bounding box center [702, 148] width 249 height 18
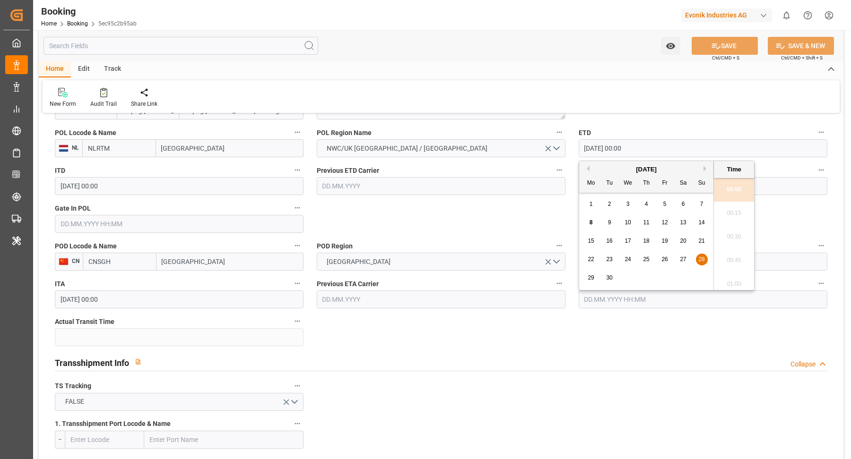
click at [652, 259] on div "22 23 24 25 26 27 28" at bounding box center [646, 259] width 129 height 18
click at [646, 264] on div "25" at bounding box center [646, 259] width 12 height 11
type input "25.09.2025 00:00"
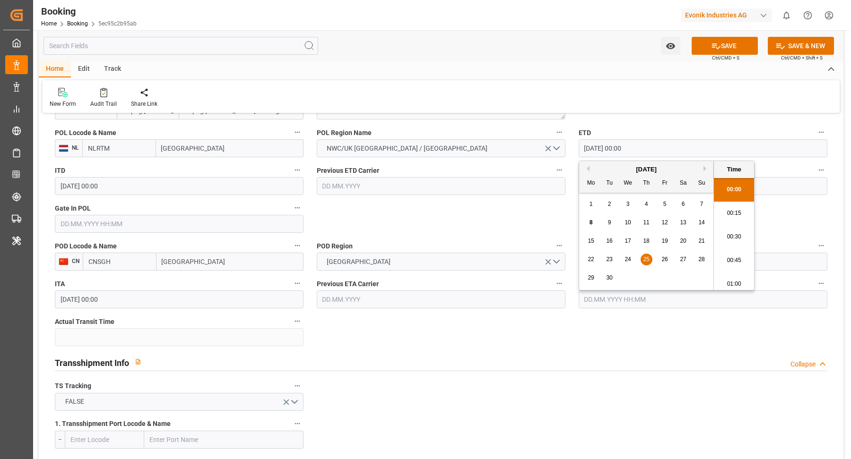
click at [648, 260] on span "25" at bounding box center [646, 259] width 6 height 7
click at [577, 60] on div "Watch Option SAVE Ctrl/CMD + S SAVE & NEW Ctrl/CMD + Shift + S" at bounding box center [441, 45] width 804 height 31
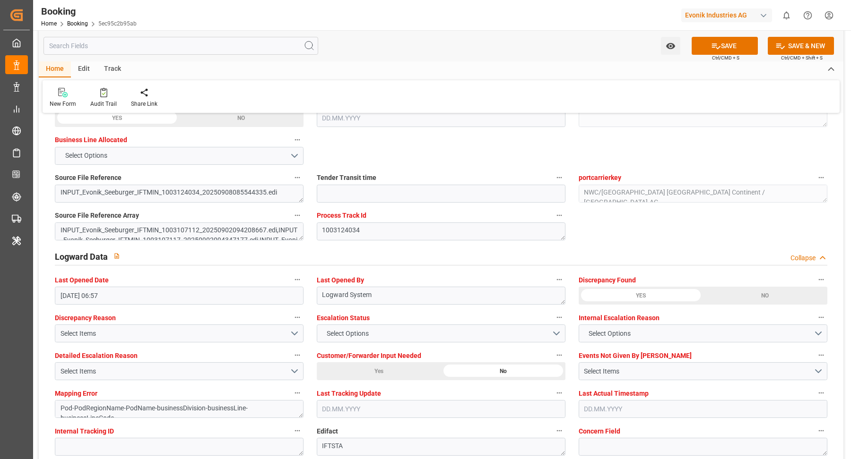
scroll to position [1779, 0]
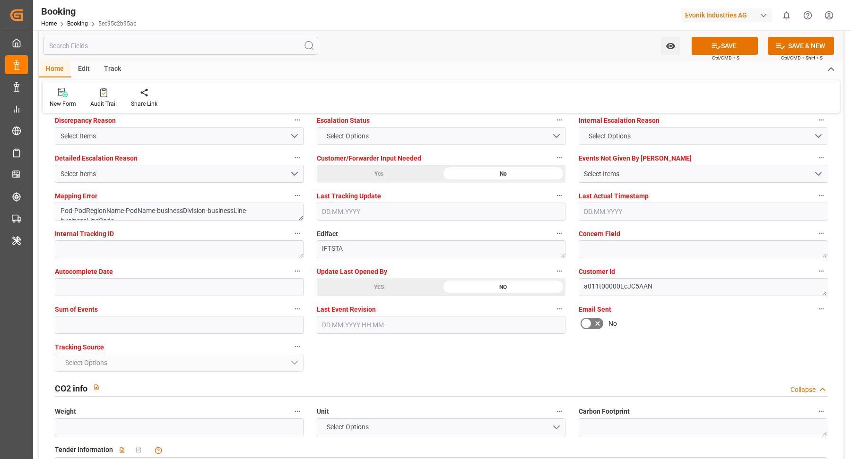
click at [377, 278] on div "YES" at bounding box center [379, 287] width 124 height 18
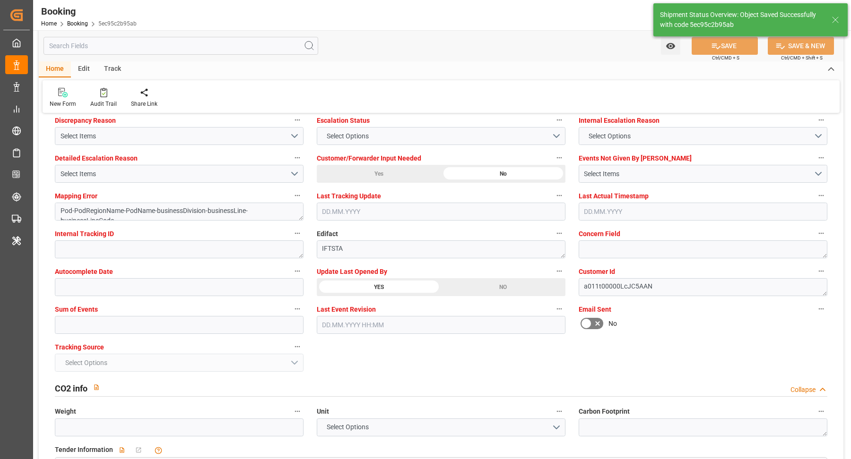
type textarea "Vasantha Kumar"
type textarea "Pod-PodRegionName-businessDivision-businessLine-"
type input "08.09.2025 10:08"
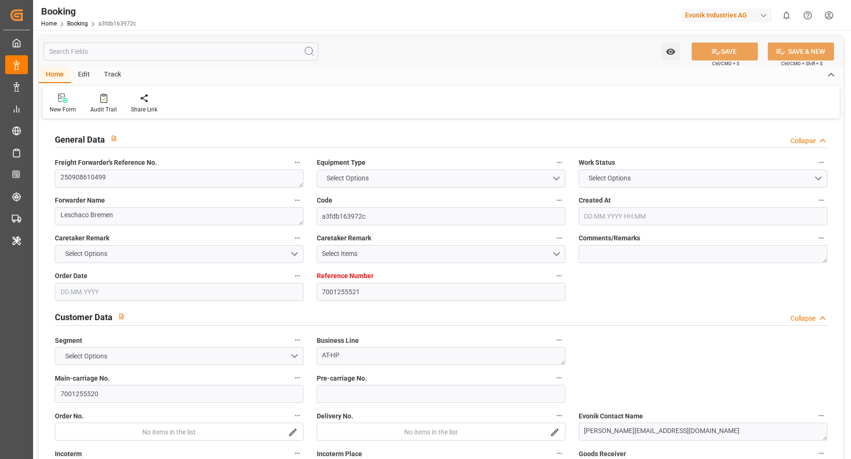
type input "7001255521"
type input "9306172"
type input "Hapag [PERSON_NAME]"
type input "Hapag [PERSON_NAME] Aktiengesellschaft"
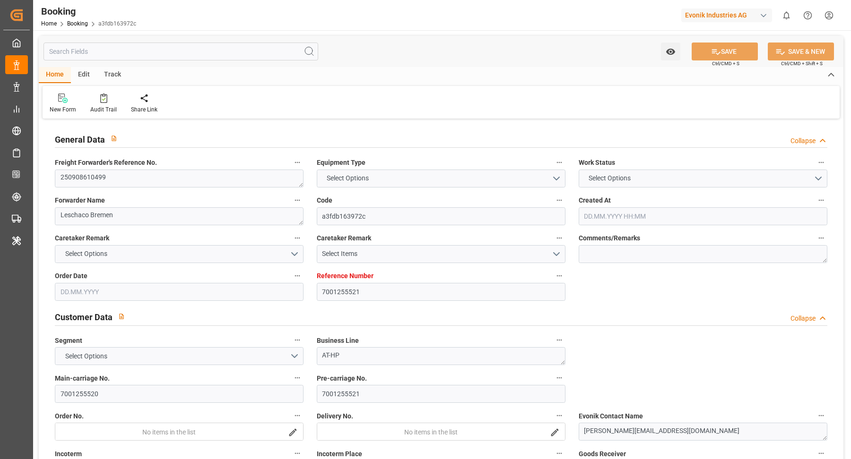
type input "NLRTM"
type input "USNYC"
type input "USDET"
type input "NLRTM"
type input "USNYC"
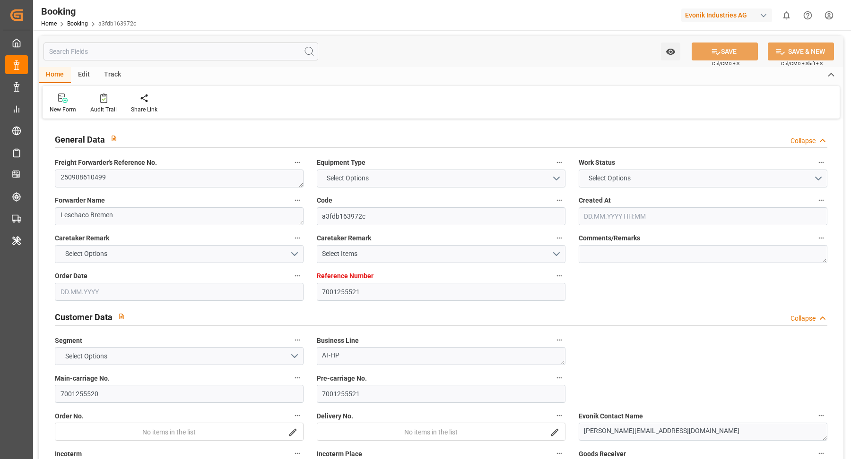
type input "[DATE] 06:06"
type input "[DATE]"
type input "[DATE] 00:00"
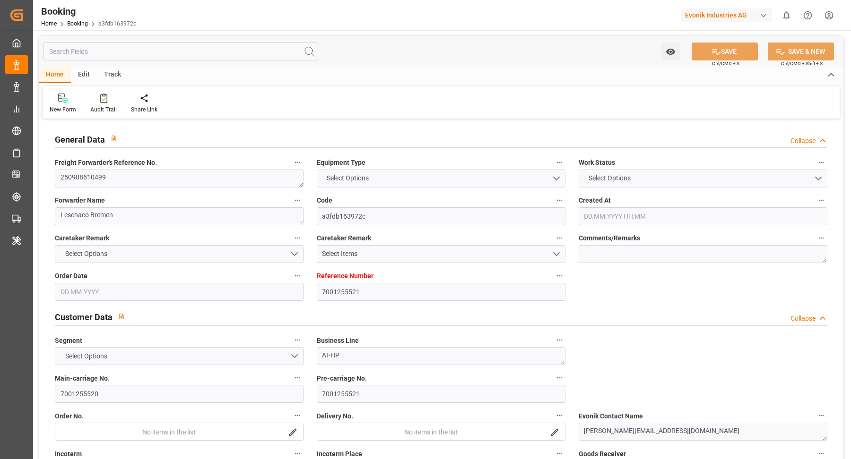
type input "[DATE]"
type input "[DATE] 23:00"
type input "[DATE] 00:00"
type input "[DATE] 08:00"
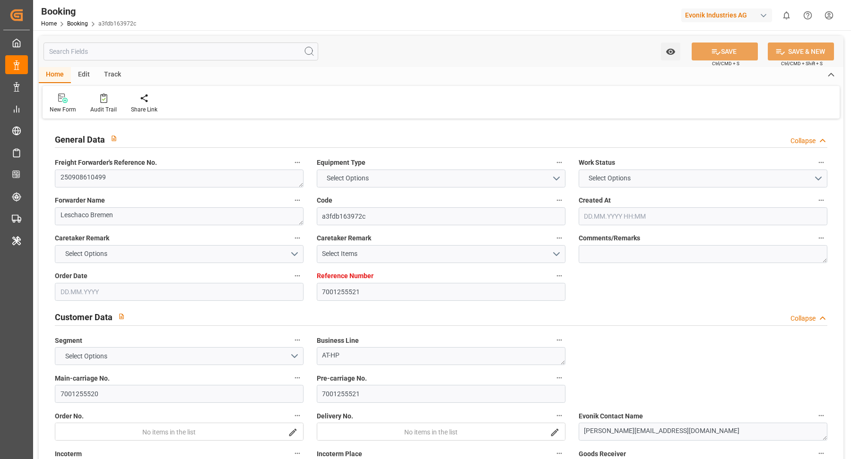
type input "[DATE] 00:00"
type input "[DATE]"
type input "[DATE] 07:45"
type input "[DATE]"
type input "[DATE] 23:00"
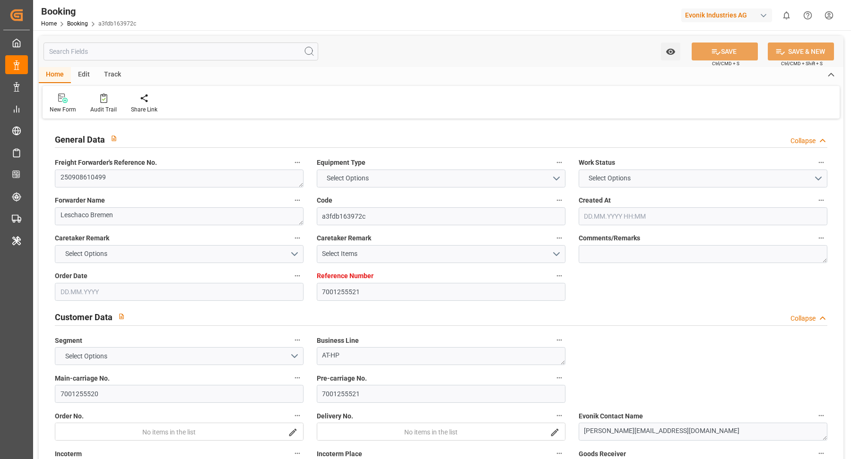
type input "28.09.2025 08:00"
type input "29.09.2025 02:03"
type input "02.10.2025 12:00"
type input "03.10.2025 02:03"
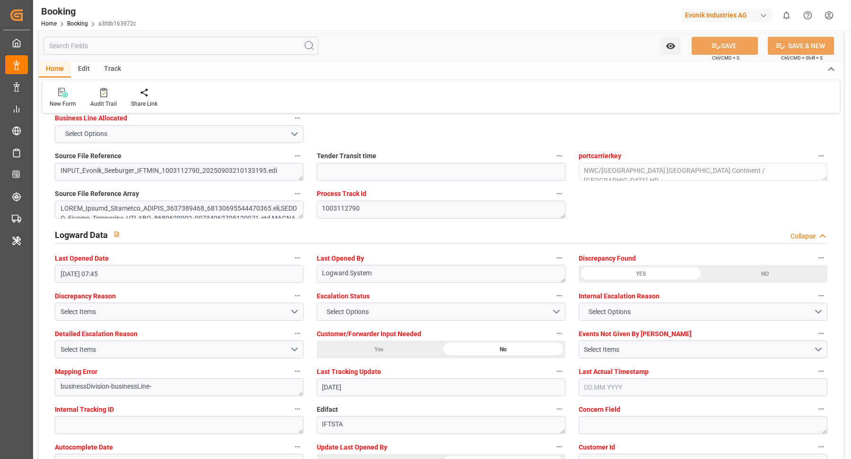
scroll to position [1740, 0]
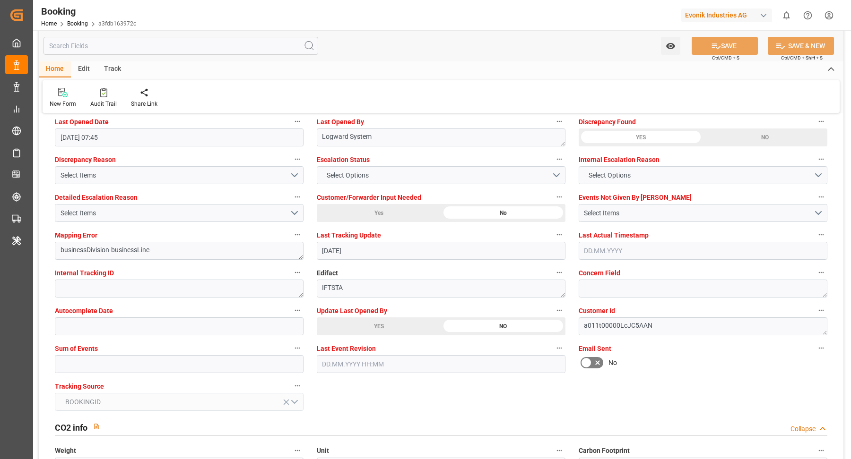
click at [395, 322] on div "YES" at bounding box center [379, 327] width 124 height 18
drag, startPoint x: 108, startPoint y: 375, endPoint x: 123, endPoint y: 370, distance: 15.8
click at [108, 377] on div "Tracking Source BOOKINGID" at bounding box center [179, 396] width 262 height 38
click at [122, 369] on input "text" at bounding box center [179, 364] width 249 height 18
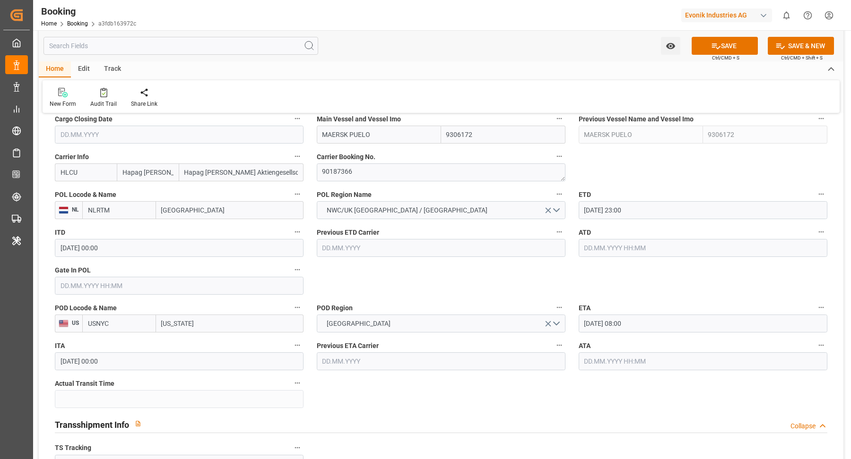
scroll to position [554, 0]
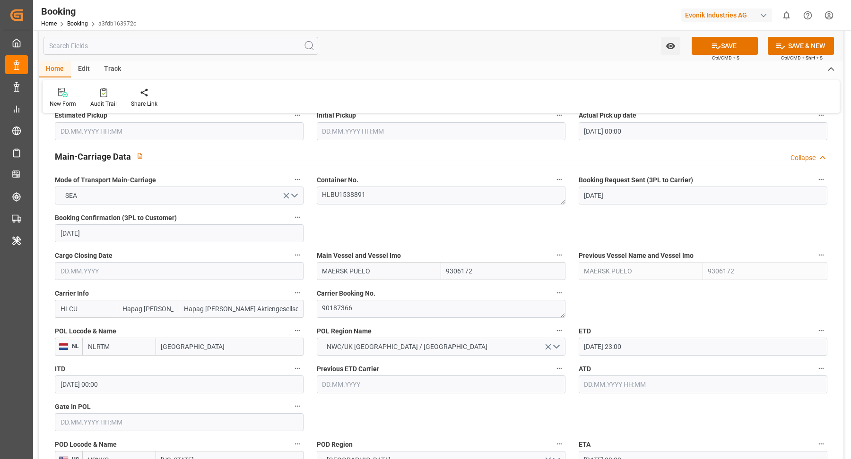
type input "0"
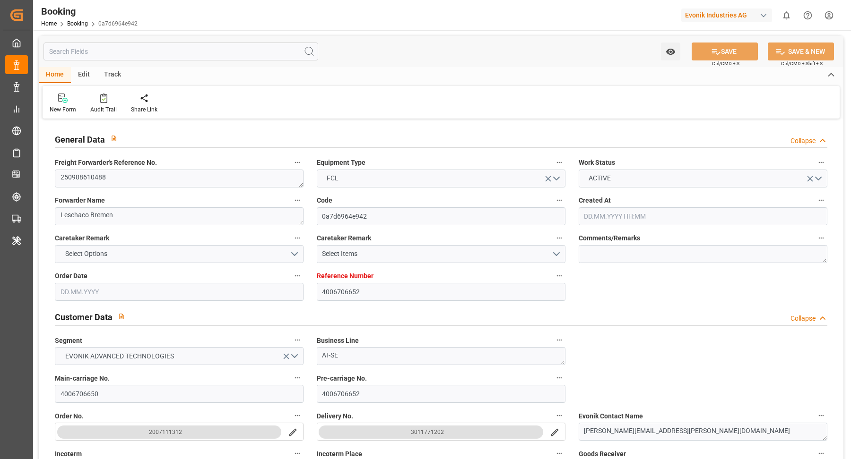
type input "4006706652"
type input "9619957"
type input "Hapag [PERSON_NAME]"
type input "Hapag [PERSON_NAME] Aktiengesellschaft"
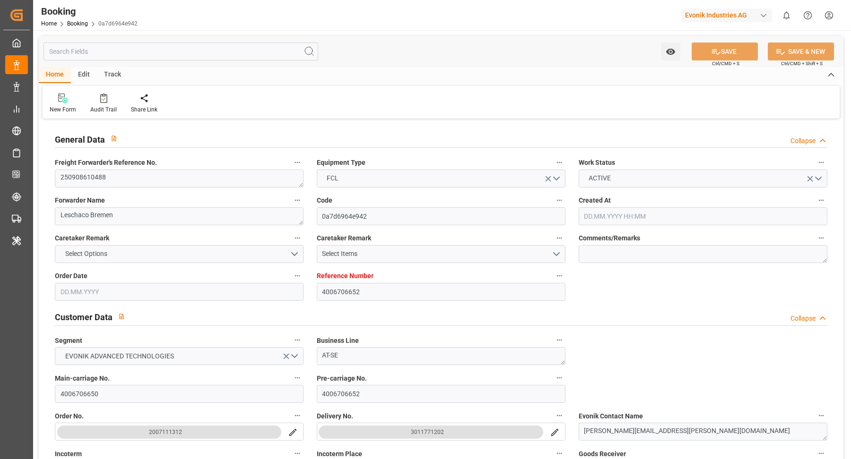
type input "DEBRV"
type input "CNQDG"
type input "0"
type input "DEBRV"
type input "CNQDG"
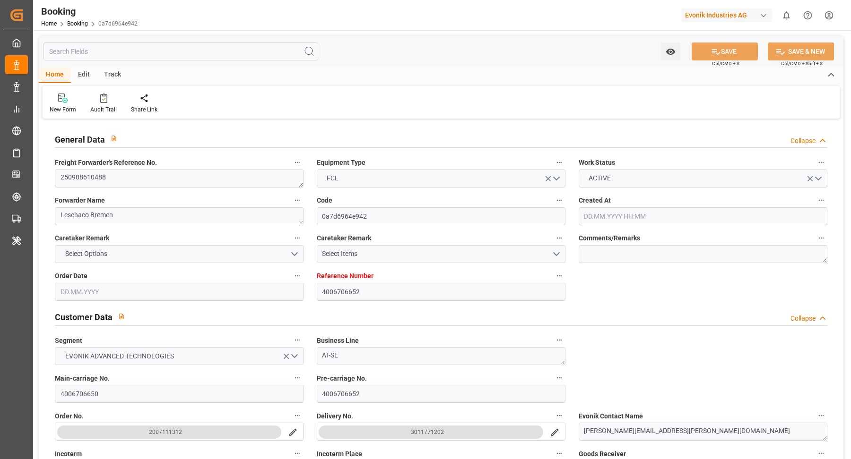
type input "[DATE] 06:27"
type input "[DATE]"
type input "[DATE] 00:00"
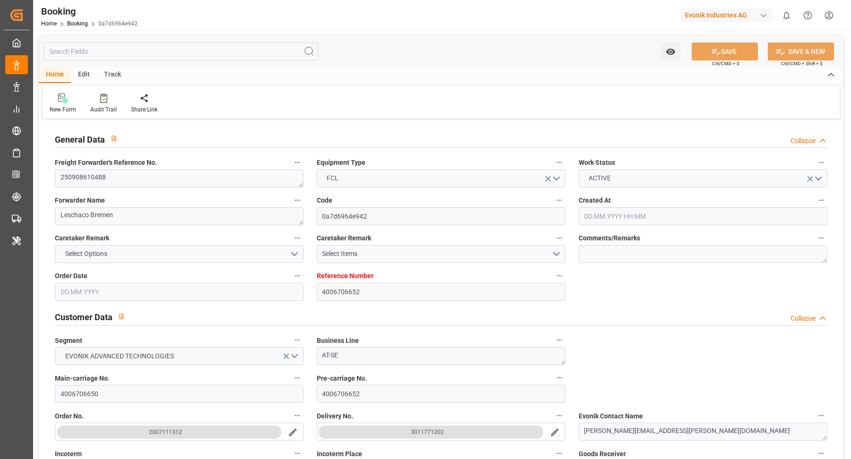
type input "[DATE]"
type input "[DATE] 05:00"
type input "[DATE] 00:00"
type input "[DATE] 08:00"
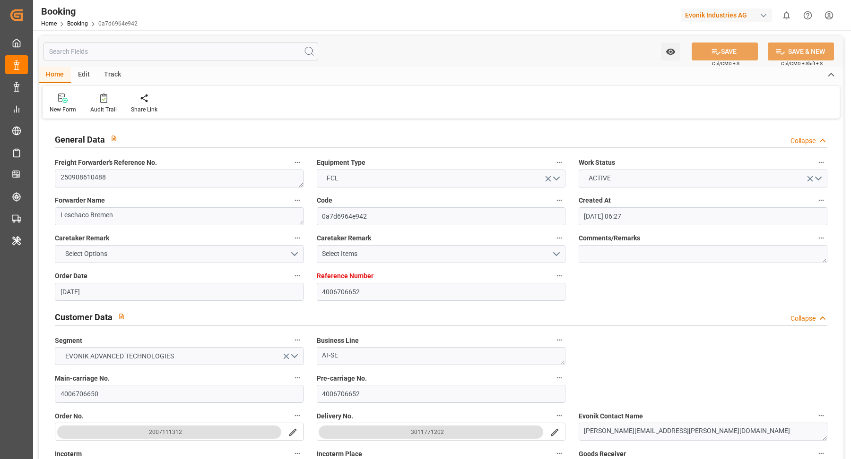
type input "[DATE] 00:00"
type input "[DATE] 07:51"
type input "[DATE]"
type input "[DATE] 05:00"
type input "[DATE] 08:00"
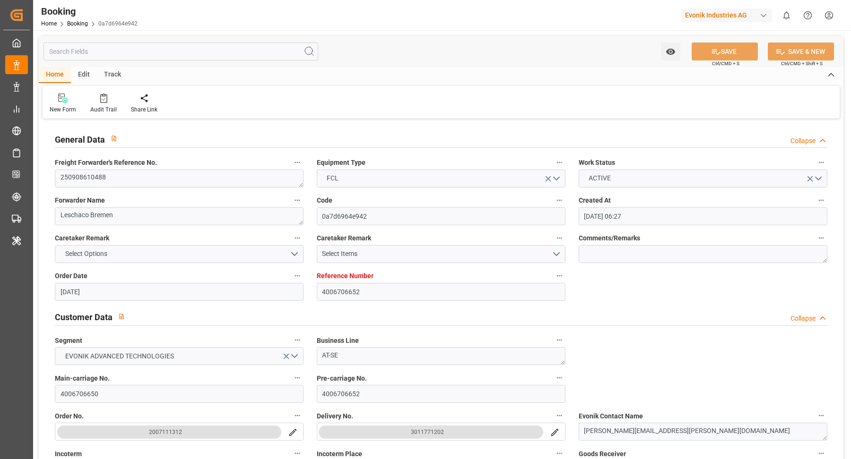
type input "[DATE] 20:07"
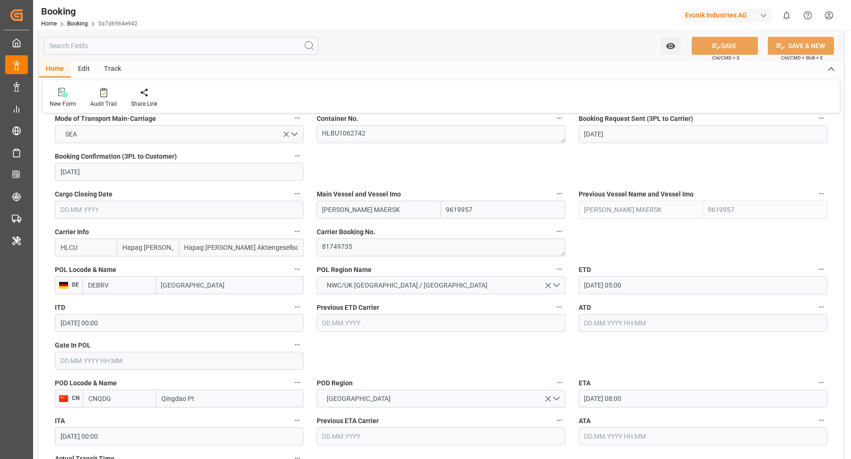
scroll to position [684, 0]
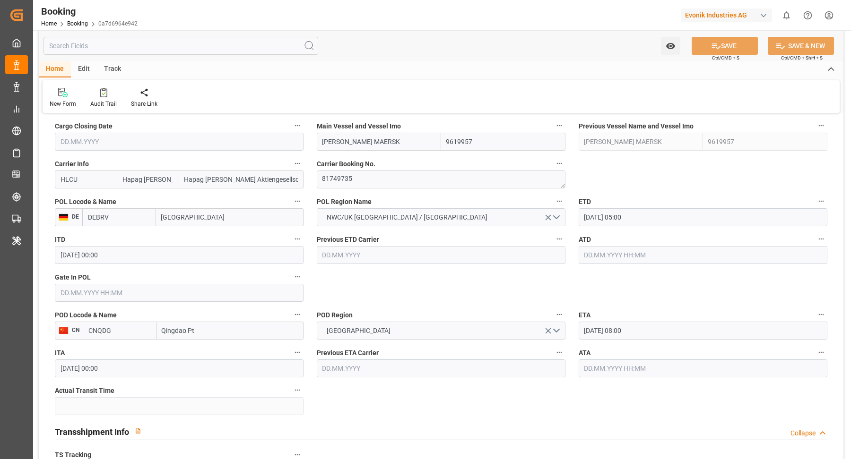
click at [108, 286] on input "text" at bounding box center [179, 293] width 249 height 18
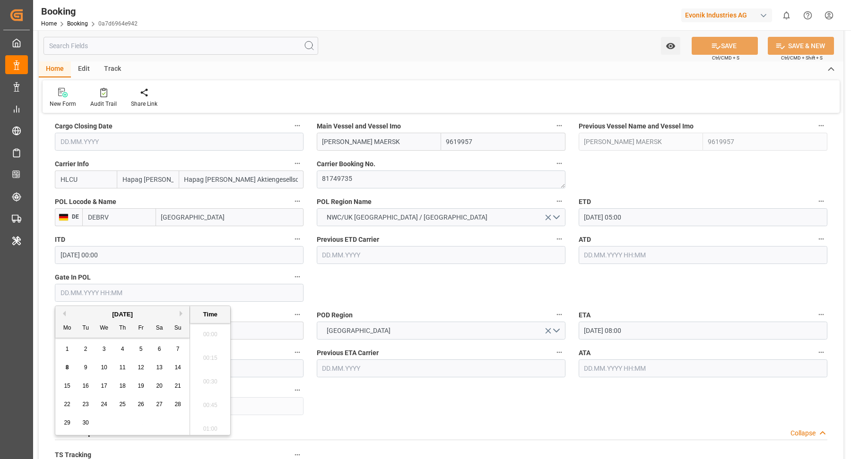
scroll to position [1420, 0]
click at [62, 363] on div "8" at bounding box center [67, 367] width 12 height 11
type input "08.09.2025 00:00"
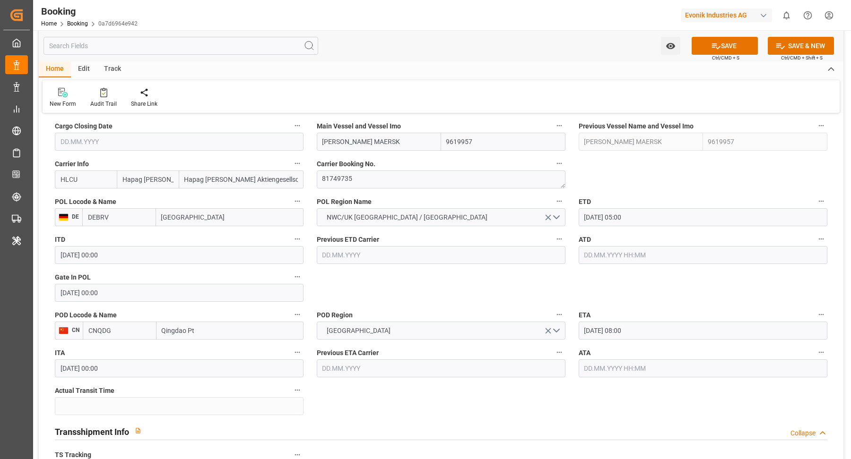
click at [386, 30] on header "Booking Home Booking 0a7d6964e942 Evonik Industries AG 0 Notifications Only sho…" at bounding box center [438, 15] width 824 height 31
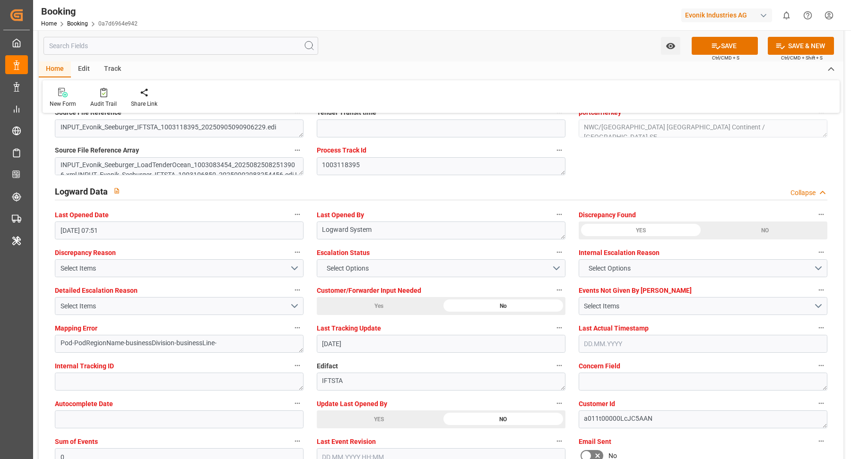
scroll to position [1844, 0]
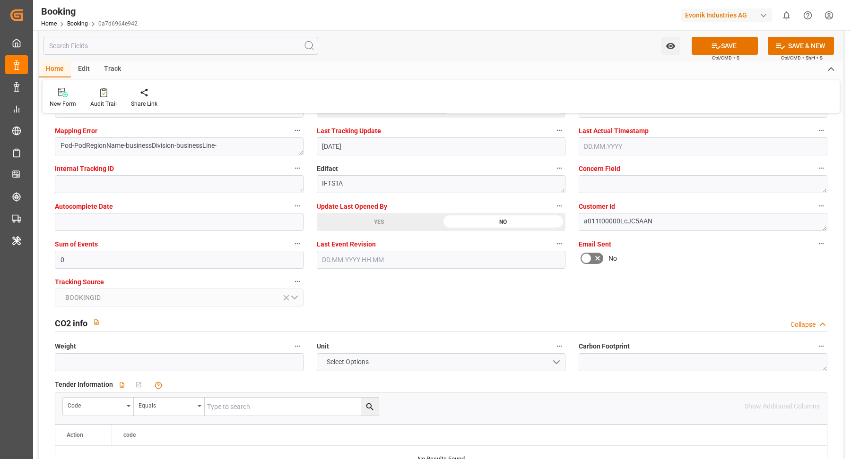
click at [404, 210] on label "Update Last Opened By" at bounding box center [441, 206] width 249 height 13
click at [553, 210] on button "Update Last Opened By" at bounding box center [559, 206] width 12 height 12
drag, startPoint x: 418, startPoint y: 212, endPoint x: 423, endPoint y: 212, distance: 5.2
click at [418, 212] on div at bounding box center [425, 229] width 851 height 459
click at [376, 223] on div "YES" at bounding box center [379, 222] width 124 height 18
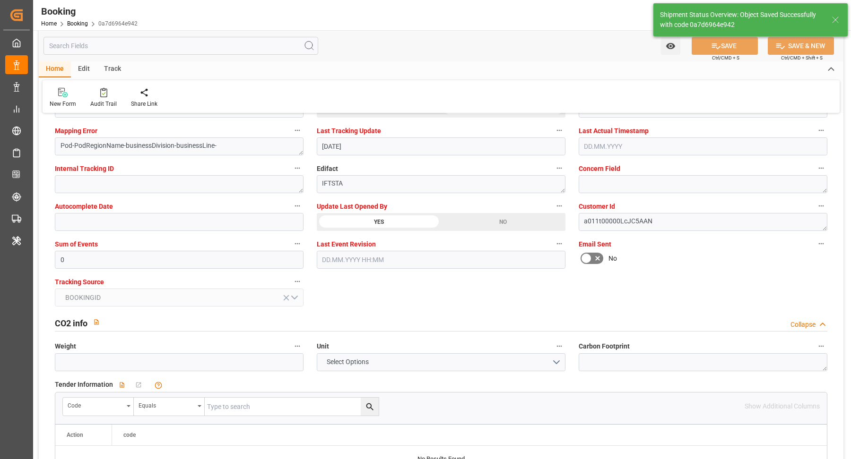
type textarea "[PERSON_NAME]"
type input "[DATE] 10:10"
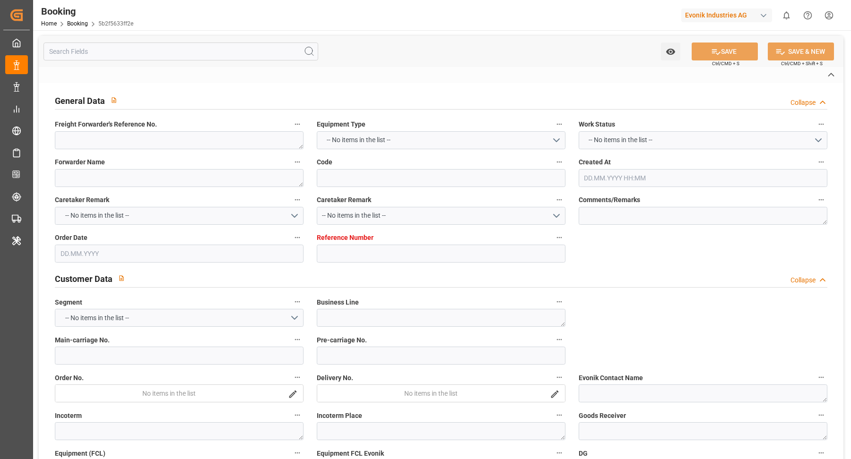
type textarea "250908610586"
type textarea "Leschaco Bremen"
type input "5b2f5633ff2e"
type input "7001258437"
type textarea "AT-HP"
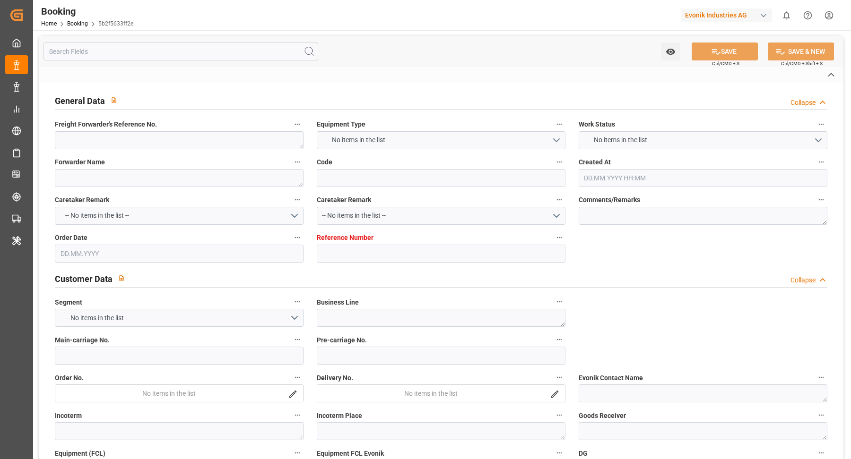
type input "7001258436"
type textarea "[PERSON_NAME][EMAIL_ADDRESS][DOMAIN_NAME]"
type textarea "CIF"
type textarea "[GEOGRAPHIC_DATA]"
type textarea "9"
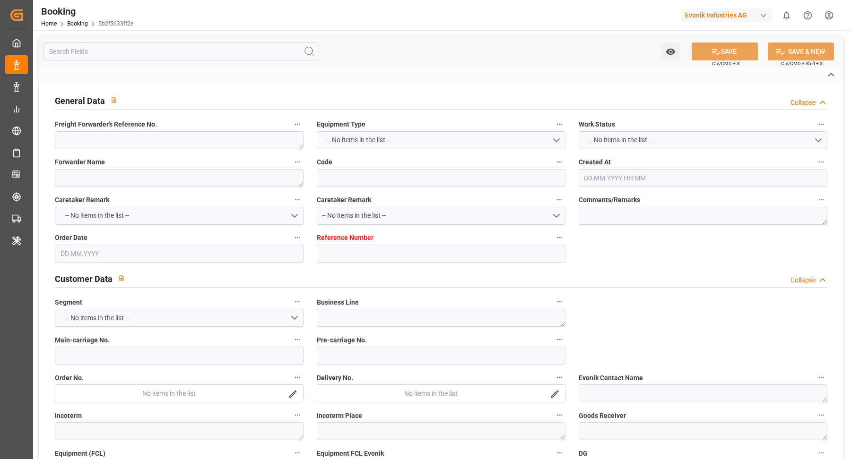
type textarea "Marl"
type textarea "HLBU2312091"
type input "MOSCOW MAERSK"
type input "HLCU"
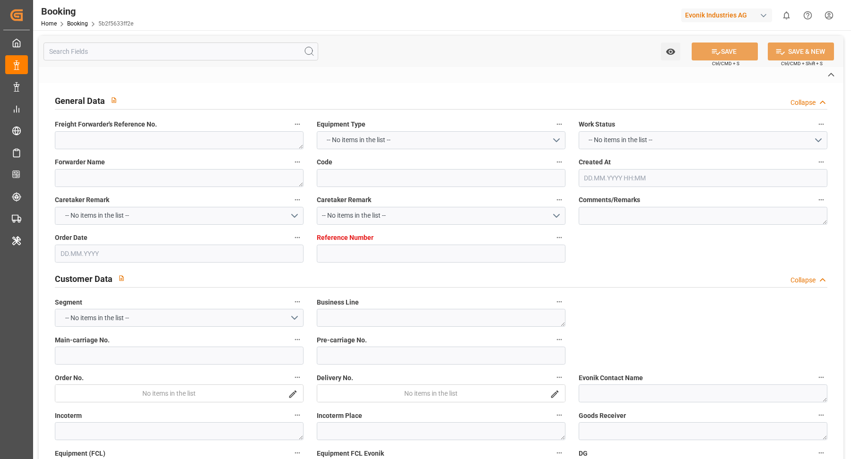
type textarea "70003381"
type input "[GEOGRAPHIC_DATA]"
type textarea "INPUT_Evonik_Seeburger_IFTMIN_1003108353_20250902155024714.edi"
type textarea "NWC/[GEOGRAPHIC_DATA] [GEOGRAPHIC_DATA] Continent / [GEOGRAPHIC_DATA]-HP"
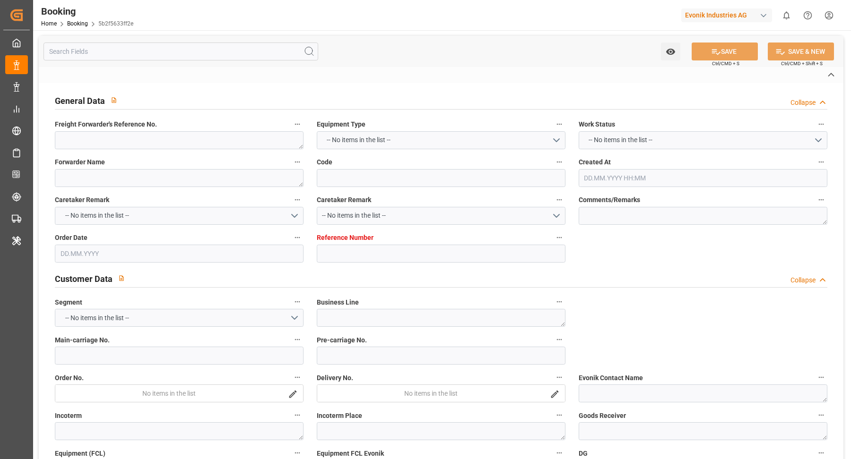
type textarea "INPUT_Evonik_Seeburger_IFTMIN_1003086404_20250826104850694.edi,INPUT_Evonik_See…"
type textarea "1003108353"
type textarea "Logward System"
type textarea "Pod-PodRegionName-businessDivision-businessLine-"
type textarea "IFTSTA"
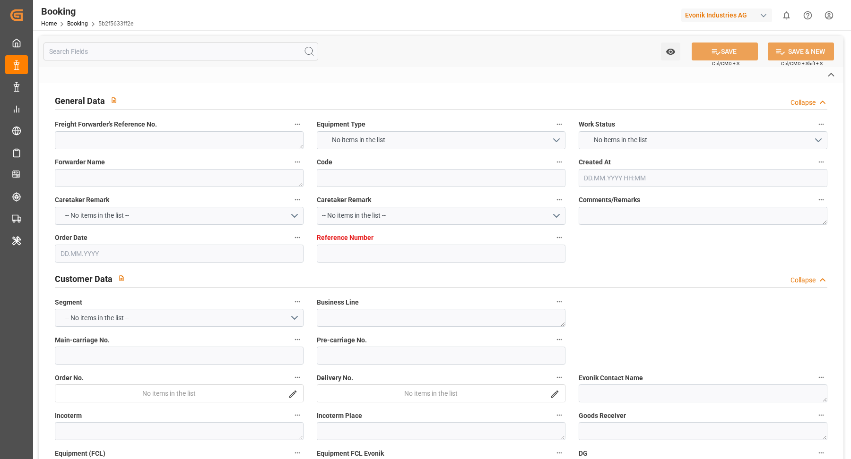
type textarea "a011t00000LcJC5AAN"
type textarea "No"
type input "[GEOGRAPHIC_DATA]"
type input "SHANGHAI PT"
type input "537E"
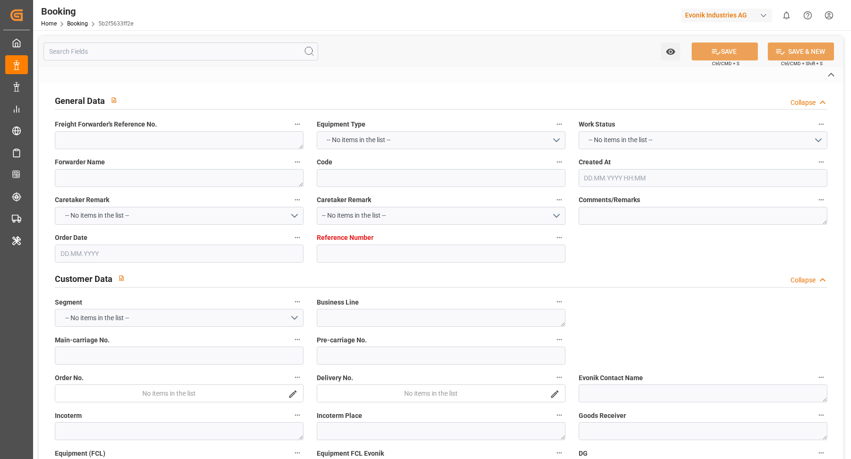
type input "VESSEL"
type input "TRUCK"
type input "7001258437"
type input "9778818"
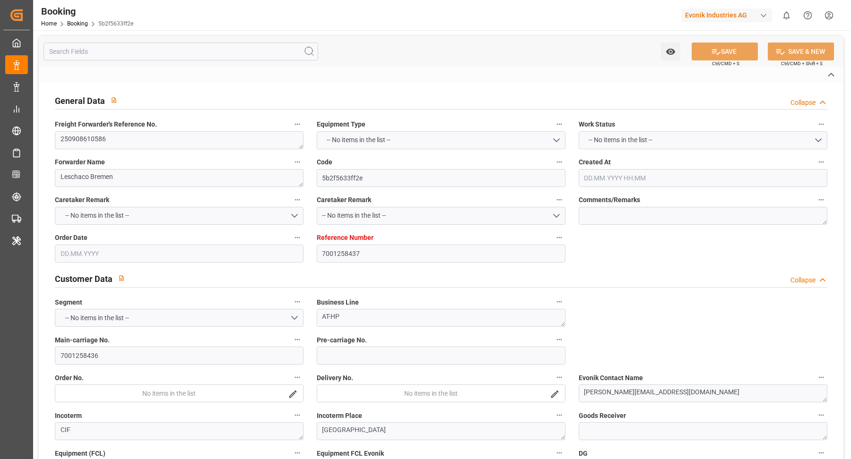
type input "Hapag [PERSON_NAME]"
type input "Hapag [PERSON_NAME] Aktiengesellschaft"
type input "NLRTM"
type input "CNSGH"
type input "0"
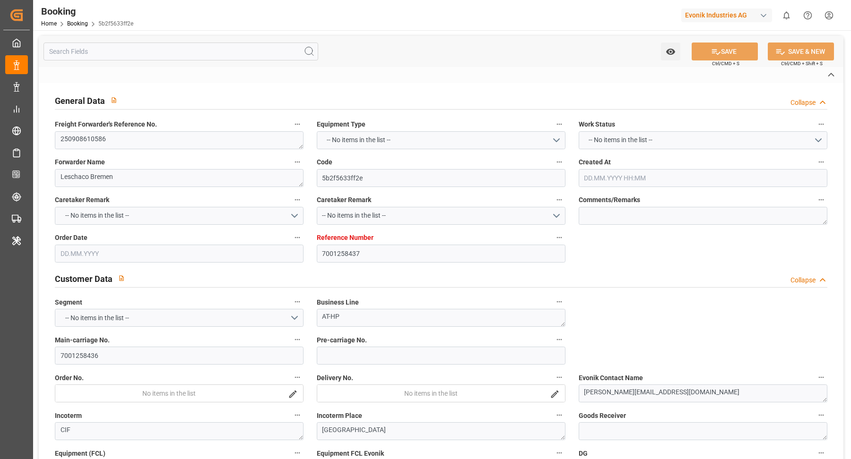
type input "NLRTM"
type input "CNSHG"
type input "[DATE] 08:50"
type input "[DATE]"
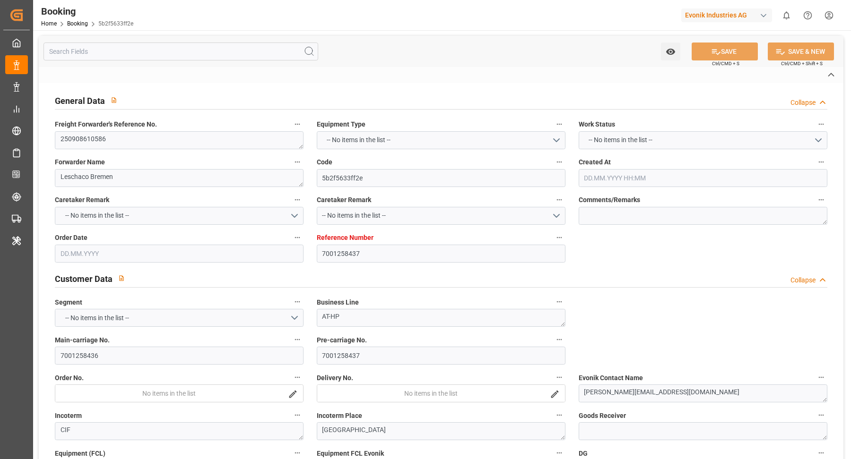
type input "[DATE]"
type input "[DATE] 00:00"
type input "[DATE]"
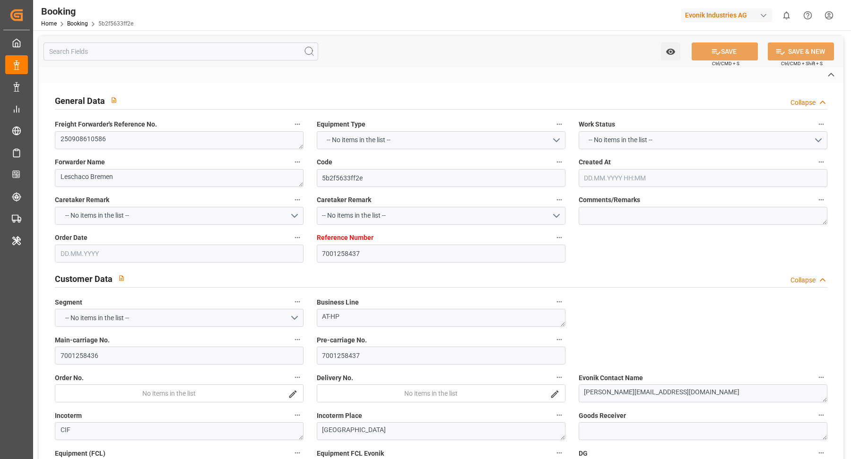
type input "[DATE]"
type input "[DATE] 03:00"
type input "[DATE] 00:00"
type input "[DATE] 16:00"
type input "[DATE] 00:00"
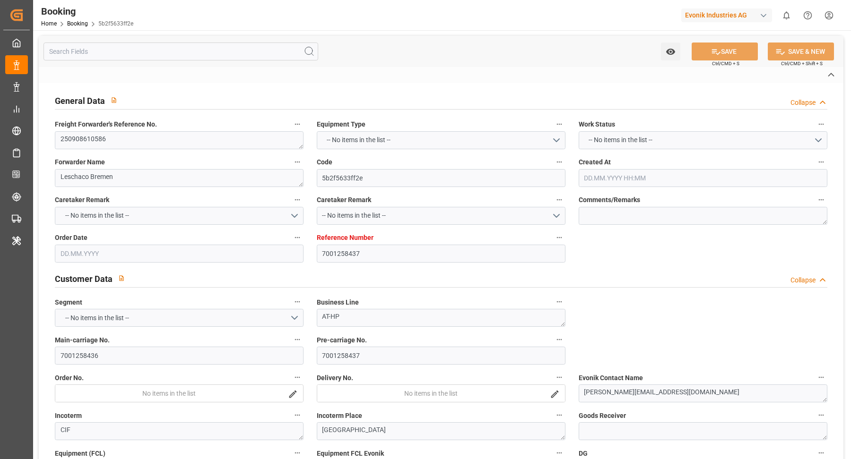
type input "[DATE] 09:32"
type input "[DATE]"
type input "[DATE] 03:00"
type input "[DATE] 16:00"
type input "[DATE] 00:44"
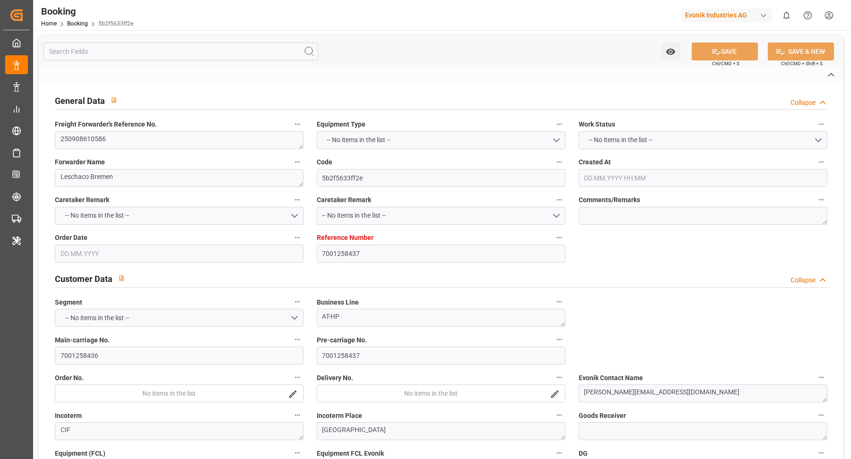
type input "[DATE] 00:44"
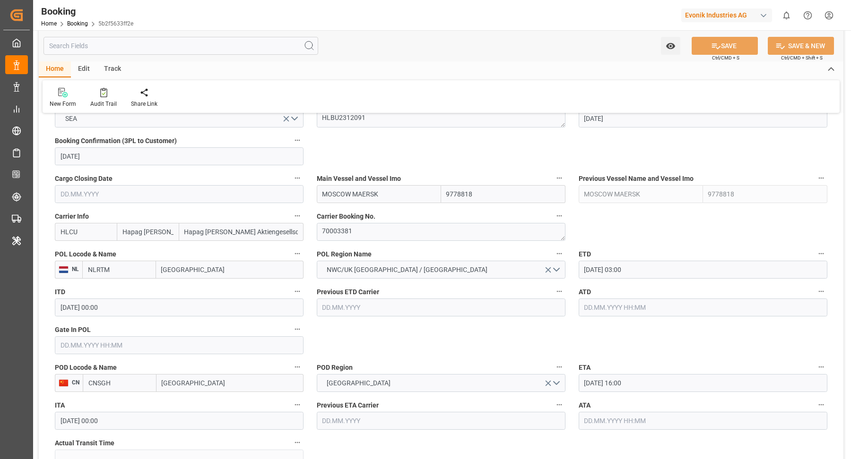
scroll to position [639, 0]
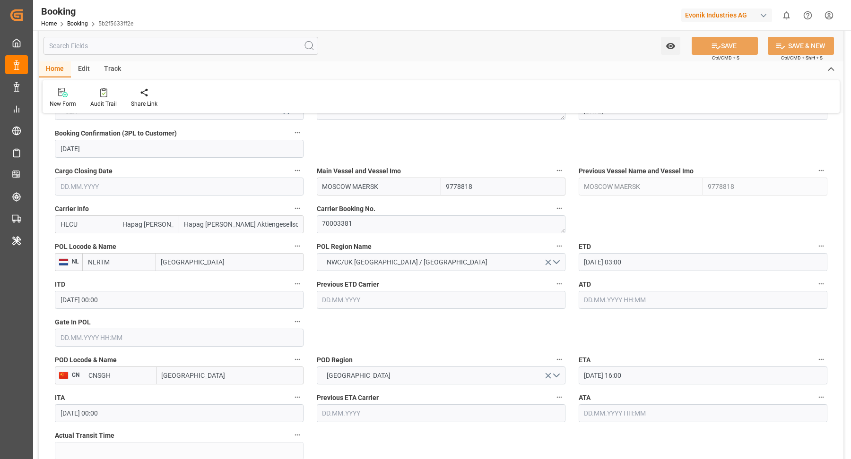
drag, startPoint x: 393, startPoint y: 192, endPoint x: 472, endPoint y: 196, distance: 79.0
click at [393, 191] on input "MOSCOW MAERSK" at bounding box center [379, 187] width 124 height 18
click at [359, 210] on b "Moscow Maersk" at bounding box center [347, 208] width 48 height 8
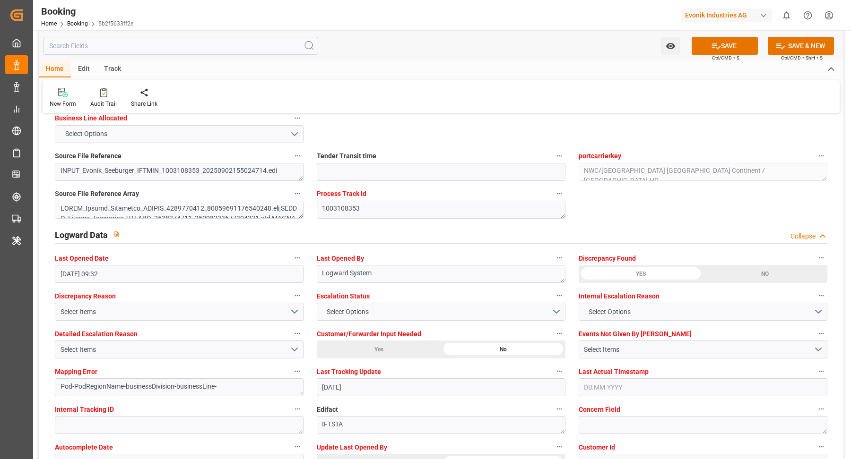
scroll to position [1776, 0]
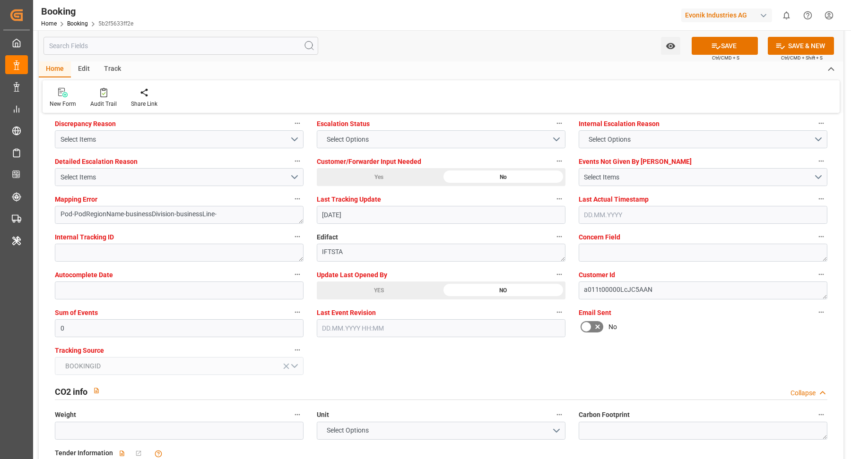
type input "Moscow Maersk"
click at [348, 283] on div "YES" at bounding box center [379, 291] width 124 height 18
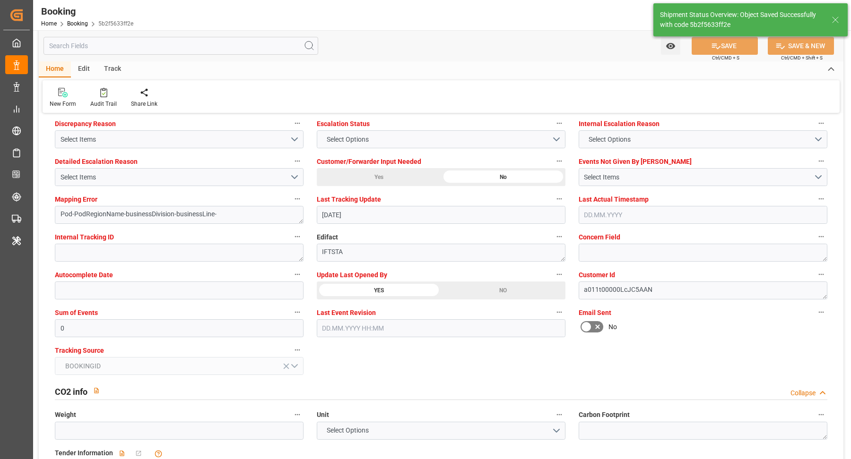
type textarea "[PERSON_NAME]"
type input "08.09.2025 10:10"
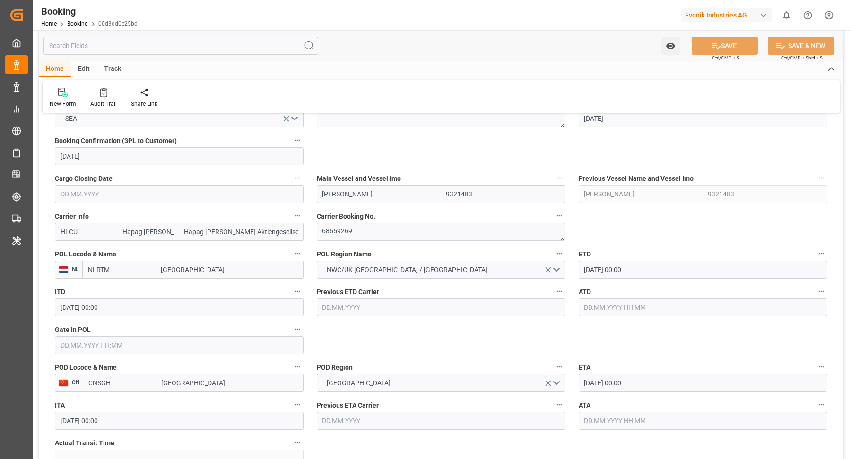
scroll to position [646, 0]
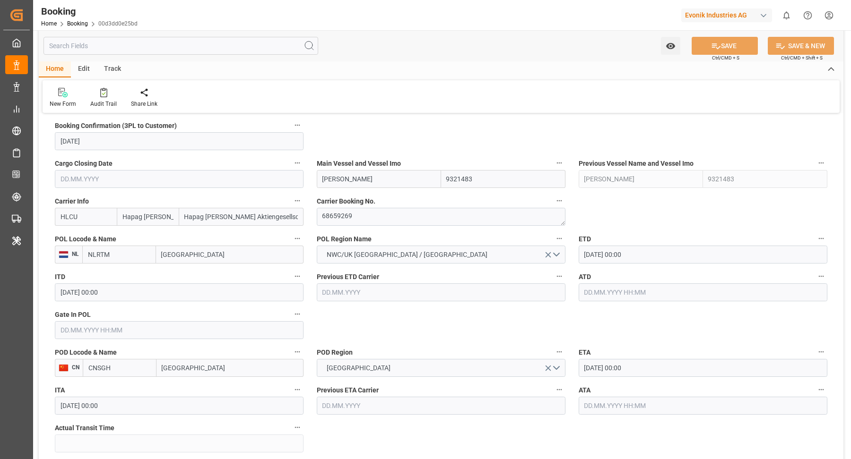
click at [650, 257] on input "28.09.2025 00:00" at bounding box center [702, 255] width 249 height 18
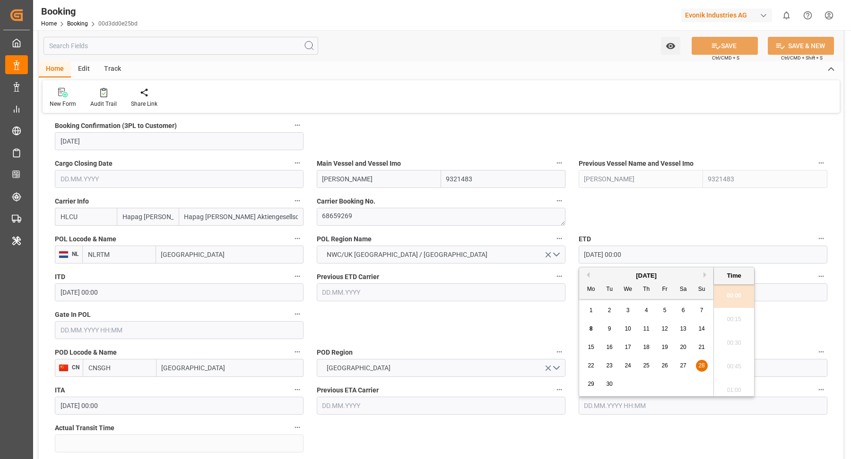
click at [646, 365] on span "25" at bounding box center [646, 365] width 6 height 7
type input "25.09.2025 00:00"
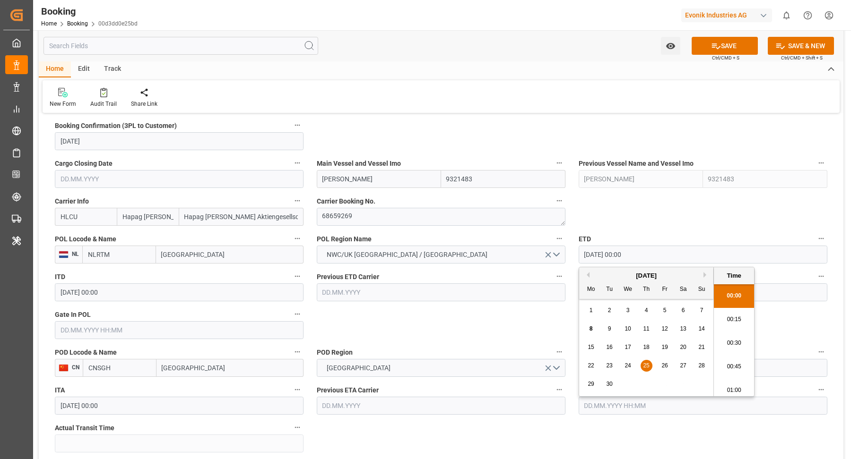
click at [642, 232] on label "ETD" at bounding box center [702, 238] width 249 height 13
click at [815, 232] on button "ETD" at bounding box center [821, 238] width 12 height 12
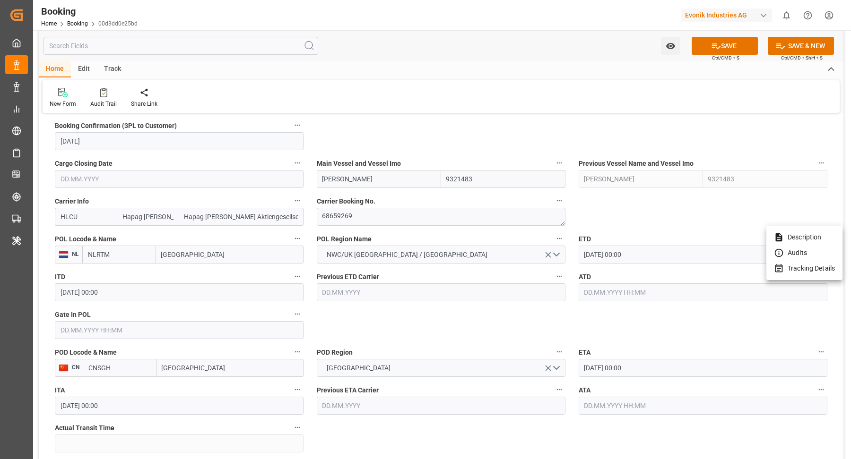
click at [490, 58] on div at bounding box center [425, 229] width 851 height 459
click at [419, 174] on input "EMMA MAERSK" at bounding box center [379, 179] width 124 height 18
click at [364, 196] on b "EMMA MAERSK" at bounding box center [348, 200] width 51 height 8
type input "EMMA MAERSK"
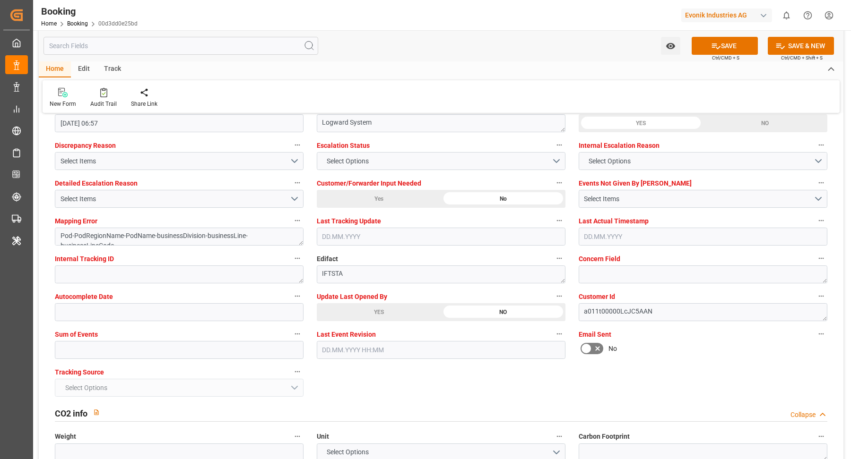
scroll to position [1770, 0]
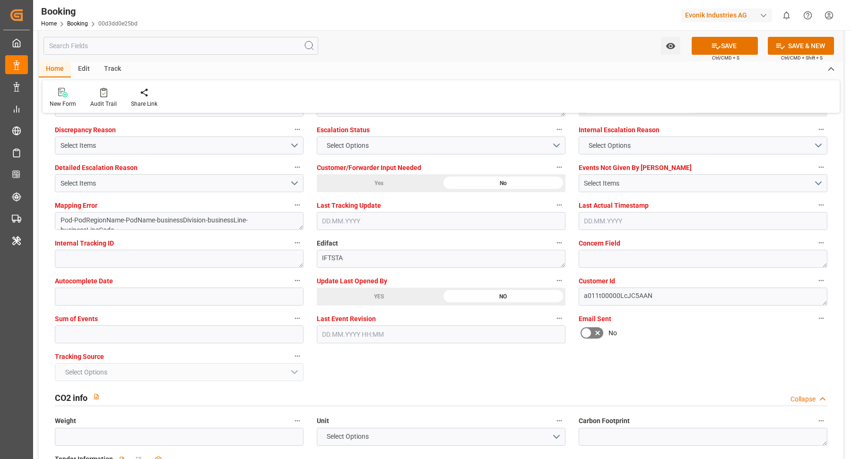
click at [371, 293] on div "YES" at bounding box center [379, 297] width 124 height 18
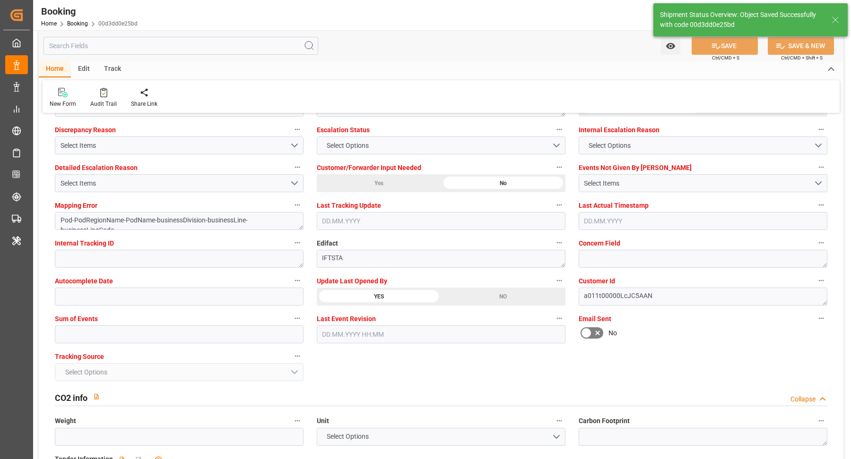
type textarea "Vasantha Kumar"
type textarea "Pod-PodRegionName-businessDivision-businessLine-"
type input "08.09.2025 10:11"
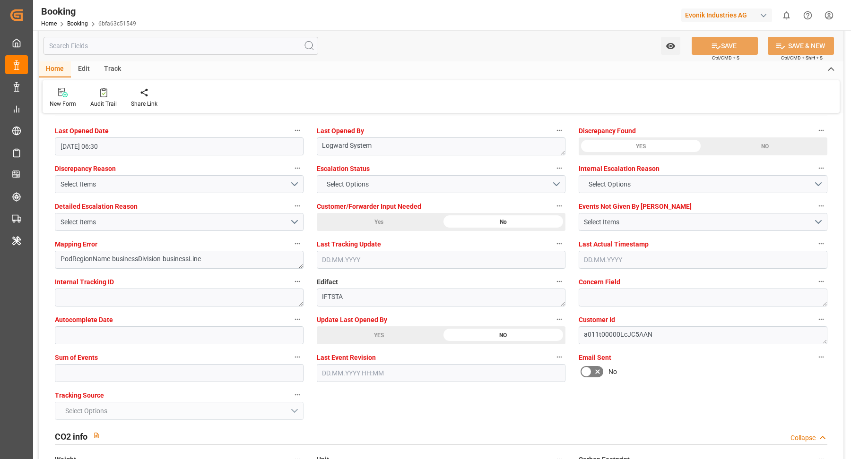
scroll to position [1792, 0]
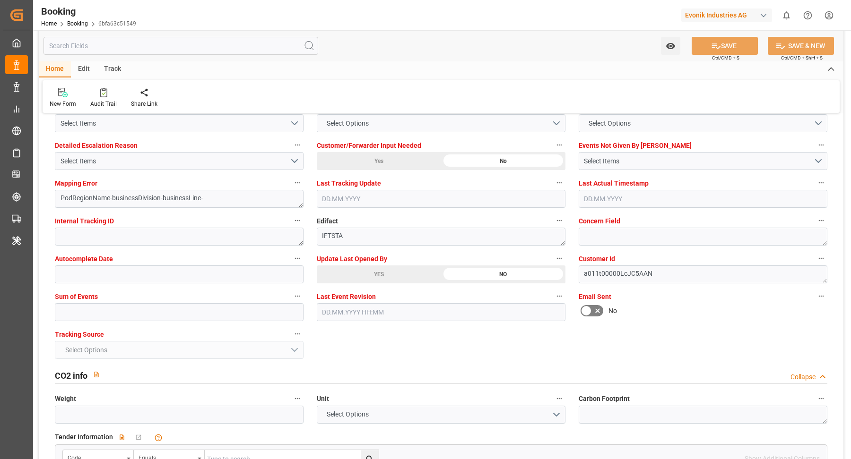
click at [392, 275] on div "YES" at bounding box center [379, 275] width 124 height 18
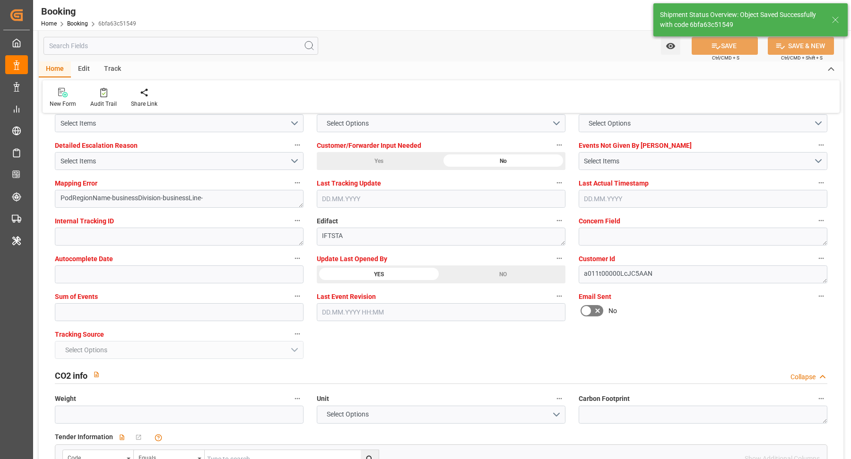
type textarea "[PERSON_NAME]"
type input "[DATE] 10:12"
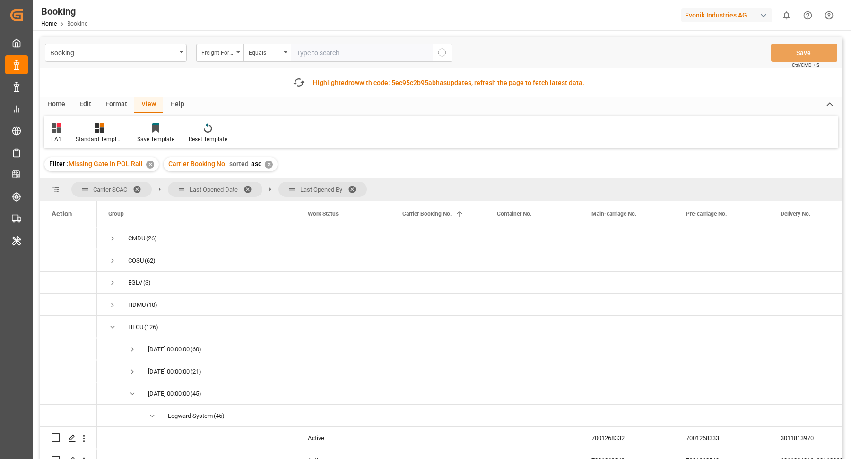
scroll to position [723, 0]
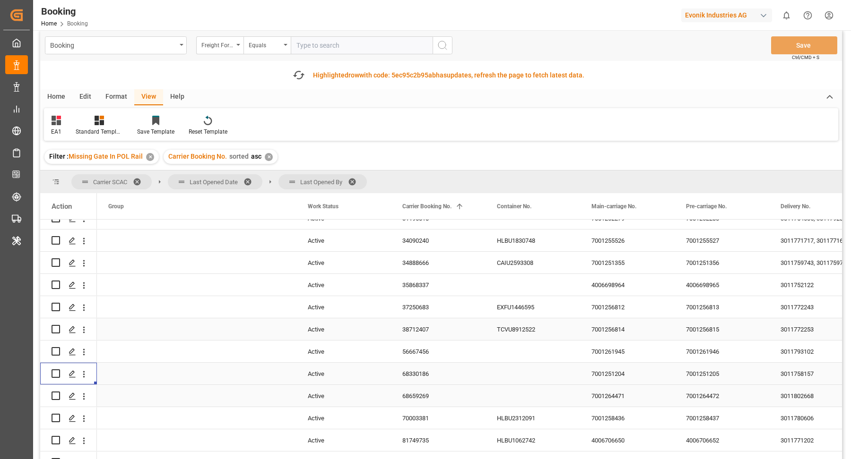
click at [422, 340] on div "38712407" at bounding box center [438, 330] width 95 height 22
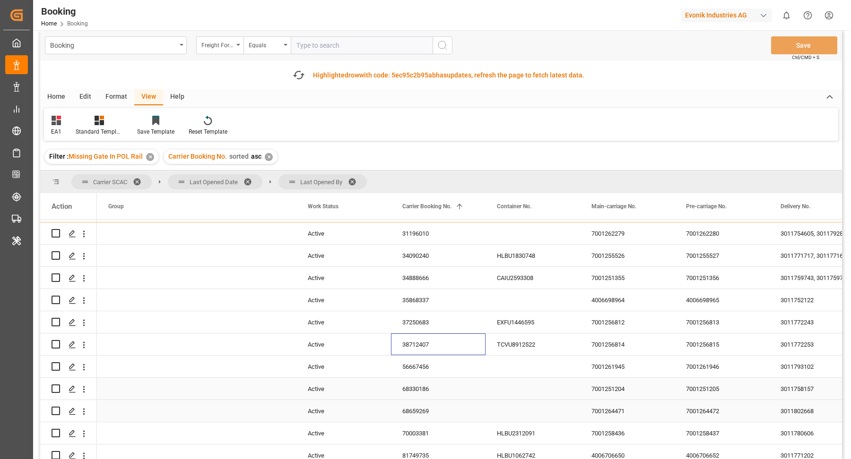
click at [407, 370] on div "56667456" at bounding box center [438, 367] width 95 height 22
click at [88, 366] on icon "open menu" at bounding box center [84, 367] width 10 height 10
click at [142, 387] on span "Open in new tab" at bounding box center [146, 387] width 86 height 10
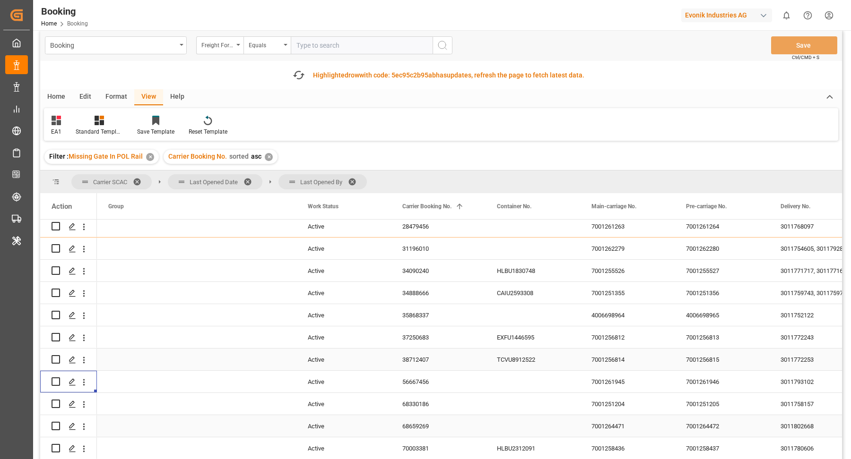
click at [446, 363] on div "38712407" at bounding box center [438, 360] width 95 height 22
click at [85, 359] on icon "open menu" at bounding box center [84, 360] width 10 height 10
drag, startPoint x: 125, startPoint y: 369, endPoint x: 148, endPoint y: 360, distance: 25.3
click at [150, 378] on span "Open in new tab" at bounding box center [146, 380] width 86 height 10
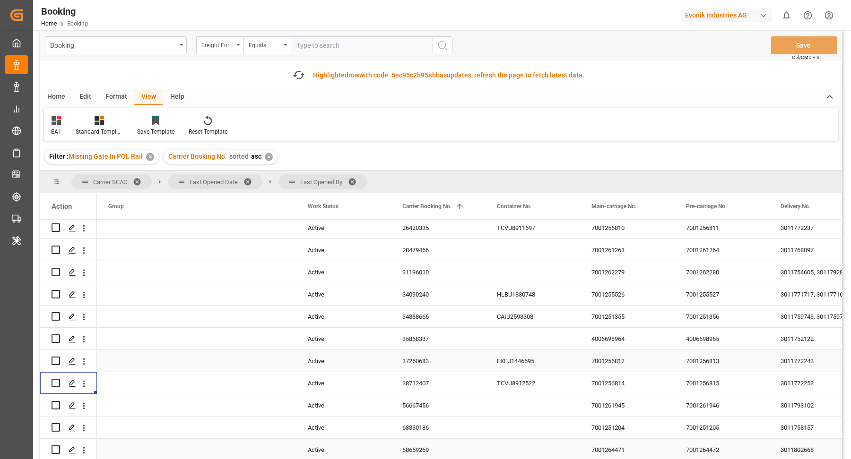
scroll to position [646, 0]
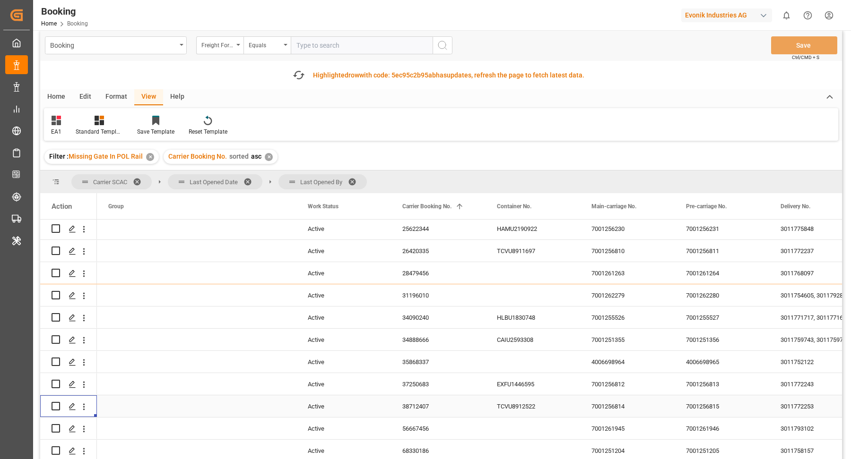
click at [412, 383] on div "37250683" at bounding box center [438, 384] width 95 height 22
click at [86, 388] on icon "open menu" at bounding box center [84, 385] width 10 height 10
click at [157, 402] on span "Open in new tab" at bounding box center [146, 405] width 86 height 10
click at [429, 359] on div "35868337" at bounding box center [438, 362] width 95 height 22
click at [86, 362] on icon "open menu" at bounding box center [84, 363] width 10 height 10
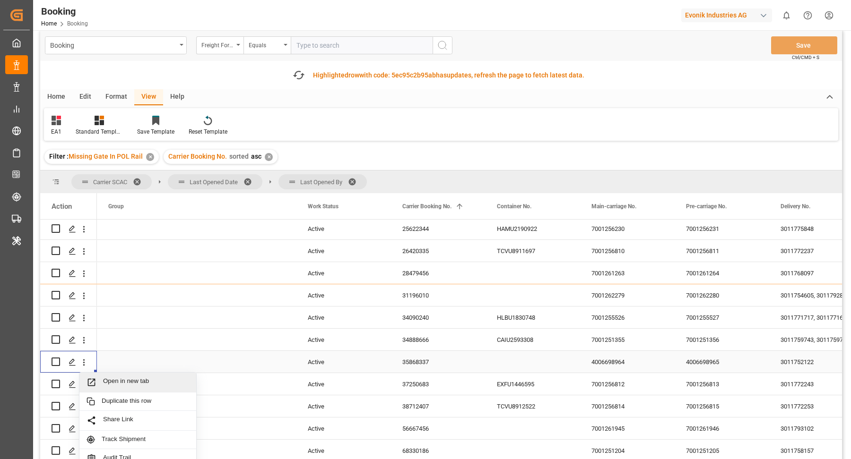
click at [136, 376] on div "Open in new tab" at bounding box center [137, 383] width 117 height 20
click at [424, 336] on div "34888666" at bounding box center [438, 340] width 95 height 22
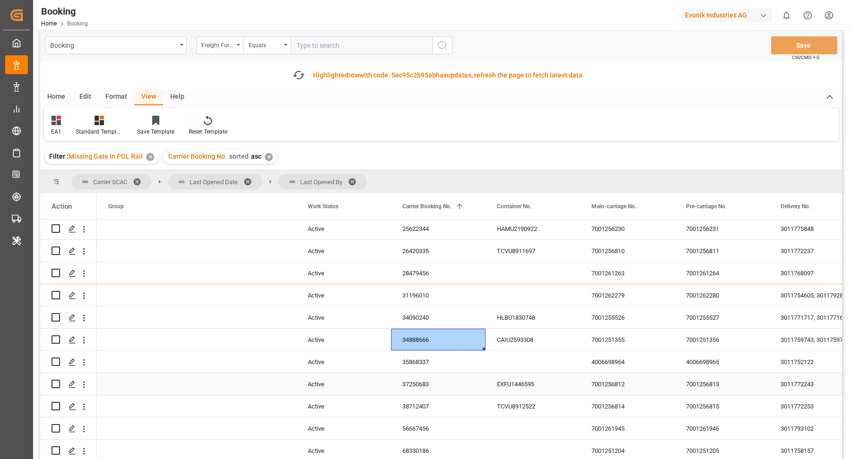
scroll to position [631, 0]
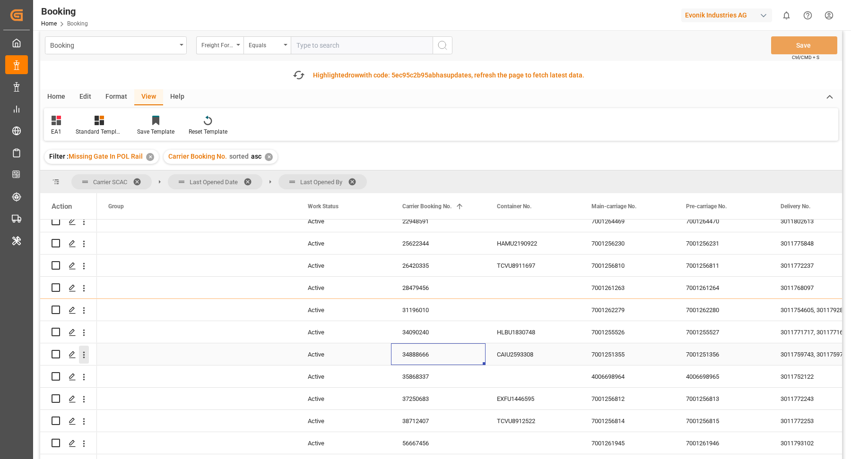
click at [84, 357] on icon "open menu" at bounding box center [84, 355] width 10 height 10
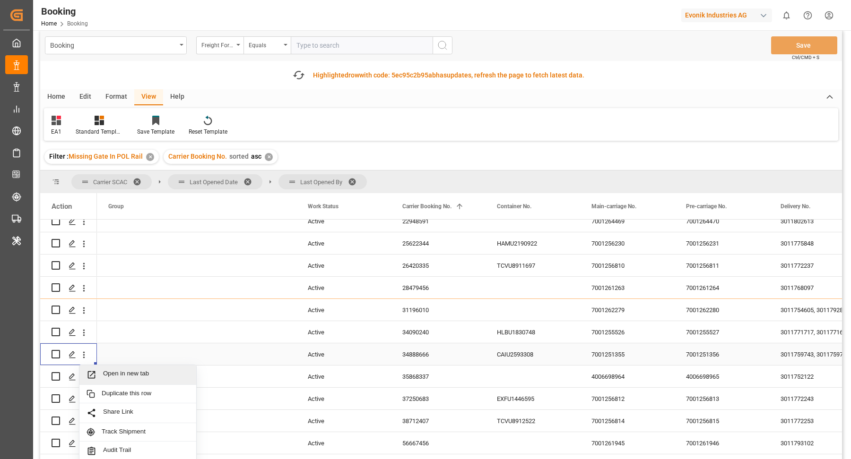
drag, startPoint x: 134, startPoint y: 369, endPoint x: 136, endPoint y: 319, distance: 50.1
click at [134, 370] on span "Open in new tab" at bounding box center [146, 375] width 86 height 10
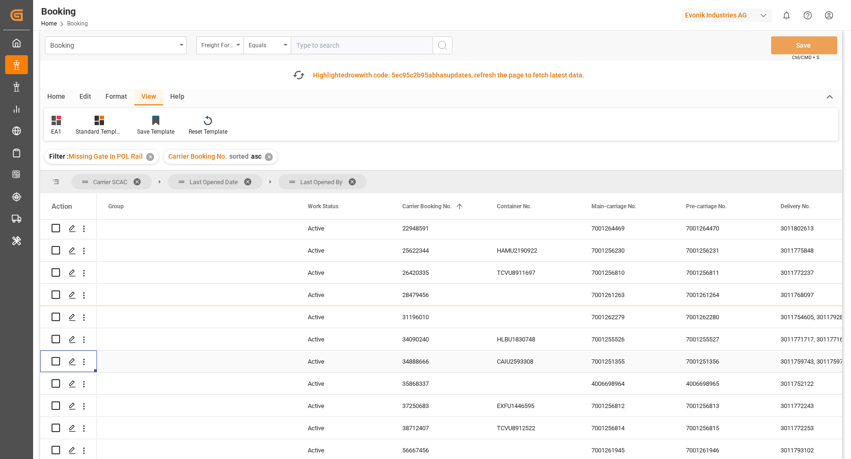
click at [451, 349] on div "34090240" at bounding box center [438, 339] width 95 height 22
click at [409, 337] on div "34090240" at bounding box center [438, 339] width 95 height 22
click at [86, 339] on icon "open menu" at bounding box center [84, 340] width 10 height 10
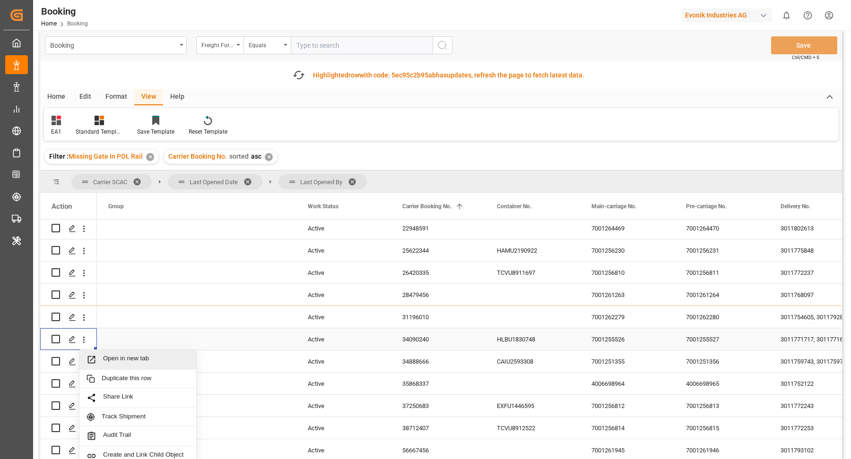
click at [126, 352] on div "Open in new tab" at bounding box center [137, 360] width 117 height 20
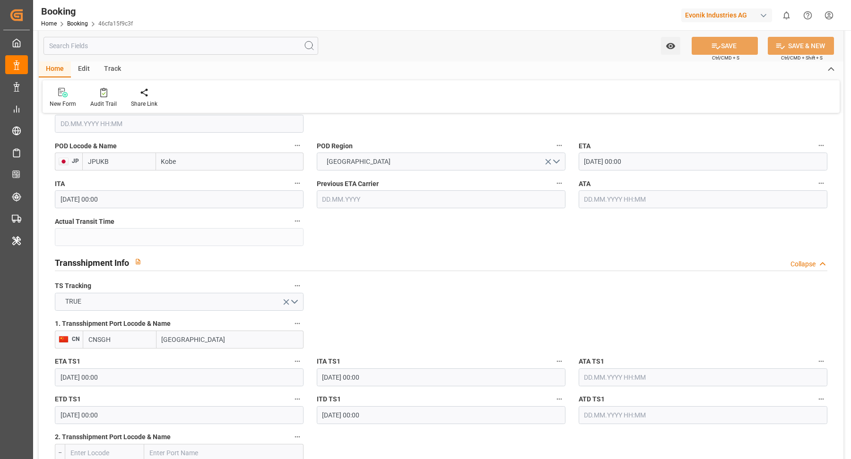
scroll to position [729, 0]
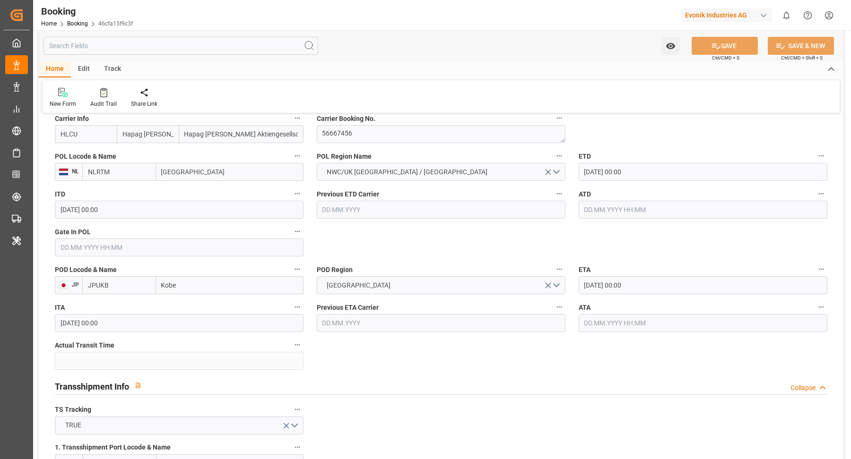
click at [632, 173] on input "28.09.2025 00:00" at bounding box center [702, 172] width 249 height 18
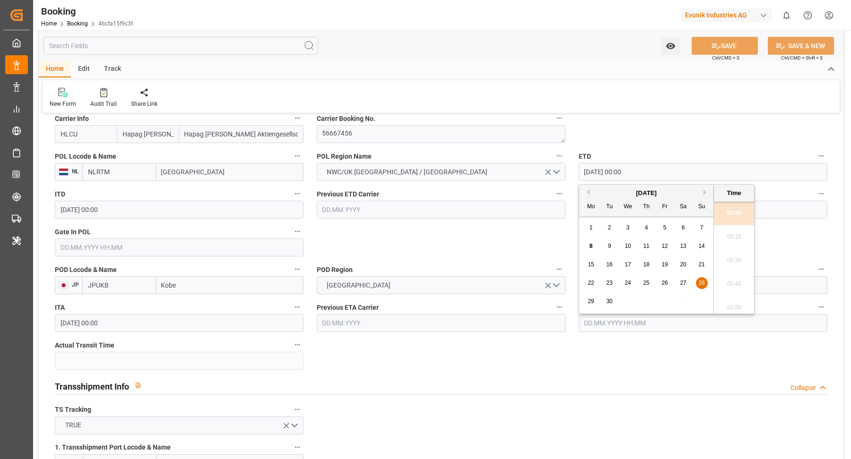
click at [646, 285] on span "25" at bounding box center [646, 283] width 6 height 7
type input "25.09.2025 00:00"
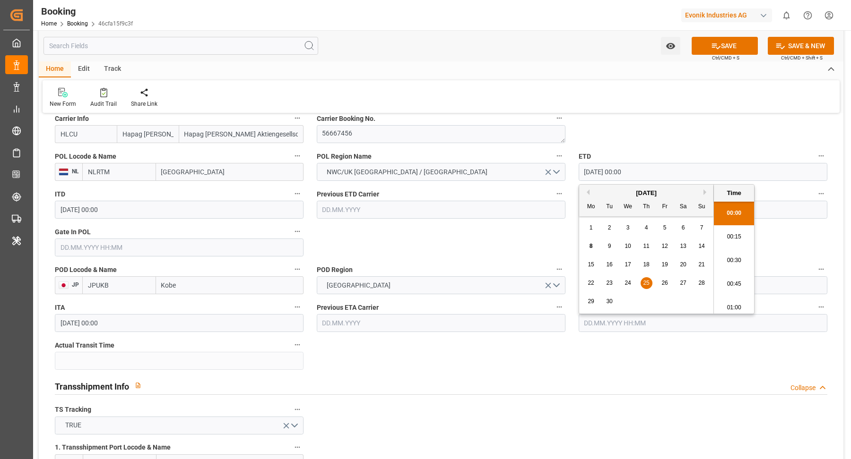
click at [522, 73] on div "Home Edit Track" at bounding box center [441, 69] width 804 height 16
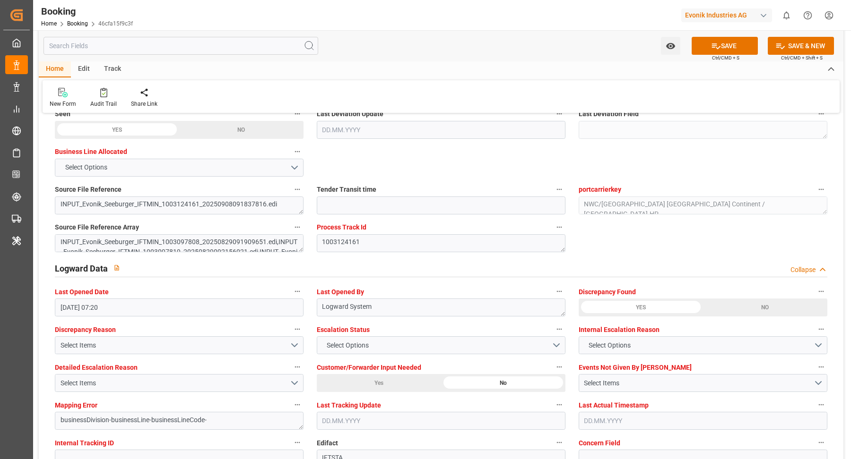
scroll to position [1706, 0]
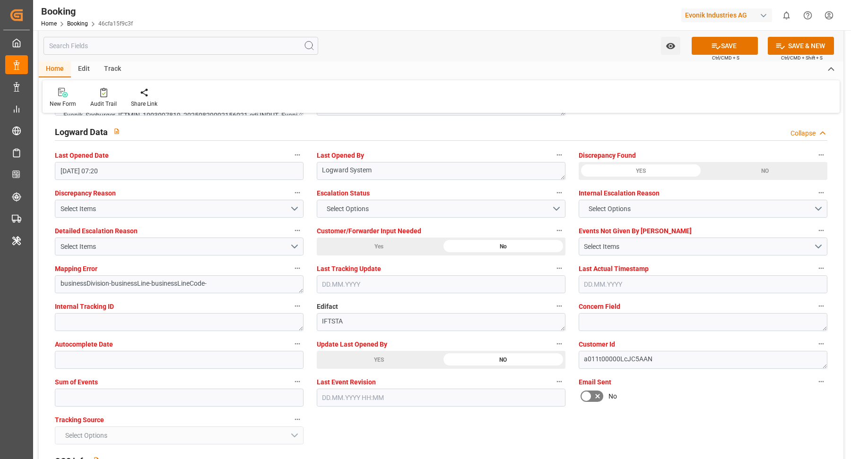
click at [379, 347] on span "Update Last Opened By" at bounding box center [352, 345] width 70 height 10
click at [553, 347] on button "Update Last Opened By" at bounding box center [559, 344] width 12 height 12
click at [388, 361] on div at bounding box center [425, 229] width 851 height 459
click at [383, 355] on div "YES" at bounding box center [379, 360] width 124 height 18
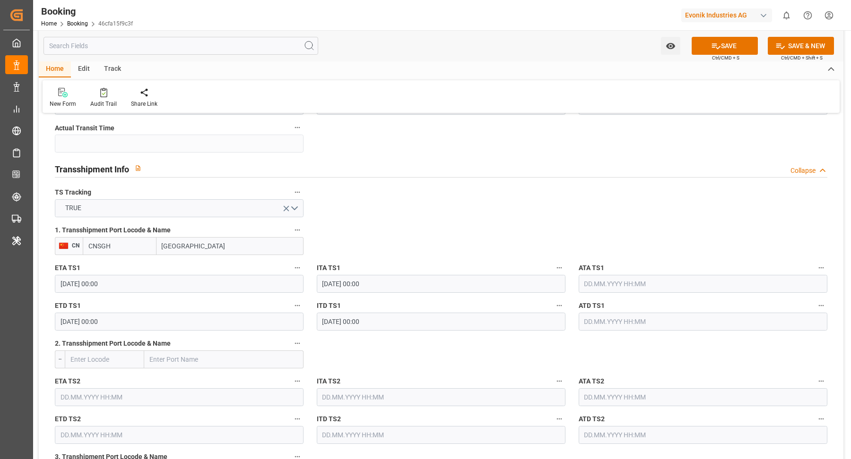
scroll to position [740, 0]
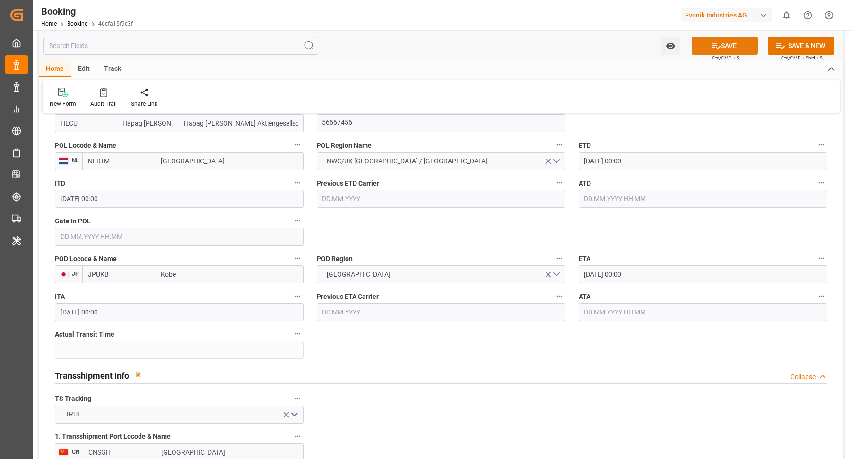
click at [716, 49] on icon at bounding box center [716, 46] width 10 height 10
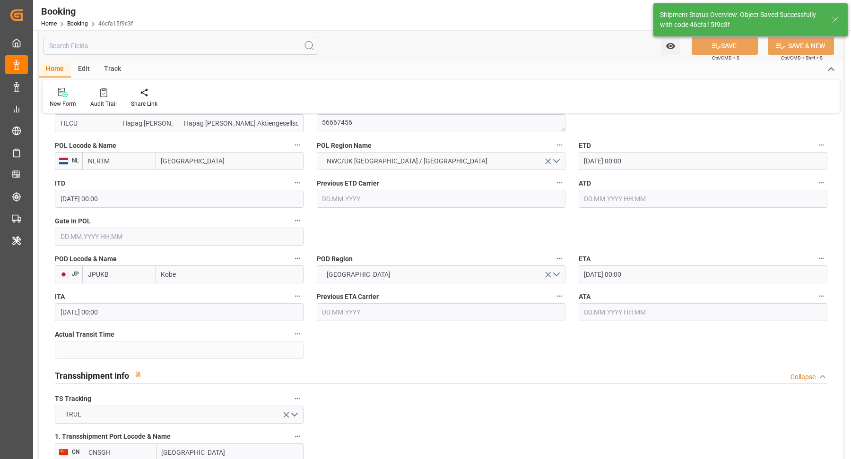
type textarea "[PERSON_NAME]"
type textarea "businessDivision-businessLine-"
type input "08.09.2025 10:12"
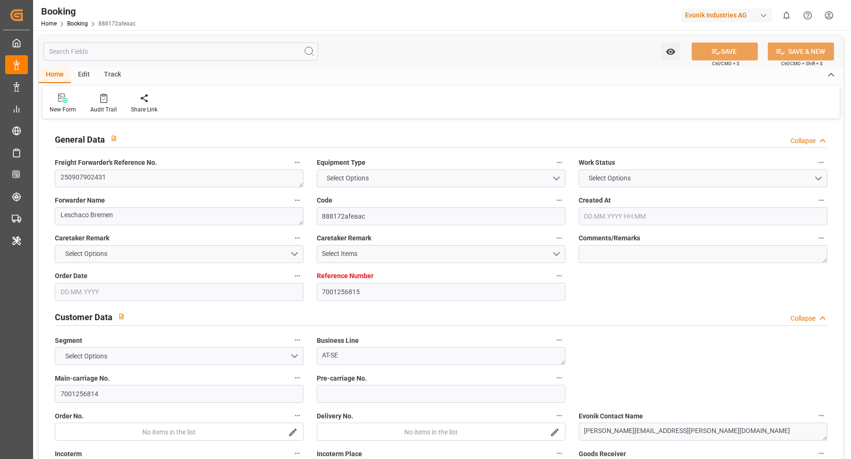
type input "7001256815"
type input "9229831"
type input "Hapag [PERSON_NAME]"
type input "Hapag [PERSON_NAME] Aktiengesellschaft"
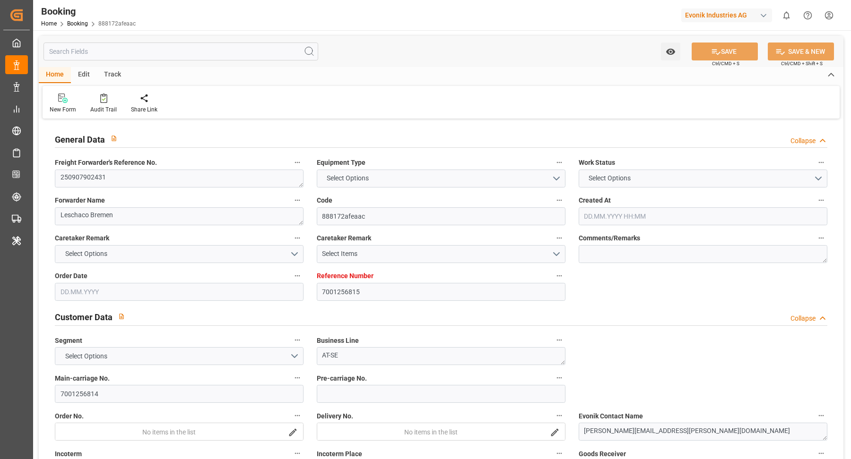
type input "DEHAM"
type input "USCHS"
type input "0"
type input "DEHAM"
type input "USCHS"
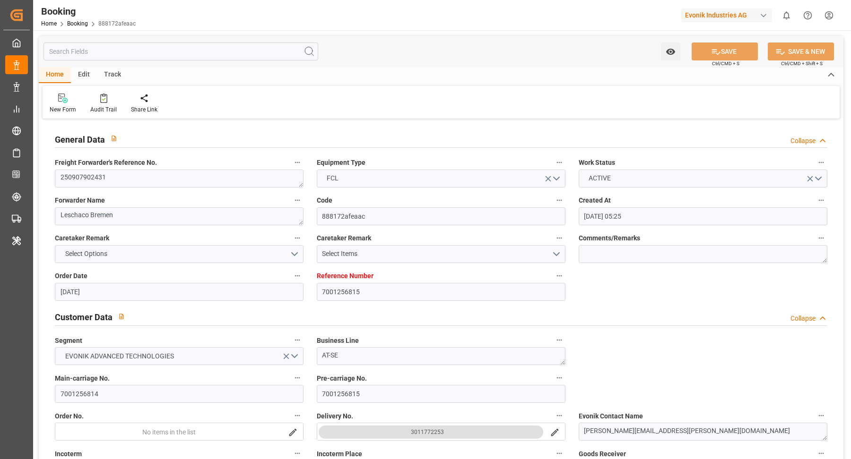
type input "[DATE] 05:25"
type input "[DATE]"
type input "[DATE] 00:00"
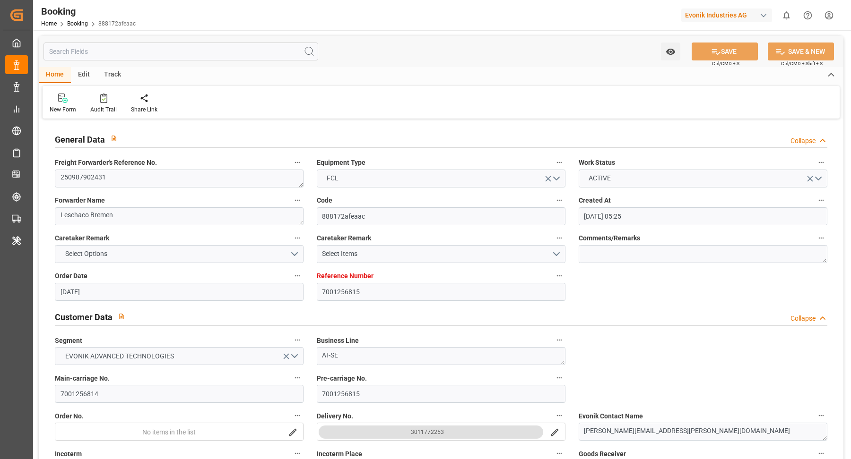
type input "[DATE] 00:00"
type input "[DATE]"
type input "[DATE] 00:00"
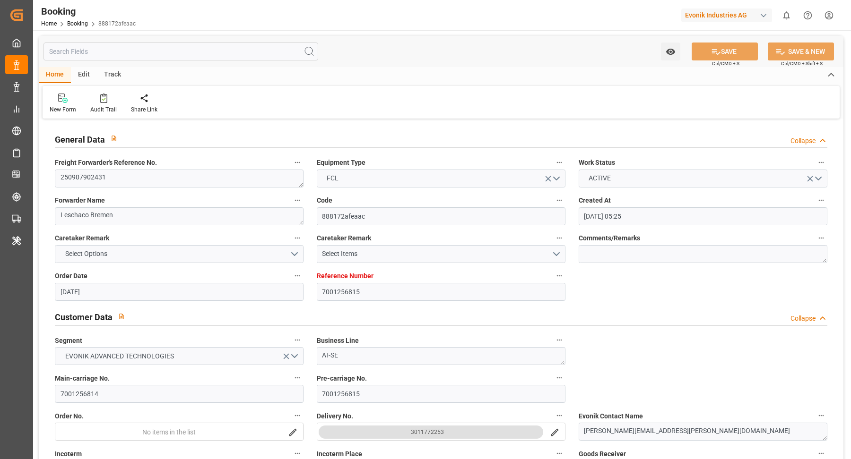
type input "[DATE] 00:00"
type input "[DATE] 06:49"
type input "[DATE]"
type input "[DATE] 04:00"
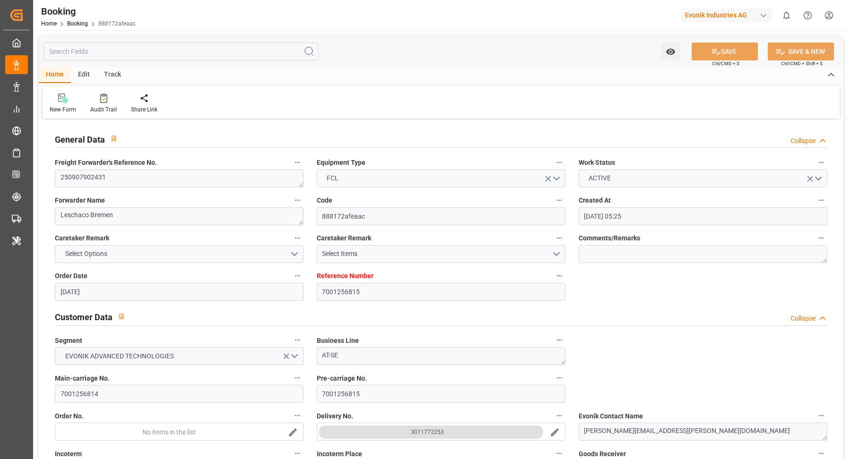
type input "[DATE] 04:00"
type input "[DATE] 19:00"
type input "[DATE] 07:50"
type input "[DATE] 19:00"
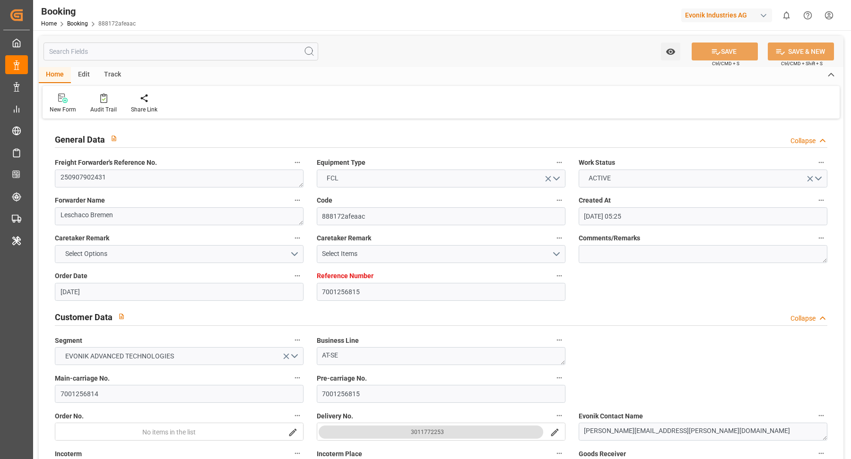
type input "[DATE] 19:00"
type input "[DATE] 07:50"
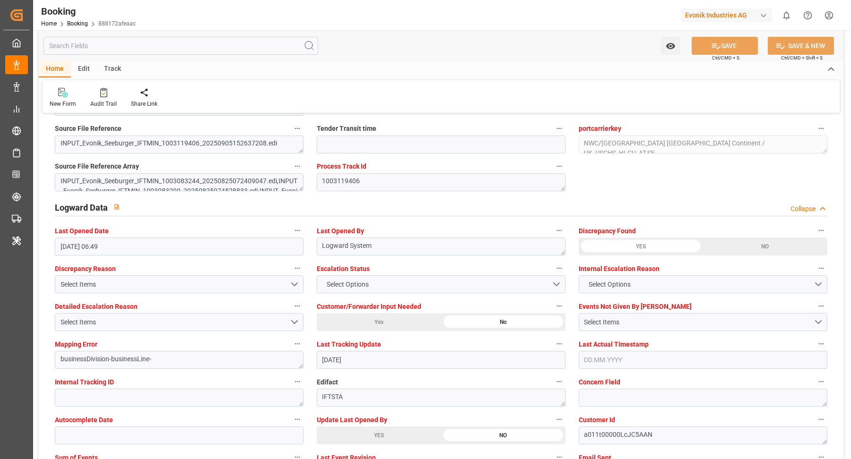
scroll to position [1678, 0]
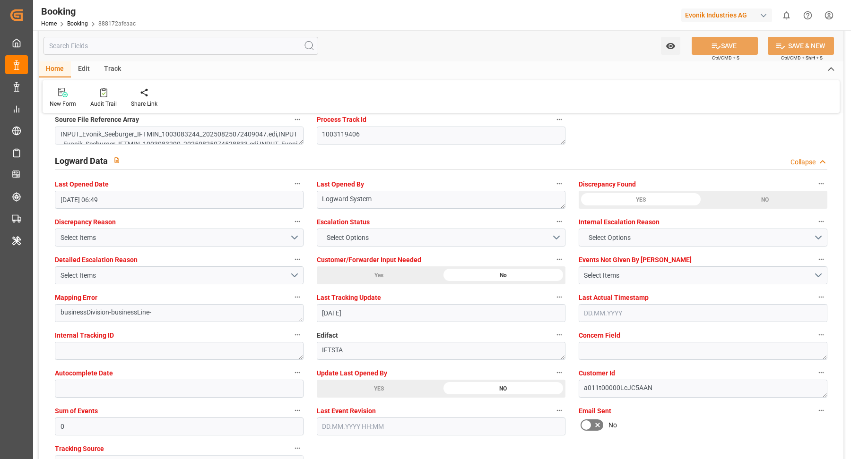
drag, startPoint x: 376, startPoint y: 389, endPoint x: 413, endPoint y: 385, distance: 37.2
click at [376, 389] on div "YES" at bounding box center [379, 389] width 124 height 18
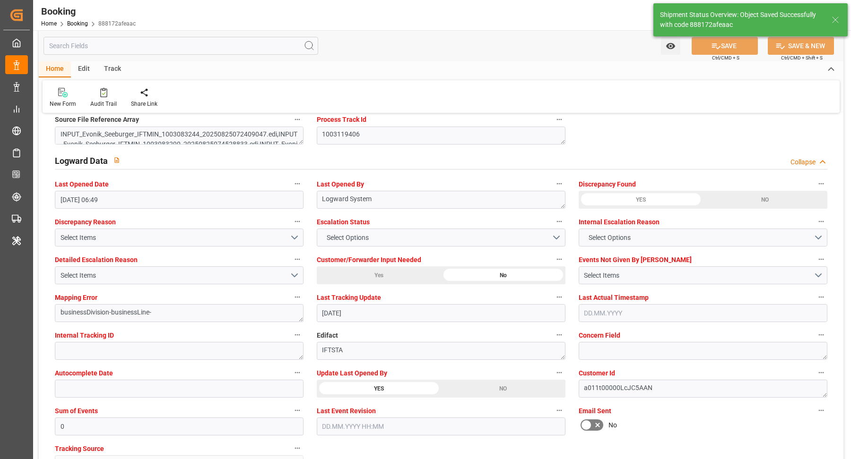
type textarea "[PERSON_NAME]"
type input "[DATE] 10:13"
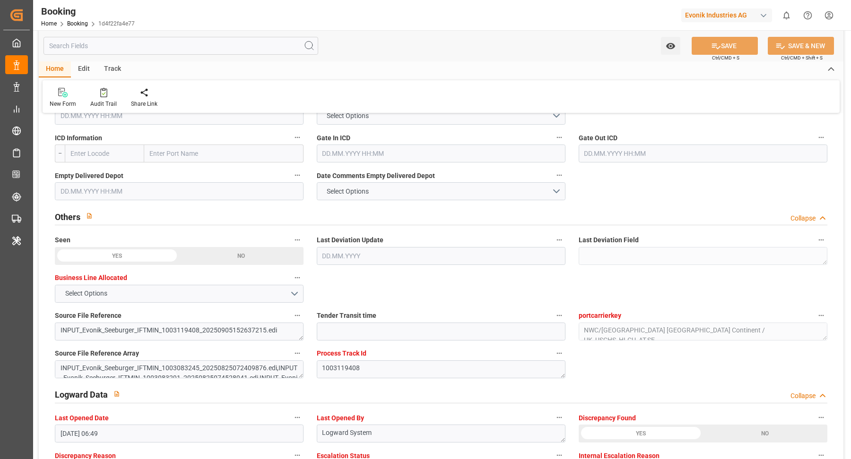
scroll to position [1755, 0]
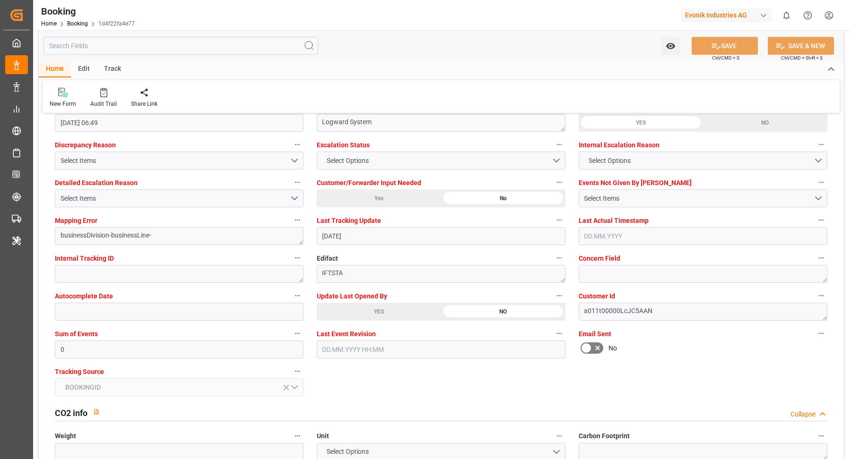
click at [371, 303] on div "YES" at bounding box center [379, 312] width 124 height 18
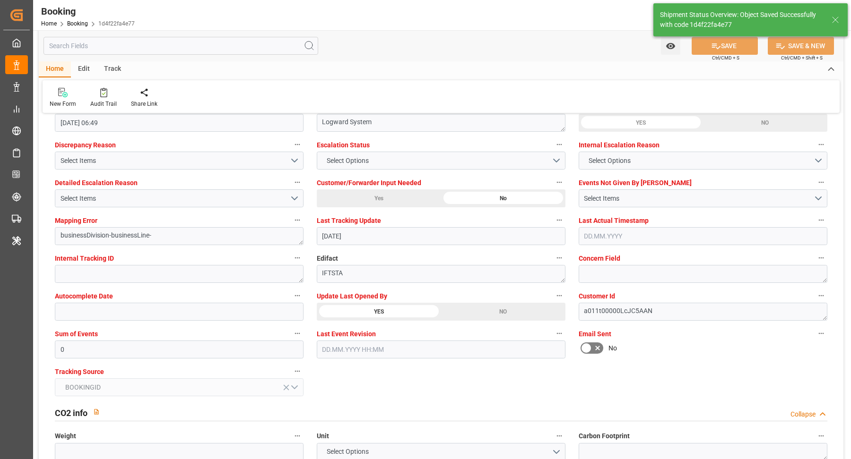
type textarea "[PERSON_NAME]"
type input "[DATE] 10:13"
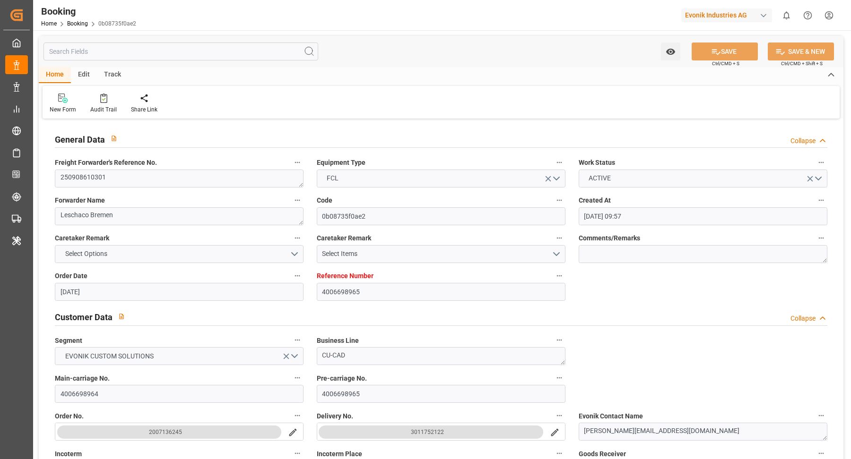
scroll to position [616, 0]
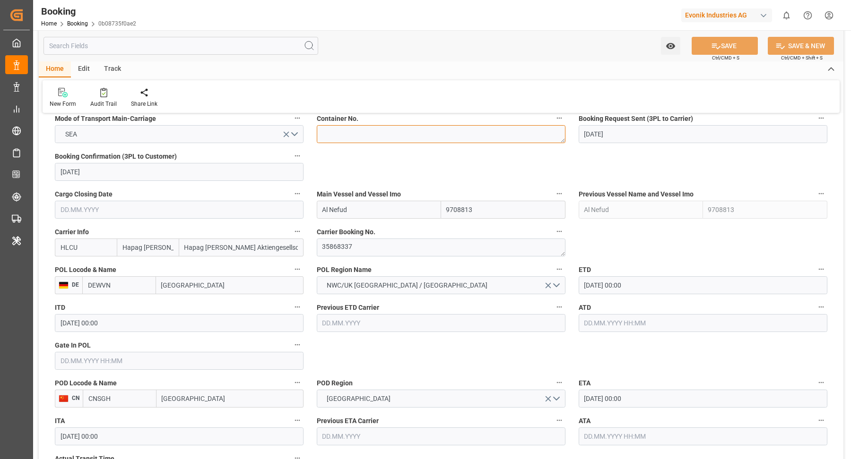
click at [368, 137] on textarea at bounding box center [441, 134] width 249 height 18
paste textarea "UACU 3782050"
click at [344, 132] on textarea "UACU 3782050" at bounding box center [441, 134] width 249 height 18
click at [429, 135] on textarea "UACU3782050" at bounding box center [441, 134] width 249 height 18
type textarea "UACU3782050"
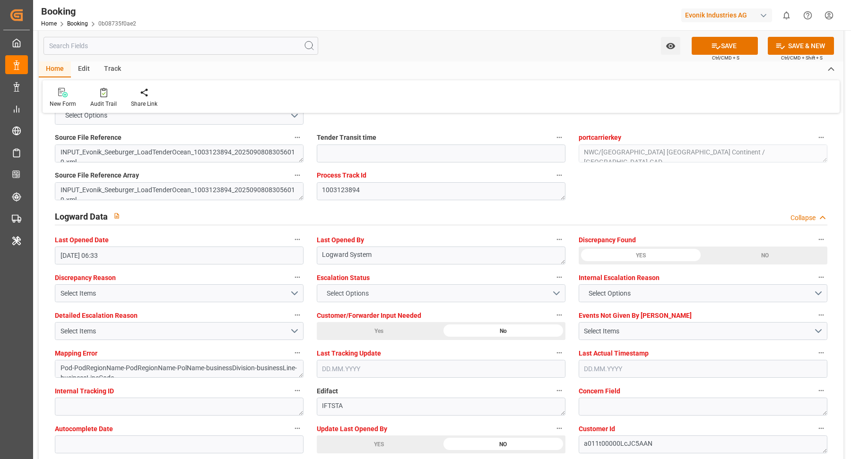
scroll to position [1872, 0]
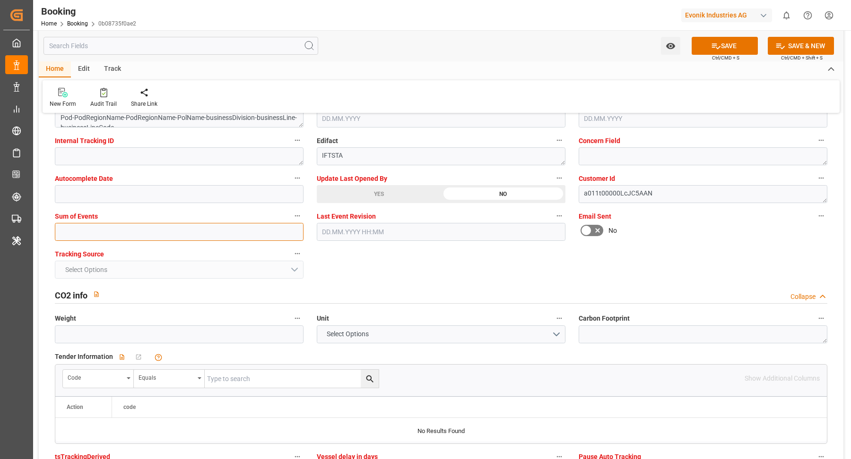
click at [108, 227] on input "text" at bounding box center [179, 232] width 249 height 18
type input "0"
click at [394, 188] on div "YES" at bounding box center [379, 194] width 124 height 18
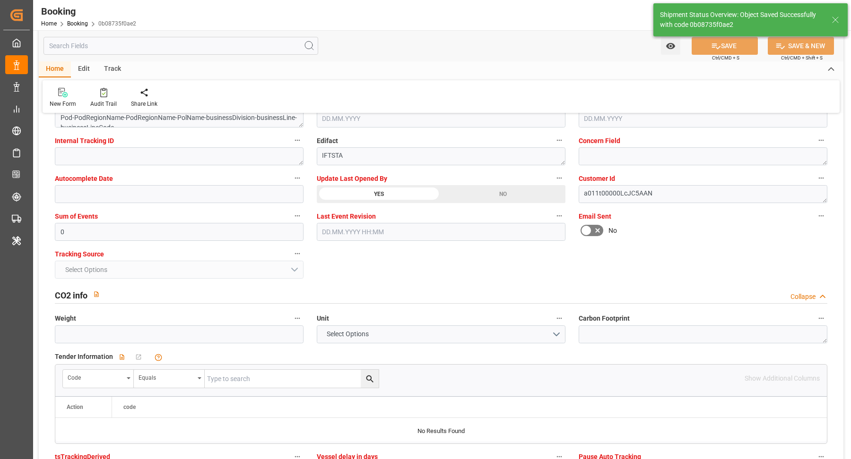
type textarea "Vasantha Kumar"
type textarea "Pod-PodRegionName-PodRegionName-businessDivision-businessLine-"
type input "08.09.2025 10:14"
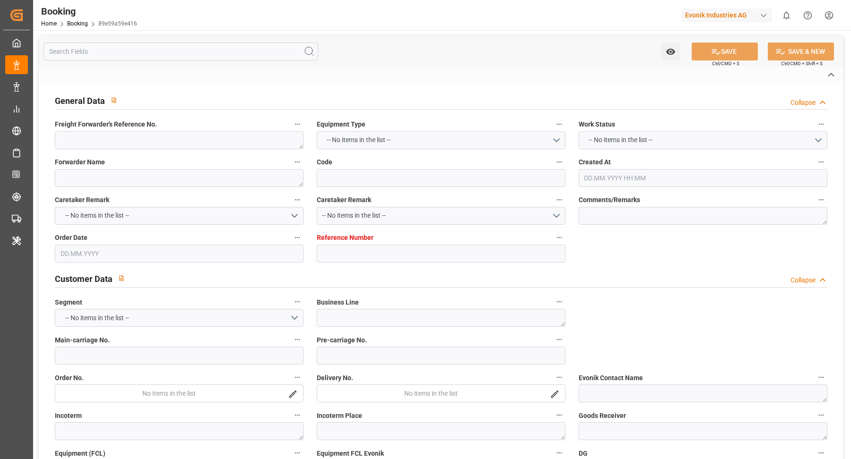
type textarea "250908610352"
type textarea "Leschaco Bremen"
type input "89e59a59e416"
type input "7001251356"
type textarea "CU-AC"
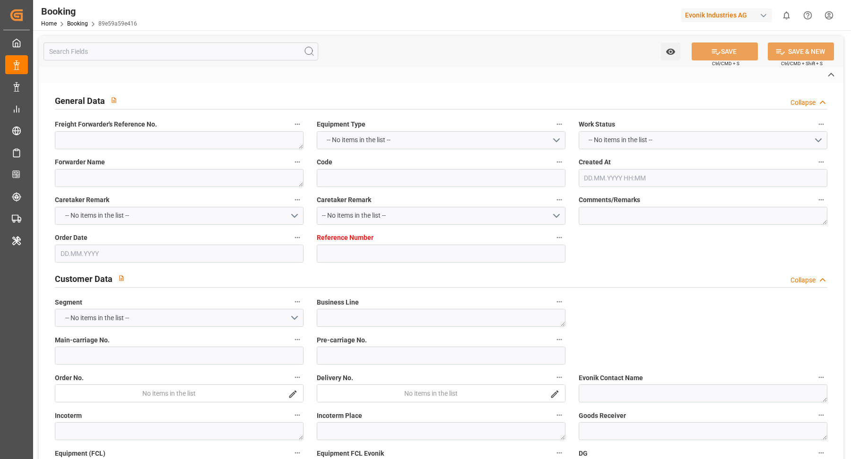
type input "7001251355"
type textarea "[PERSON_NAME][EMAIL_ADDRESS][PERSON_NAME][DOMAIN_NAME]"
type textarea "CIF"
type textarea "[GEOGRAPHIC_DATA]"
type textarea "Marl"
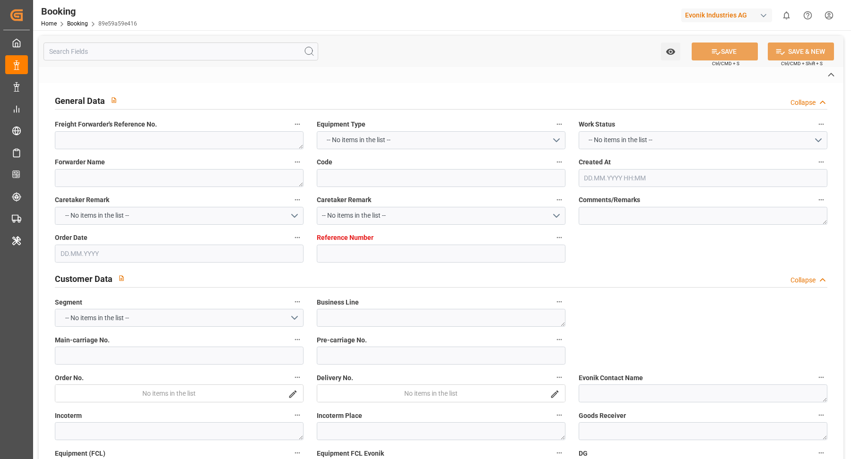
type textarea "CAIU2593308"
type input "MOSCOW MAERSK"
type input "HLCU"
type textarea "34888666"
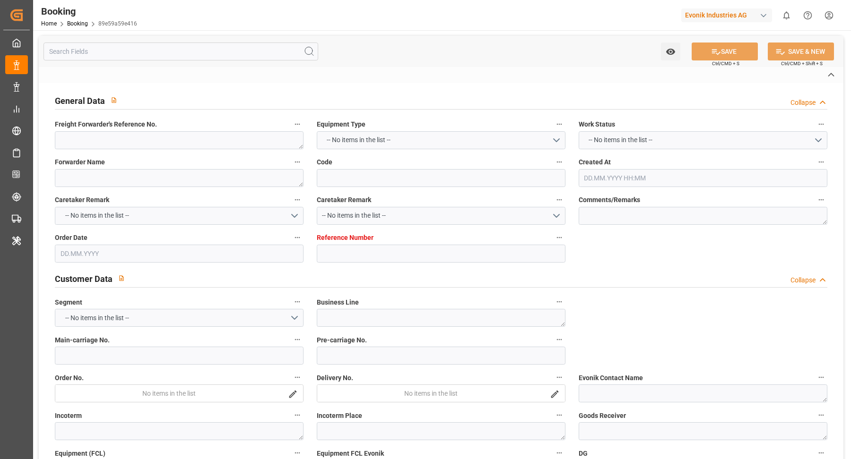
type input "[GEOGRAPHIC_DATA]"
type textarea "vesselName etd [PERSON_NAME]"
type textarea "INPUT_Evonik_Seeburger_IFTSTA_1003124132_20250908091253109.edi"
type textarea "NWC/[GEOGRAPHIC_DATA] [GEOGRAPHIC_DATA] Continent / [GEOGRAPHIC_DATA]-AC"
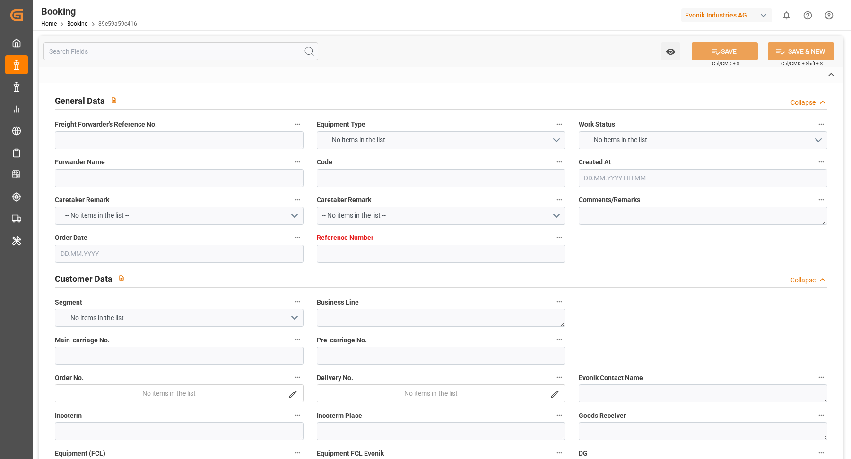
type textarea "INPUT_Evonik_Seeburger_IFTMIN_1003062970_20250818125131632.edi,INPUT_Evonik_See…"
type textarea "1003124132"
type textarea "Logward System"
type textarea "Pod-PodRegionName-PodName-businessDivision-businessLine-"
type textarea "IFTSTA"
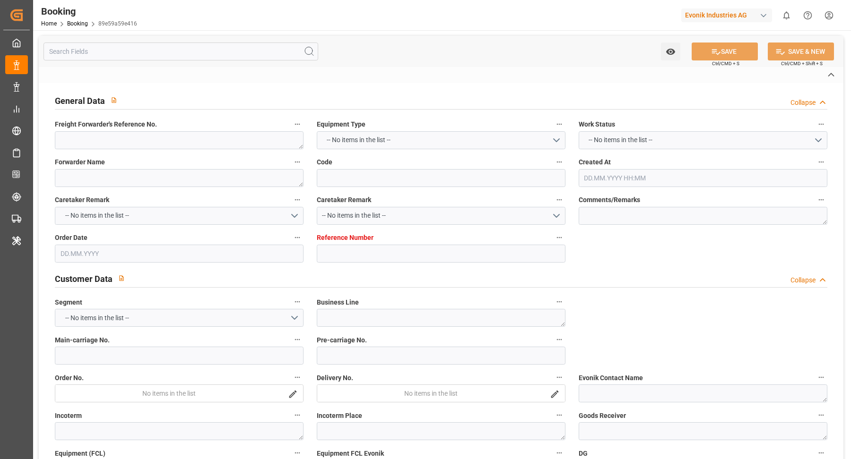
type textarea "a011t00000LcJC5AAN"
type textarea "No"
type input "[GEOGRAPHIC_DATA]"
type input "SHANGHAI PT"
type input "537E"
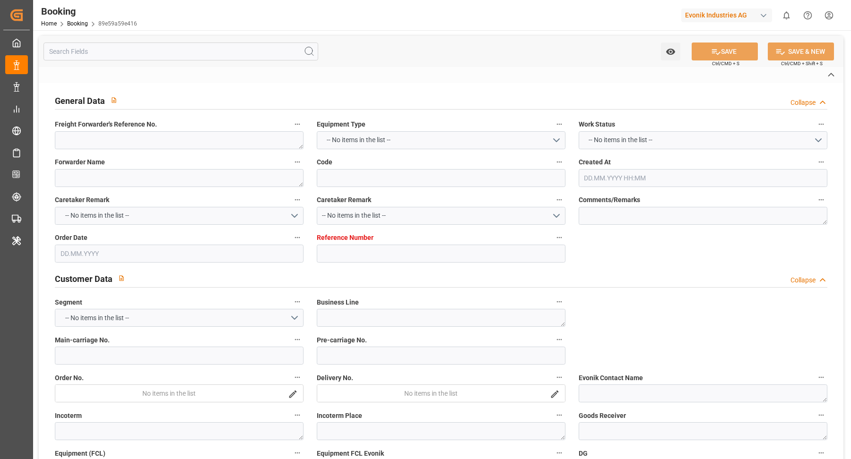
type input "VESSEL"
type input "TRUCK"
type input "7001251356"
type input "9778818"
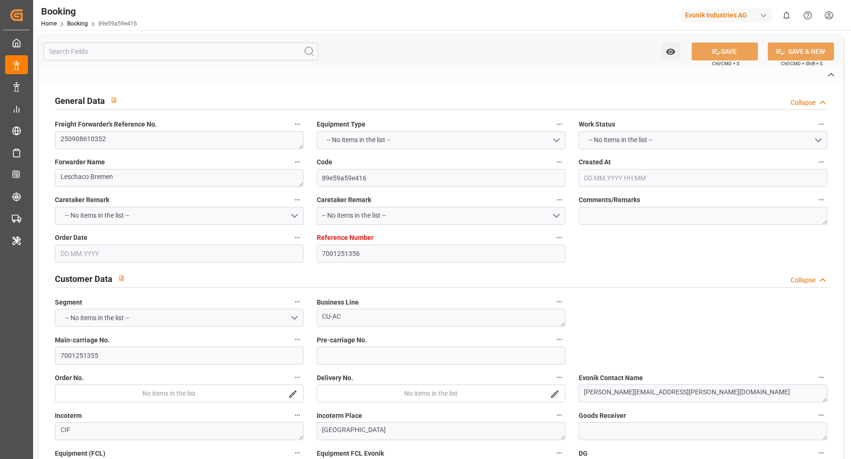
type input "Hapag [PERSON_NAME]"
type input "Hapag [PERSON_NAME] Aktiengesellschaft"
type input "NLRTM"
type input "CNSGH"
type input "NLRTM"
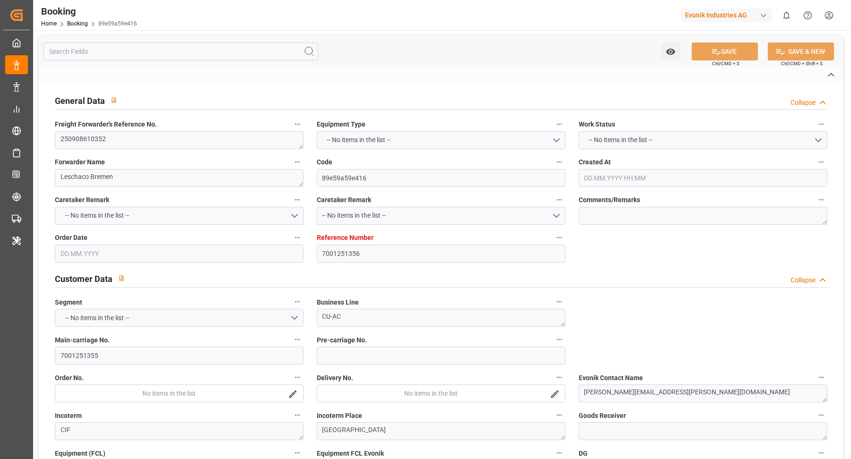
type input "CNSHG"
type input "[DATE] 10:52"
type input "[DATE]"
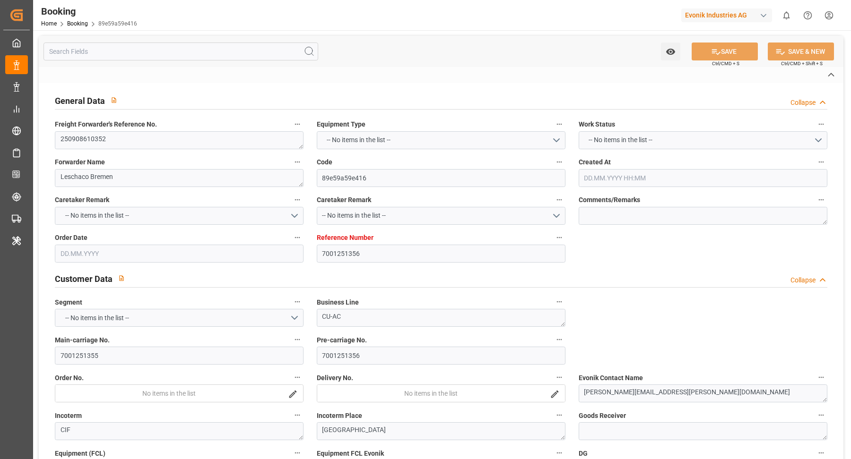
type input "[DATE] 00:00"
type input "[DATE]"
type input "[DATE] 00:00"
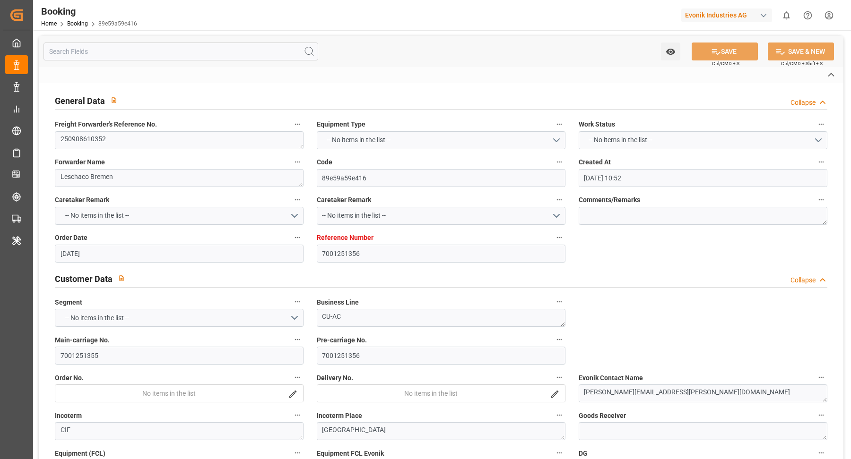
type input "[DATE] 00:00"
type input "[DATE]"
type input "[DATE] 07:14"
type input "[DATE]"
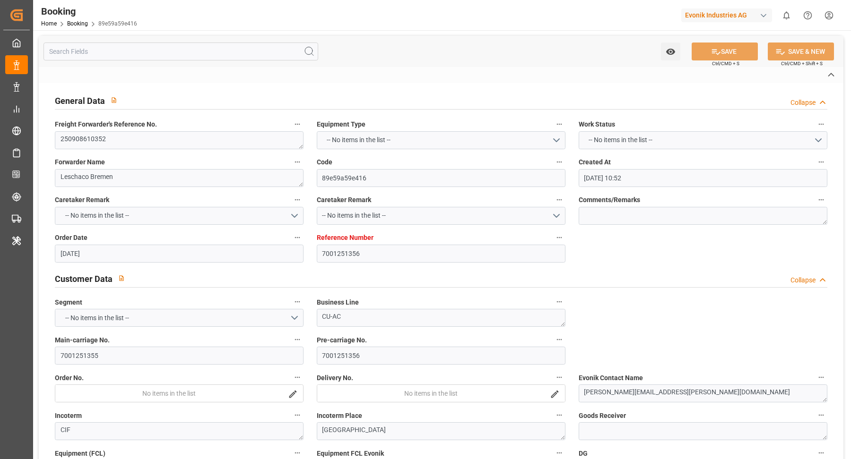
type input "[DATE] 03:00"
type input "[DATE] 16:00"
type input "[DATE] 00:44"
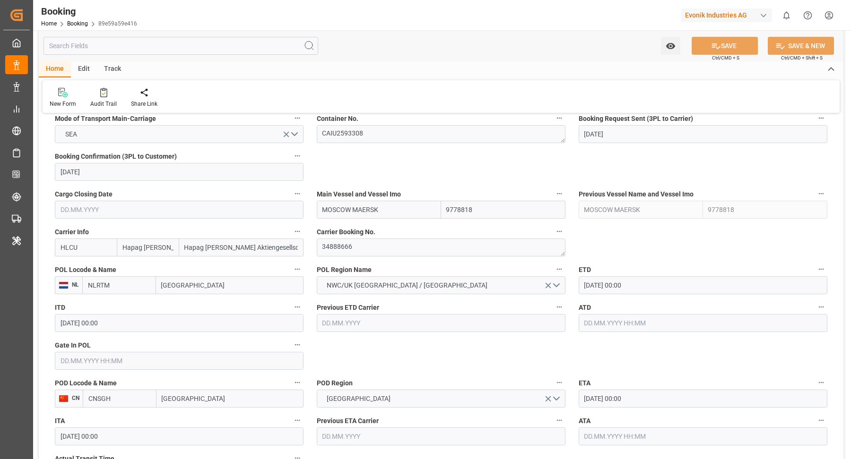
scroll to position [639, 0]
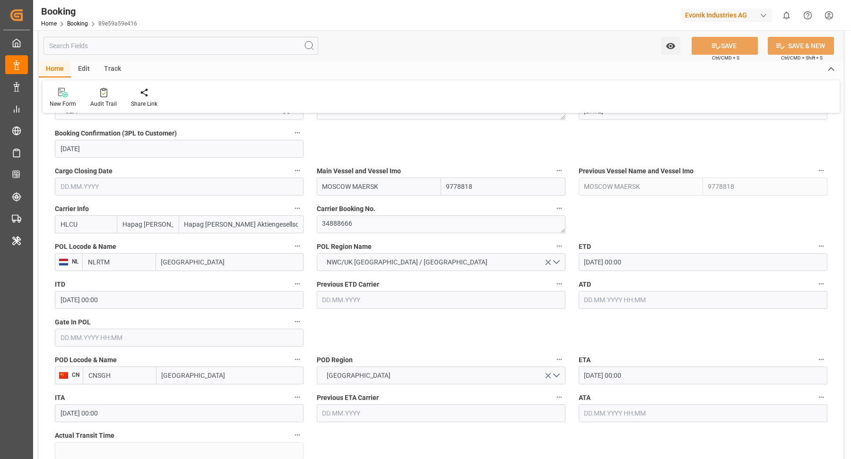
click at [400, 184] on input "MOSCOW MAERSK" at bounding box center [379, 187] width 124 height 18
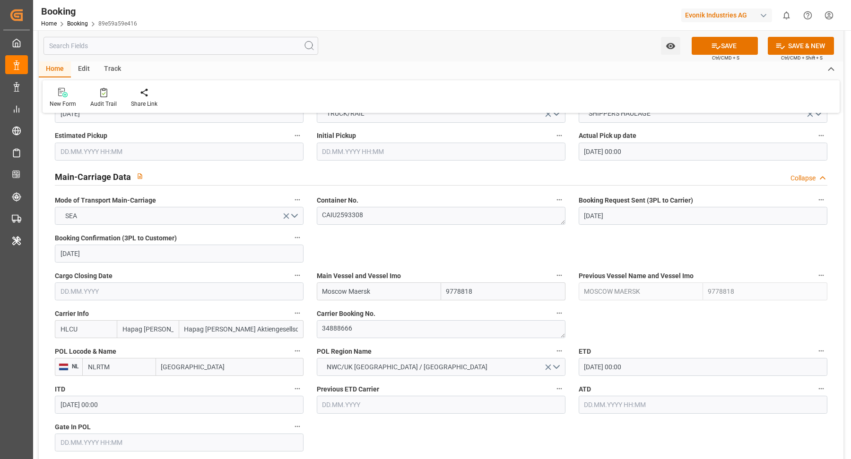
scroll to position [768, 0]
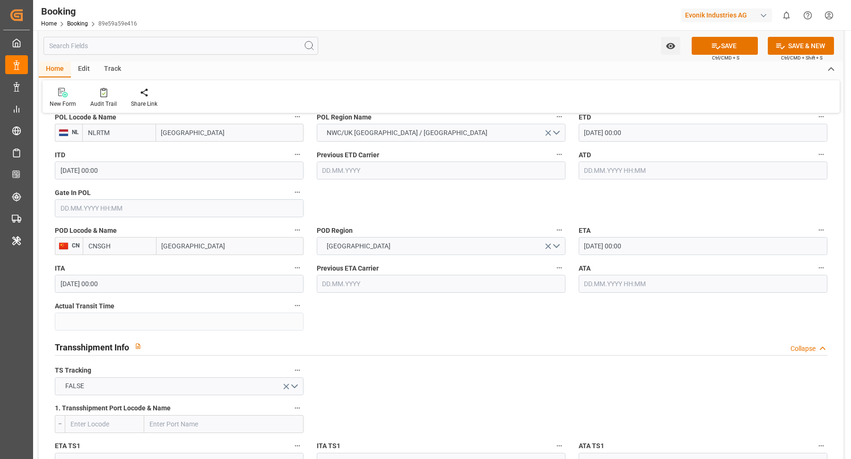
type input "Moscow Maersk"
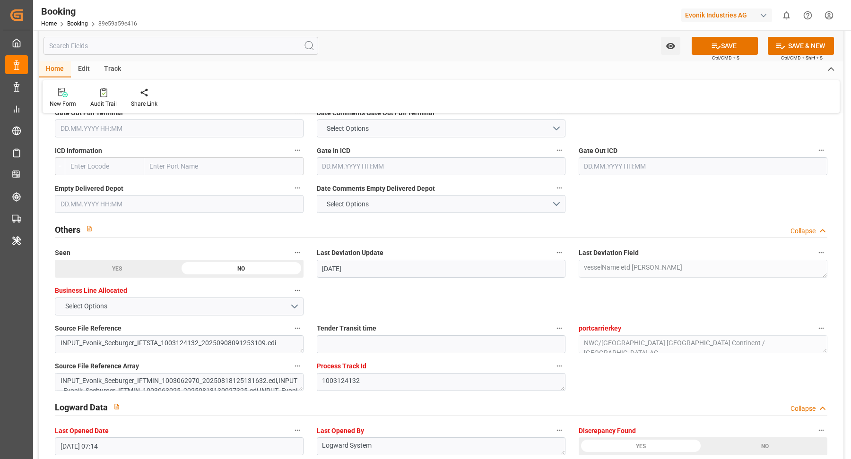
scroll to position [1742, 0]
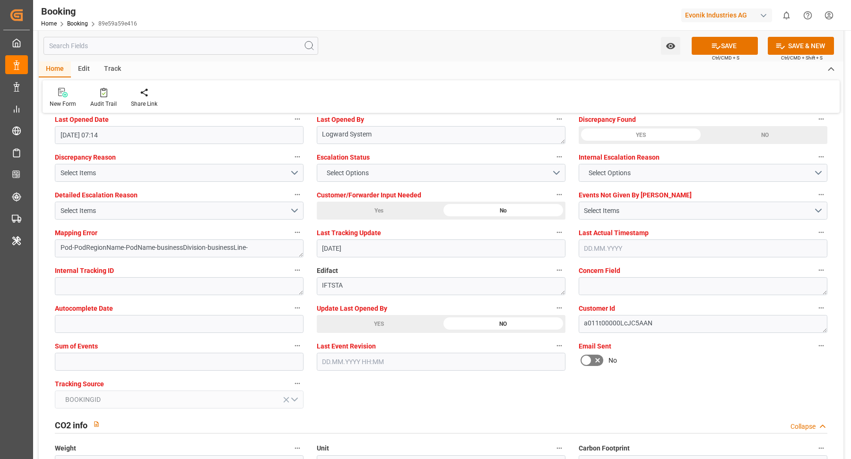
click at [392, 322] on div "YES" at bounding box center [379, 324] width 124 height 18
click at [123, 353] on input "text" at bounding box center [179, 362] width 249 height 18
type input "0"
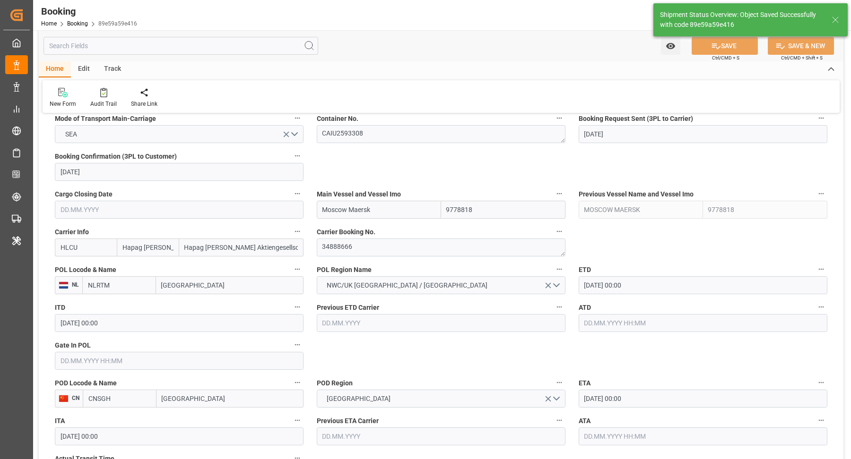
type textarea "[PERSON_NAME]"
type textarea "Pod-PodRegionName-businessDivision-businessLine-"
type input "[DATE] 10:14"
